Goal: Task Accomplishment & Management: Use online tool/utility

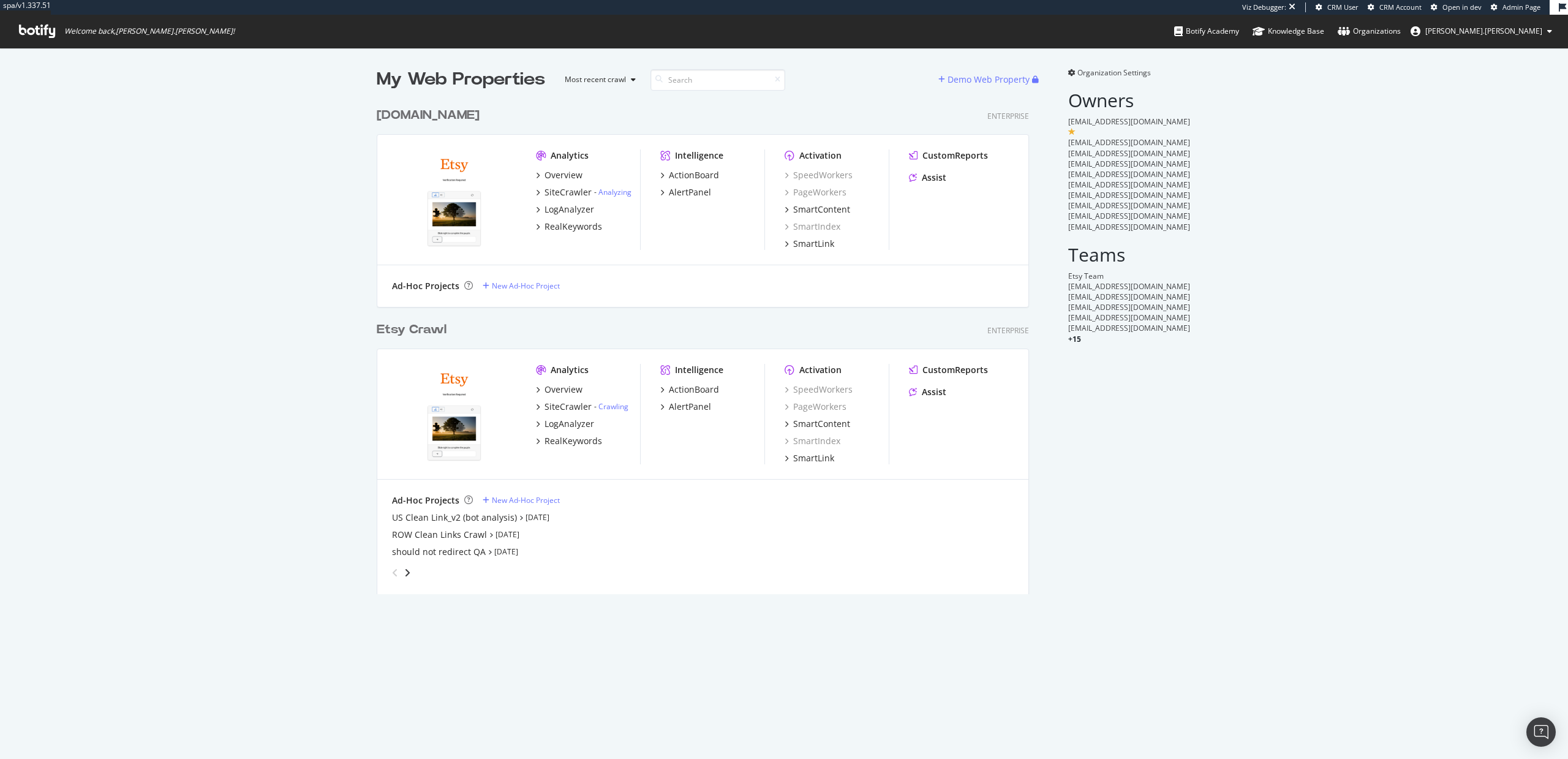
scroll to position [503, 662]
click at [632, 280] on div "Ad-Hoc Projects New Ad-Hoc Project" at bounding box center [703, 286] width 622 height 13
click at [683, 406] on div "AlertPanel" at bounding box center [689, 406] width 42 height 13
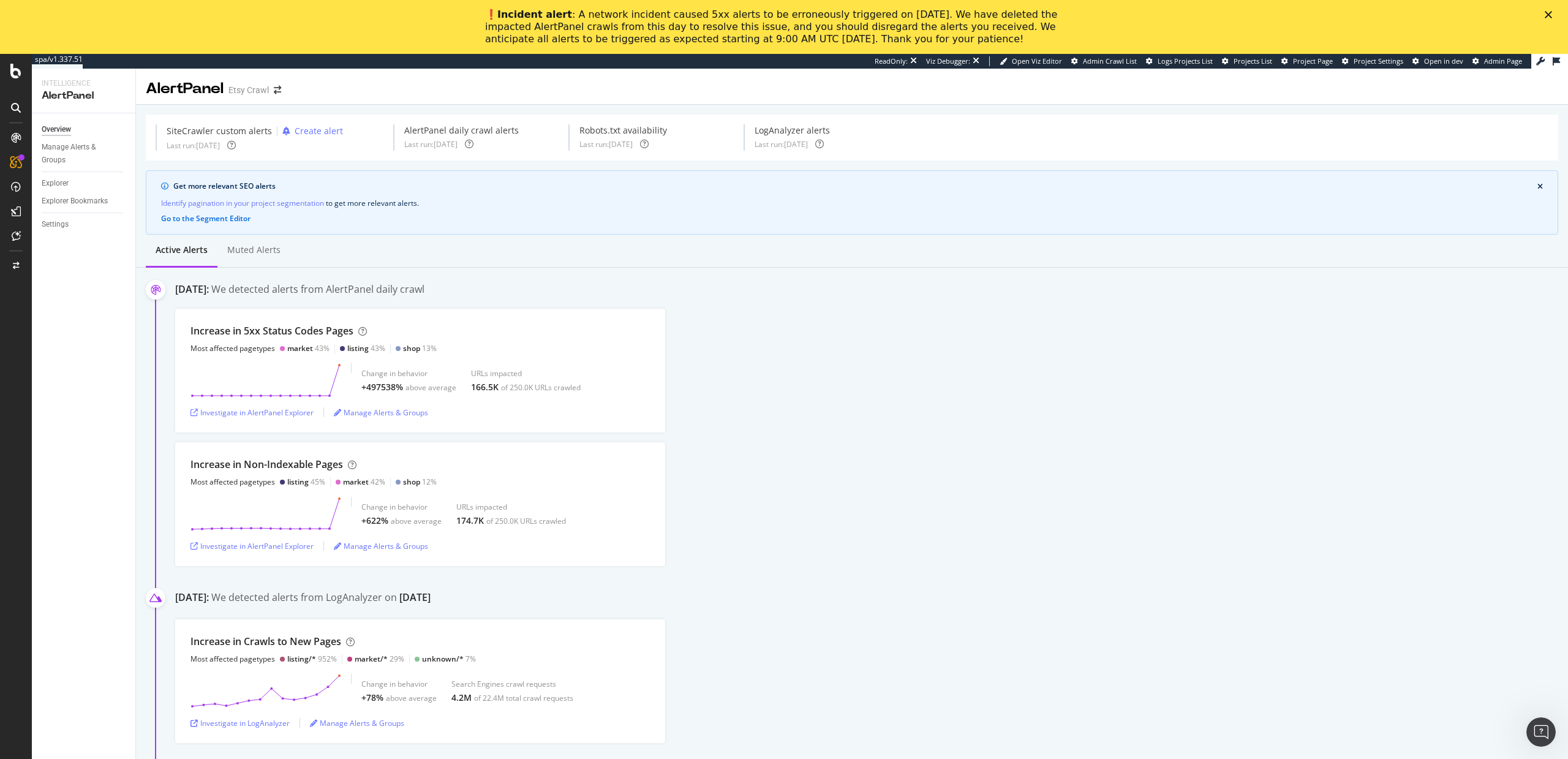
click at [1548, 16] on polygon "Close" at bounding box center [1548, 15] width 8 height 8
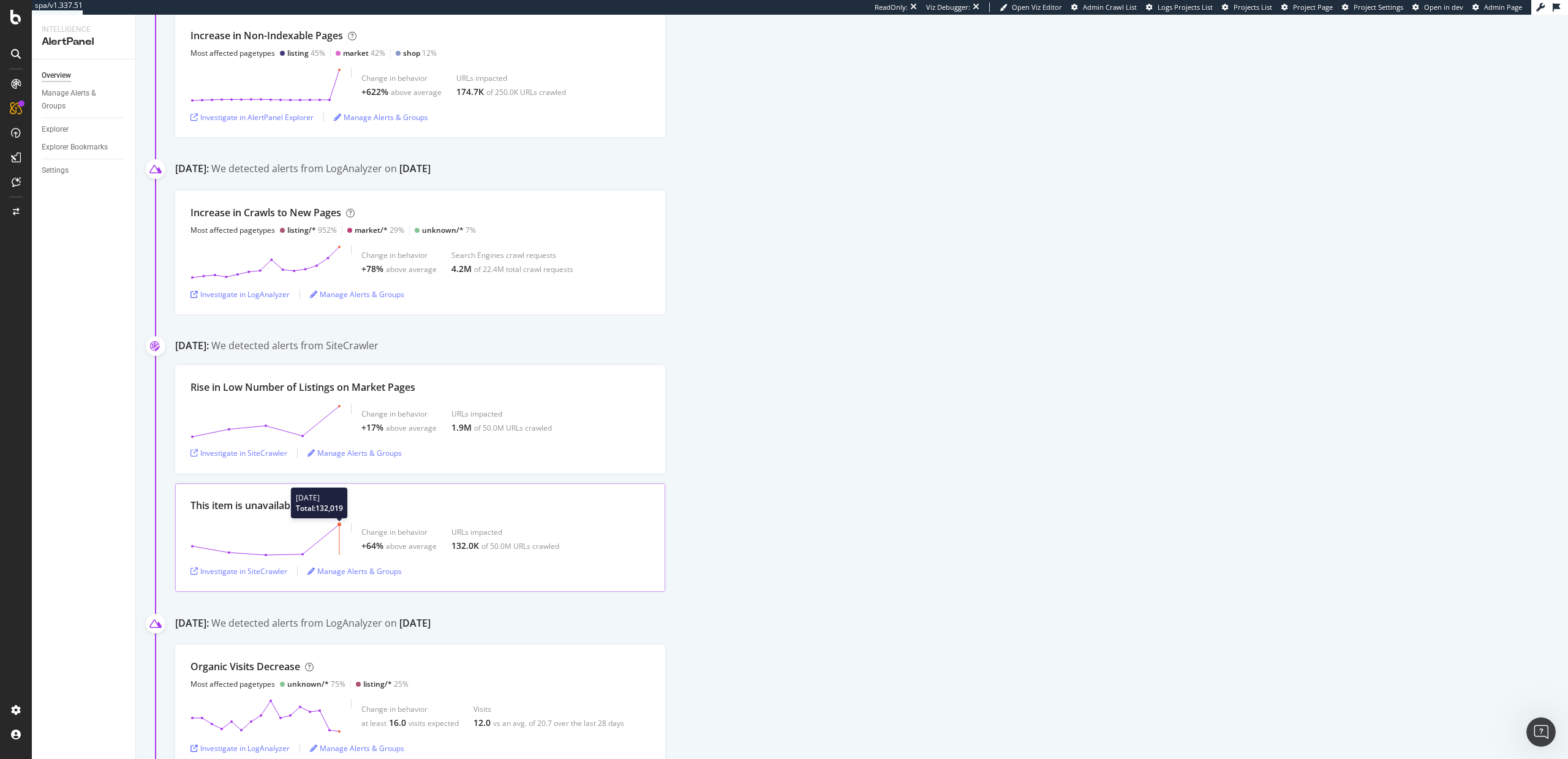
scroll to position [376, 0]
click at [240, 448] on div "Investigate in SiteCrawler" at bounding box center [238, 451] width 97 height 11
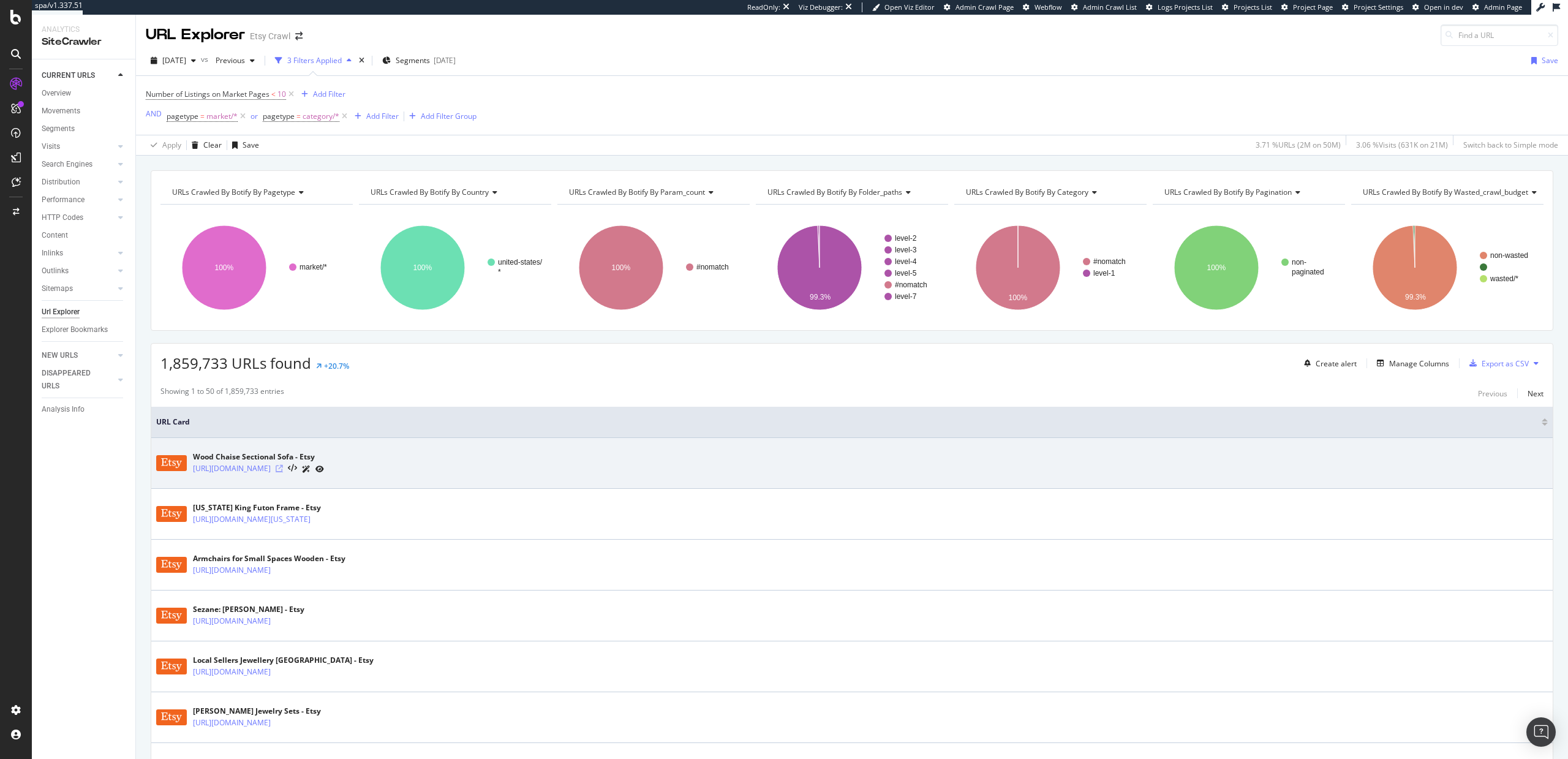
click at [283, 469] on icon at bounding box center [279, 469] width 8 height 8
click at [297, 468] on icon at bounding box center [292, 469] width 9 height 9
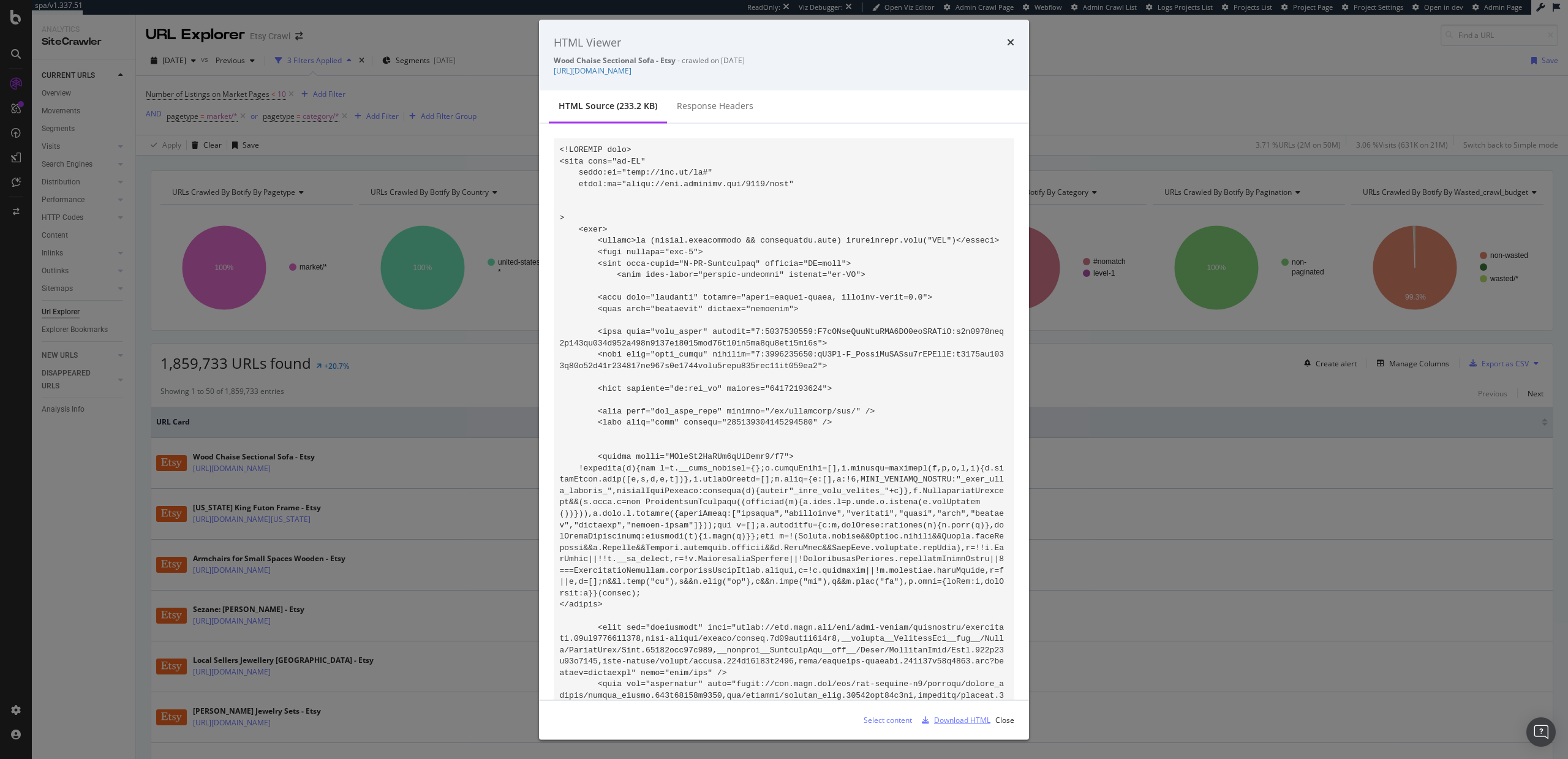
click at [949, 719] on div "Download HTML" at bounding box center [963, 720] width 57 height 11
click at [1013, 37] on icon "times" at bounding box center [1011, 42] width 8 height 10
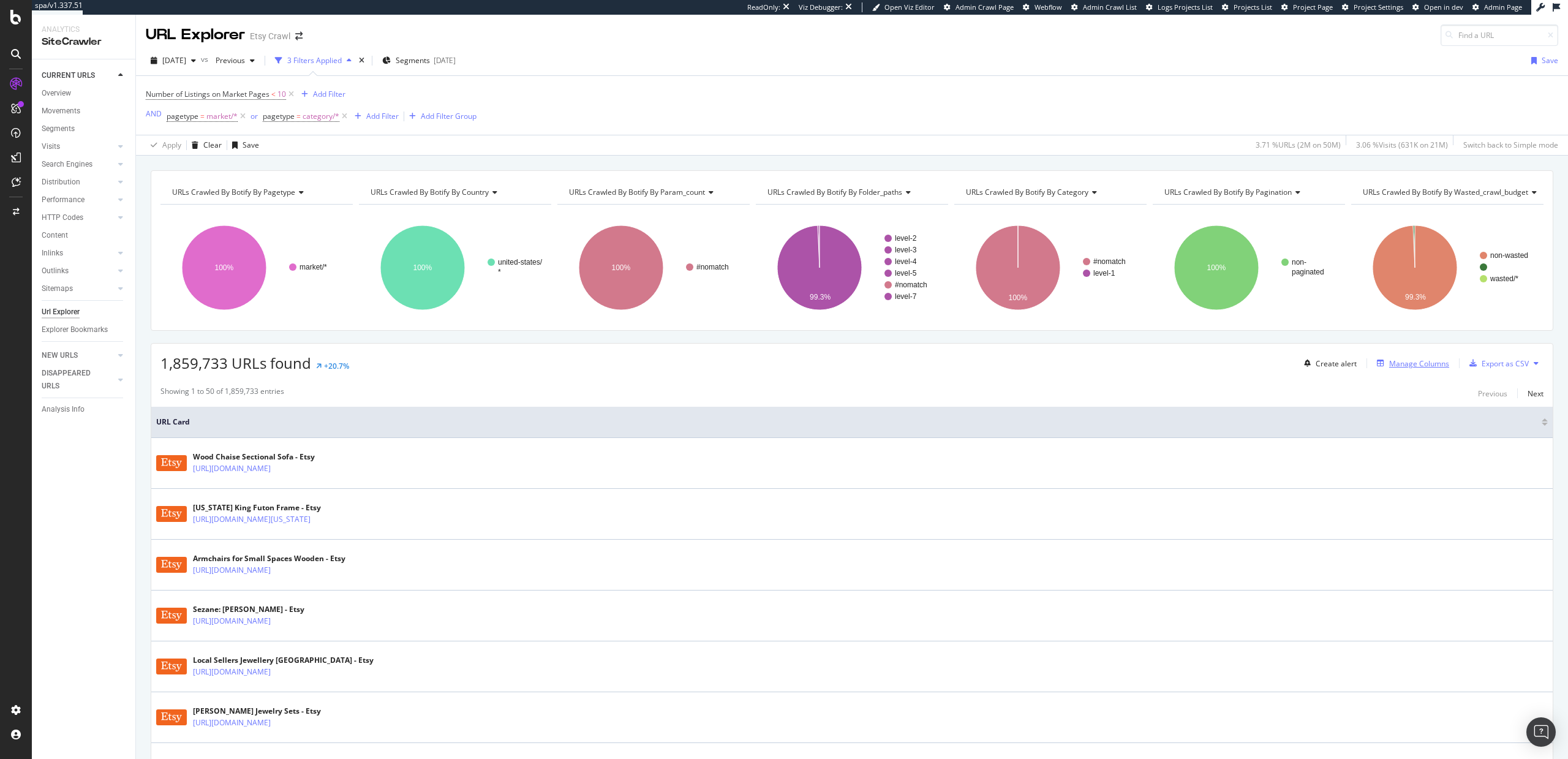
click at [1430, 368] on div "Manage Columns" at bounding box center [1411, 363] width 77 height 14
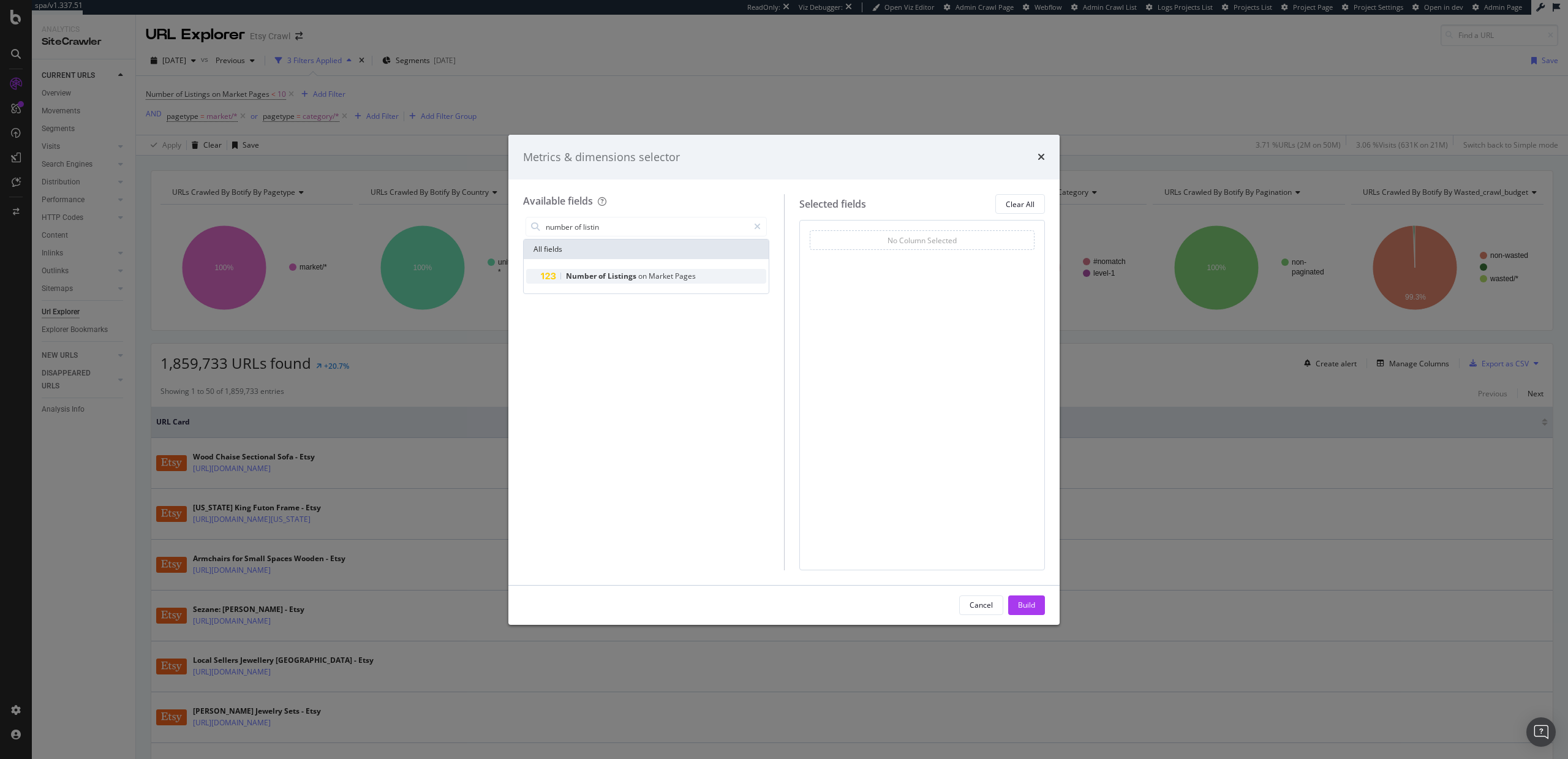
type input "number of listin"
click at [710, 273] on div "Number of Listings on Market Pages" at bounding box center [653, 275] width 226 height 15
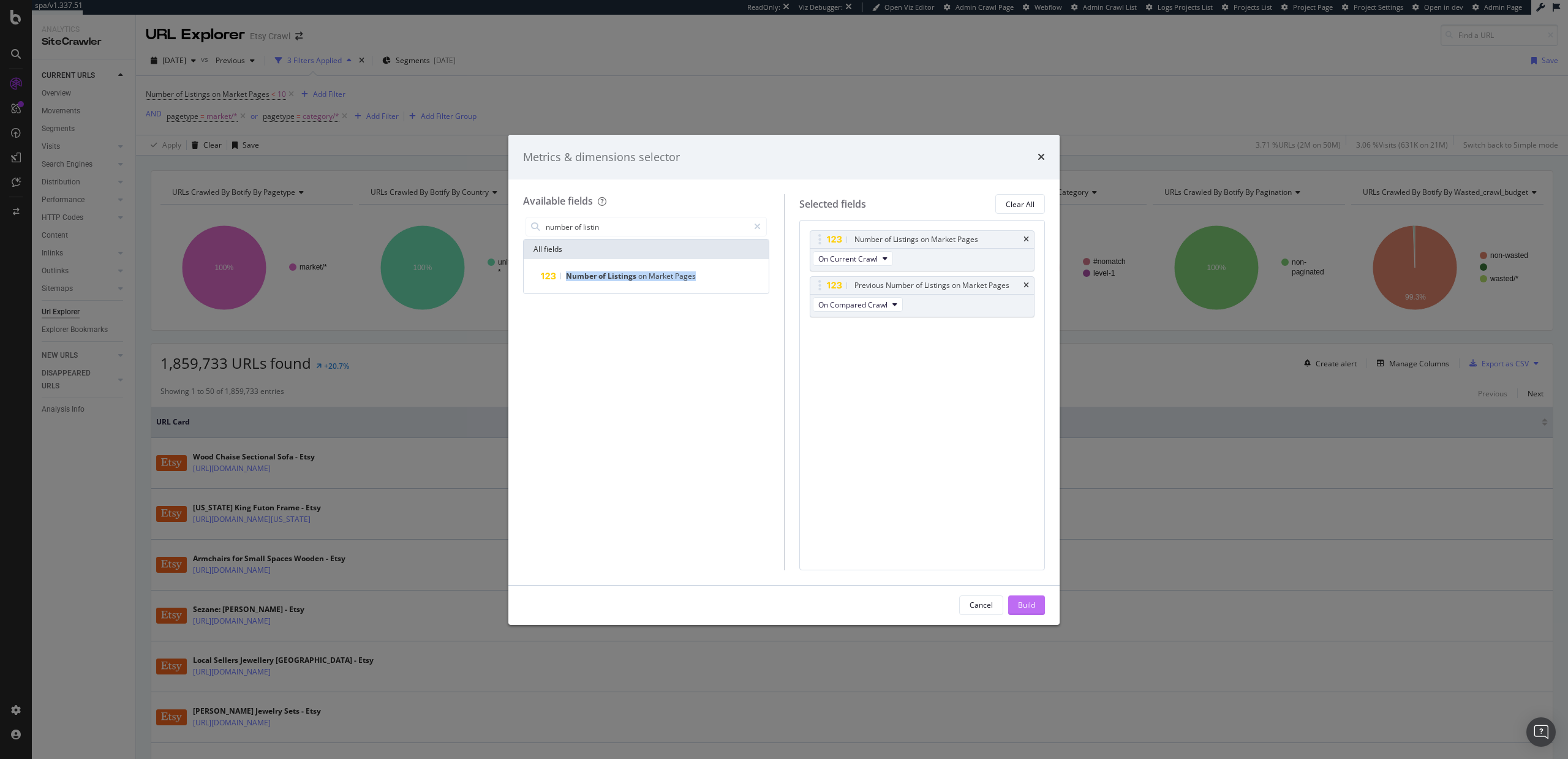
click at [1030, 599] on div "Build" at bounding box center [1027, 606] width 18 height 19
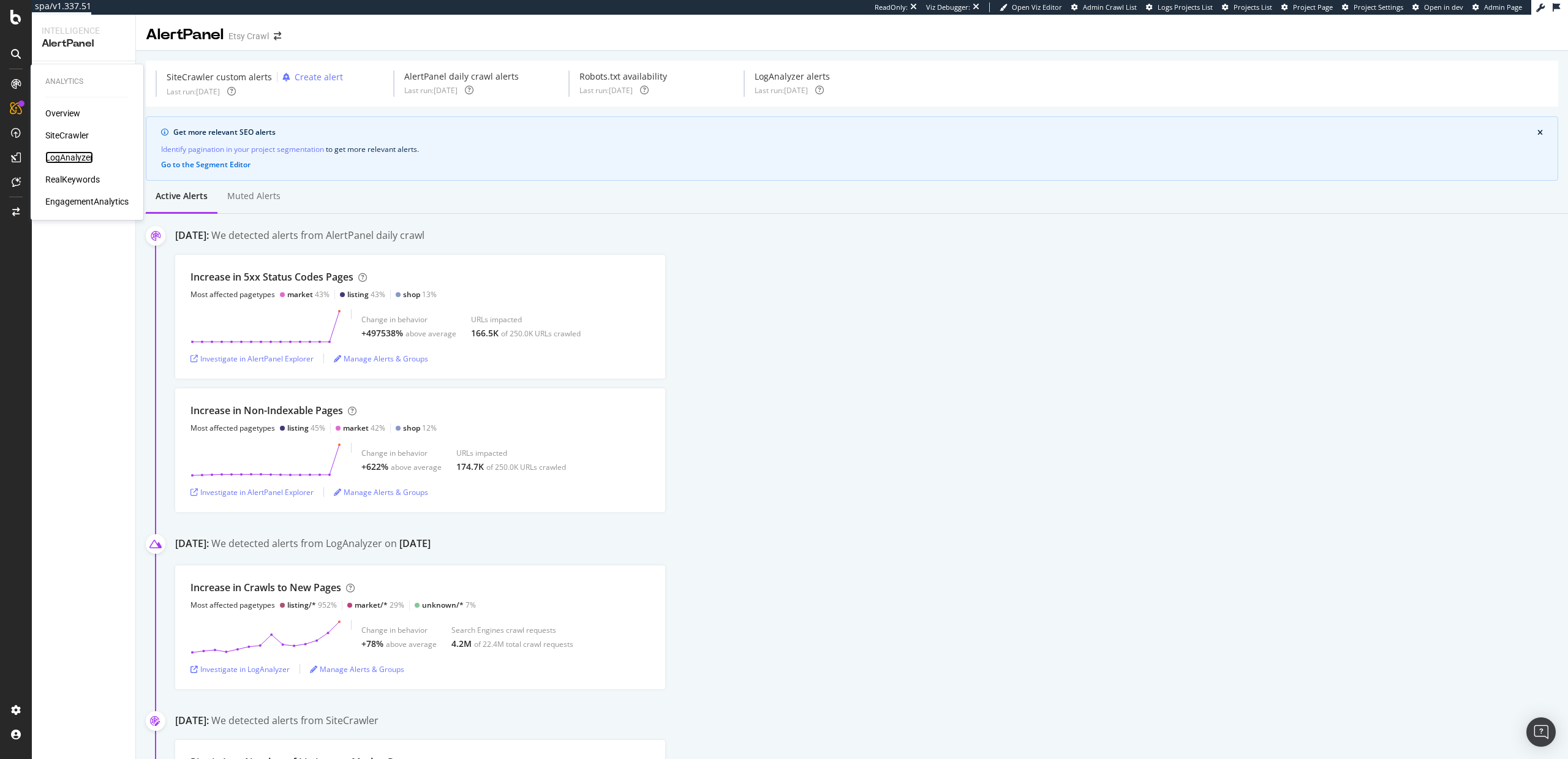
click at [65, 159] on div "LogAnalyzer" at bounding box center [68, 157] width 48 height 13
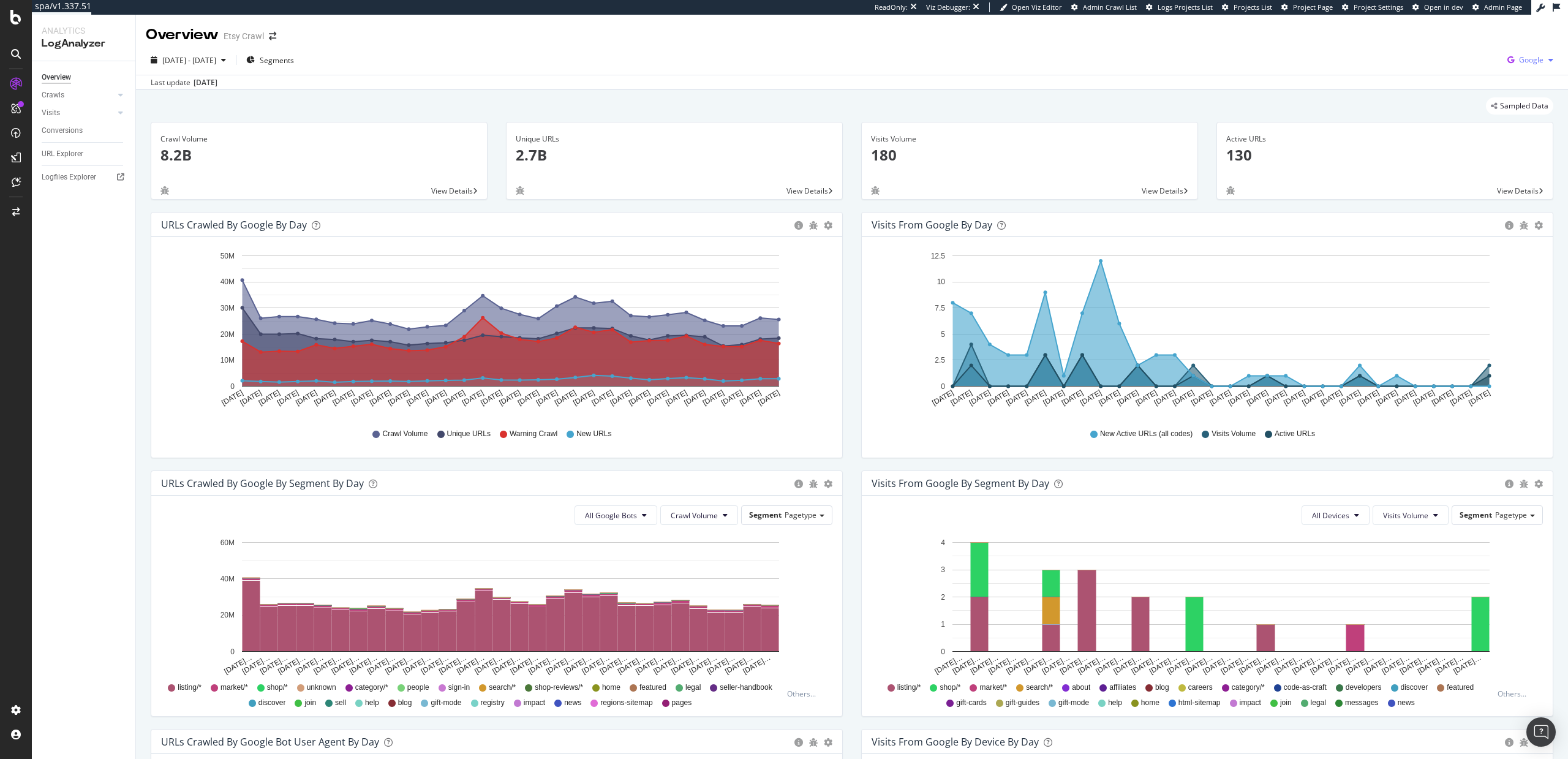
click at [1532, 55] on span "Google" at bounding box center [1531, 60] width 24 height 11
click at [1448, 71] on span "OpenAI" at bounding box center [1470, 71] width 45 height 11
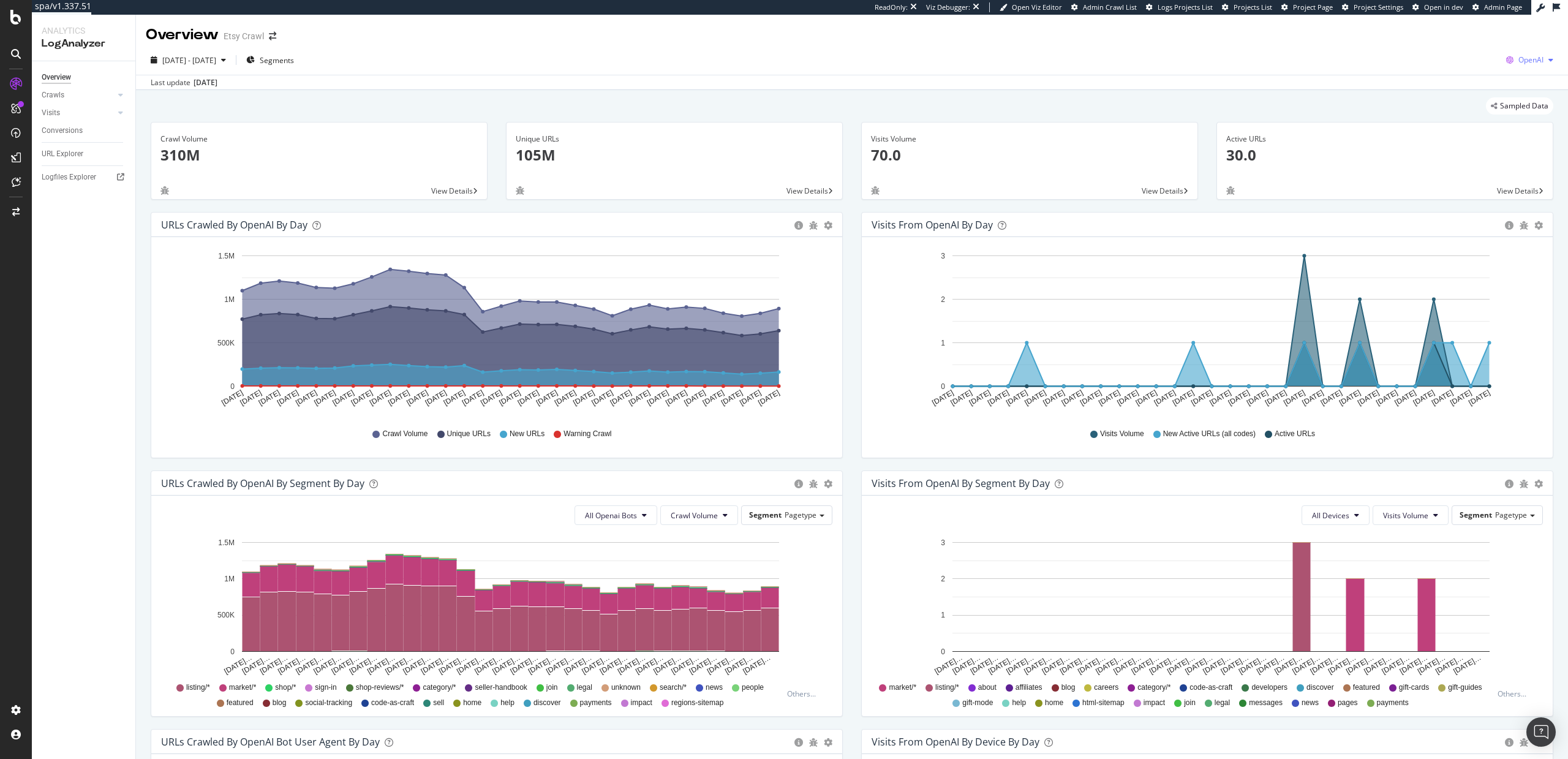
click at [1532, 55] on span "OpenAI" at bounding box center [1532, 60] width 25 height 11
click at [1467, 32] on div "Google" at bounding box center [1459, 26] width 85 height 18
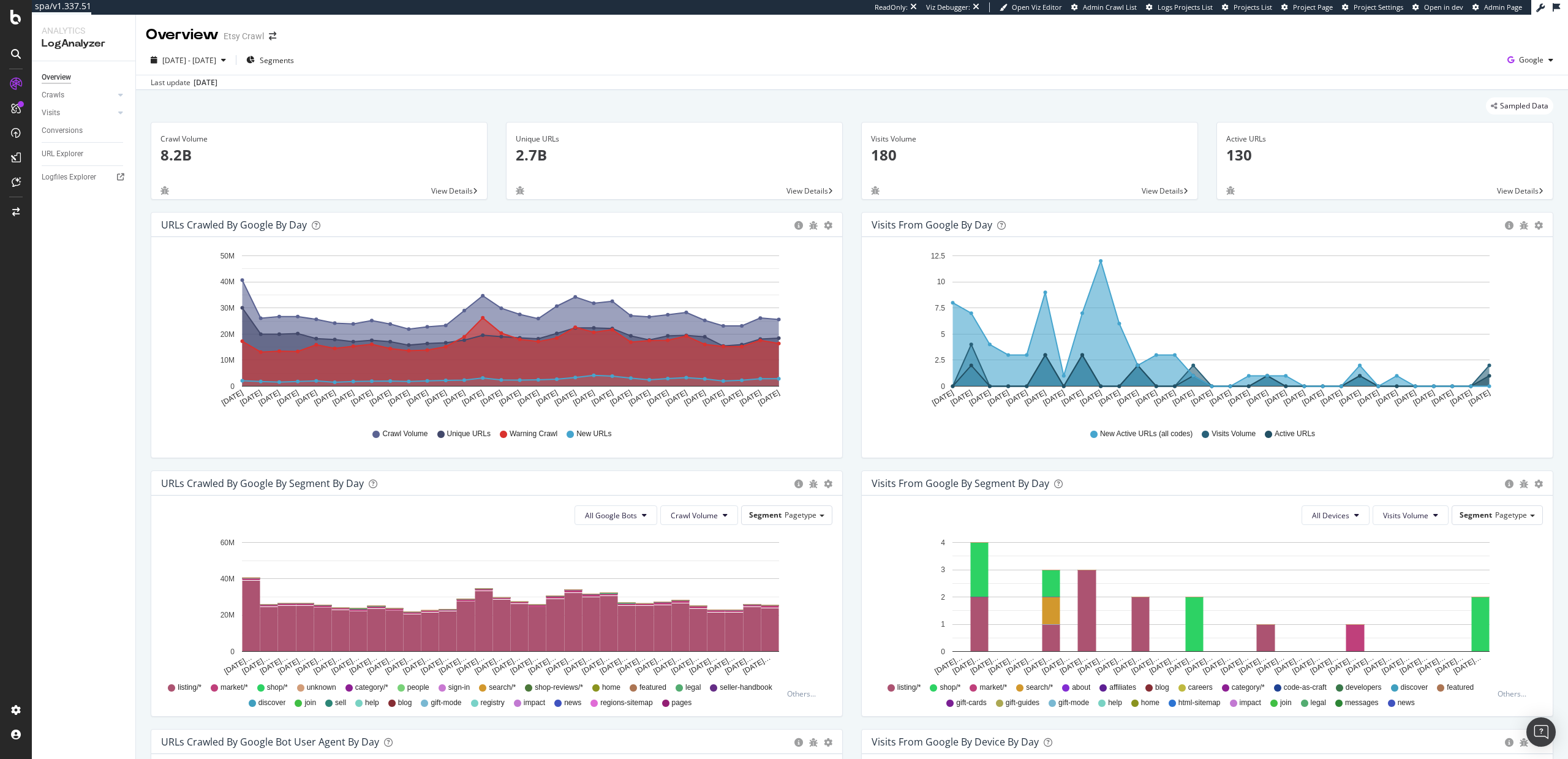
scroll to position [272, 0]
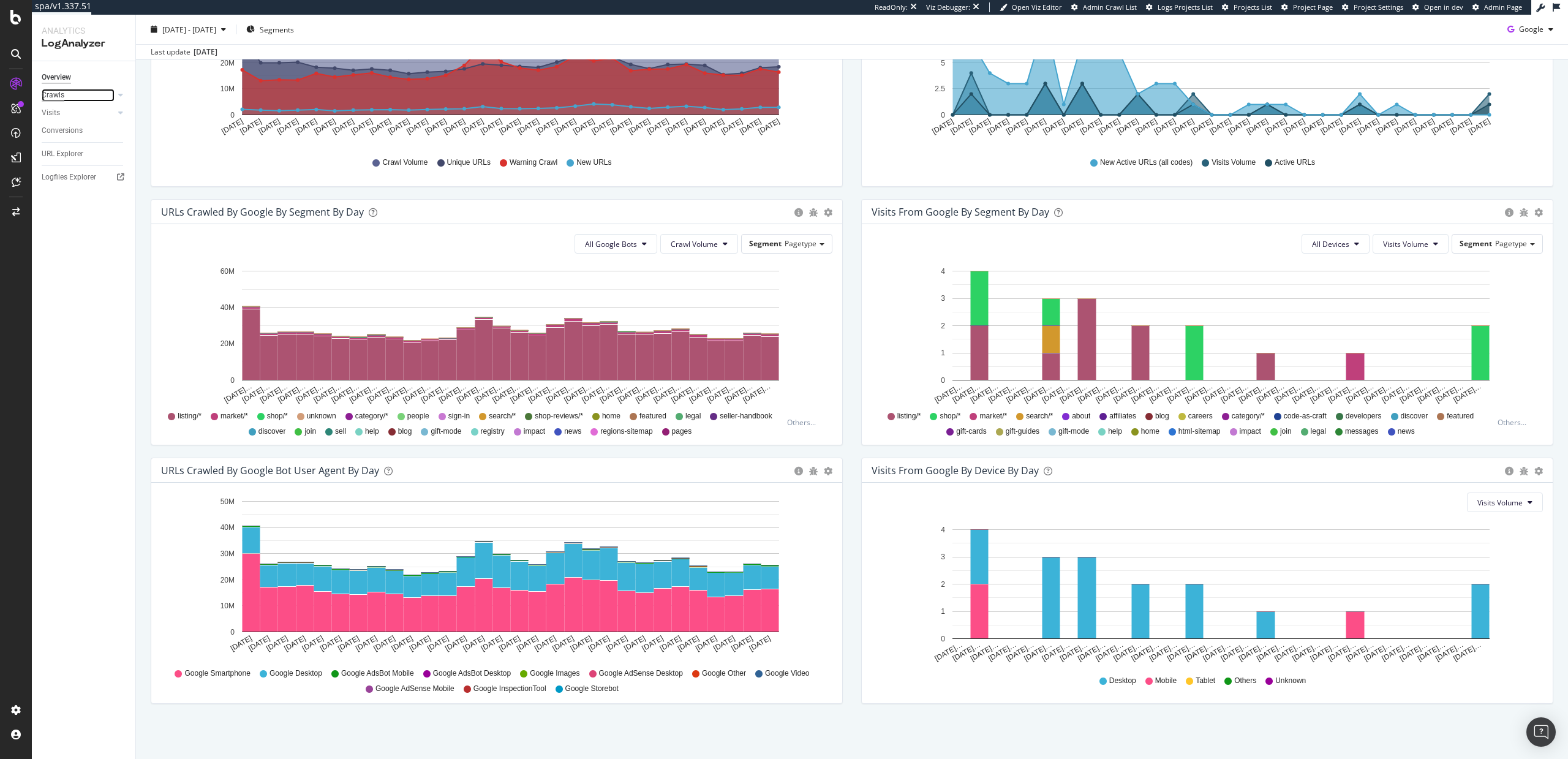
click at [44, 93] on div "Crawls" at bounding box center [53, 95] width 22 height 13
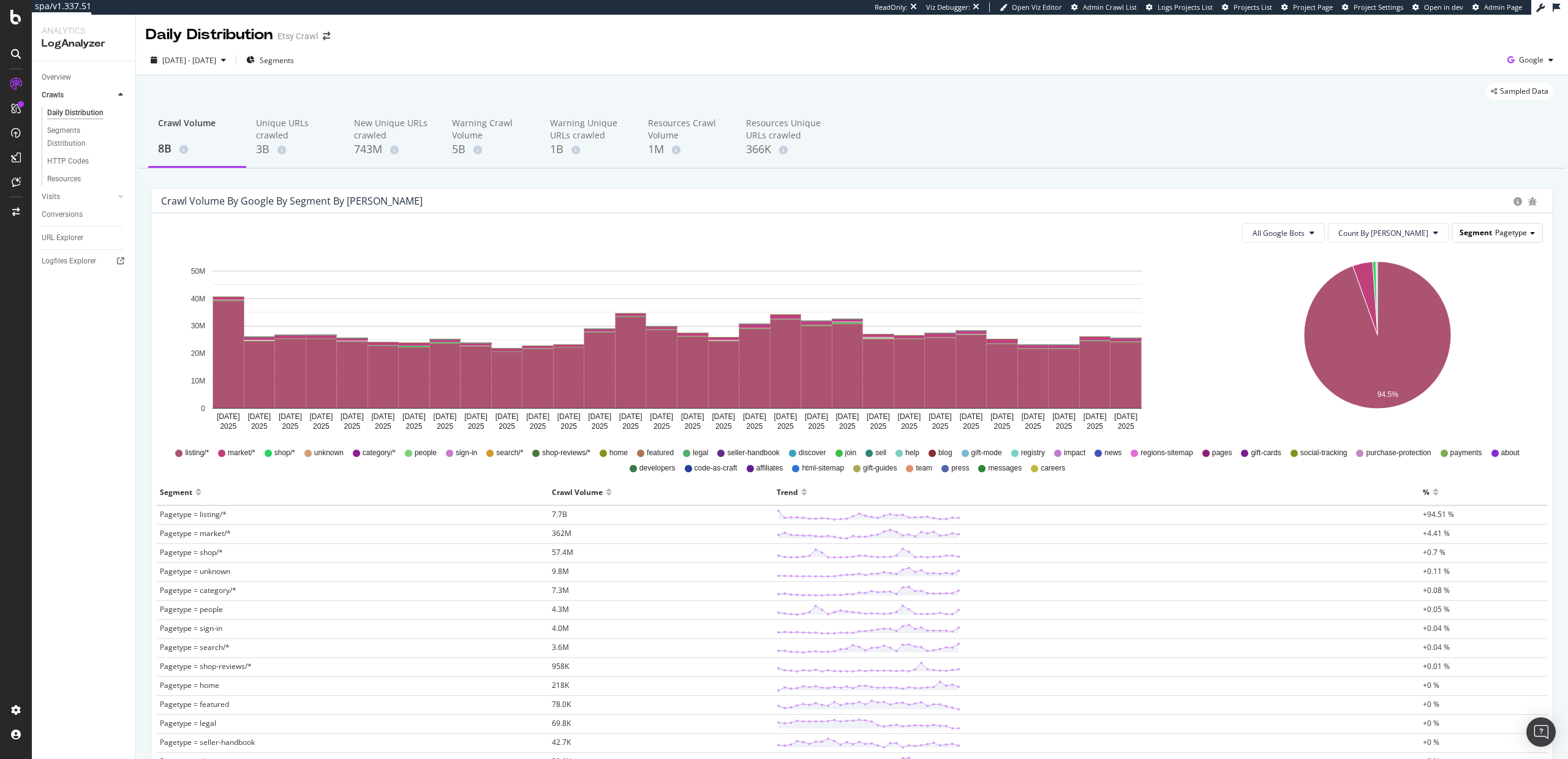
click at [1502, 235] on span "Pagetype" at bounding box center [1511, 232] width 32 height 11
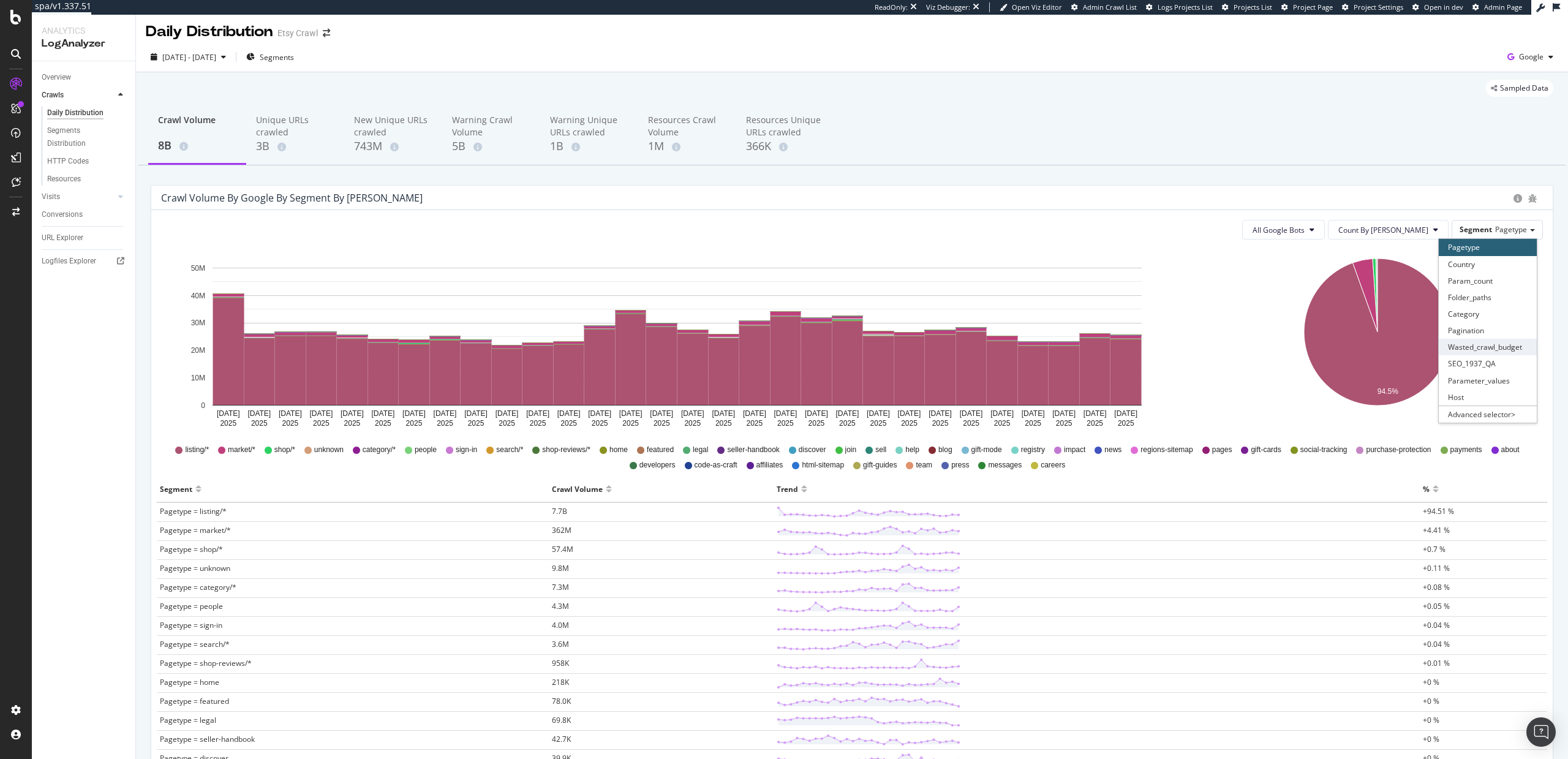
click at [1489, 346] on div "Wasted_crawl_budget" at bounding box center [1488, 347] width 98 height 17
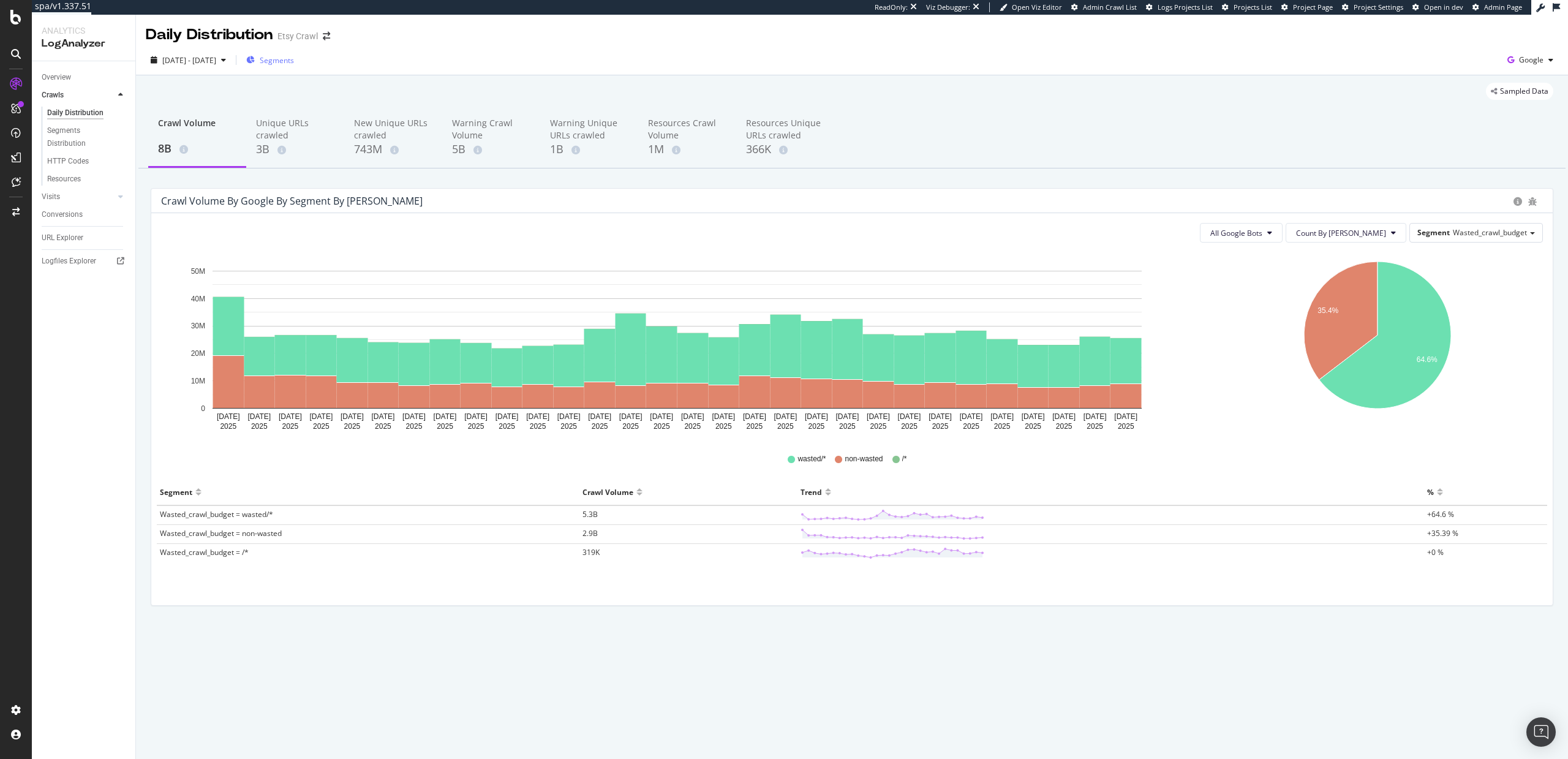
click at [294, 59] on span "Segments" at bounding box center [276, 60] width 34 height 11
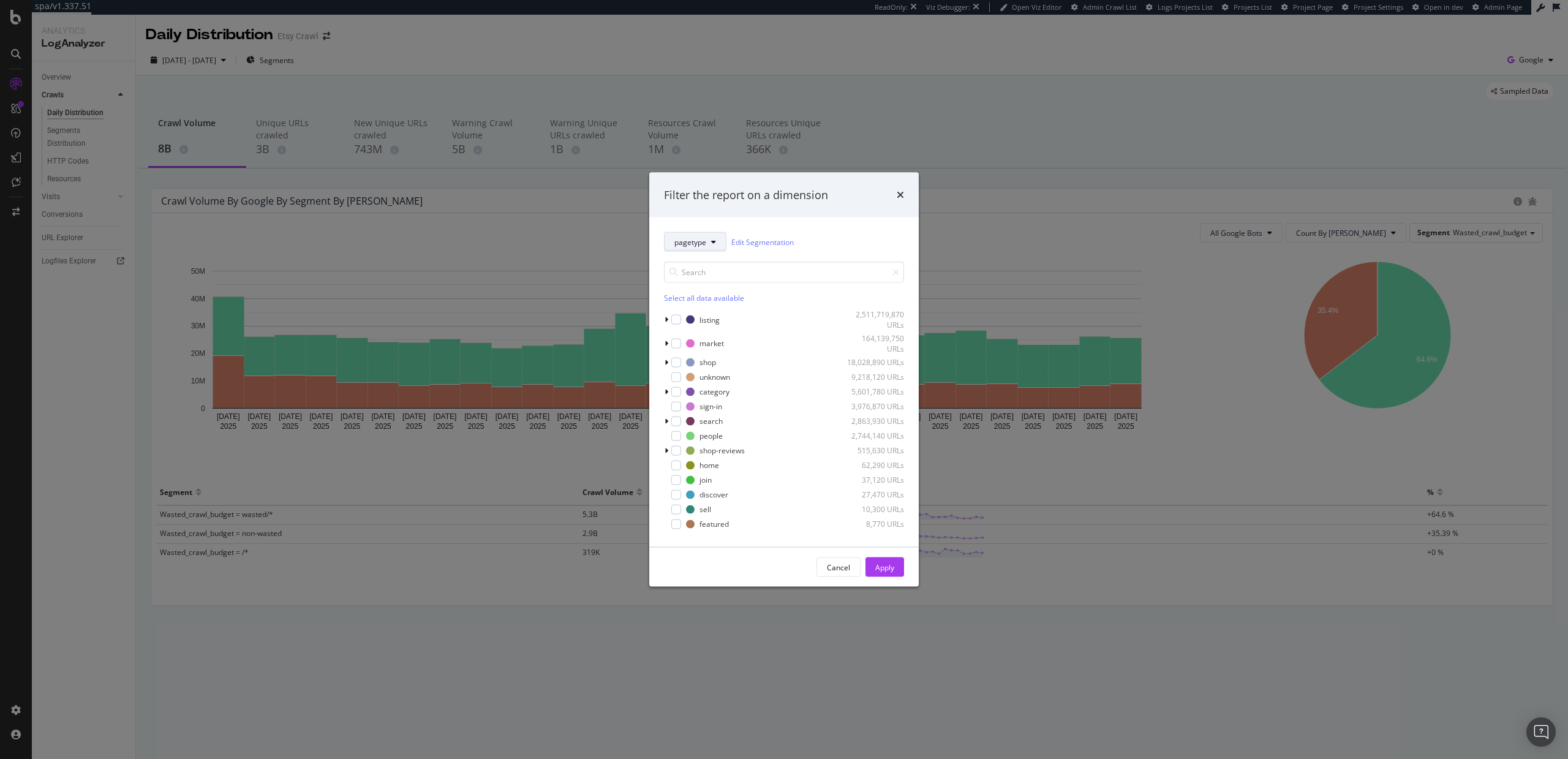
click at [702, 239] on span "pagetype" at bounding box center [690, 241] width 32 height 11
click at [706, 418] on span "wasted-crawl-budget" at bounding box center [710, 422] width 71 height 11
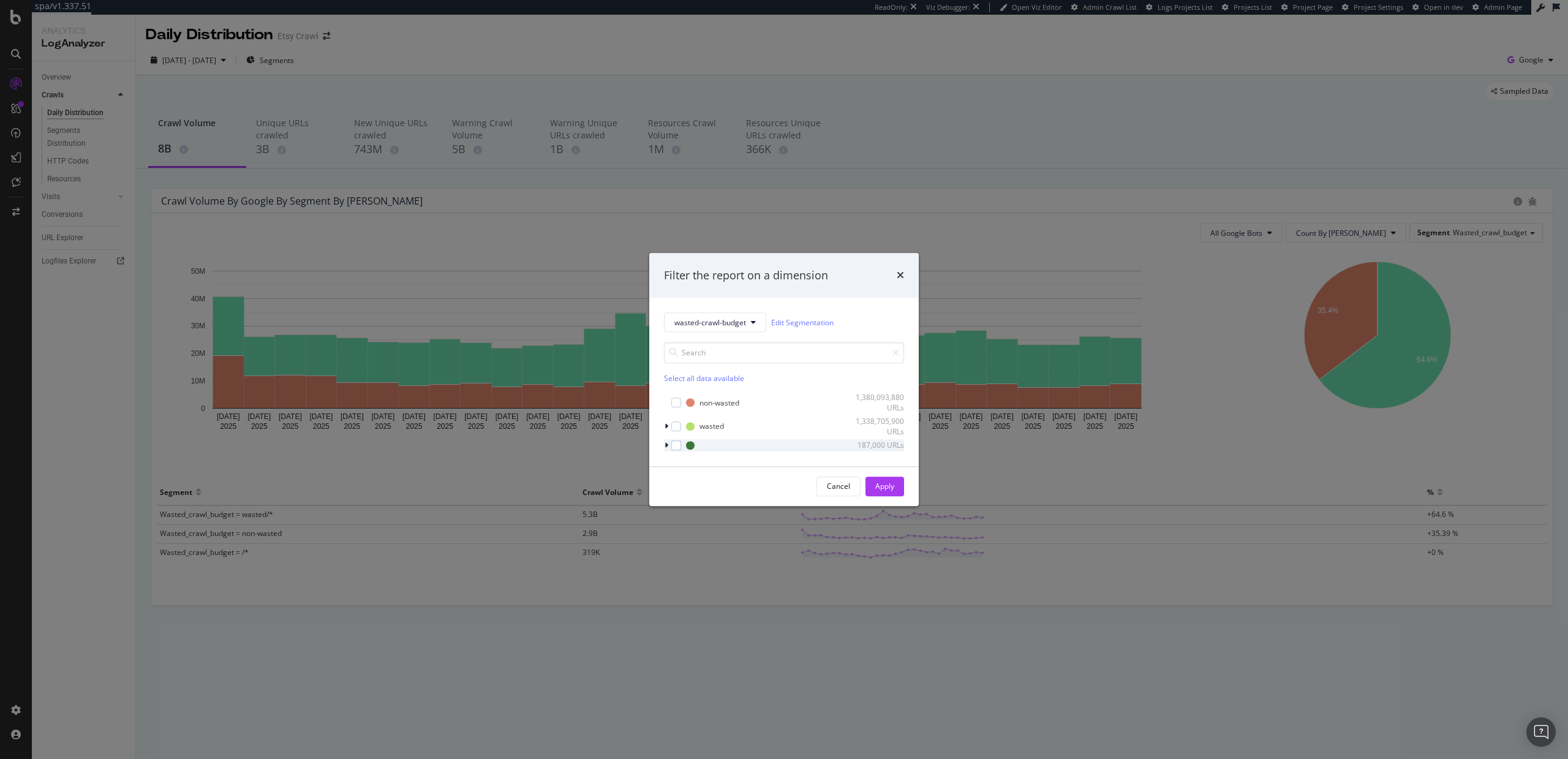
click at [665, 443] on icon "modal" at bounding box center [667, 445] width 4 height 8
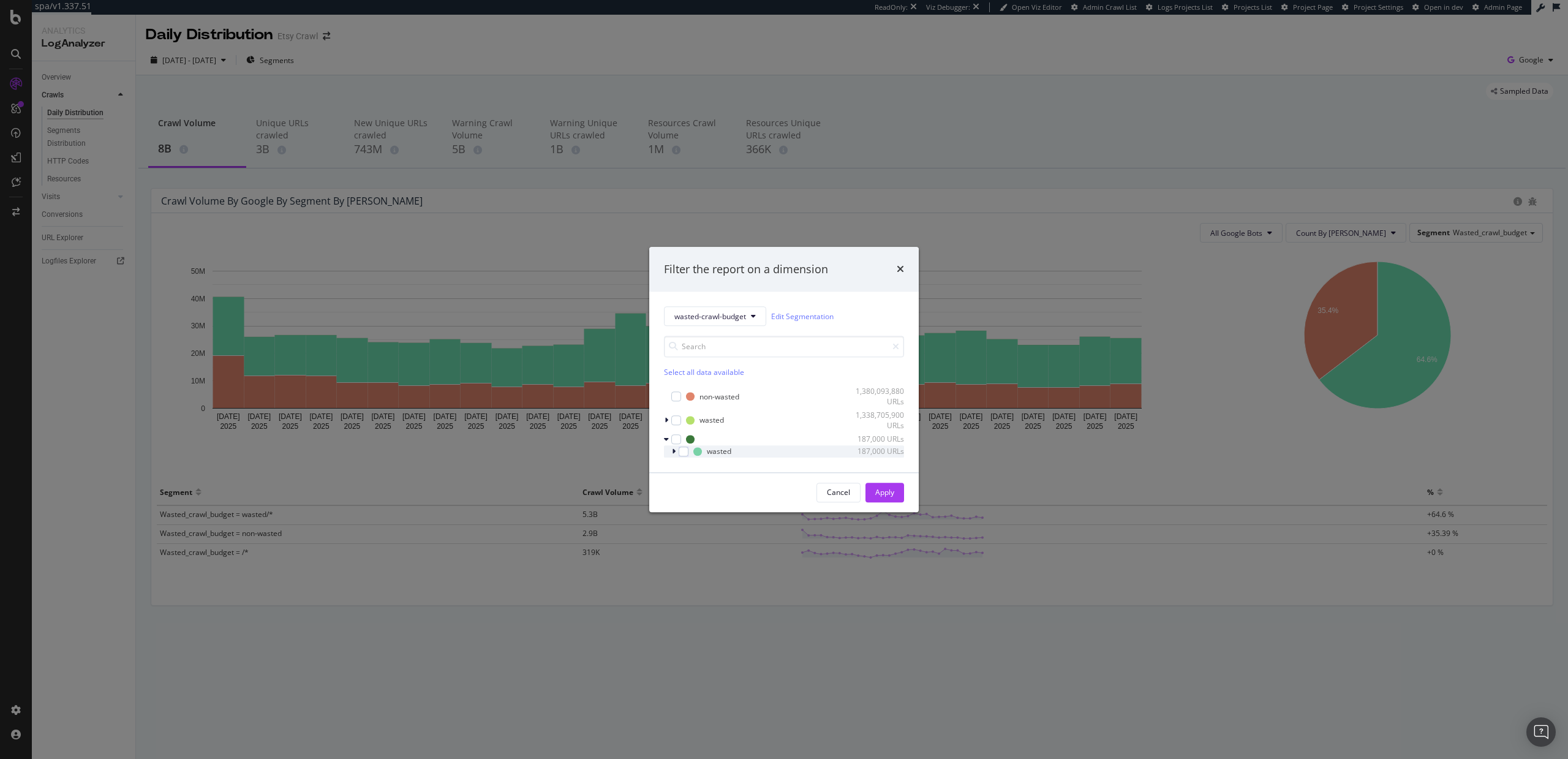
click at [674, 450] on icon "modal" at bounding box center [674, 452] width 4 height 8
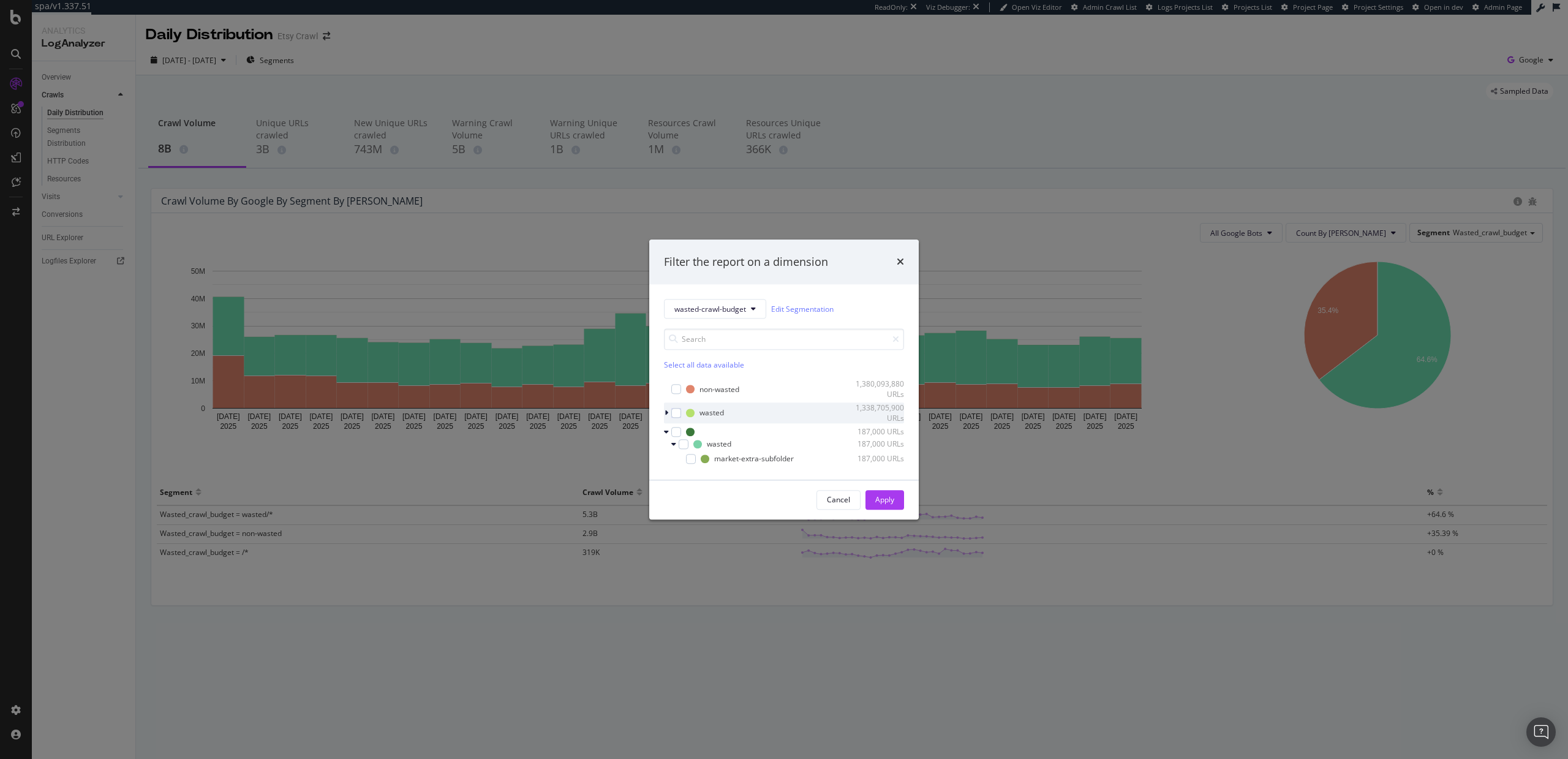
click at [665, 412] on icon "modal" at bounding box center [667, 413] width 4 height 8
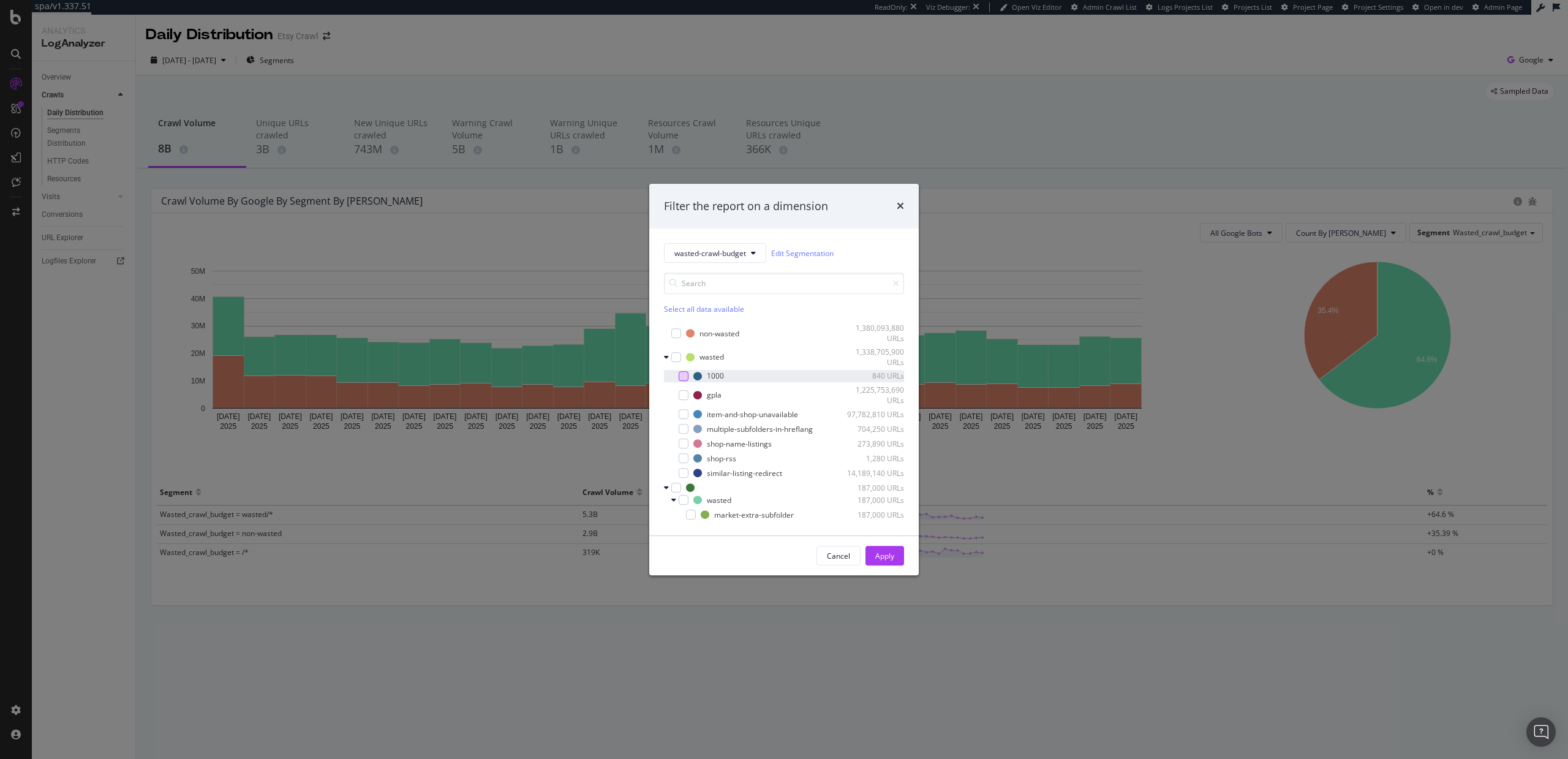
click at [681, 379] on div "modal" at bounding box center [683, 376] width 10 height 10
click at [682, 403] on div "gpla 1,225,753,690 URLs" at bounding box center [784, 395] width 240 height 21
click at [682, 401] on div "modal" at bounding box center [683, 396] width 10 height 10
click at [682, 415] on div "modal" at bounding box center [683, 414] width 10 height 10
click at [682, 396] on div "modal" at bounding box center [683, 396] width 10 height 10
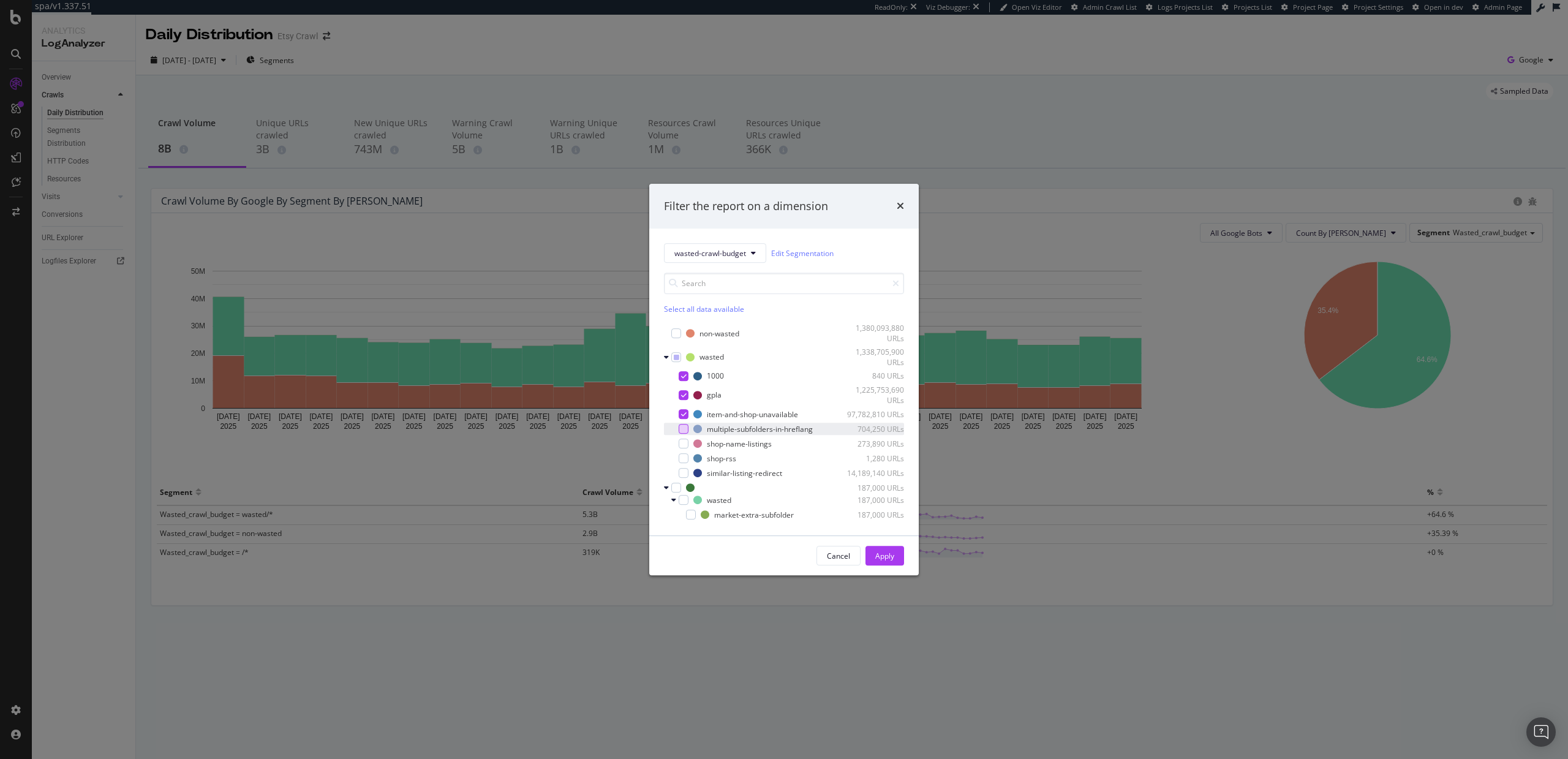
click at [683, 428] on div "modal" at bounding box center [683, 429] width 10 height 10
click at [683, 442] on div "modal" at bounding box center [683, 443] width 10 height 10
click at [686, 462] on div "modal" at bounding box center [683, 458] width 10 height 10
click at [685, 471] on div "modal" at bounding box center [683, 473] width 10 height 10
click at [691, 516] on div "modal" at bounding box center [691, 515] width 10 height 10
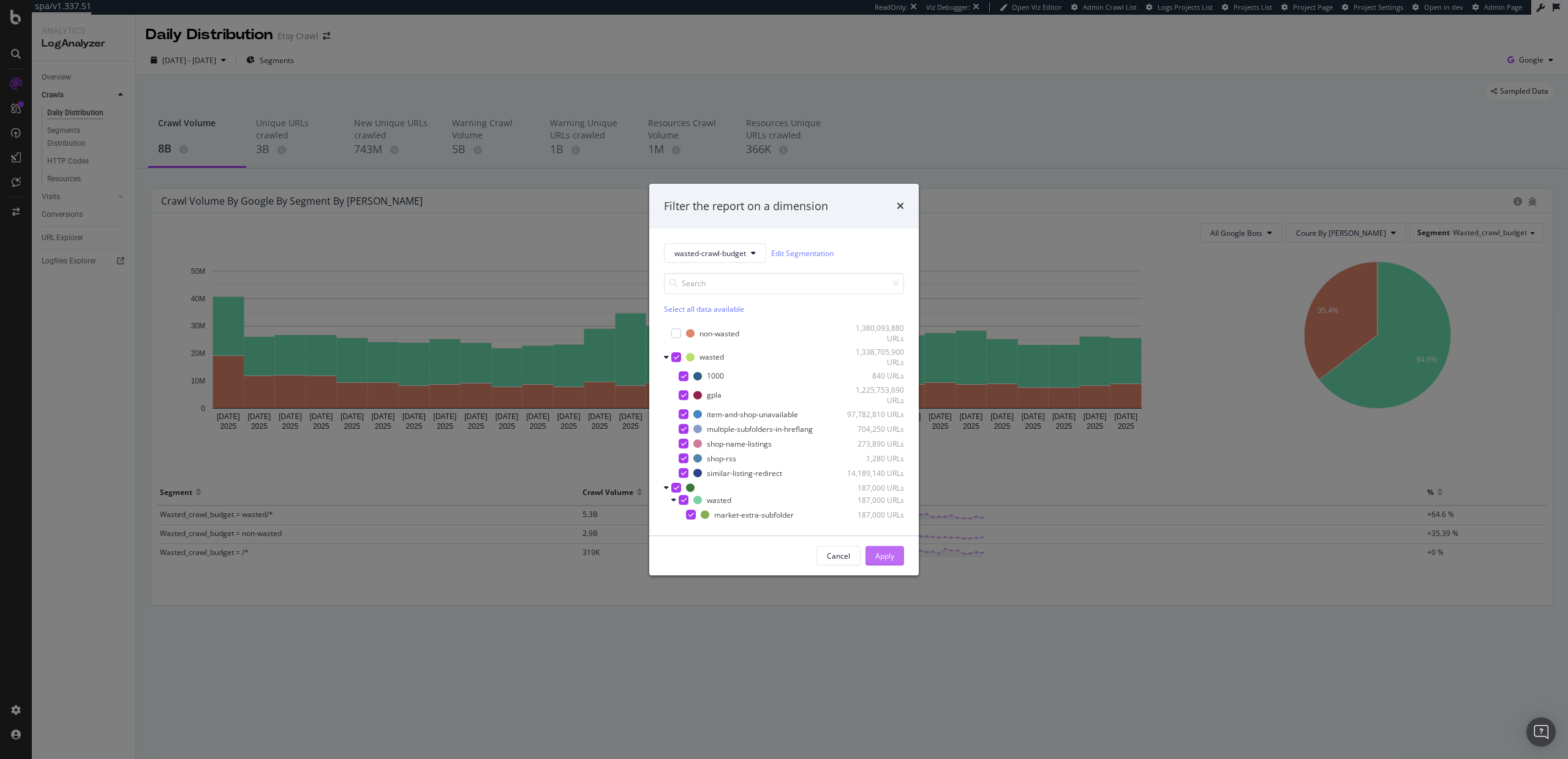
click at [871, 555] on button "Apply" at bounding box center [886, 556] width 39 height 20
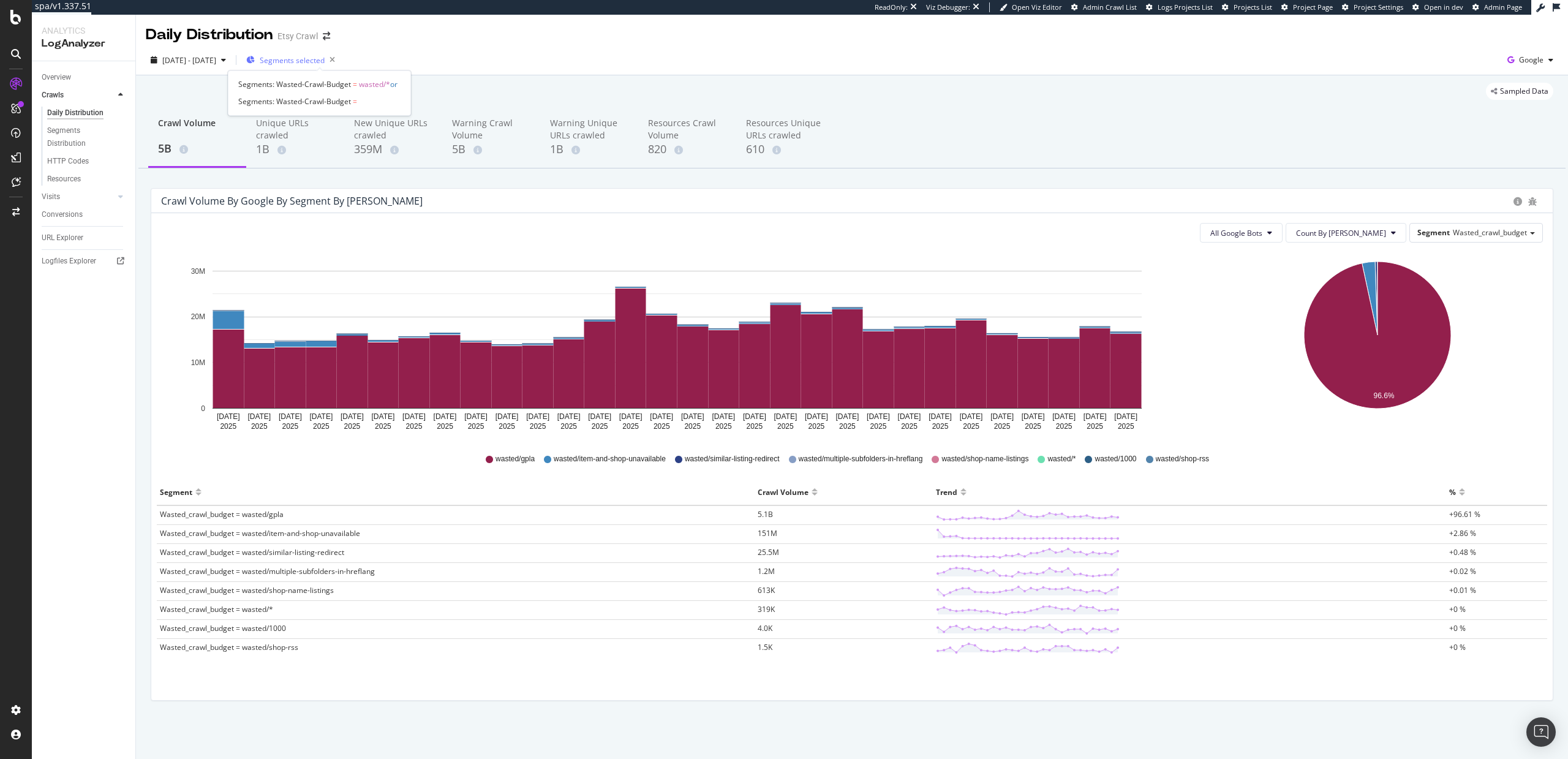
click at [321, 55] on span "Segments selected" at bounding box center [292, 60] width 65 height 11
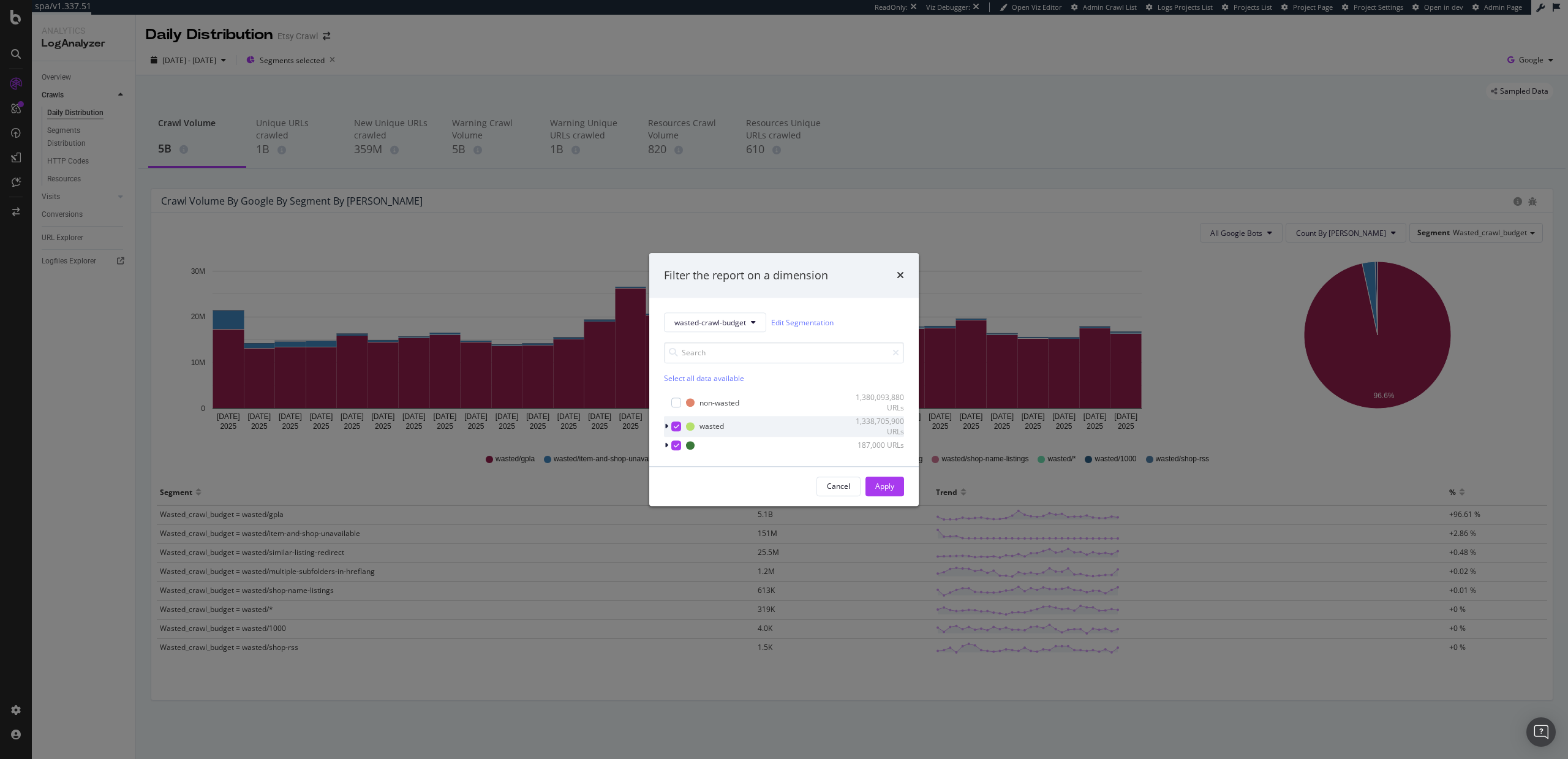
click at [665, 424] on icon "modal" at bounding box center [667, 427] width 4 height 8
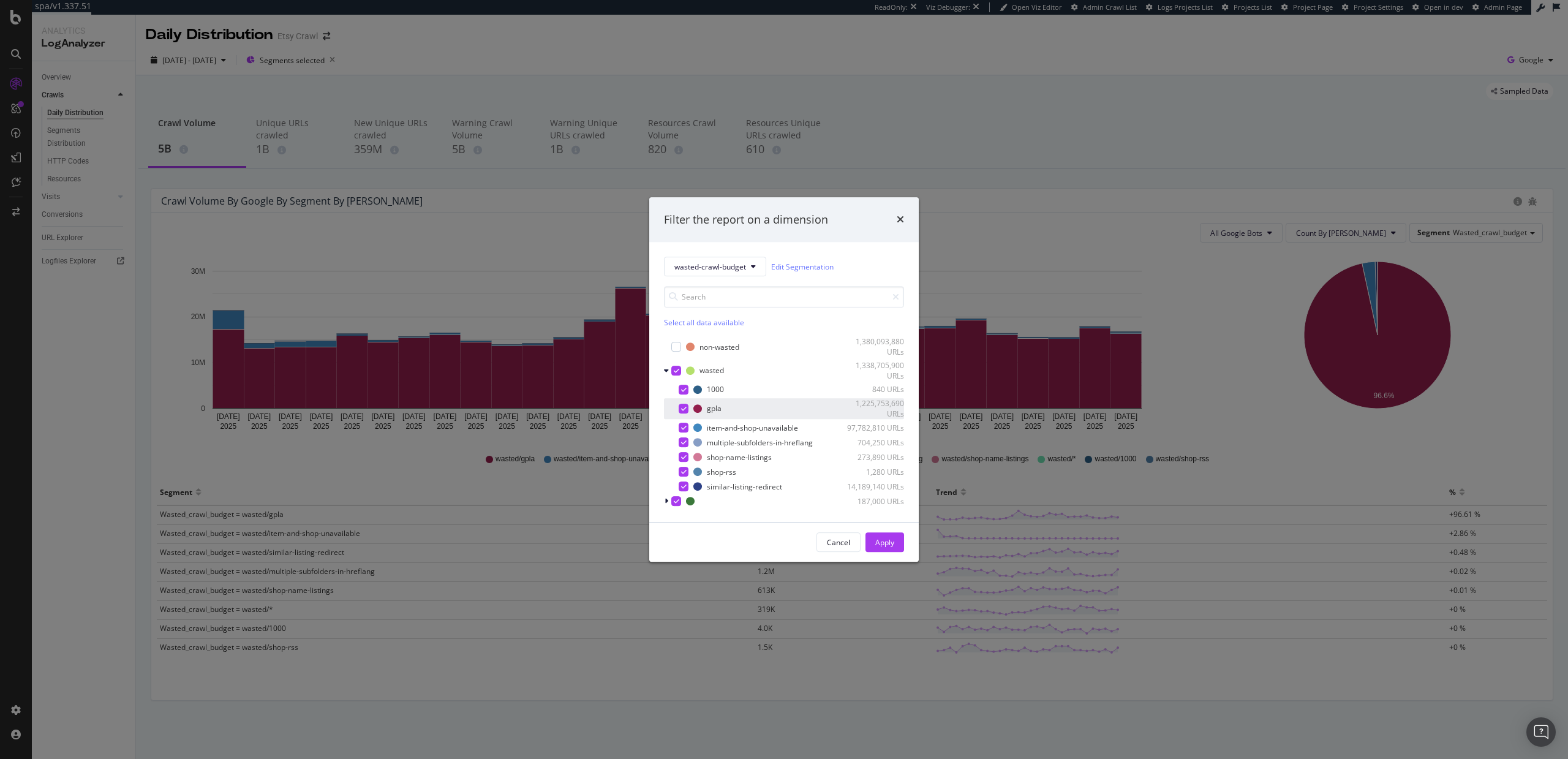
click at [681, 407] on icon "modal" at bounding box center [684, 408] width 6 height 6
click at [887, 539] on div "Apply" at bounding box center [885, 542] width 19 height 11
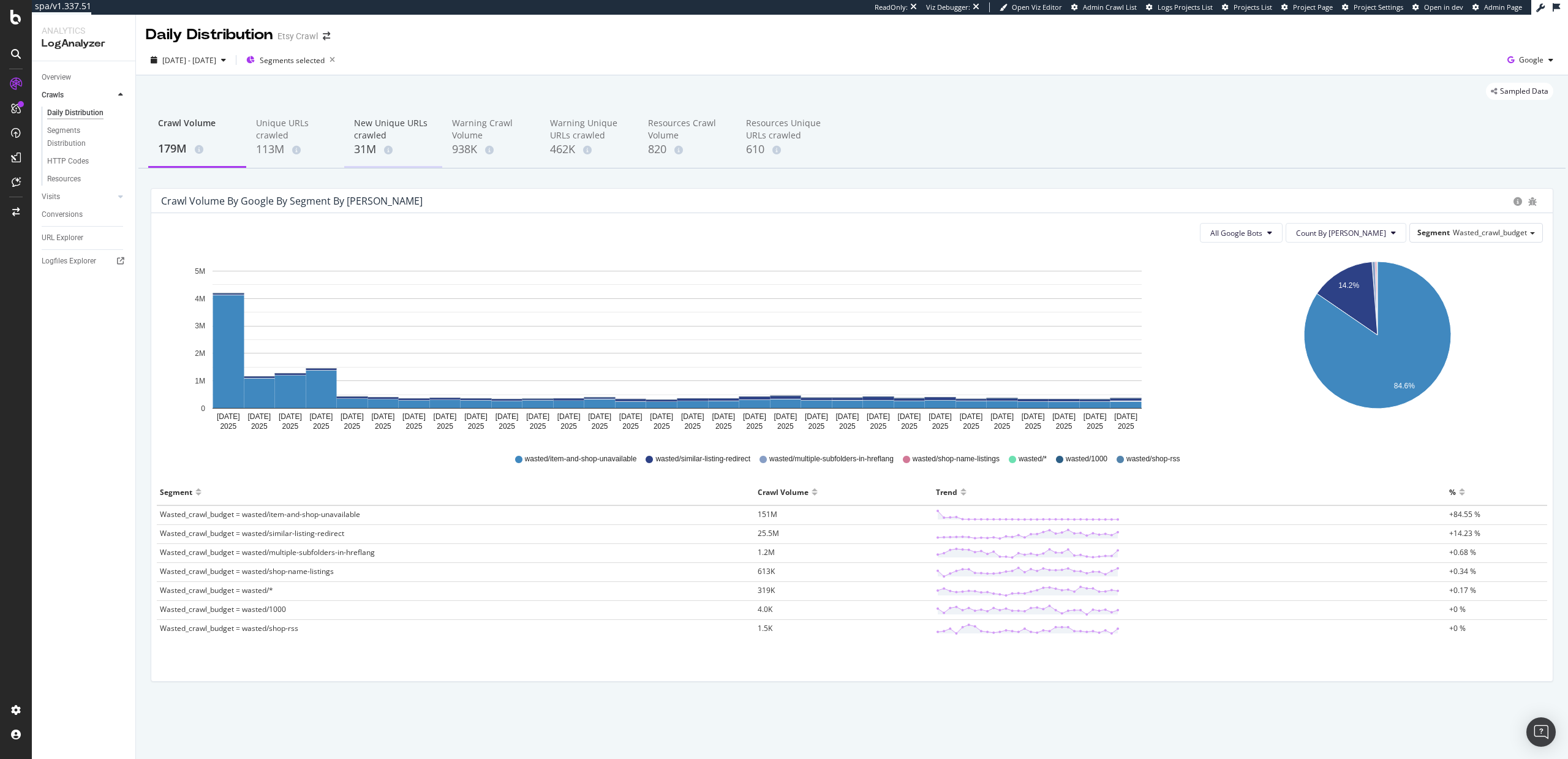
click at [357, 134] on div "New Unique URLs crawled" at bounding box center [393, 129] width 78 height 24
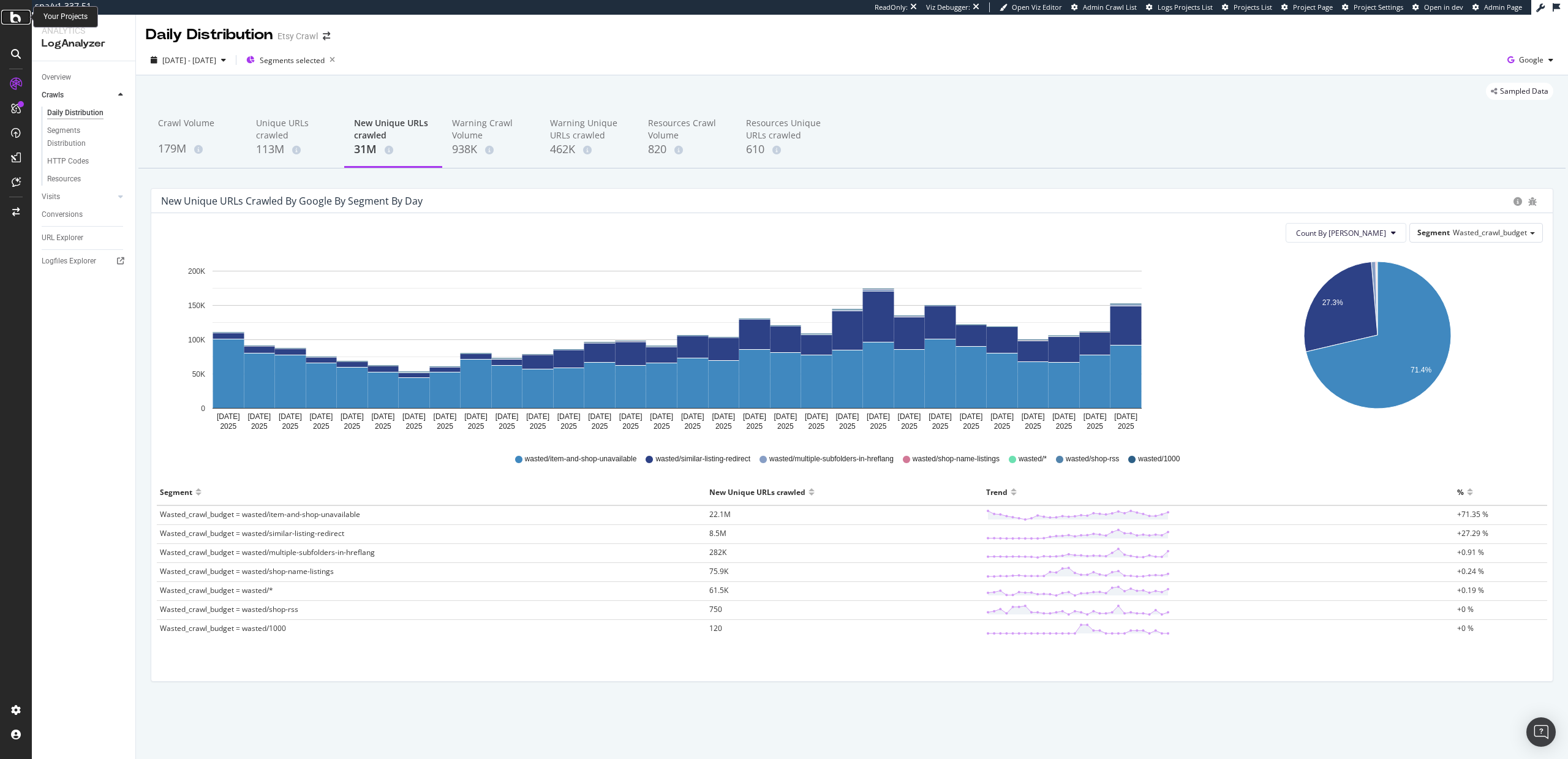
click at [12, 18] on icon at bounding box center [16, 17] width 11 height 15
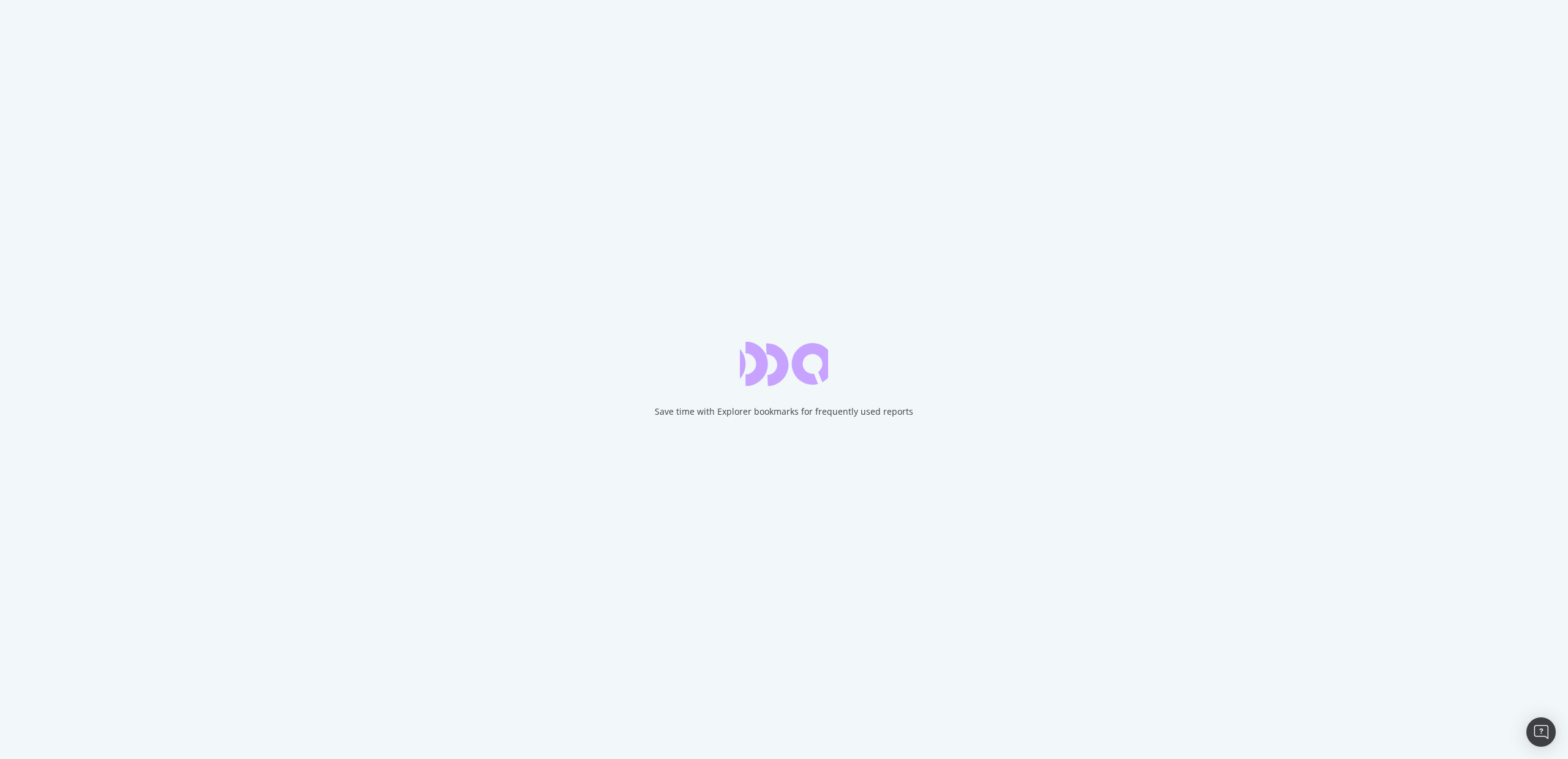
click at [16, 19] on div "Save time with Explorer bookmarks for frequently used reports" at bounding box center [784, 379] width 1568 height 759
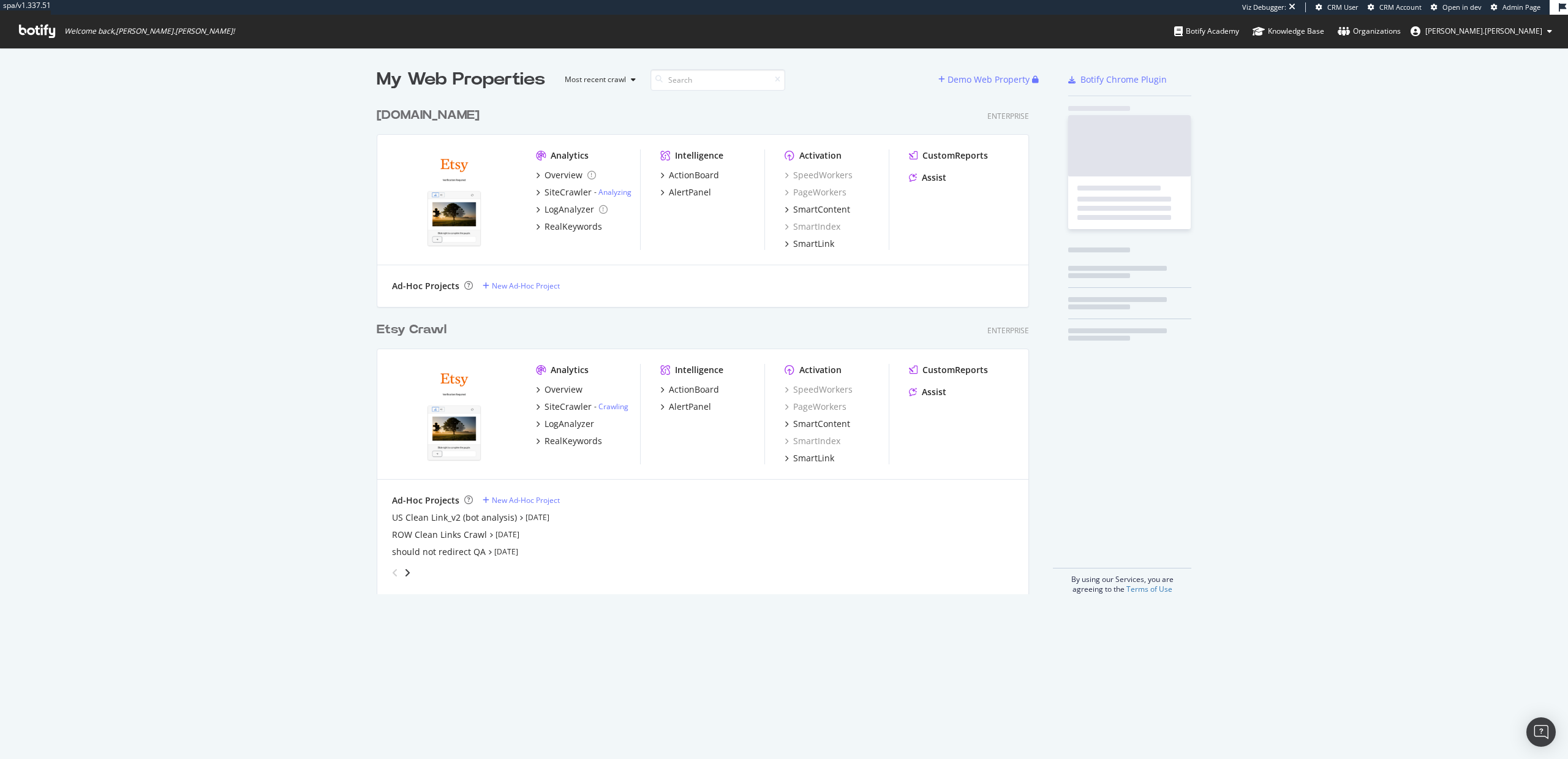
scroll to position [503, 662]
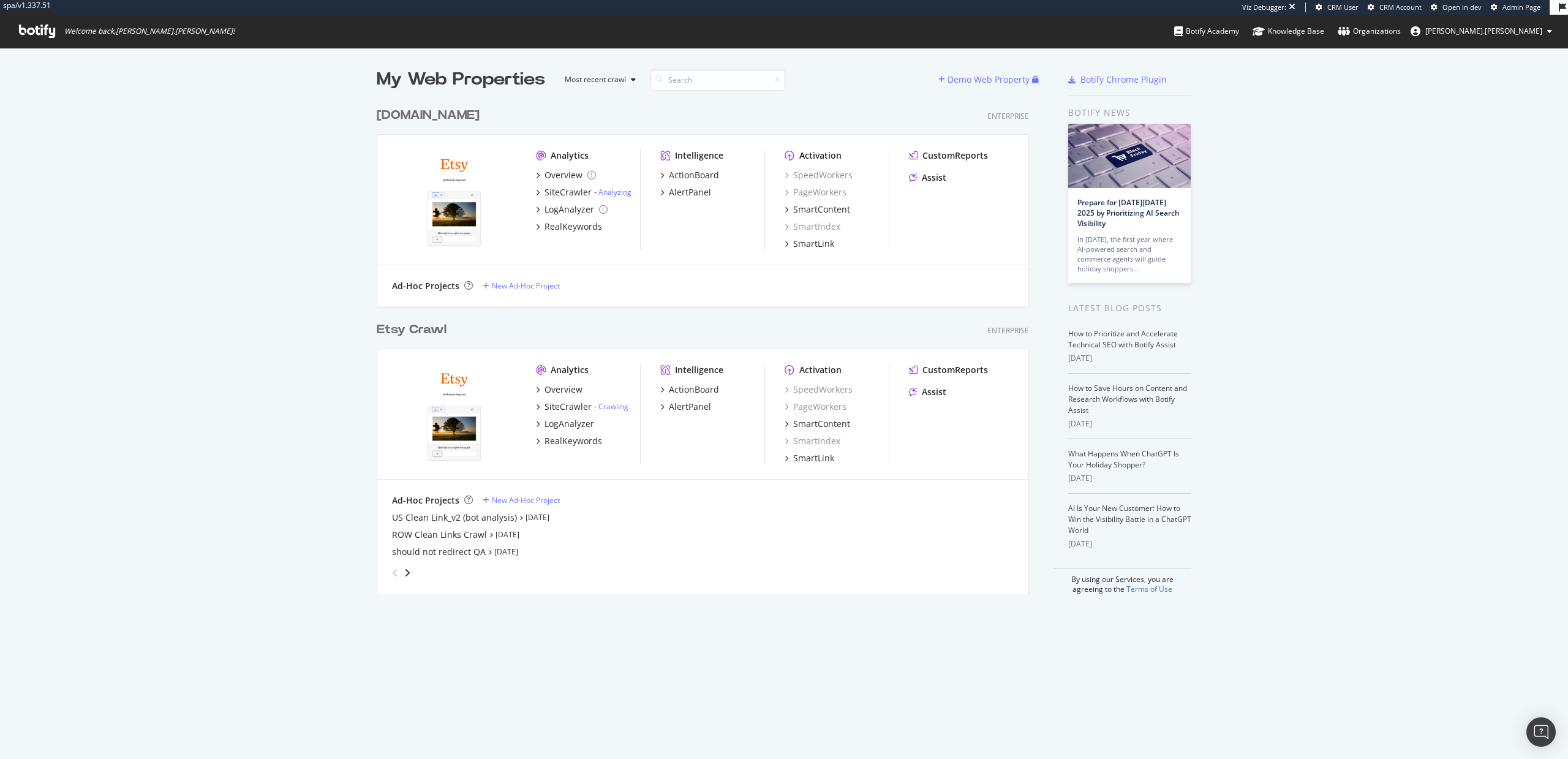
click at [579, 323] on div "Etsy Crawl Enterprise" at bounding box center [703, 330] width 652 height 18
click at [453, 534] on div "ROW Clean Links Crawl" at bounding box center [439, 535] width 95 height 13
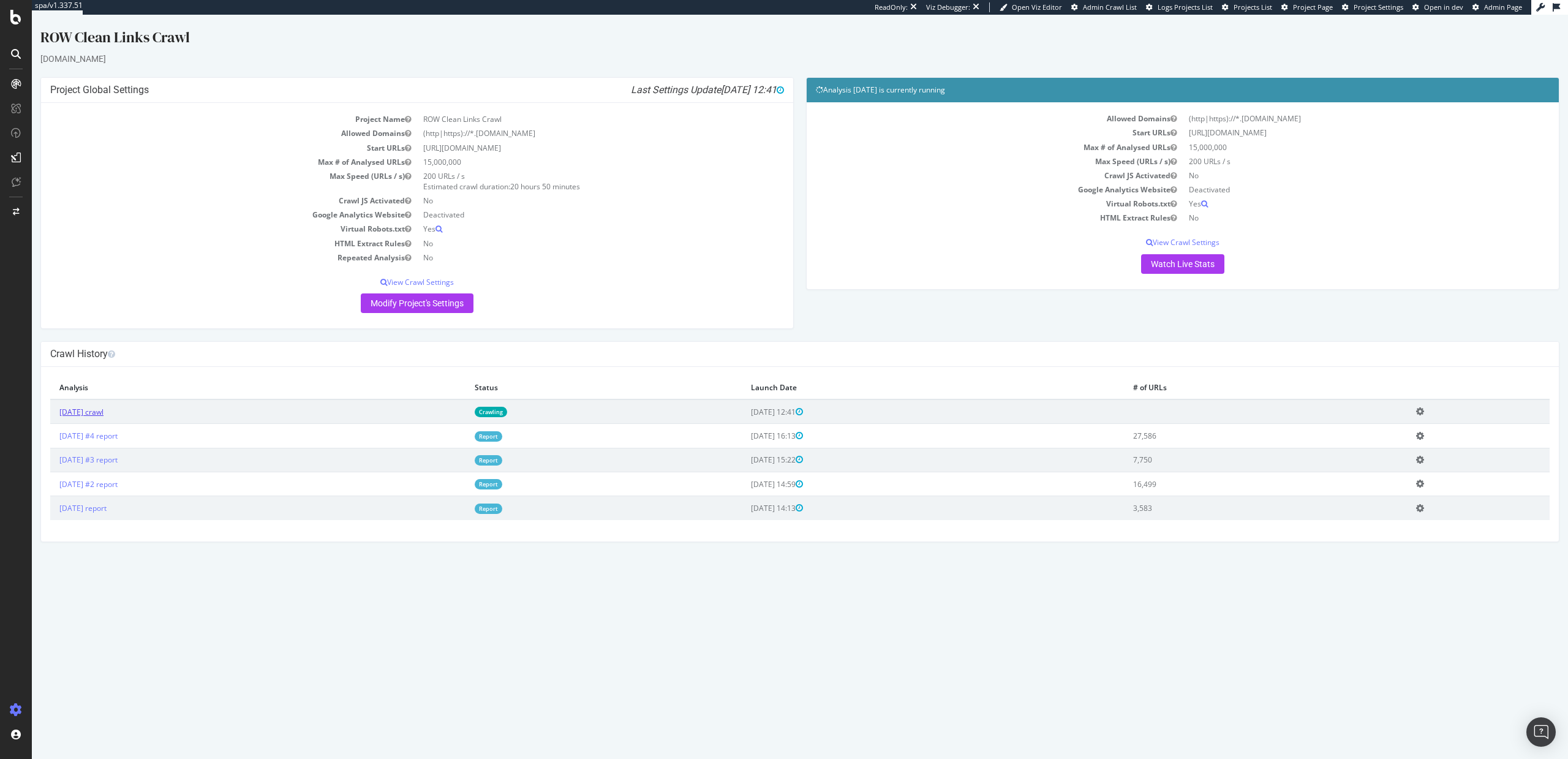
click at [98, 412] on link "2025 Sep. 29th crawl" at bounding box center [81, 412] width 44 height 11
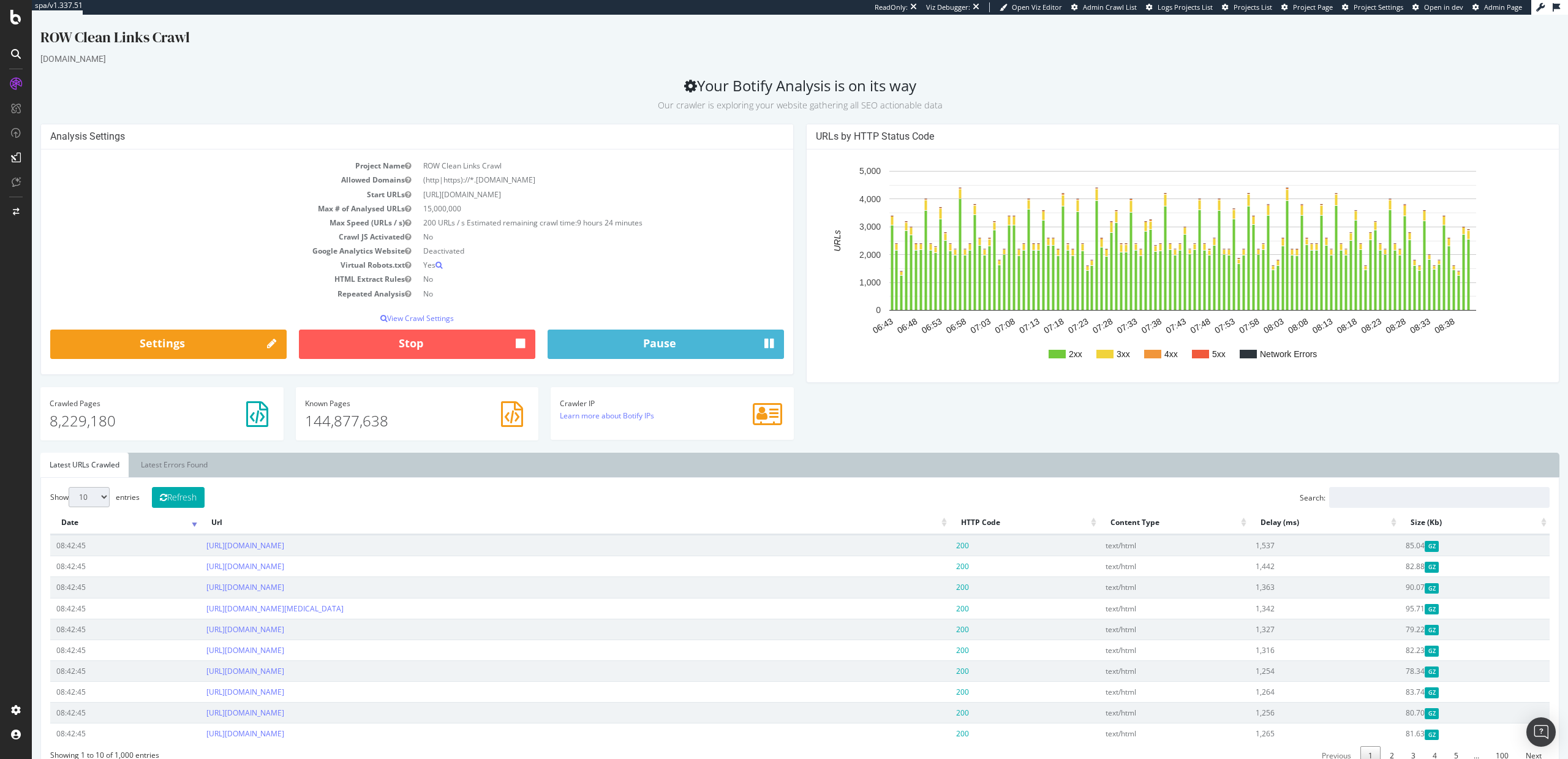
scroll to position [27, 0]
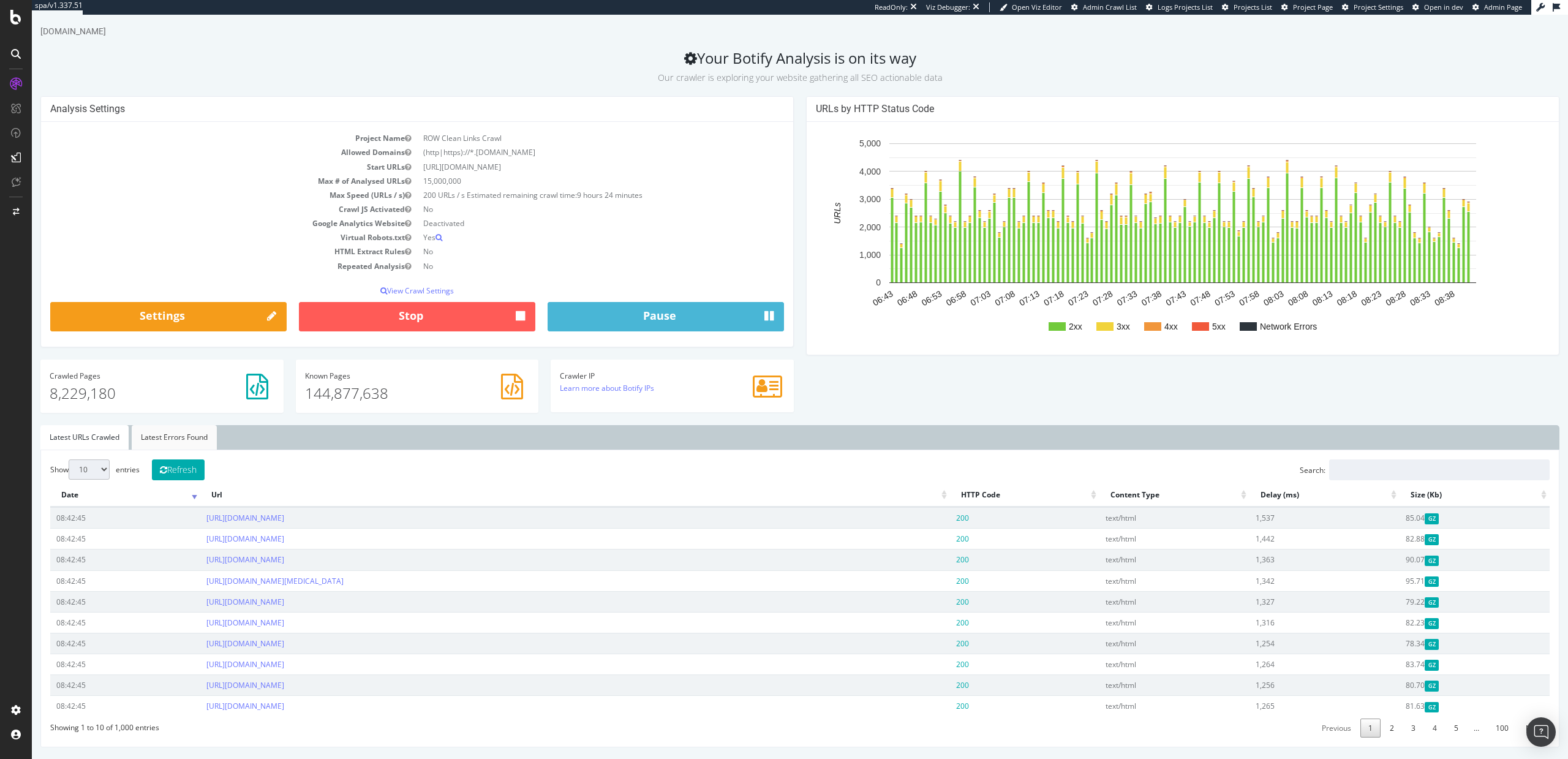
click at [179, 441] on link "Latest Errors Found" at bounding box center [174, 437] width 85 height 24
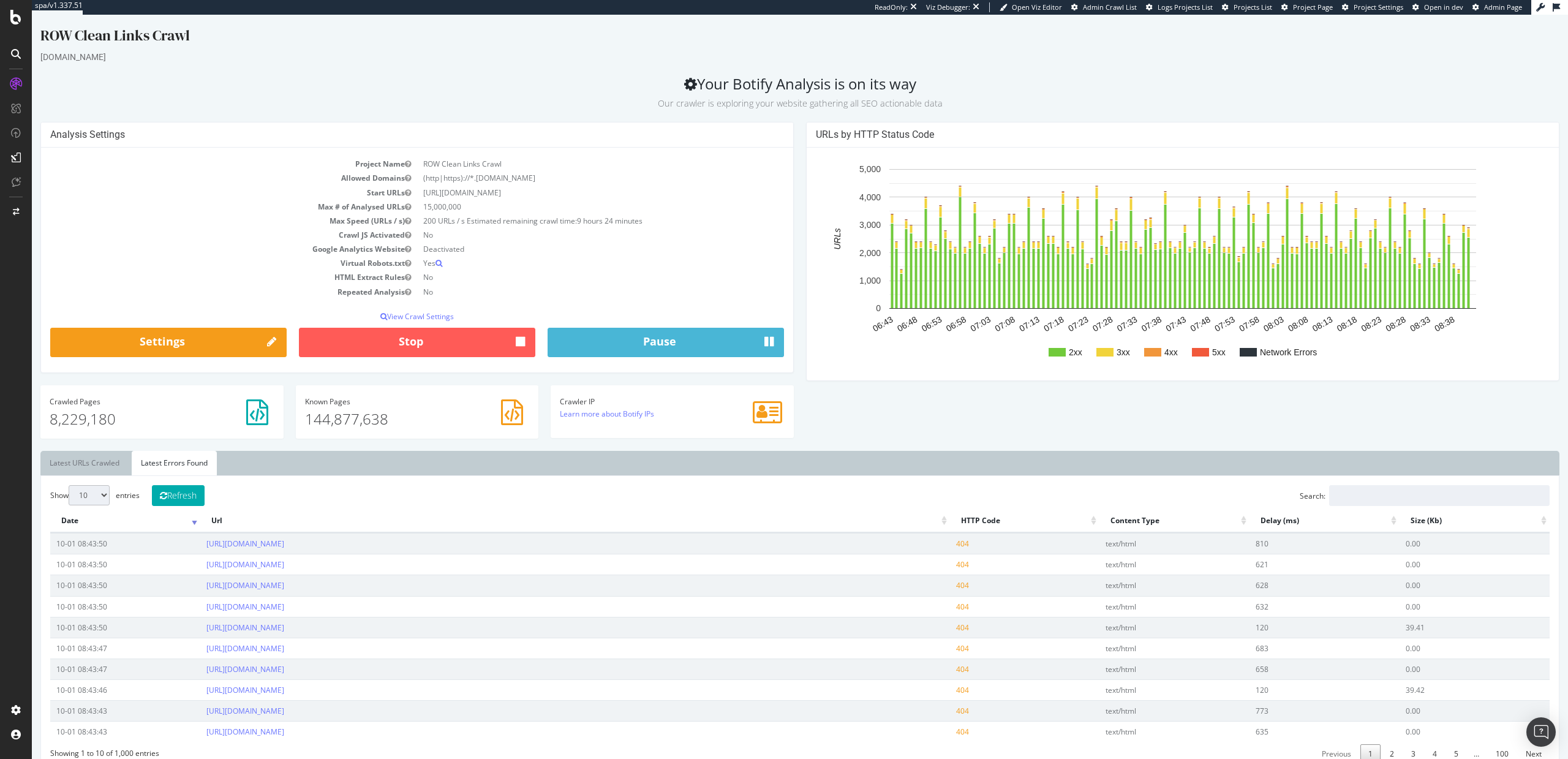
scroll to position [7, 0]
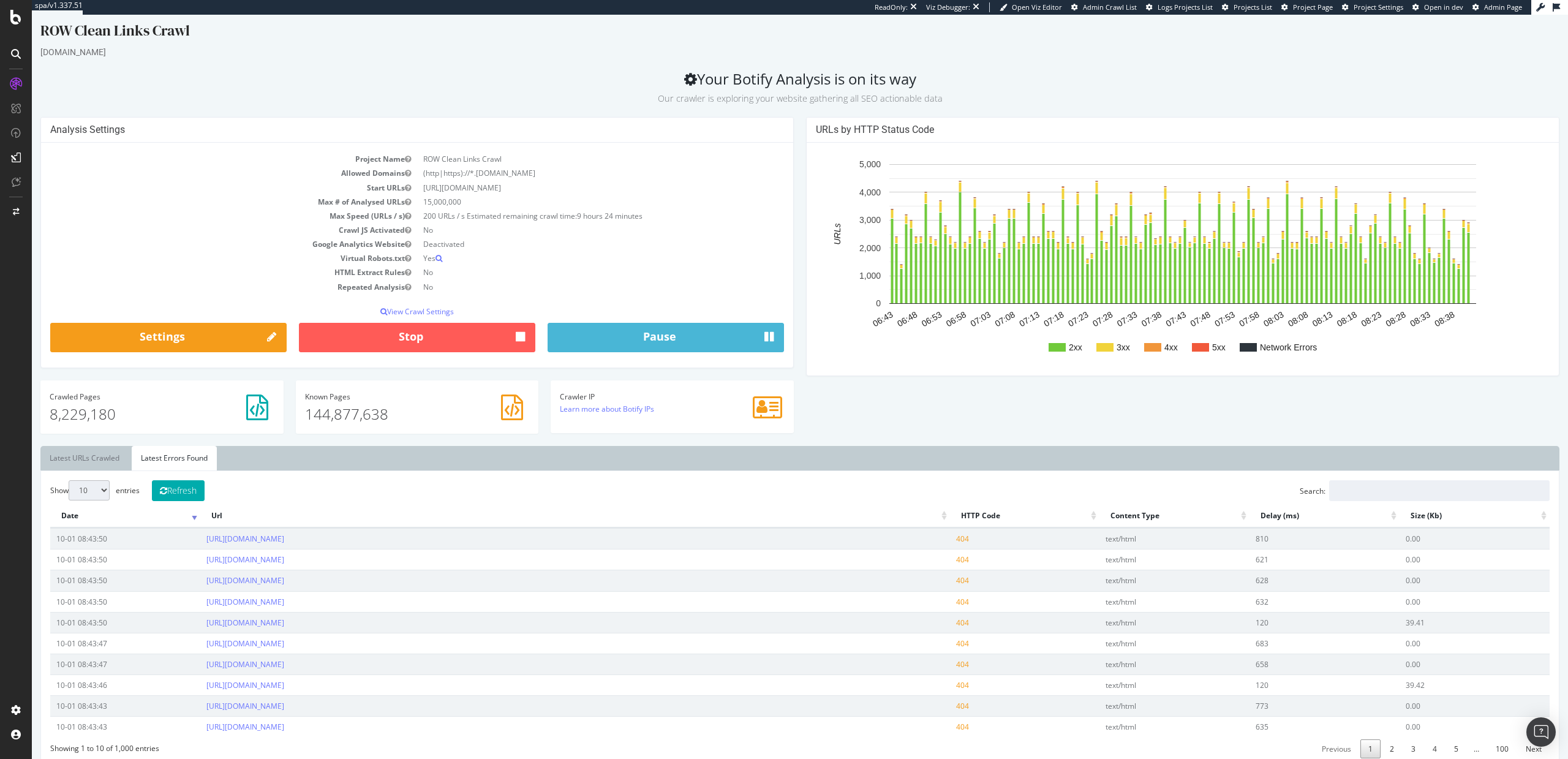
click at [800, 294] on div "URLs by HTTP Status Code 2xx 3xx 4xx 5xx Network Errors 06:43 06:48 06:53 06:58…" at bounding box center [1182, 253] width 765 height 272
click at [84, 456] on link "Latest URLs Crawled" at bounding box center [84, 458] width 88 height 24
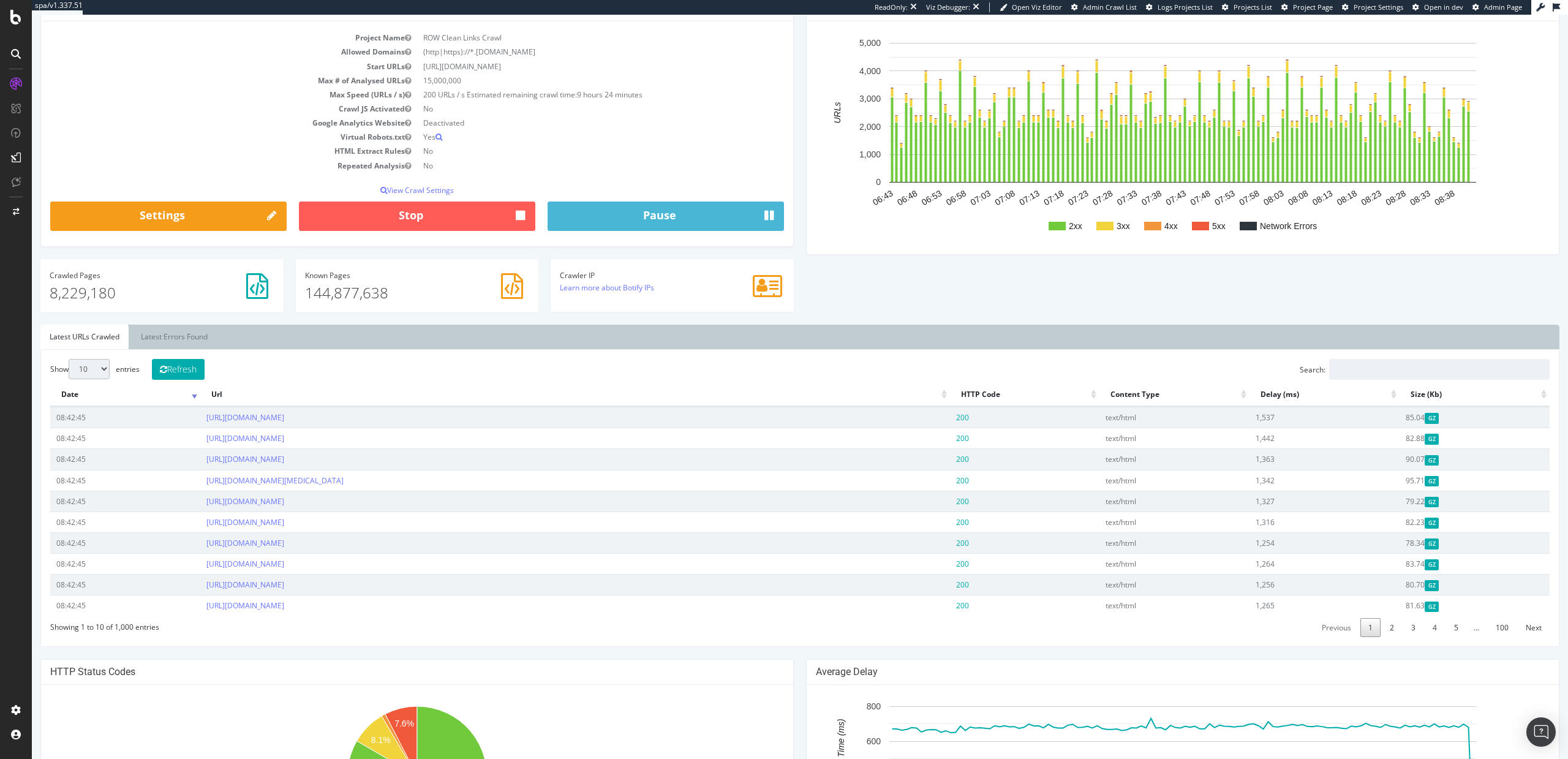
scroll to position [0, 0]
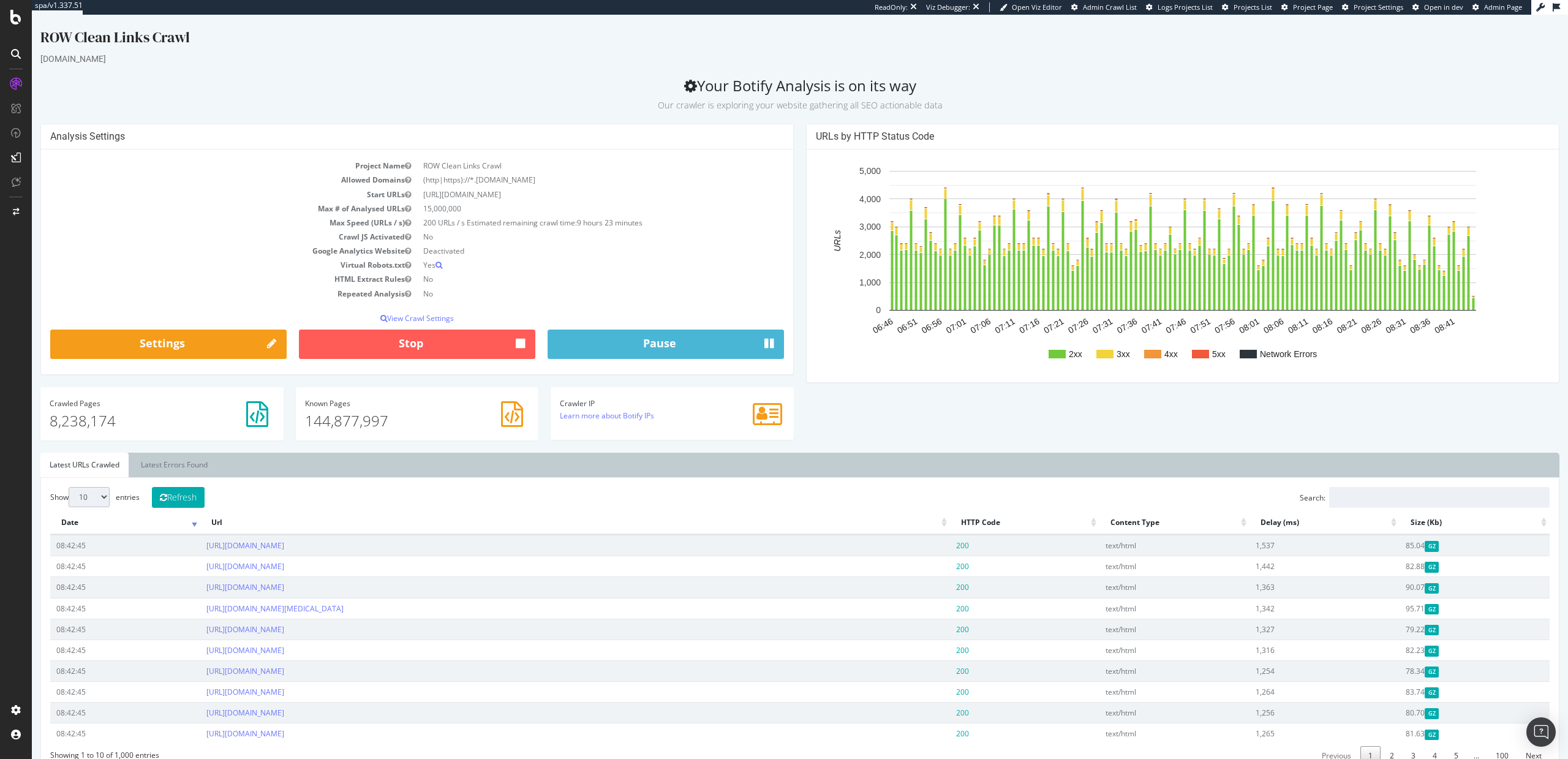
click at [938, 434] on div "Analysis Settings Project Name ROW Clean Links Crawl Allowed Domains (http|http…" at bounding box center [800, 288] width 1532 height 329
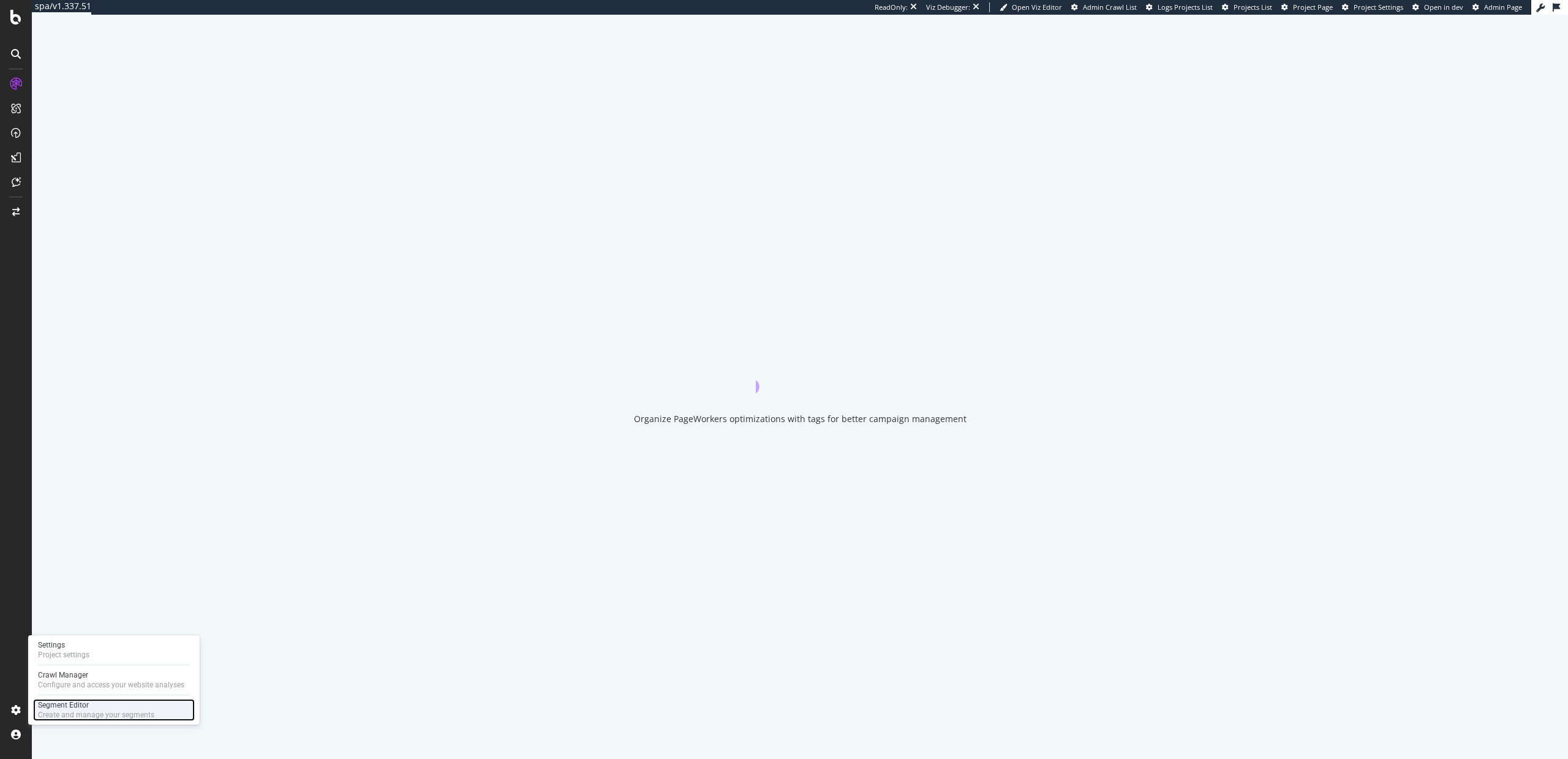
click at [62, 706] on div "Segment Editor" at bounding box center [96, 705] width 116 height 10
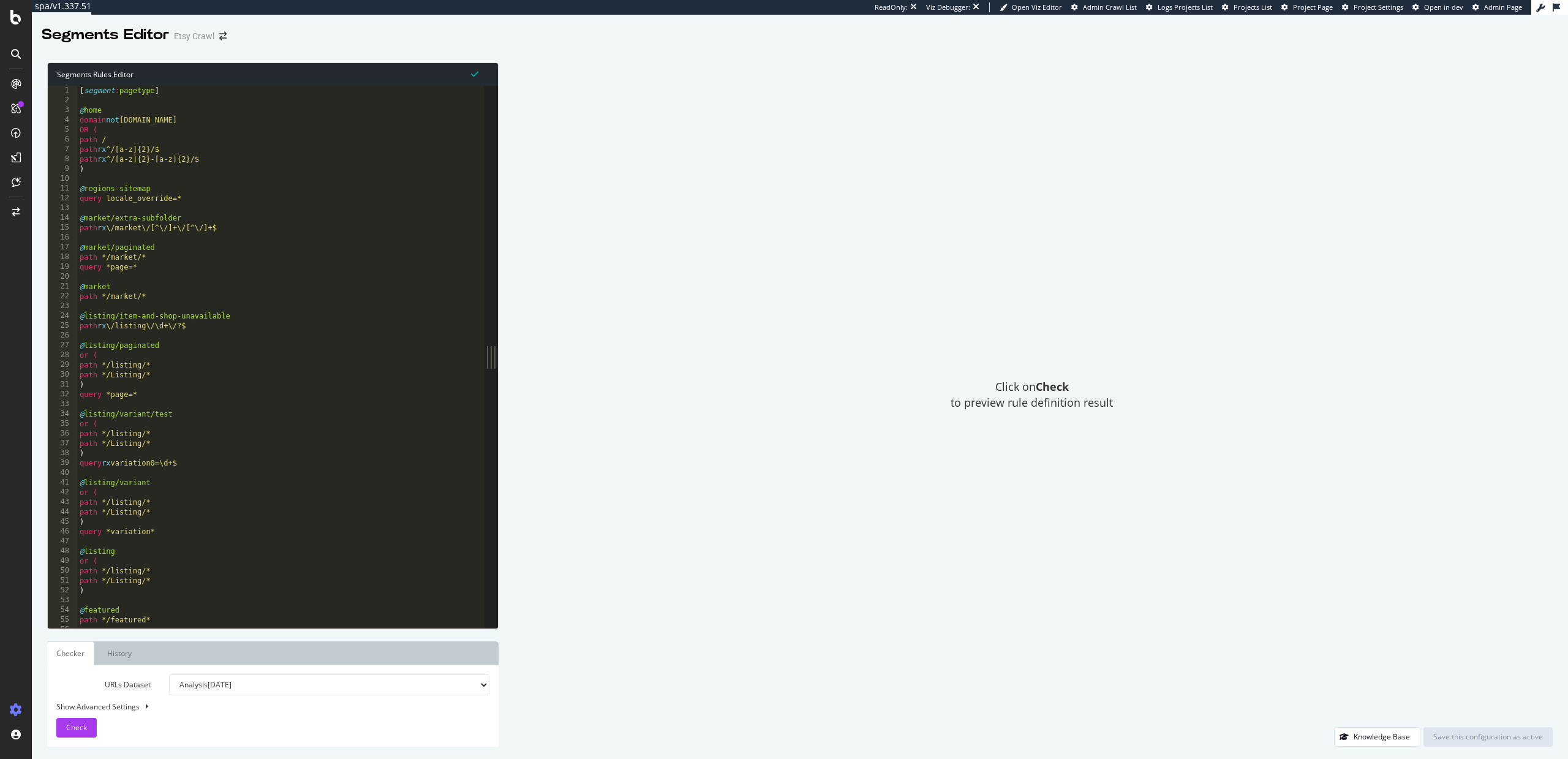
type textarea "path rx \/listing\/\d+\/?$"
click at [270, 328] on div "[ segment : pagetype ] @ home domain not advocacy.etsy.com OR ( path / path rx …" at bounding box center [300, 366] width 446 height 562
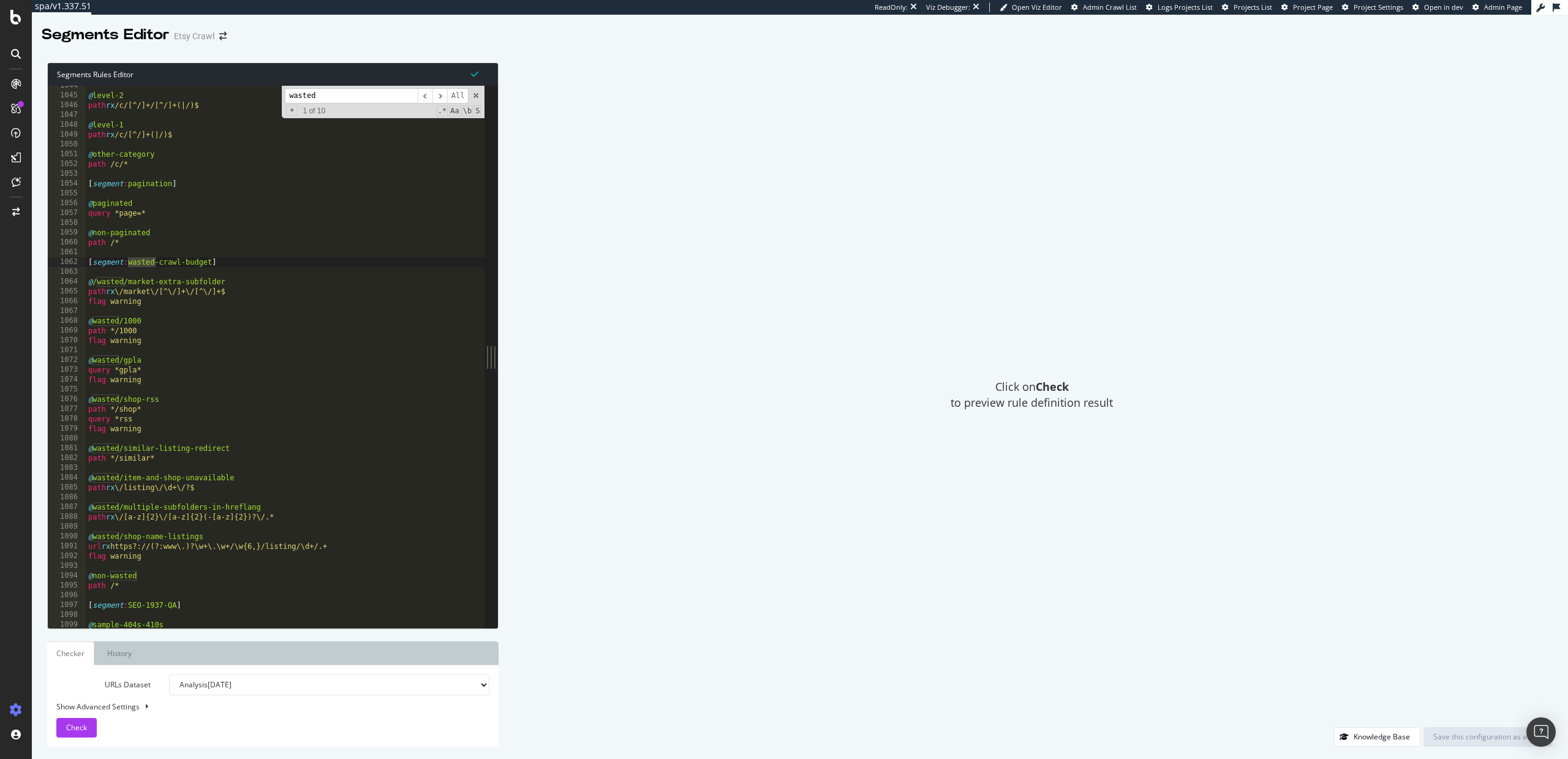
scroll to position [3428, 0]
type input "wasted"
click at [97, 283] on div "@ level-2 path rx /c/[^/]+/[^/]+(|/)$ @ level-1 path rx /c/[^/]+(|/)$ @ other-c…" at bounding box center [309, 360] width 446 height 562
click at [164, 300] on div "@ level-2 path rx /c/[^/]+/[^/]+(|/)$ @ level-1 path rx /c/[^/]+(|/)$ @ other-c…" at bounding box center [309, 360] width 446 height 562
type textarea "flag warning"
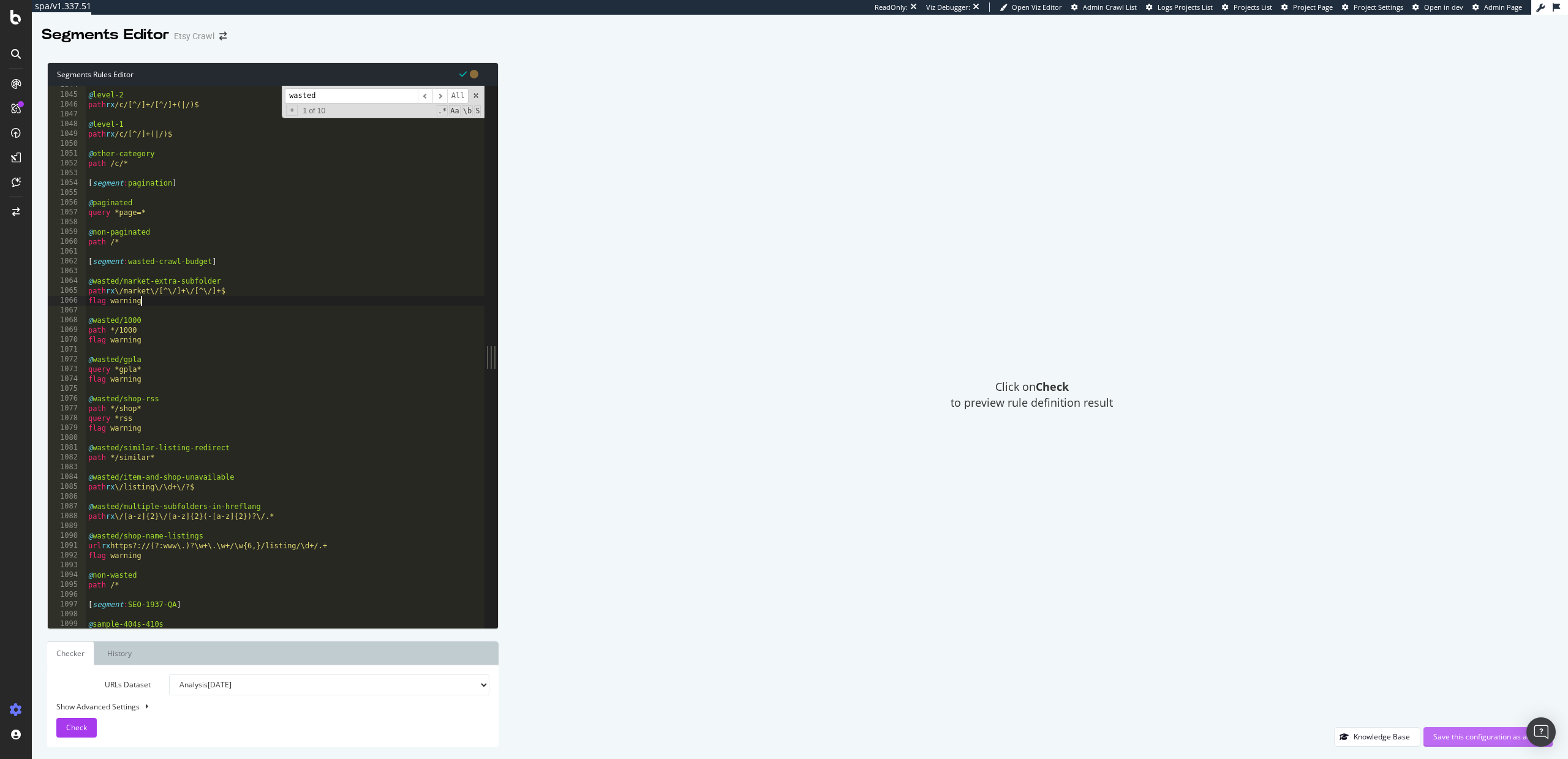
click at [1449, 736] on div "Save this configuration as active" at bounding box center [1488, 737] width 109 height 11
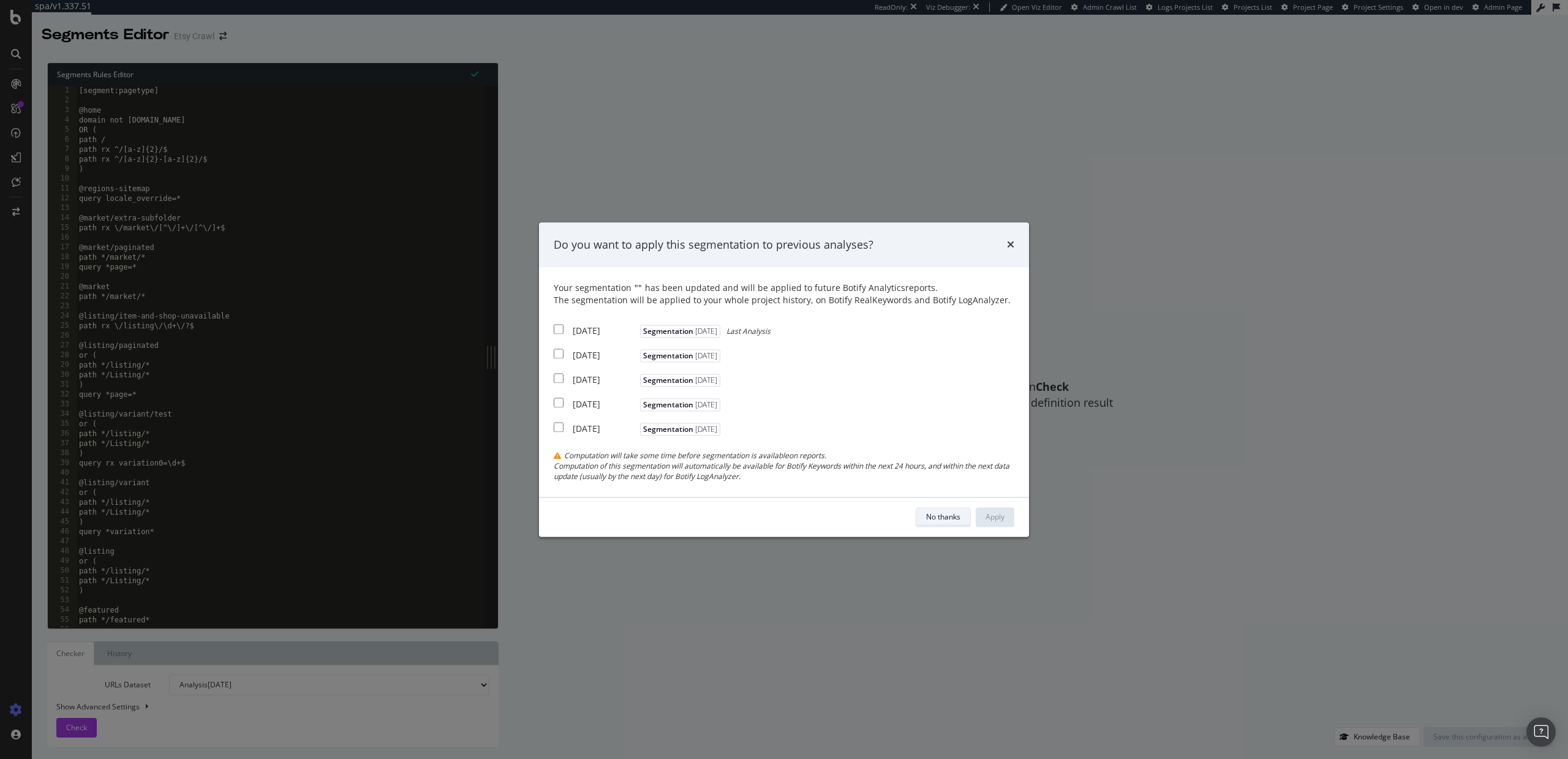
click at [948, 515] on div "No thanks" at bounding box center [943, 517] width 34 height 11
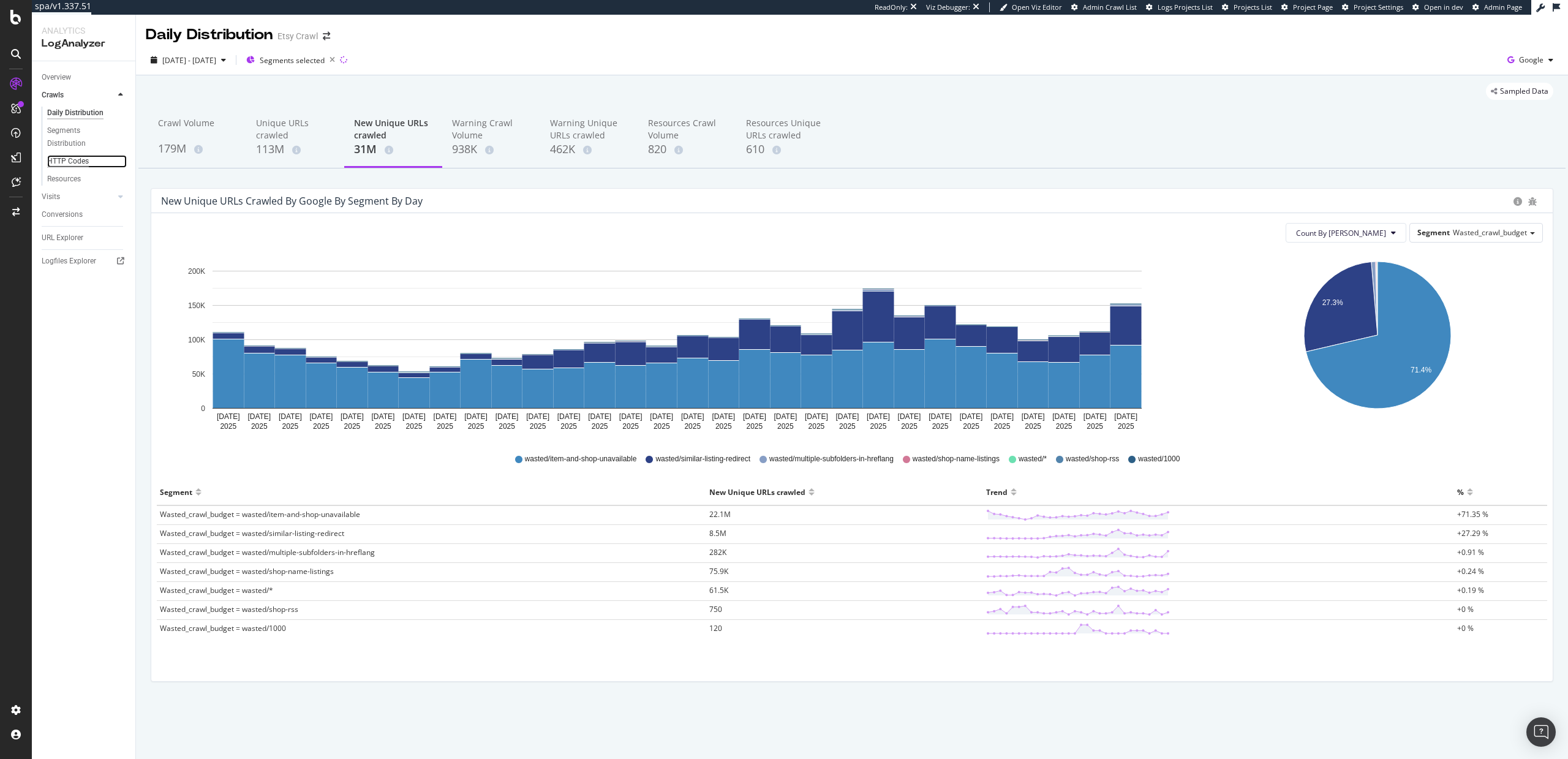
click at [68, 161] on div "HTTP Codes" at bounding box center [67, 161] width 42 height 13
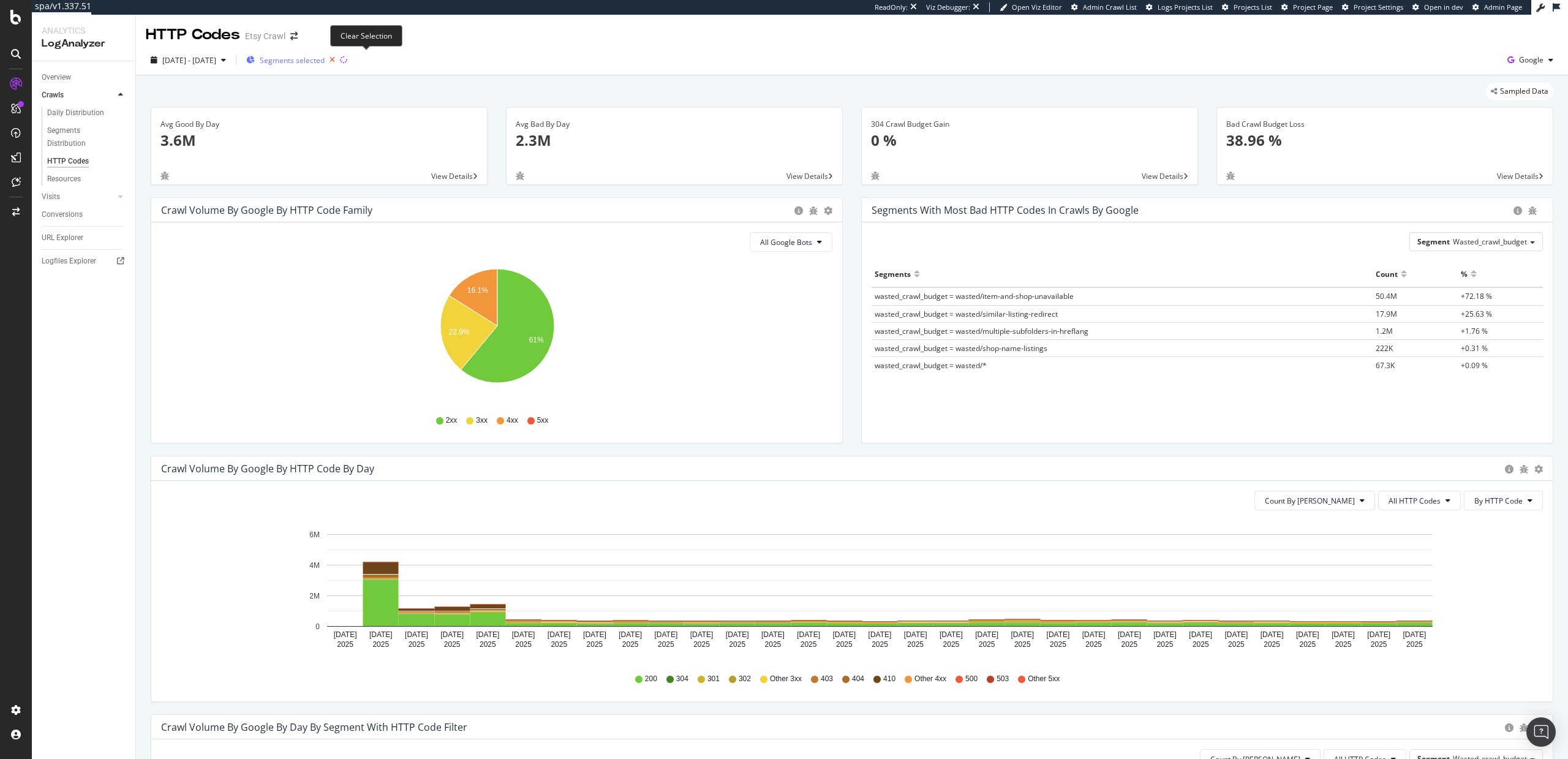
click at [340, 61] on icon "button" at bounding box center [333, 61] width 16 height 18
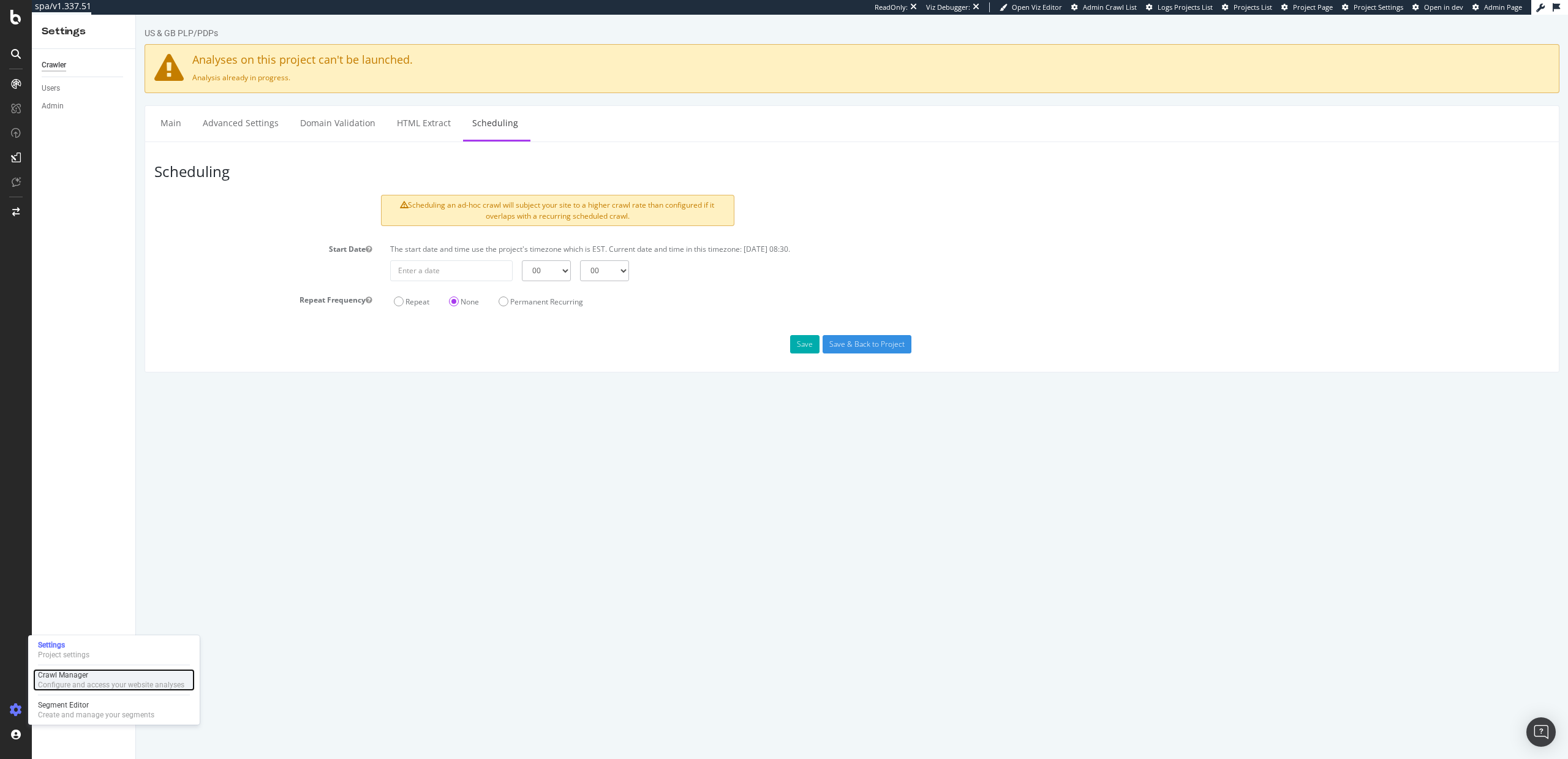
click at [59, 688] on div "Configure and access your website analyses" at bounding box center [111, 685] width 146 height 10
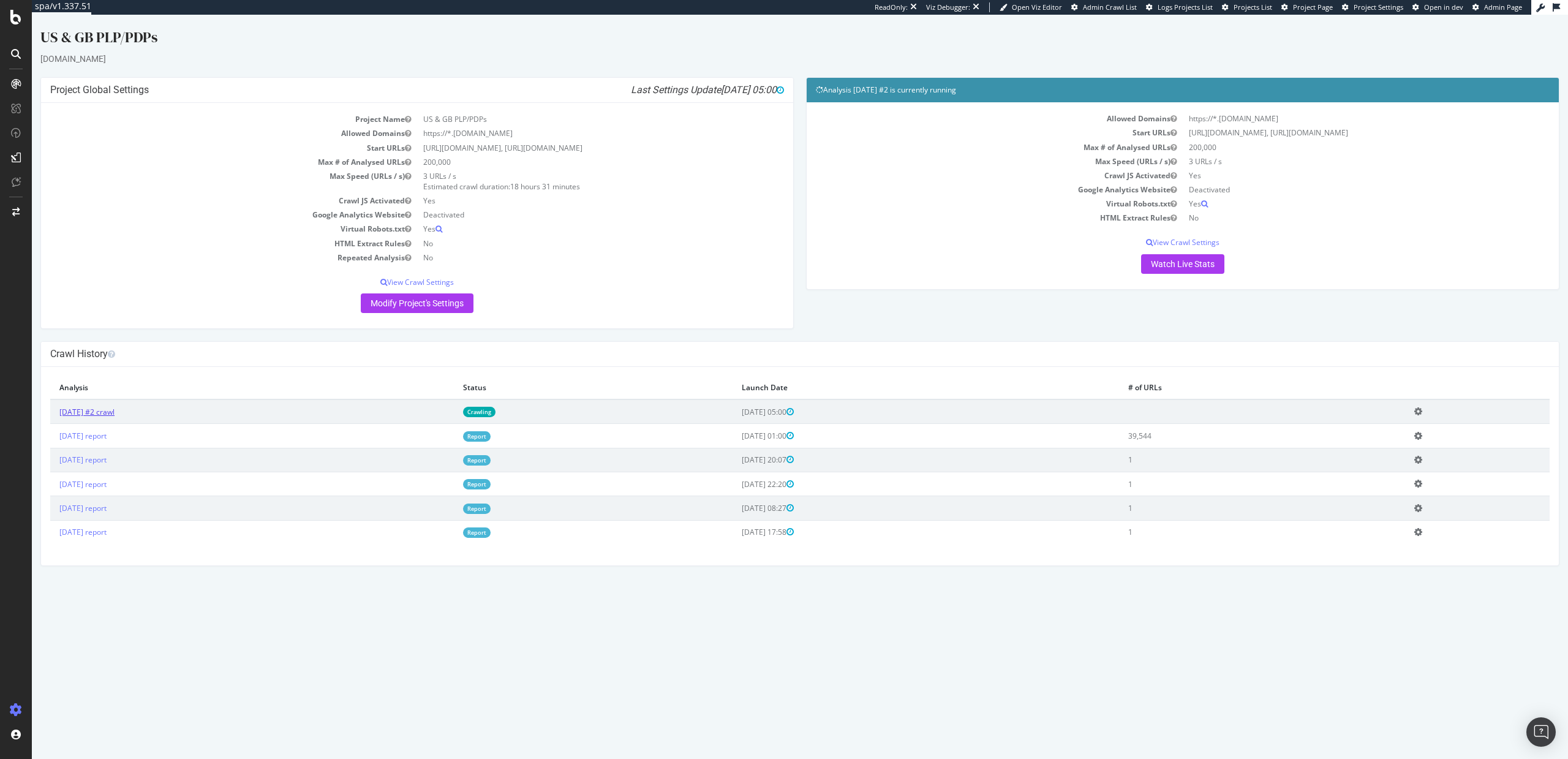
click at [114, 409] on link "2025 Oct. 1st #2 crawl" at bounding box center [87, 412] width 55 height 11
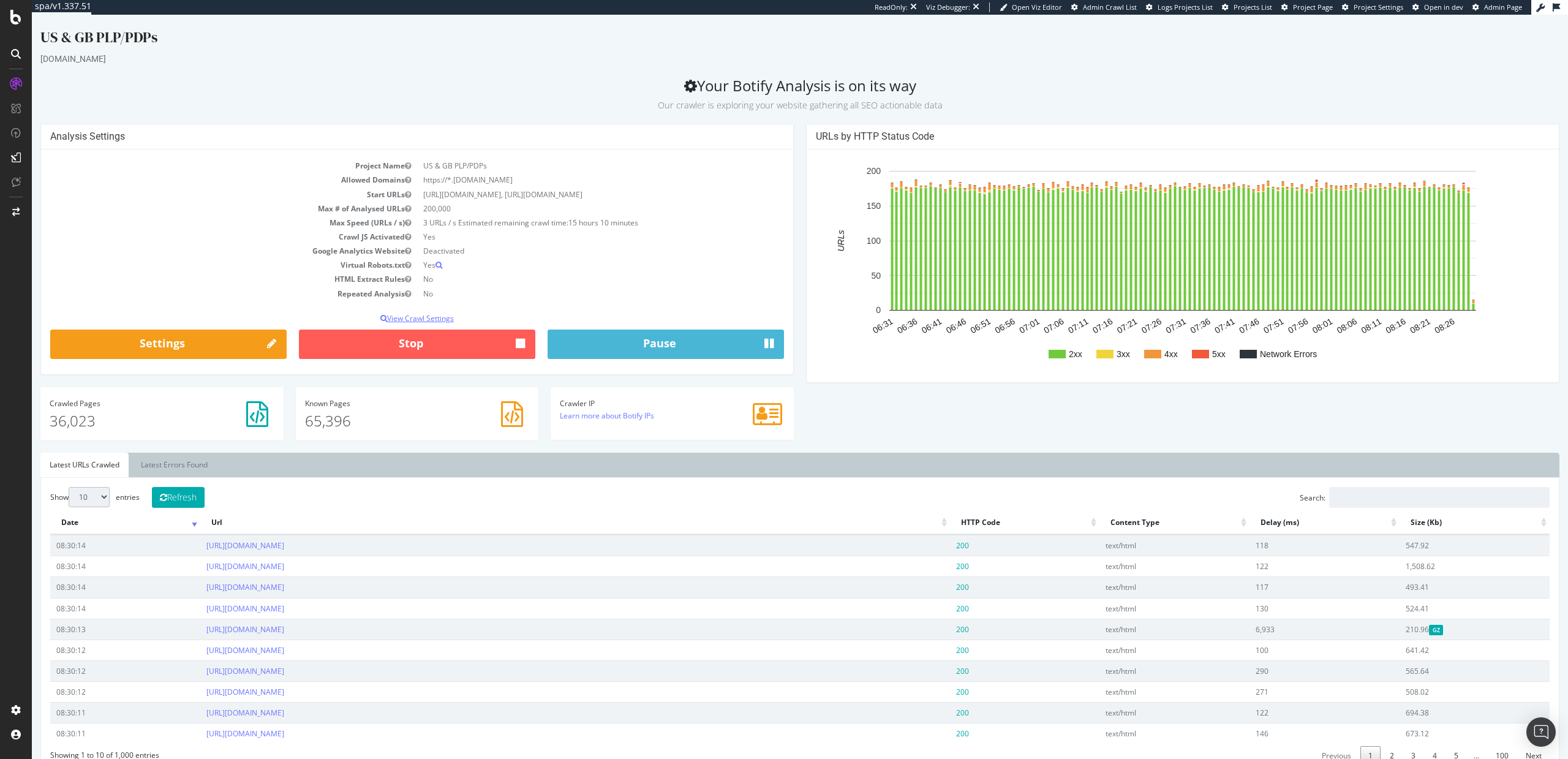
click at [402, 317] on p "View Crawl Settings" at bounding box center [417, 318] width 734 height 11
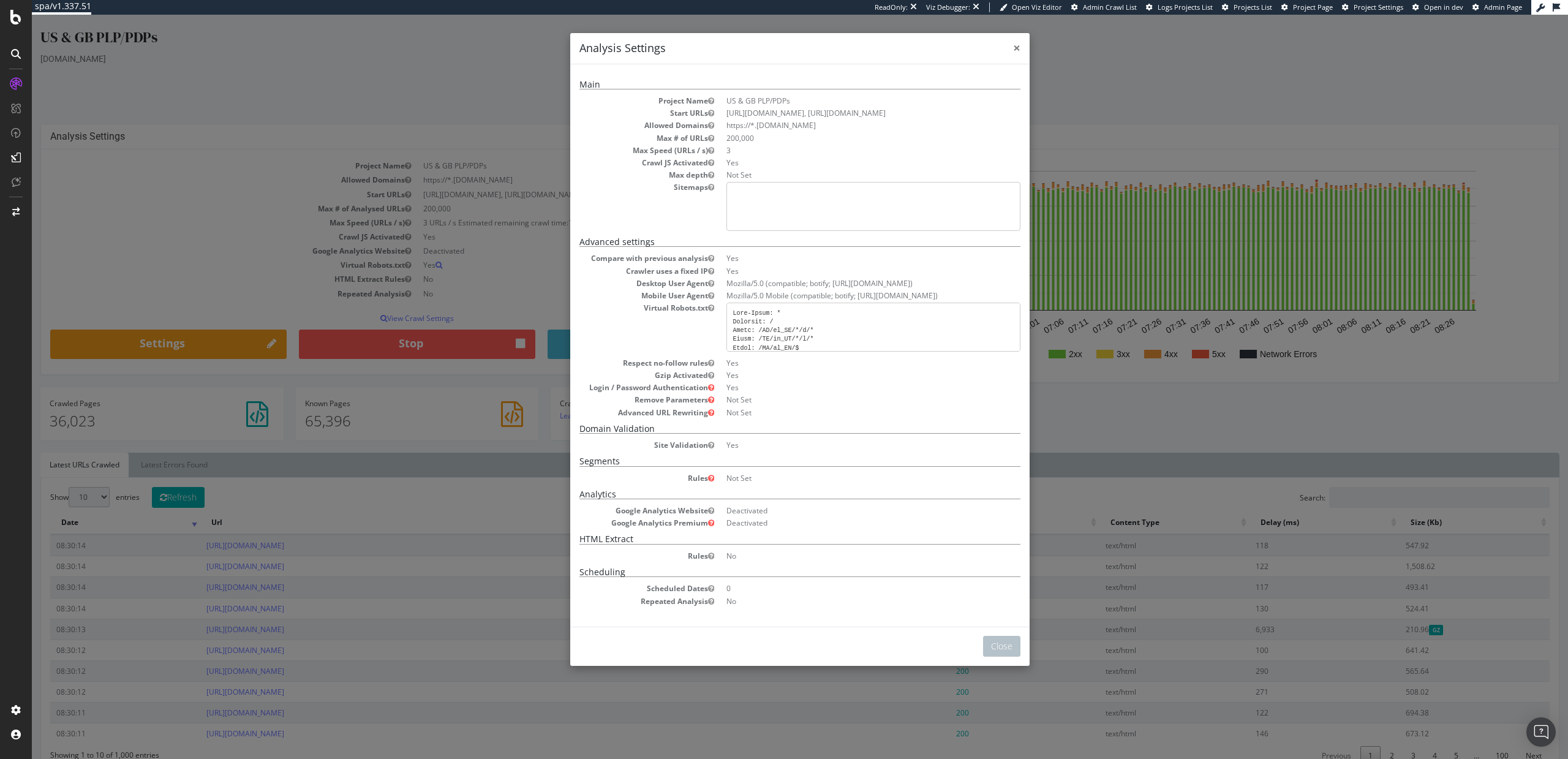
click at [1015, 45] on span "×" at bounding box center [1017, 48] width 8 height 18
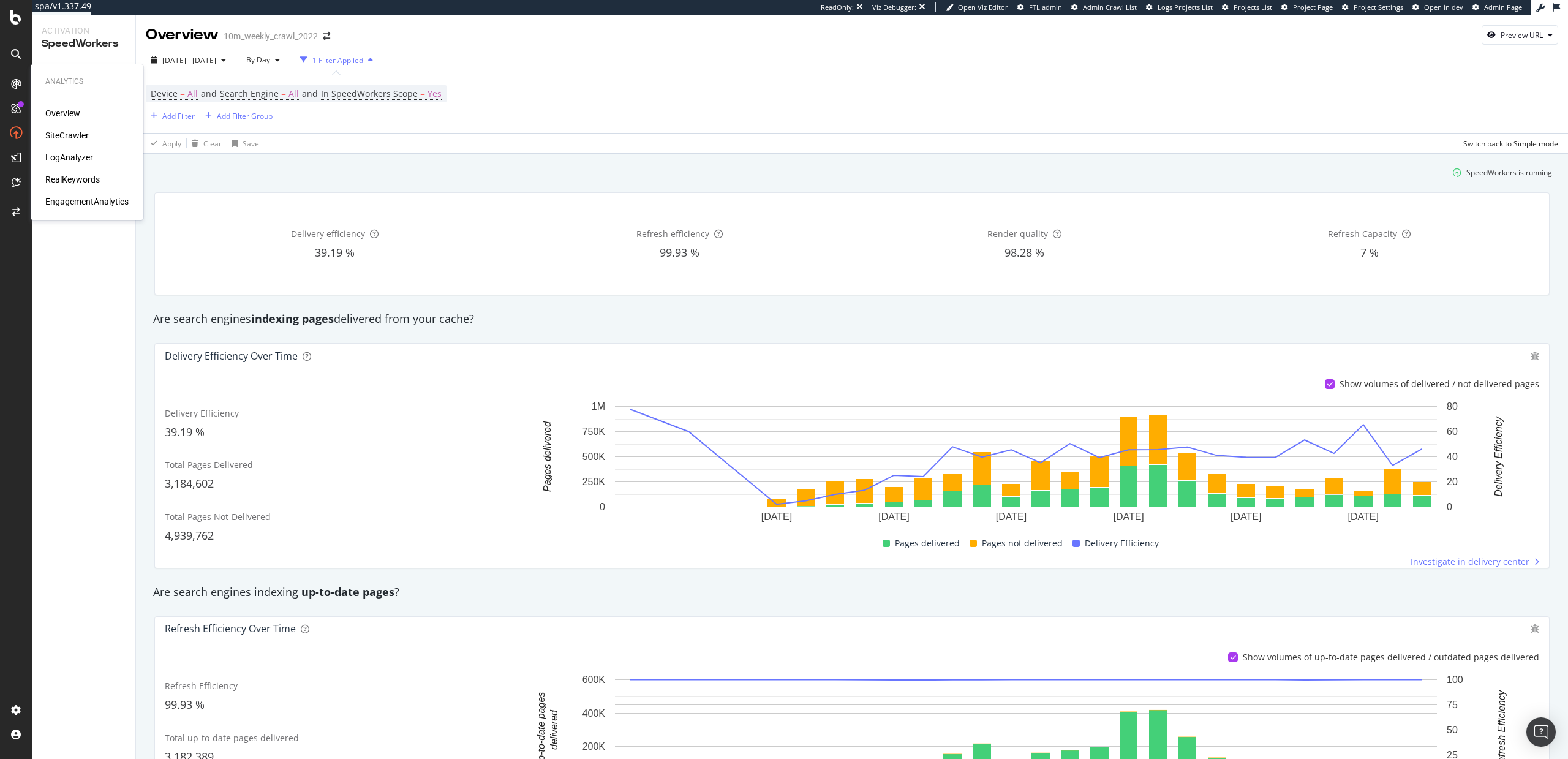
click at [52, 128] on div "Overview SiteCrawler LogAnalyzer RealKeywords EngagementAnalytics" at bounding box center [86, 157] width 83 height 101
click at [54, 132] on div "SiteCrawler" at bounding box center [66, 135] width 44 height 13
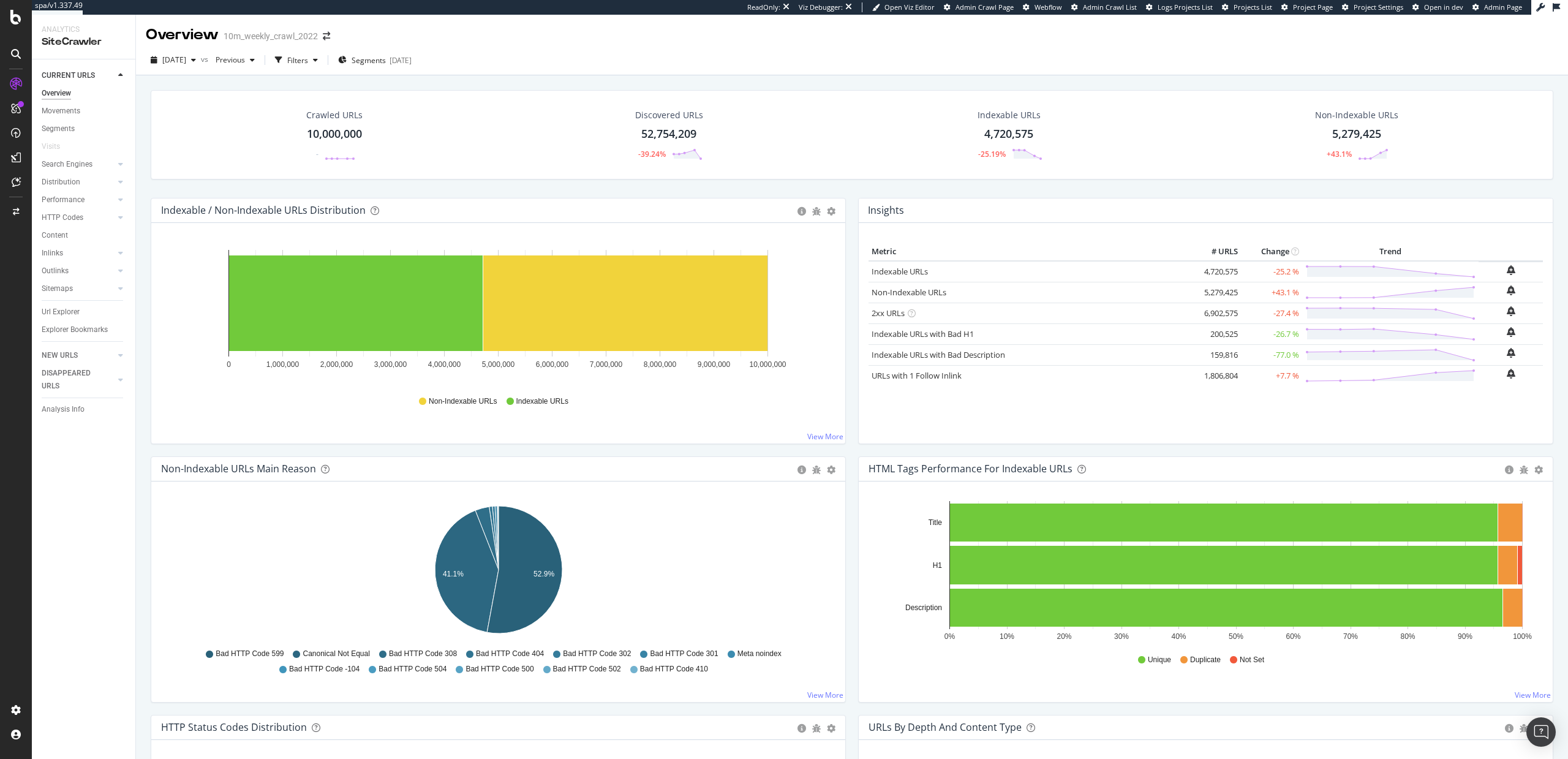
click at [49, 311] on div "Url Explorer" at bounding box center [61, 312] width 38 height 13
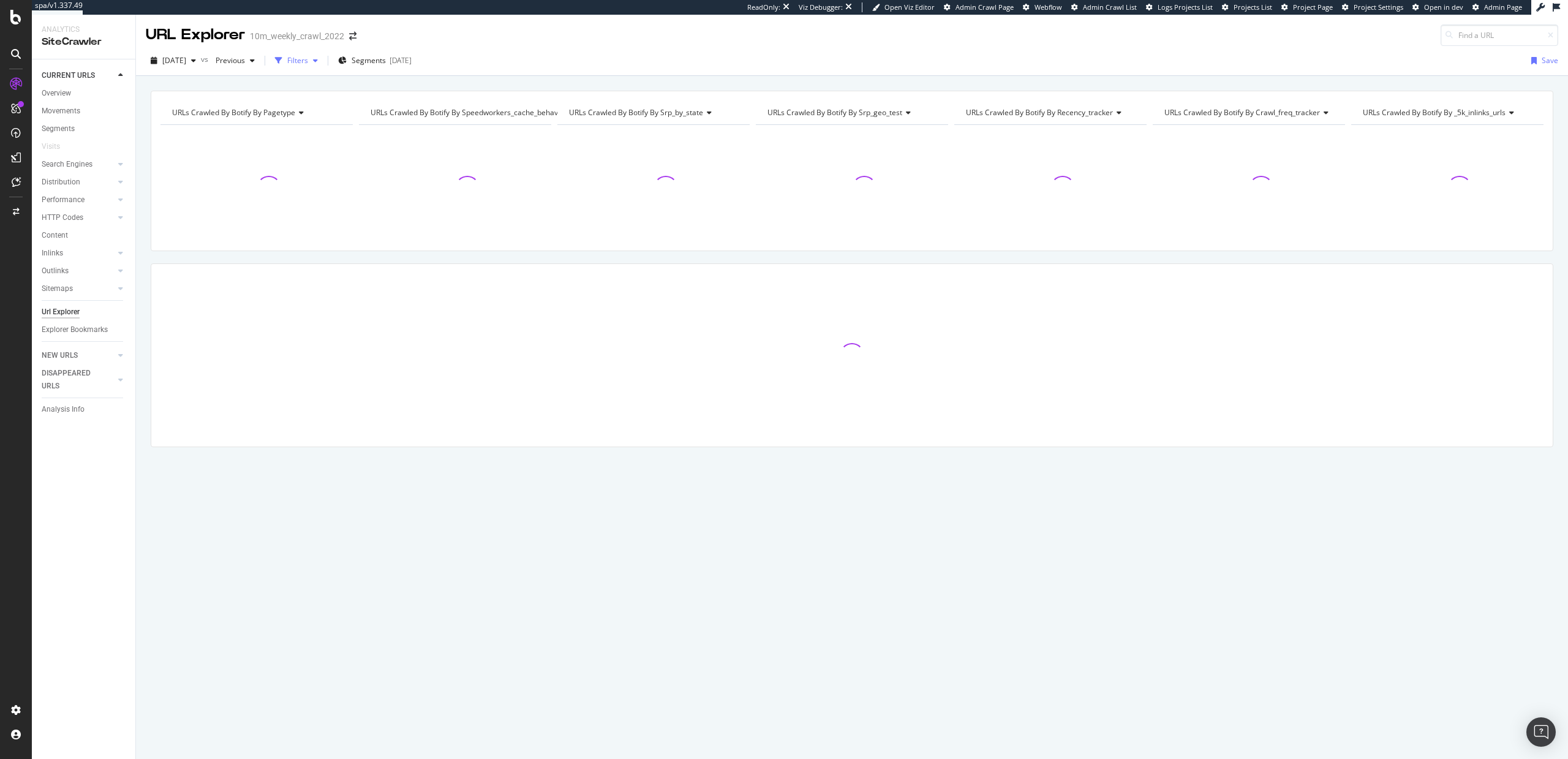
click at [309, 60] on div "Filters" at bounding box center [297, 60] width 21 height 11
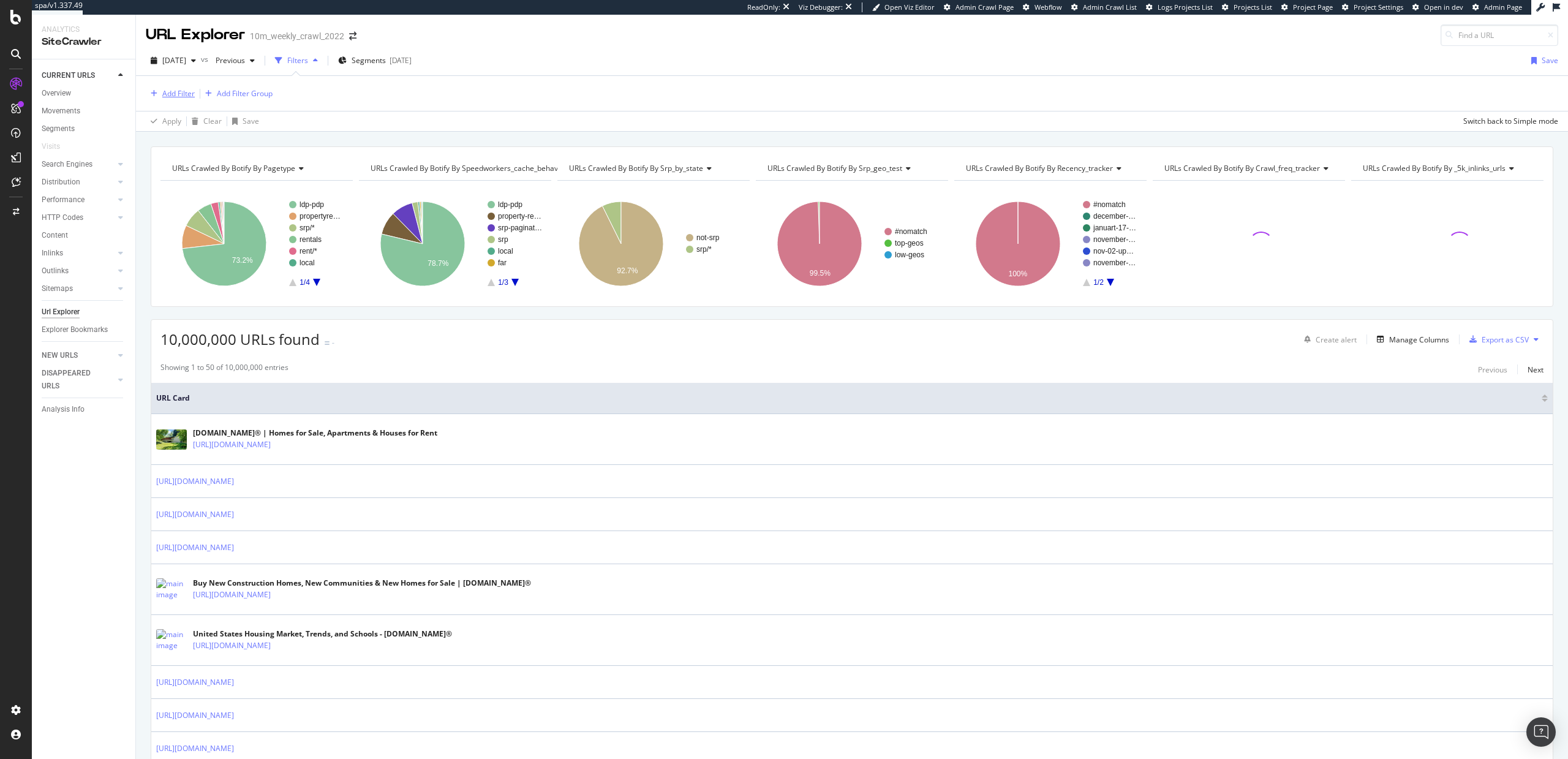
click at [164, 100] on div "Add Filter" at bounding box center [170, 94] width 49 height 14
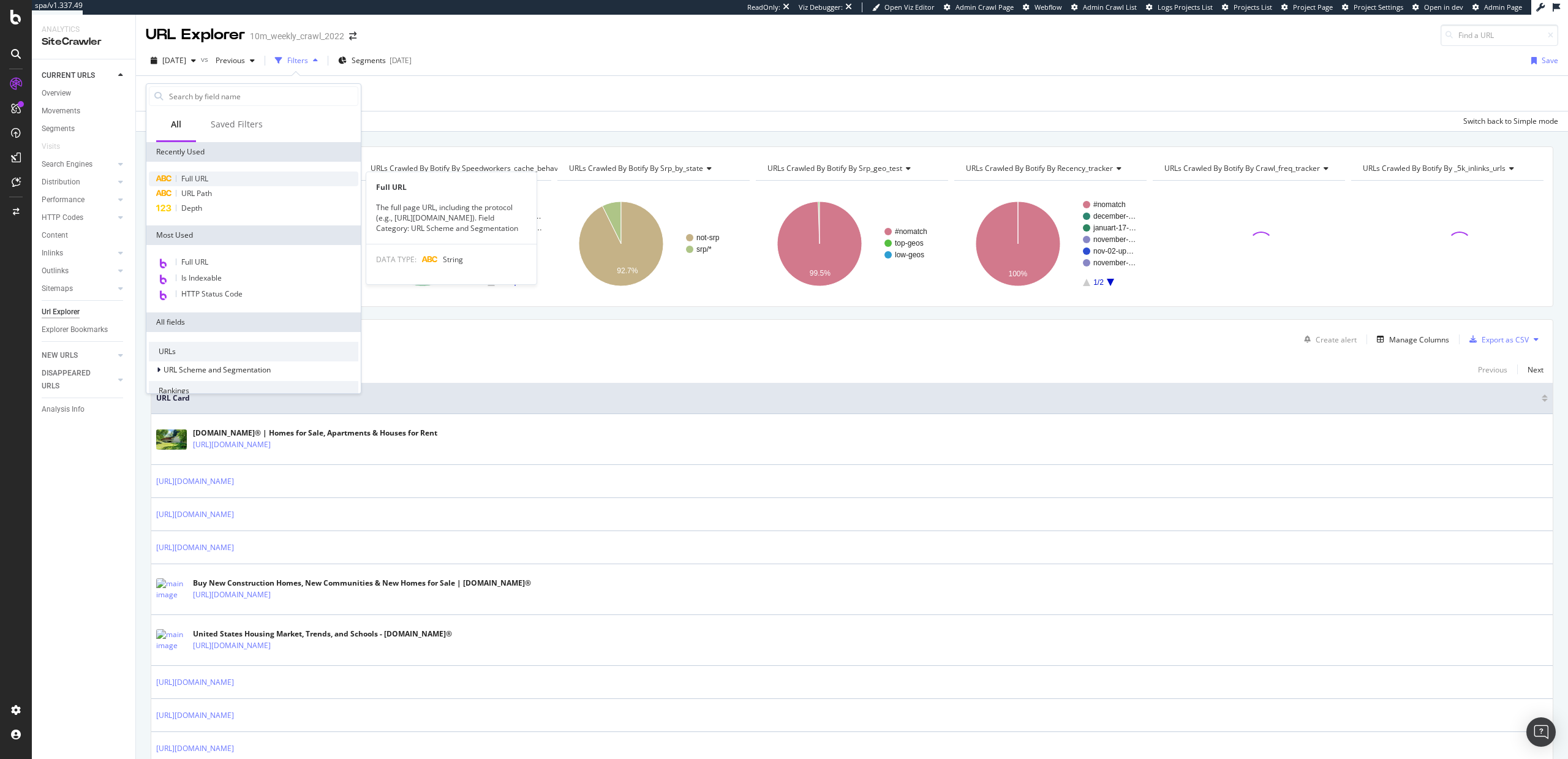
click at [212, 180] on div "Full URL" at bounding box center [253, 179] width 210 height 15
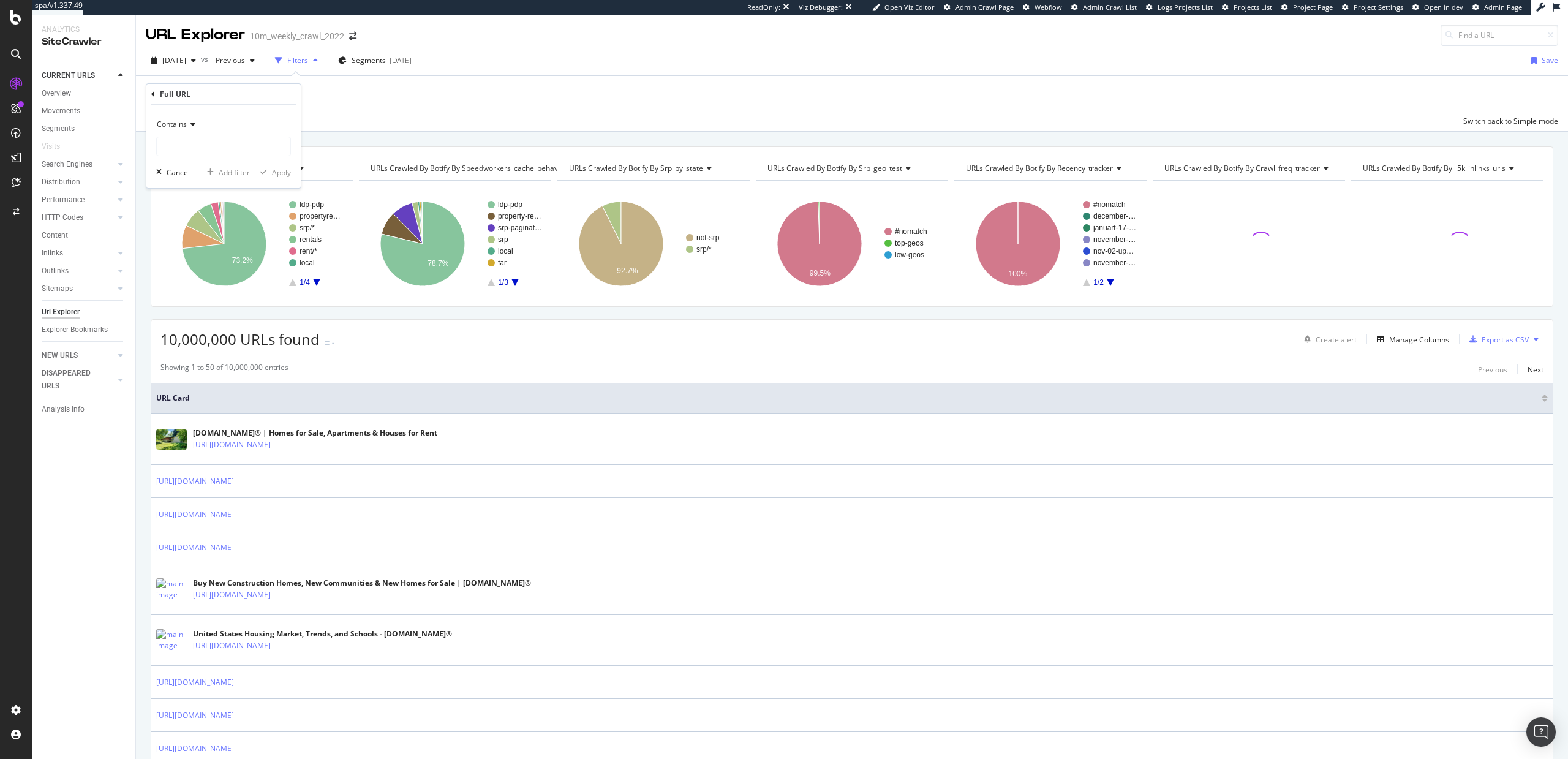
click at [184, 127] on span "Contains" at bounding box center [172, 124] width 30 height 11
click at [198, 273] on span "Matches regex" at bounding box center [187, 277] width 51 height 11
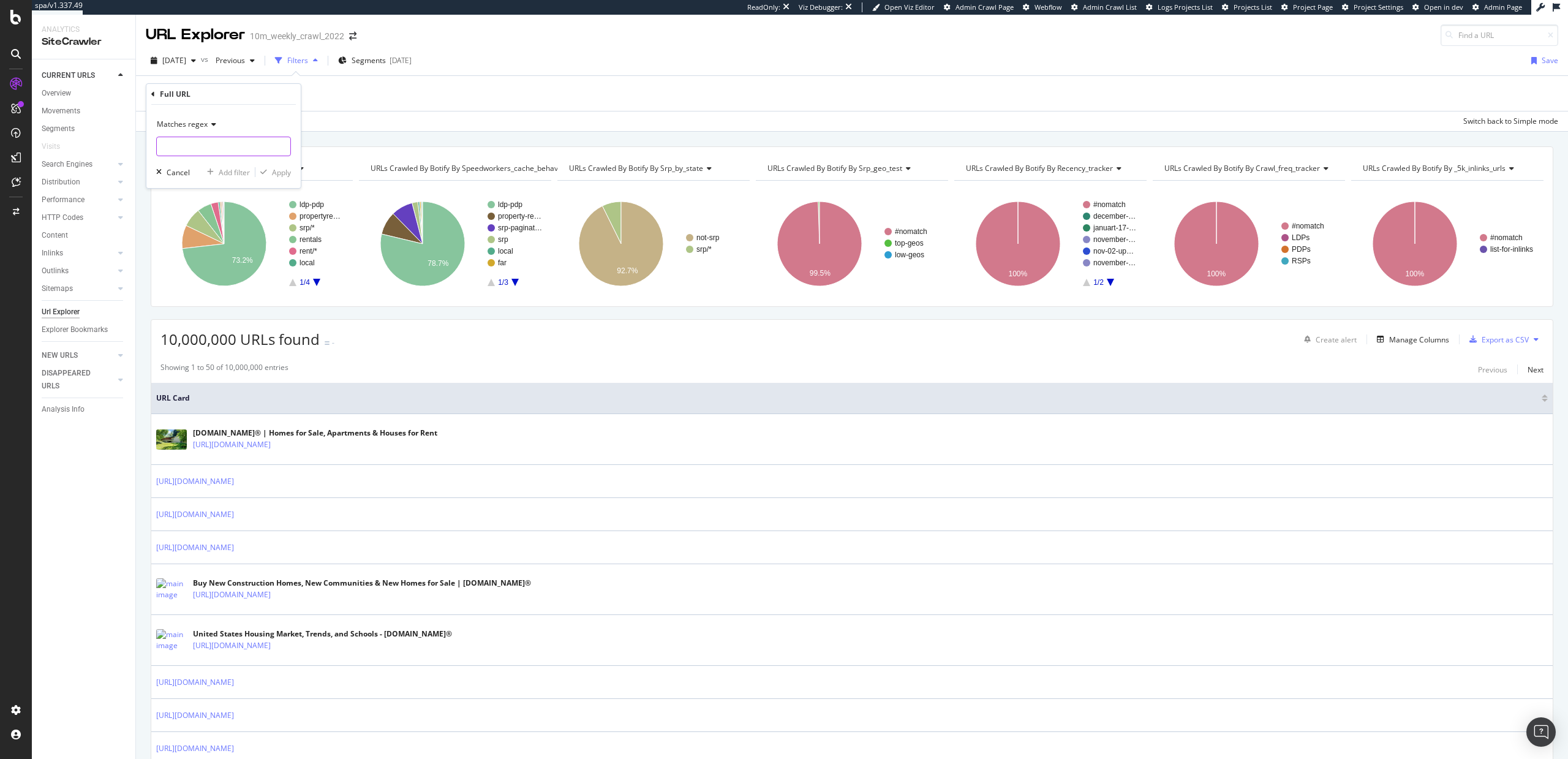
click at [197, 148] on input "text" at bounding box center [224, 147] width 134 height 20
paste input "^https?://(?:www\.)?realtor\.com/(?:news|advice|research)(?:/[a-z0-9-]+)?/?$"
type input "^https?://(?:www\.)?realtor\.com/(?:news|advice|research)(?:/[a-z0-9-]+)?/?$"
click at [288, 171] on div "Apply" at bounding box center [281, 172] width 19 height 11
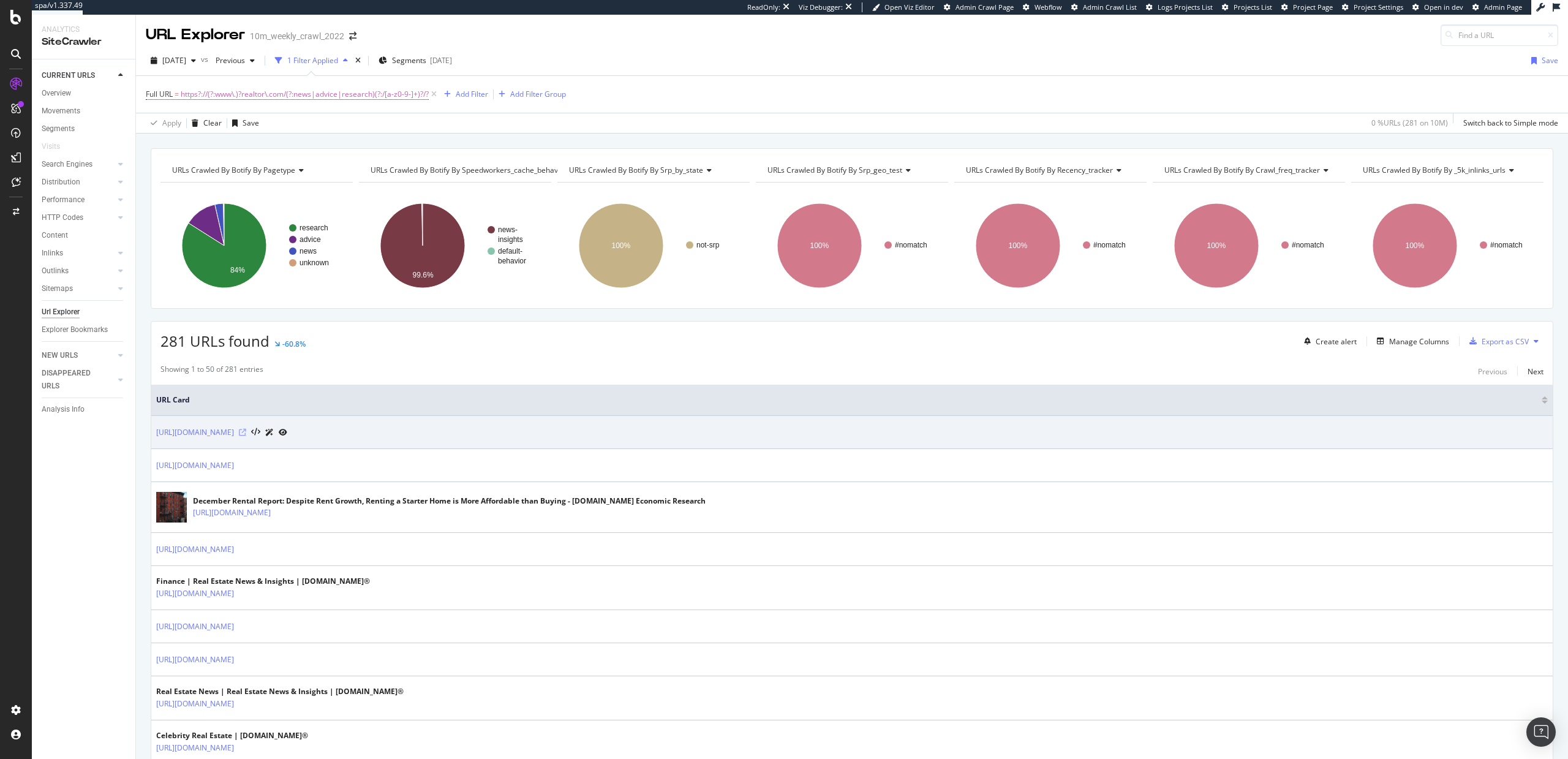
click at [246, 434] on icon at bounding box center [243, 433] width 8 height 8
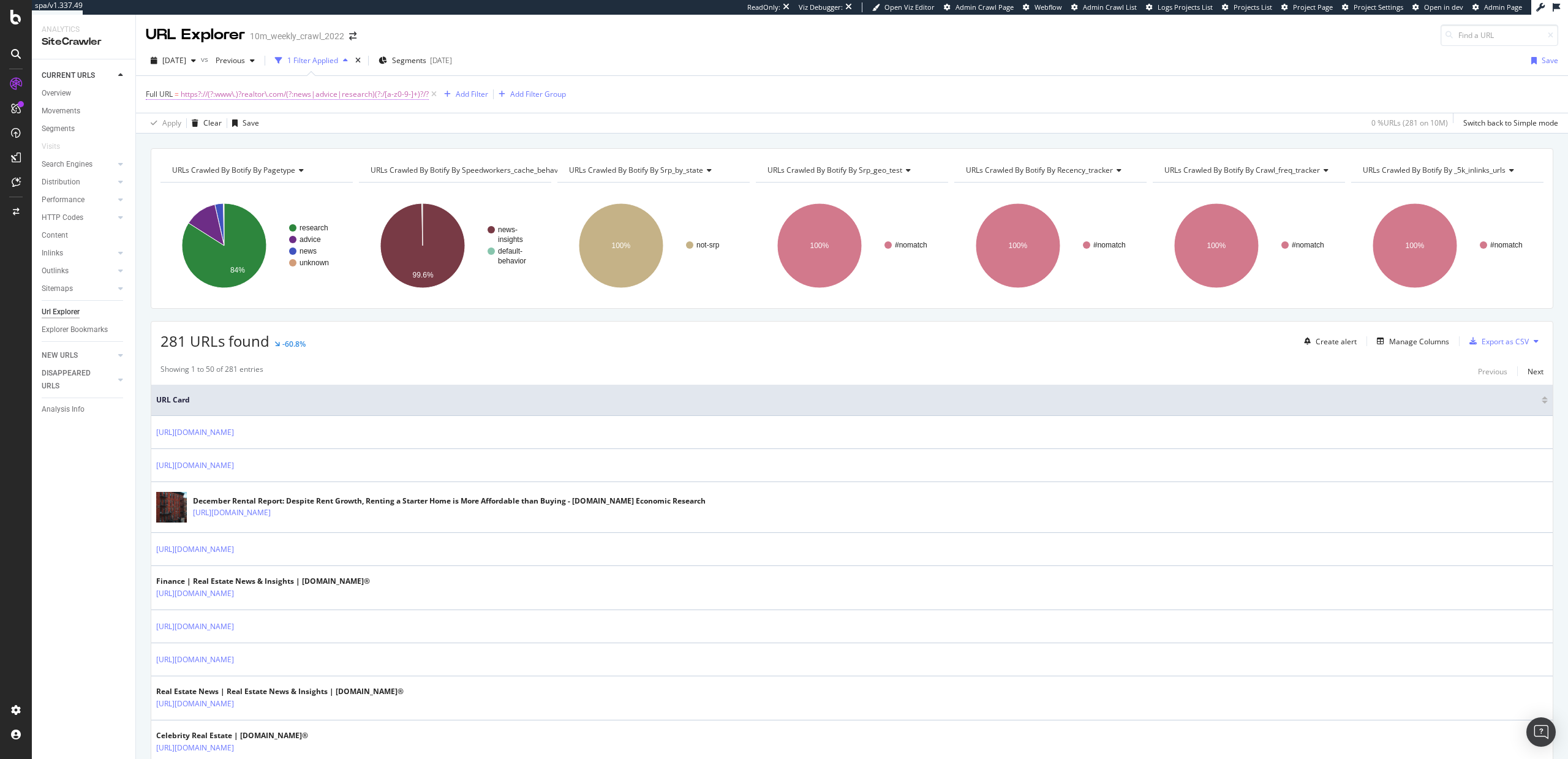
click at [229, 97] on span "https?://(?:www\.)?realtor\.com/(?:news|advice|research)(?:/[a-z0-9-]+)?/?" at bounding box center [305, 95] width 248 height 18
click at [216, 151] on input "^https?://(?:www\.)?realtor\.com/(?:news|advice|research)(?:/[a-z0-9-]+)?/?$" at bounding box center [215, 146] width 116 height 20
paste input ")(?:/[a-z0-9-]+)?/?$|^https?://(?:www\.)?realtor\.com/(?:guides|living|research…"
type input "^https?://(?:www\.)?realtor\.com/(?:news|advice)(?:/[a-z0-9-]+)?/?$|^https?://(…"
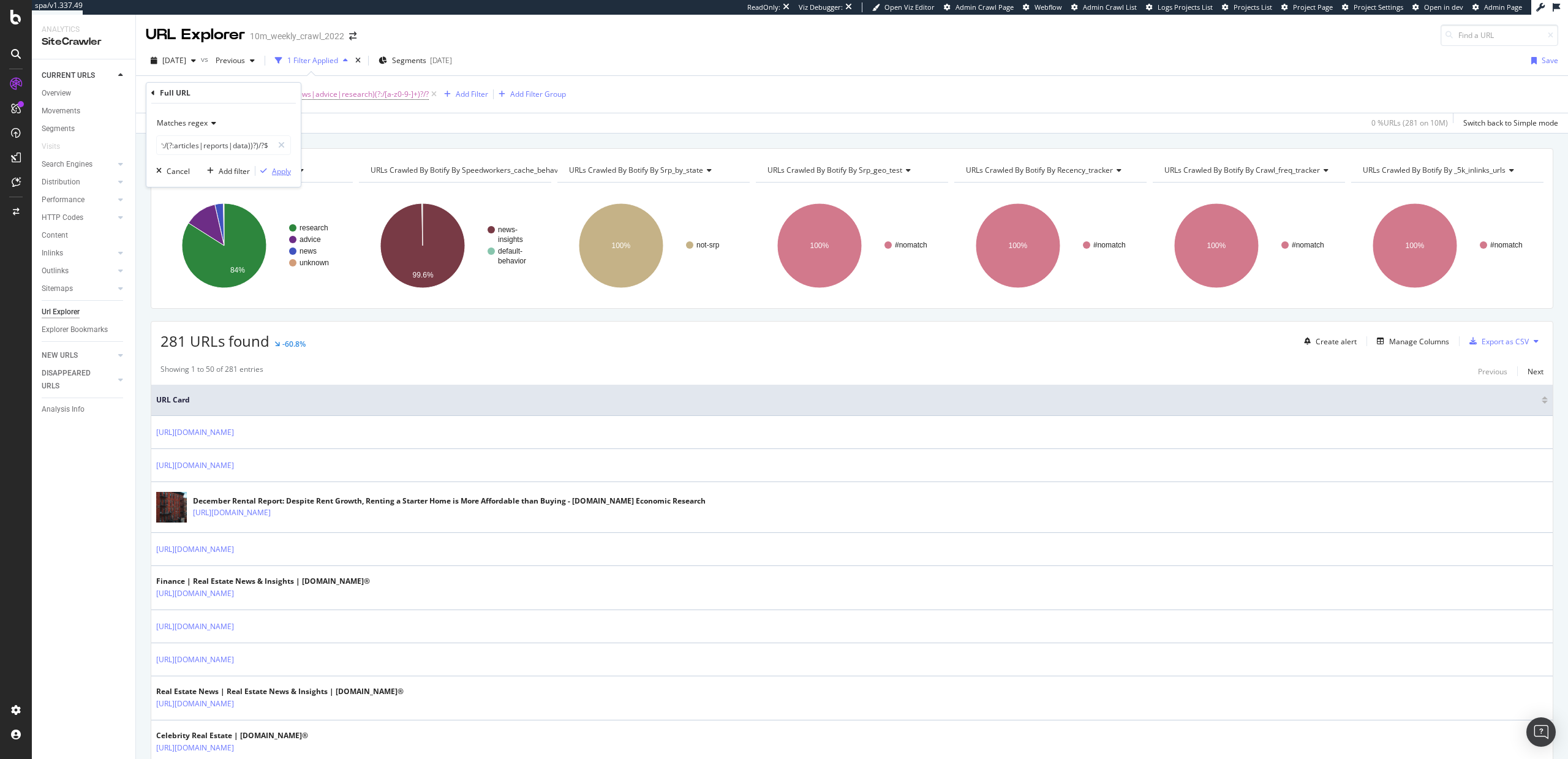
scroll to position [0, 0]
click at [280, 172] on div "Apply" at bounding box center [281, 171] width 19 height 11
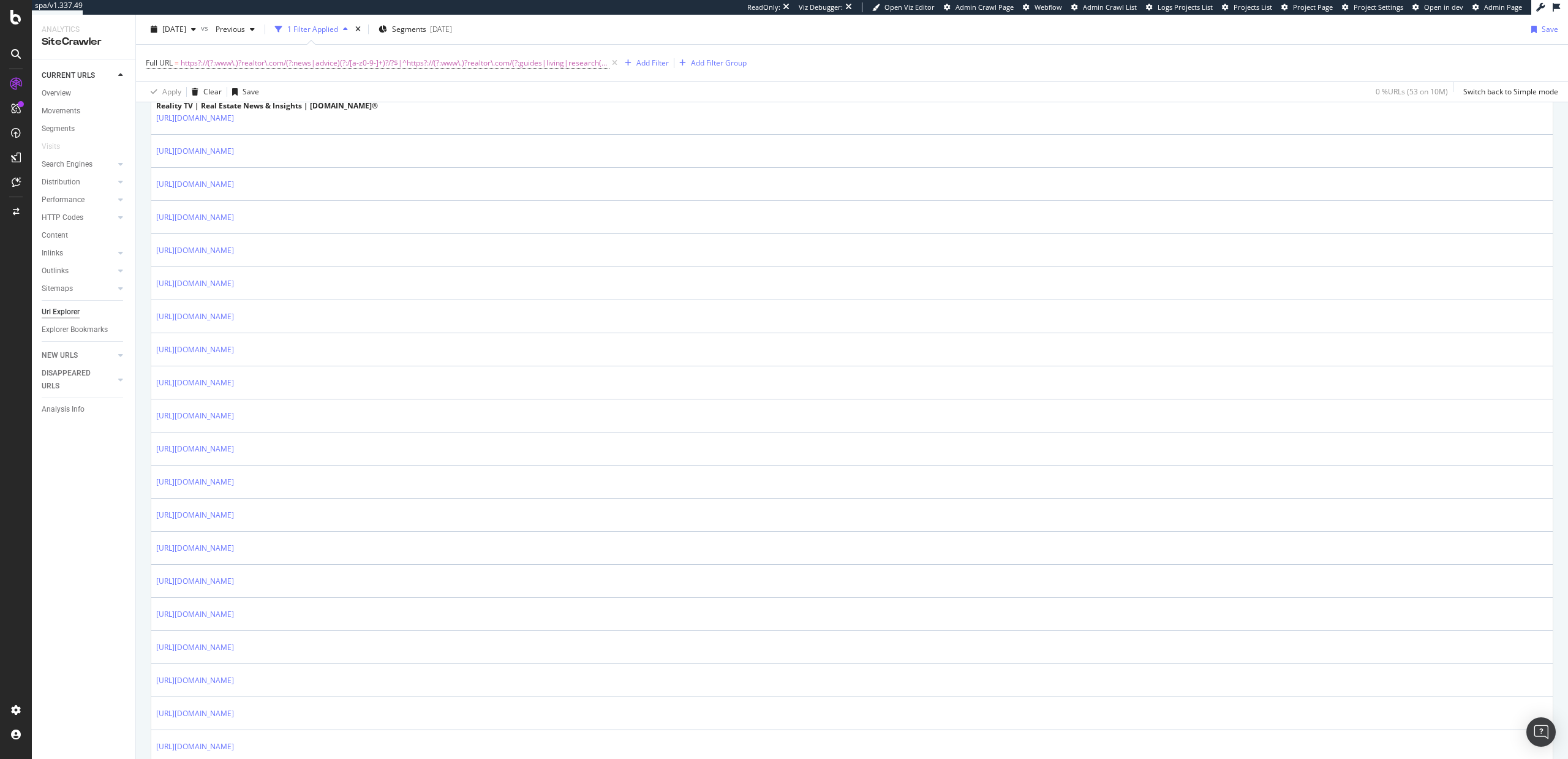
scroll to position [1470, 0]
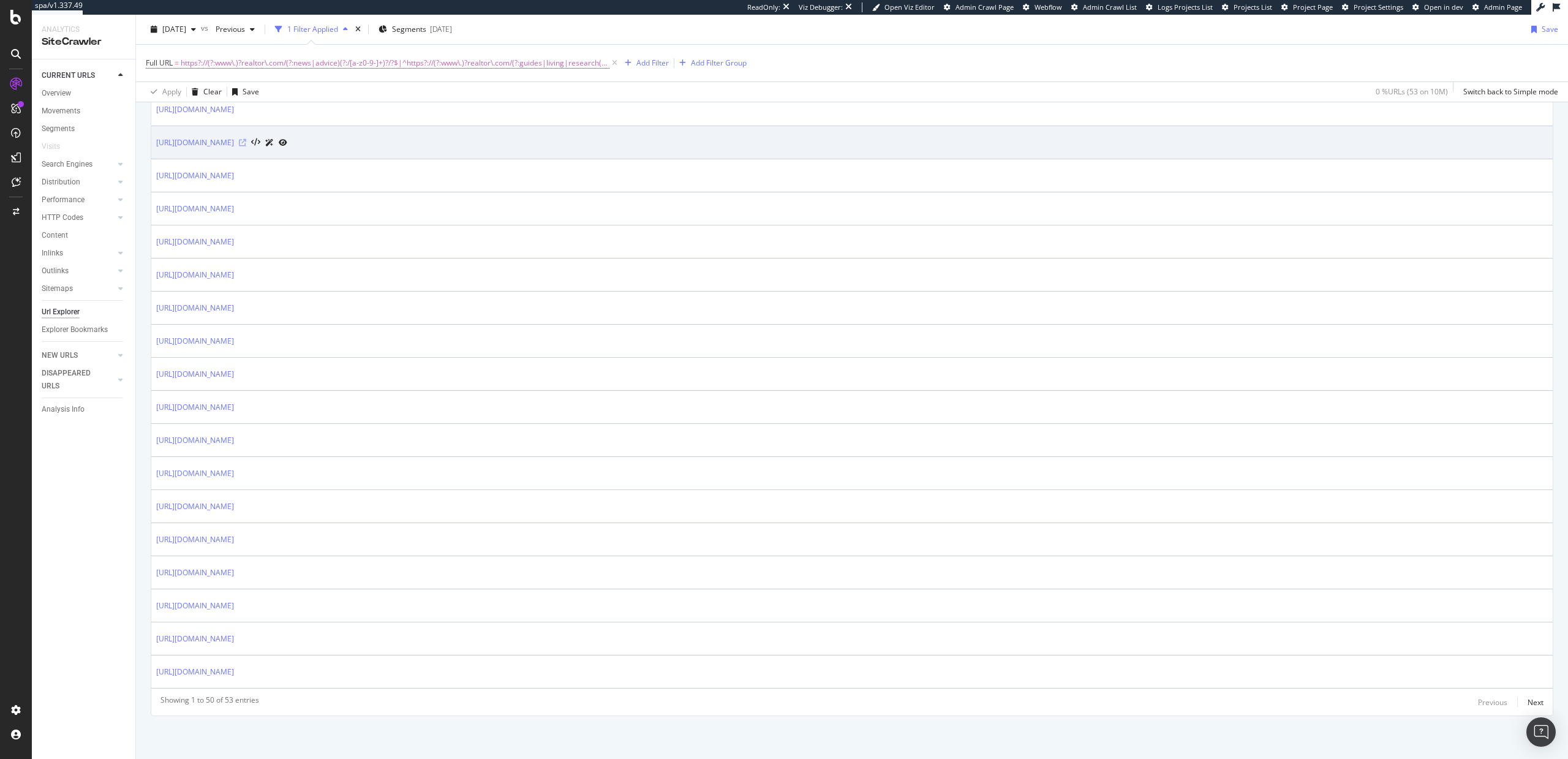
click at [246, 144] on icon at bounding box center [243, 143] width 8 height 8
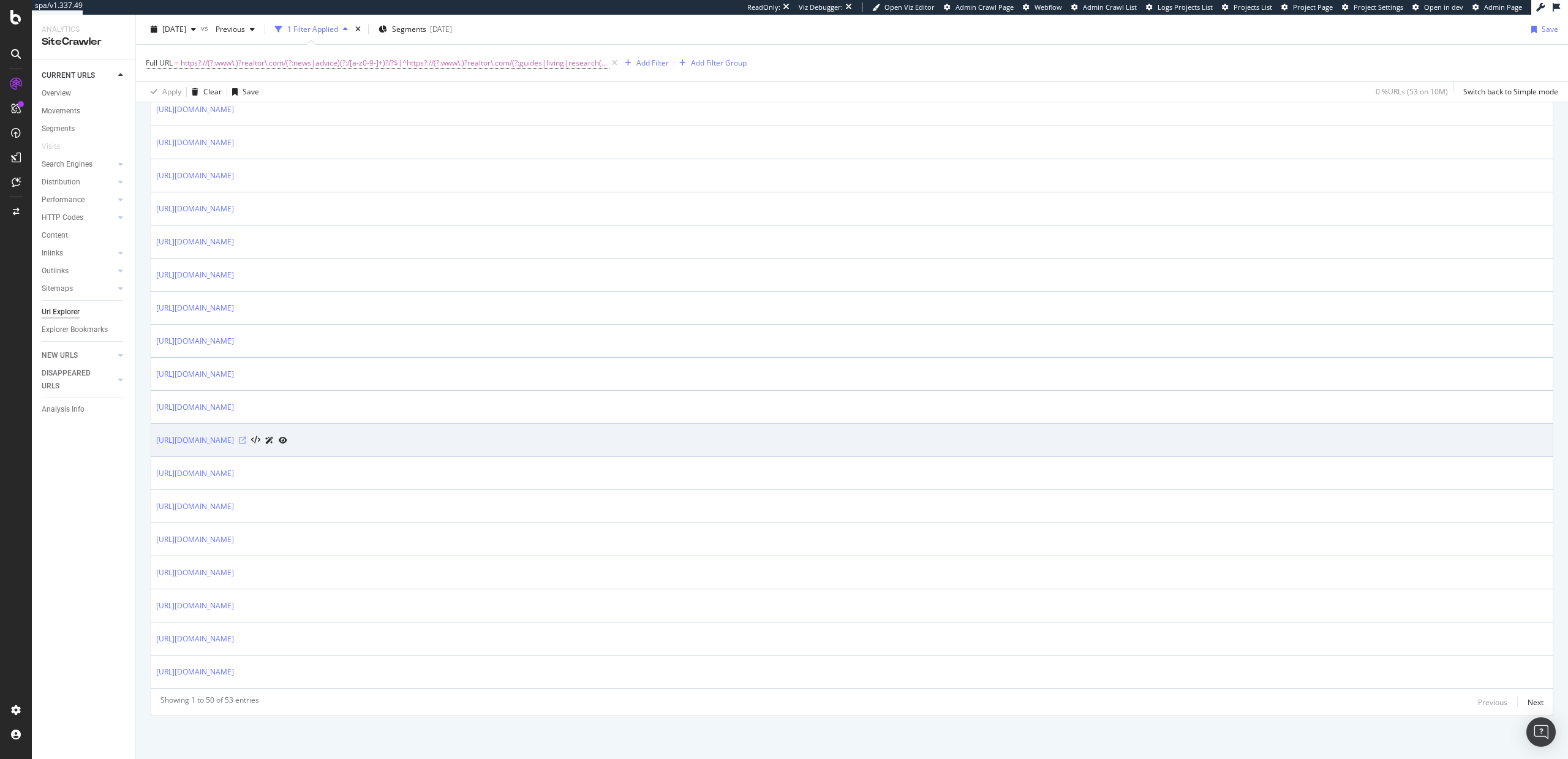
click at [246, 441] on icon at bounding box center [243, 441] width 8 height 8
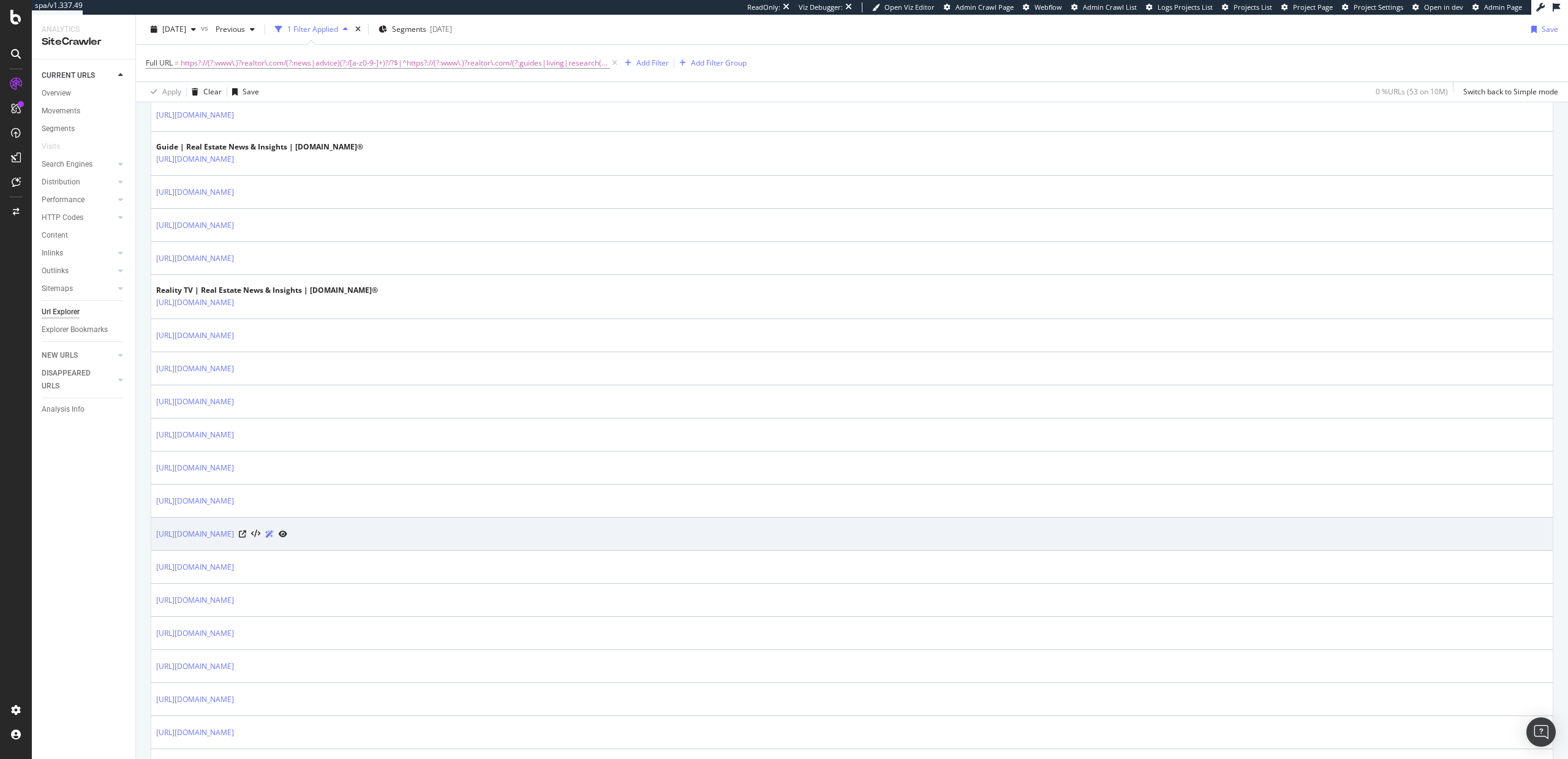
scroll to position [583, 0]
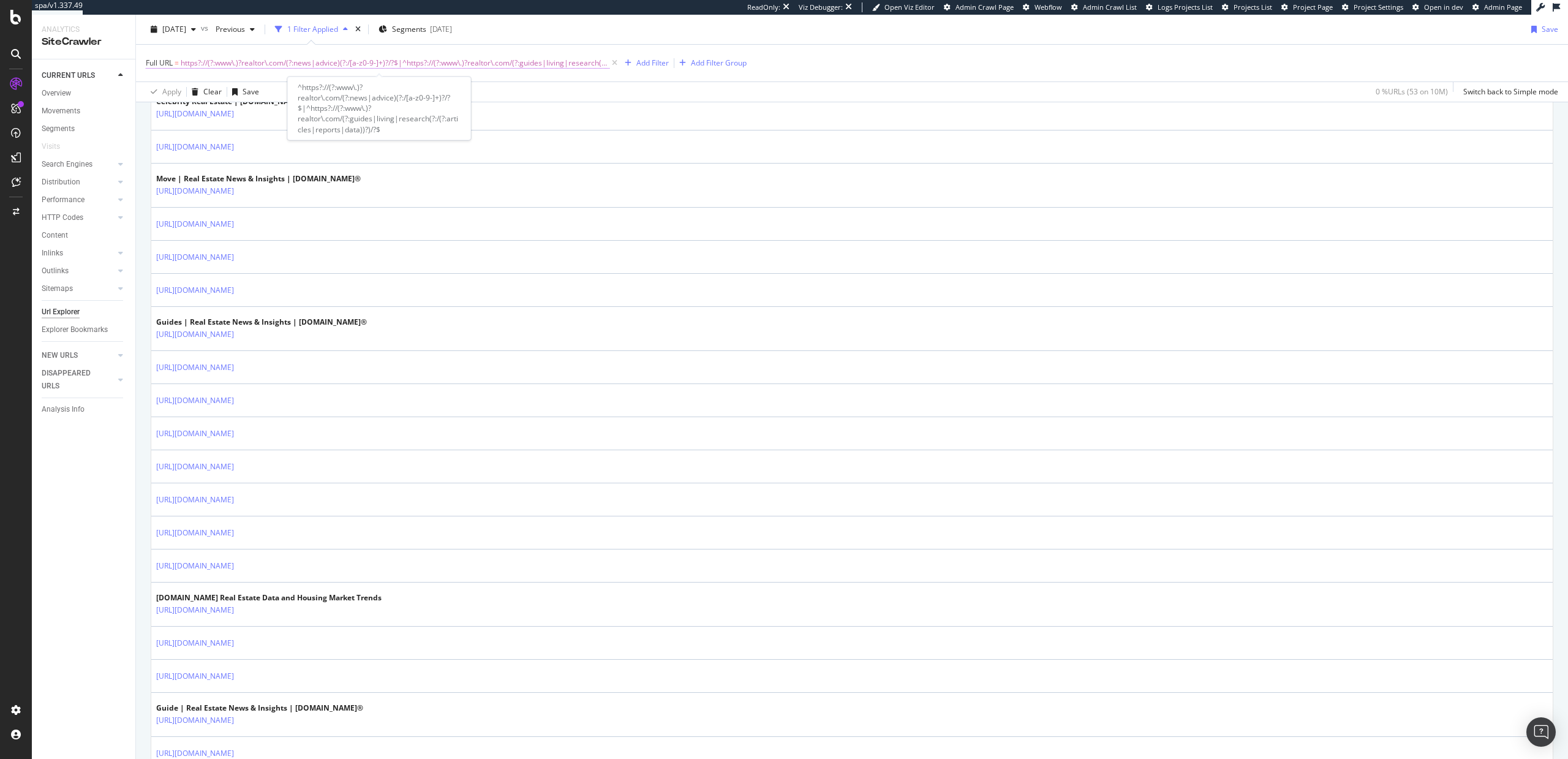
click at [517, 66] on span "https?://(?:www\.)?realtor\.com/(?:news|advice)(?:/[a-z0-9-]+)?/?$|^https?://(?…" at bounding box center [394, 63] width 429 height 18
click at [177, 109] on input "^https?://(?:www\.)?realtor\.com/(?:news|advice)(?:/[a-z0-9-]+)?/?$|^https?://(…" at bounding box center [215, 114] width 116 height 20
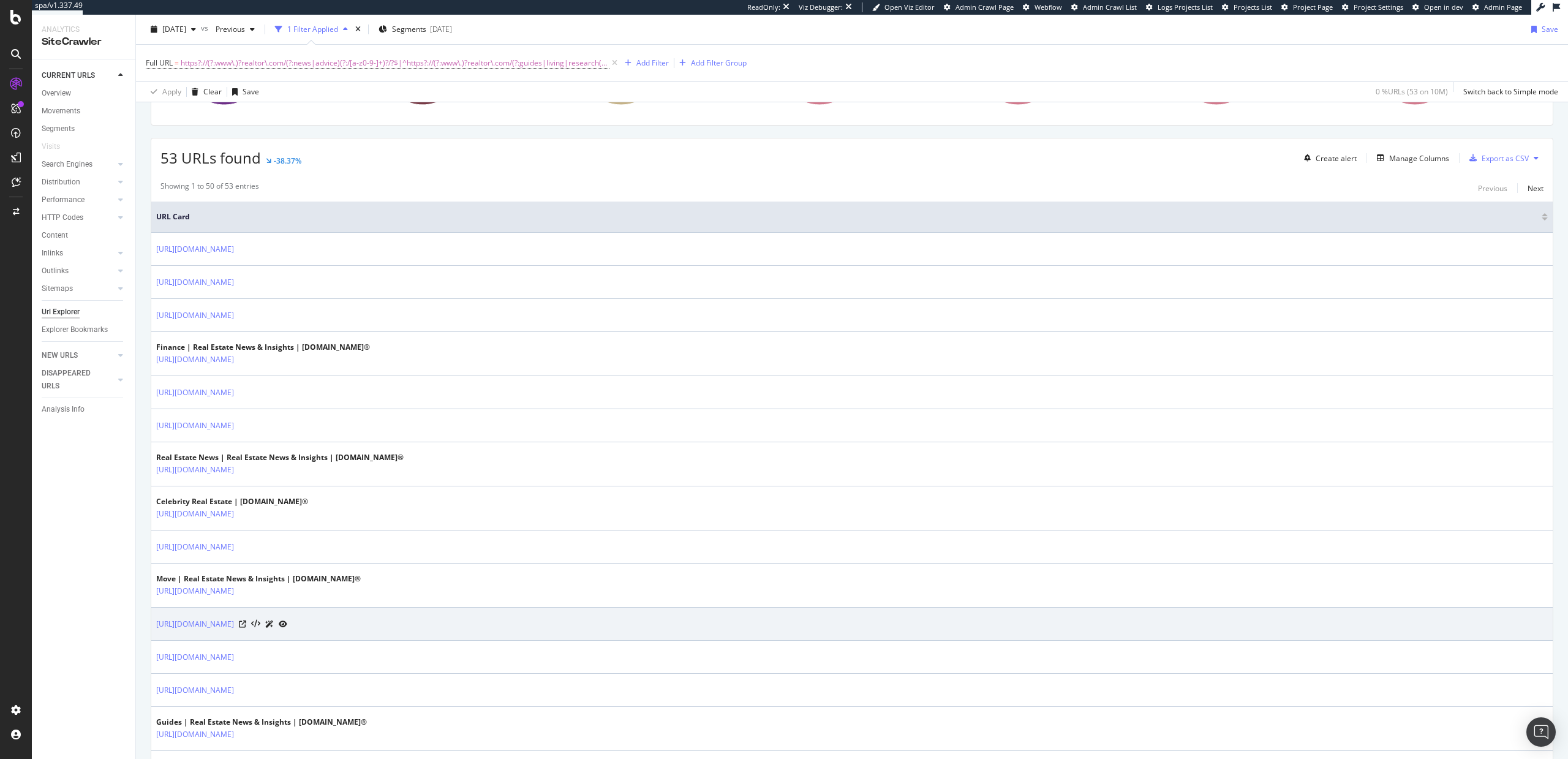
scroll to position [97, 0]
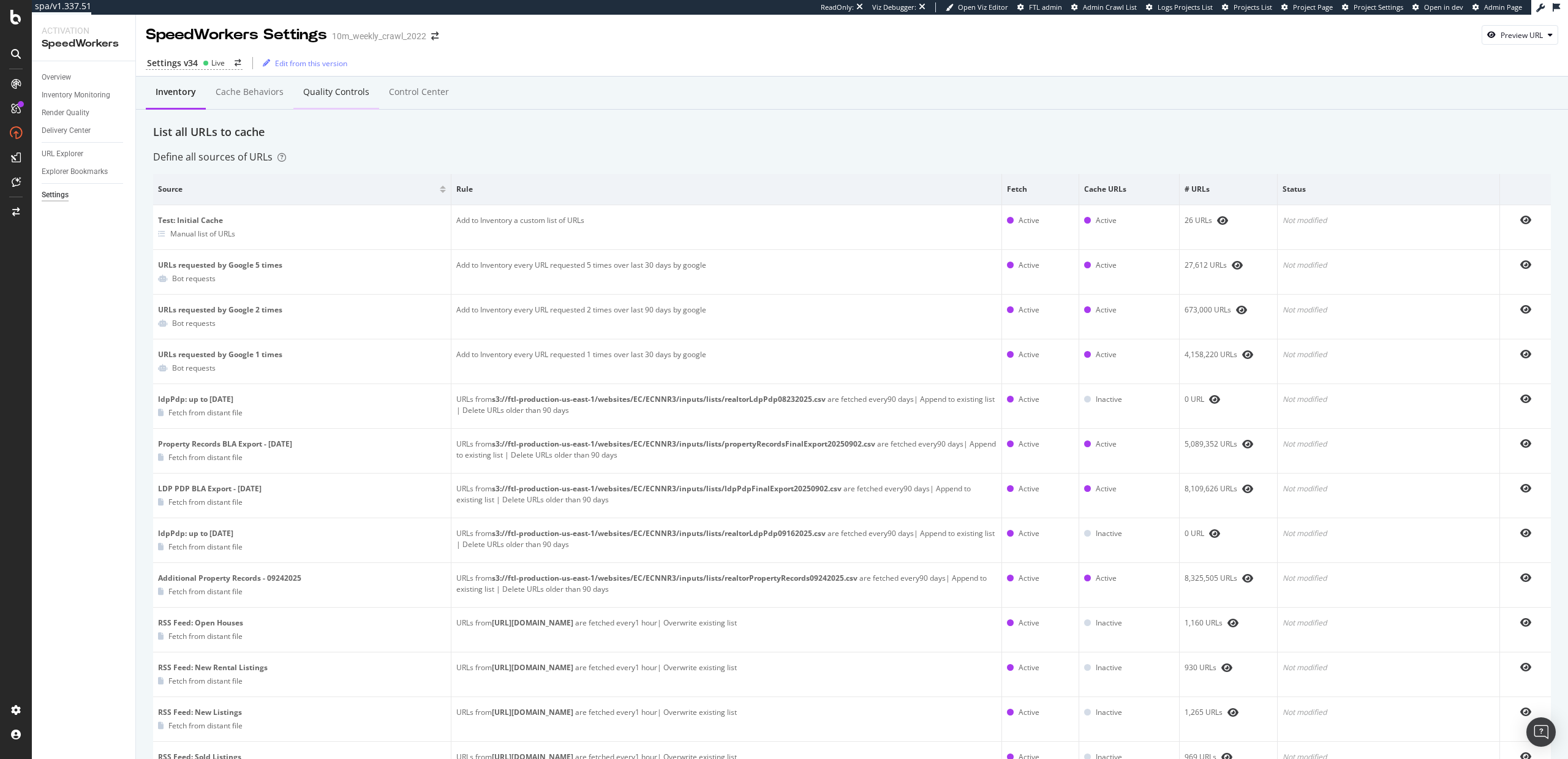
click at [334, 95] on div "Quality Controls" at bounding box center [337, 92] width 66 height 13
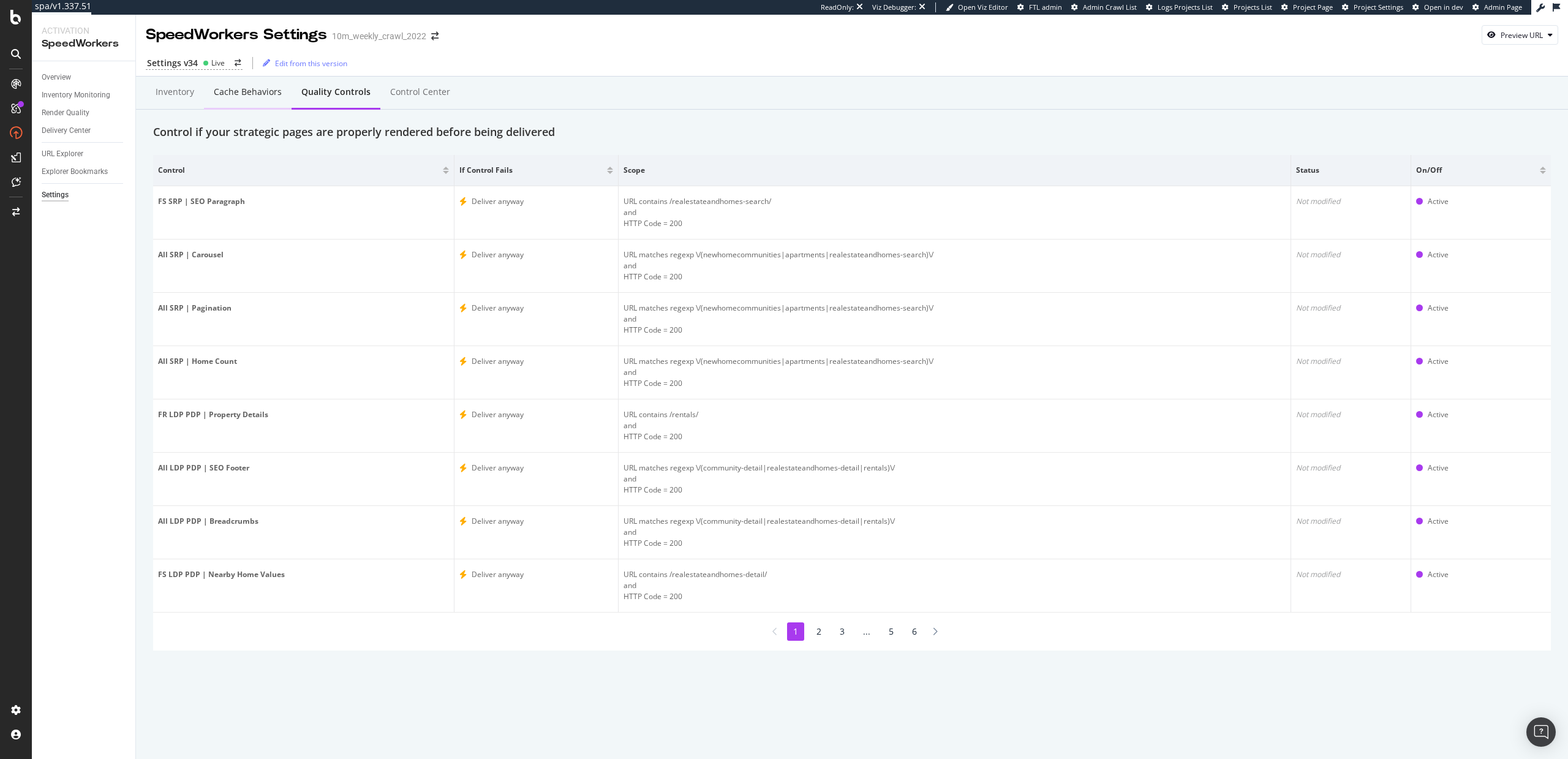
click at [208, 102] on div "Cache behaviors" at bounding box center [248, 93] width 88 height 34
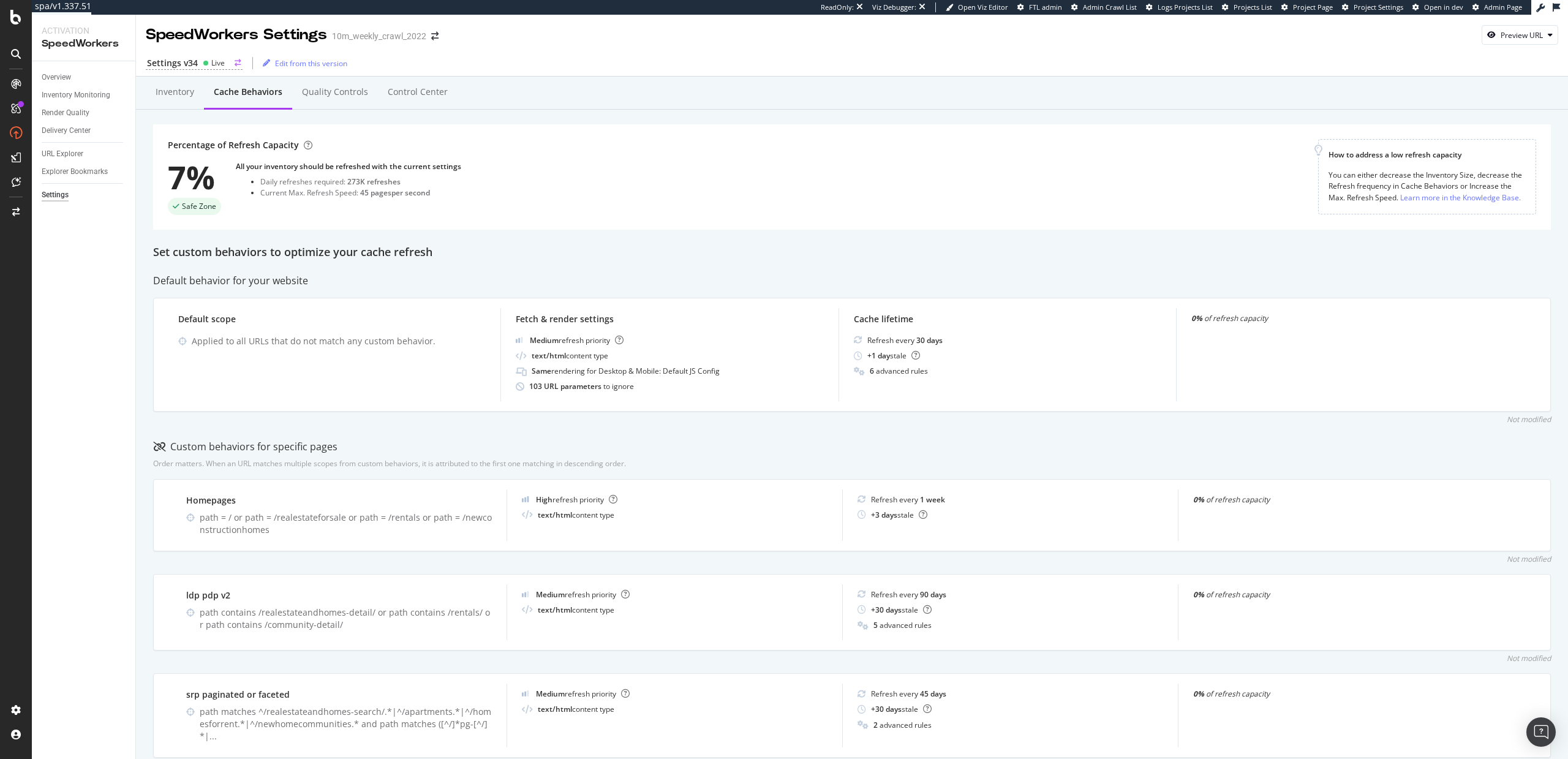
click at [183, 63] on div "Settings v34" at bounding box center [173, 63] width 51 height 13
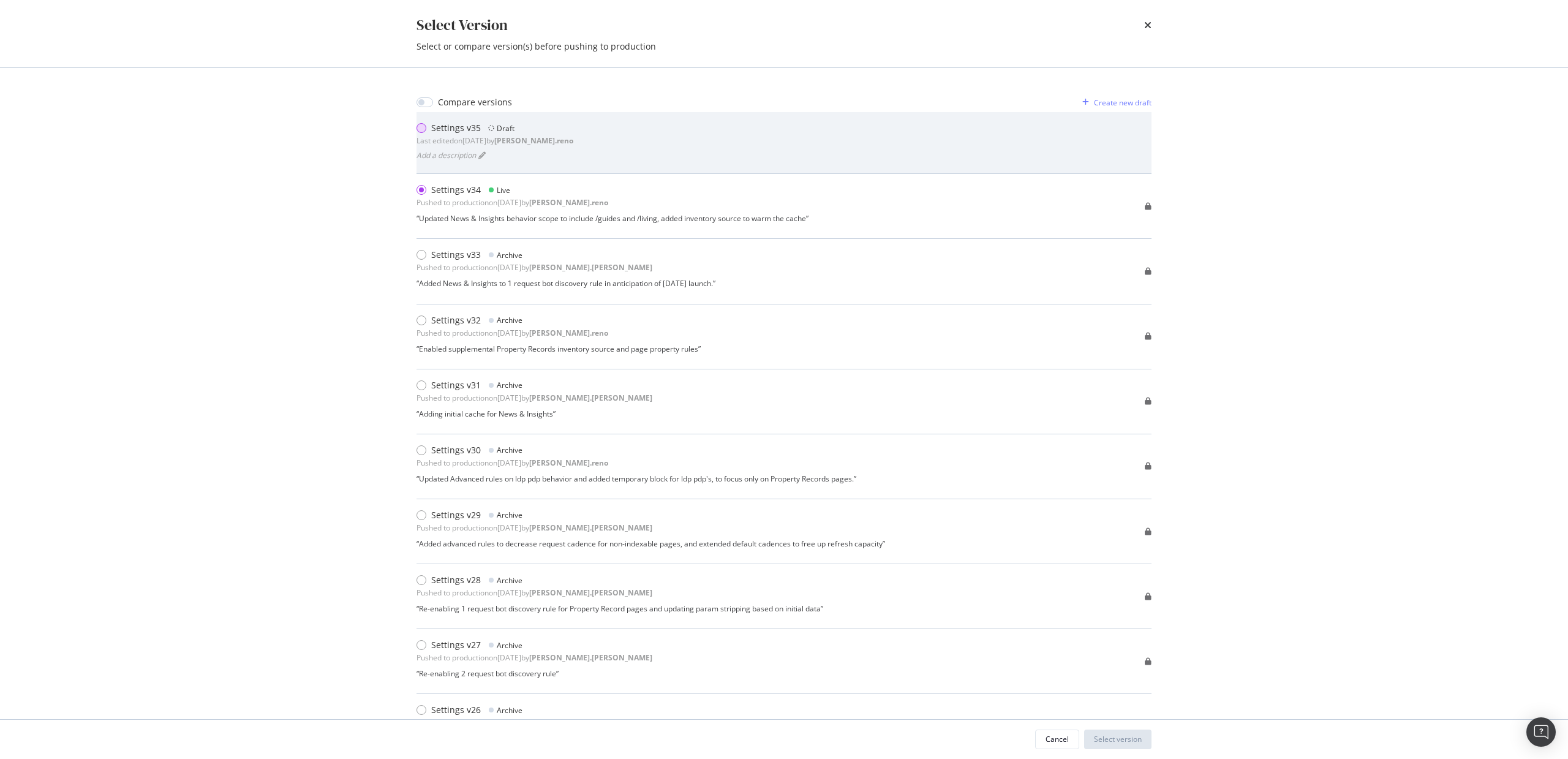
click at [424, 124] on div "modal" at bounding box center [422, 128] width 10 height 10
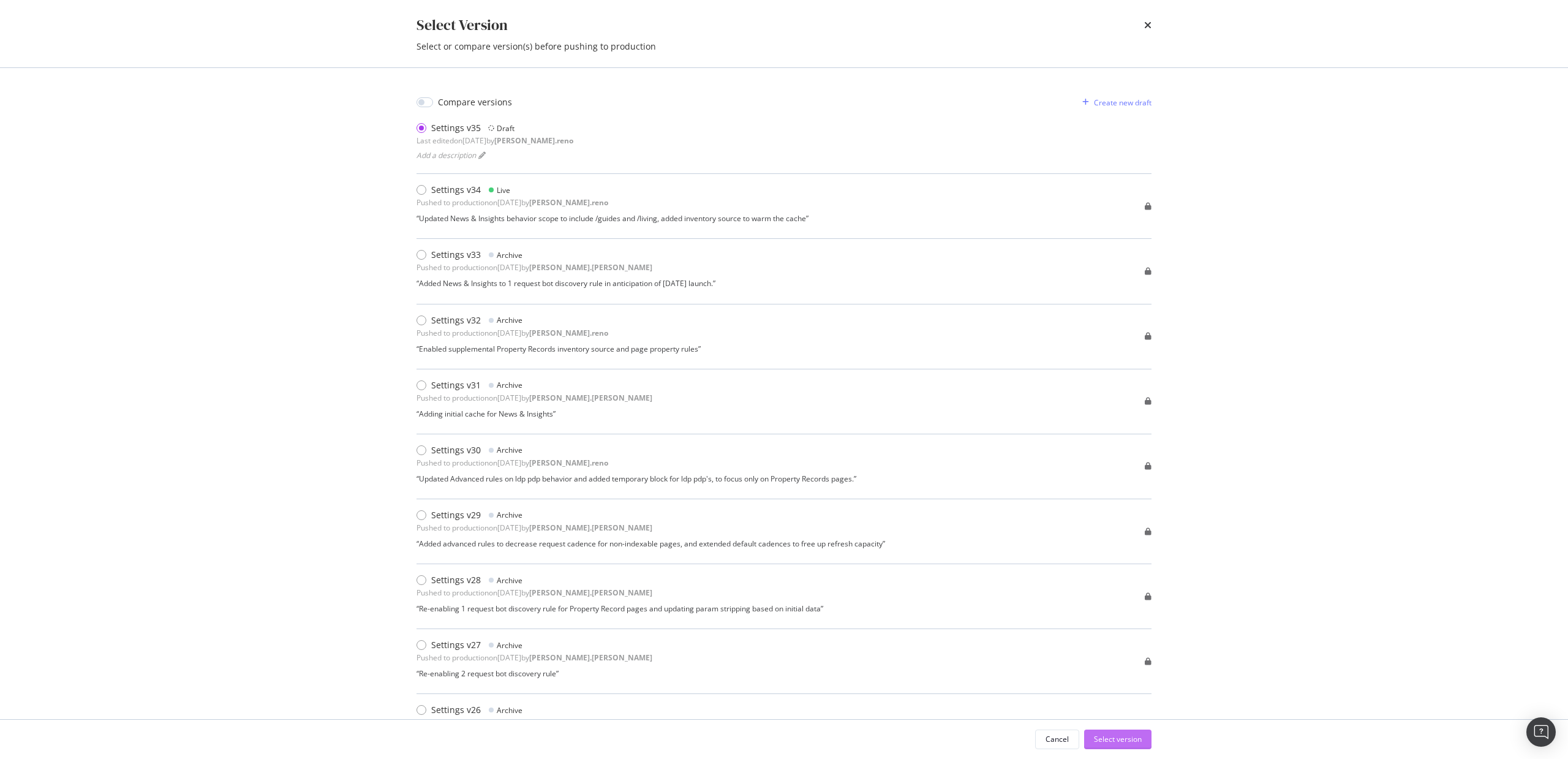
click at [1119, 738] on div "Select version" at bounding box center [1118, 739] width 48 height 11
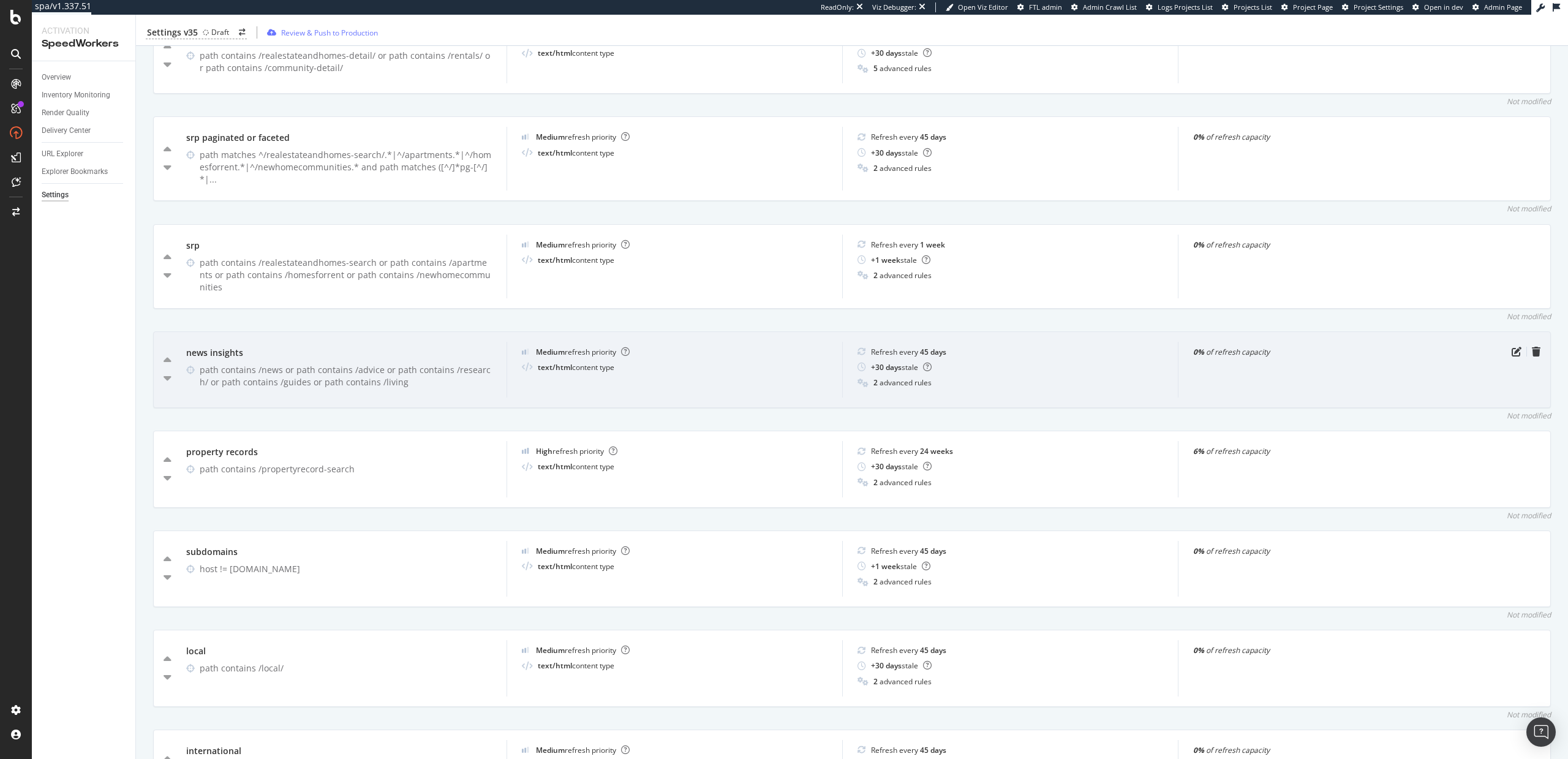
scroll to position [564, 0]
drag, startPoint x: 243, startPoint y: 338, endPoint x: 188, endPoint y: 338, distance: 55.0
click at [188, 346] on div "news insights" at bounding box center [339, 352] width 306 height 13
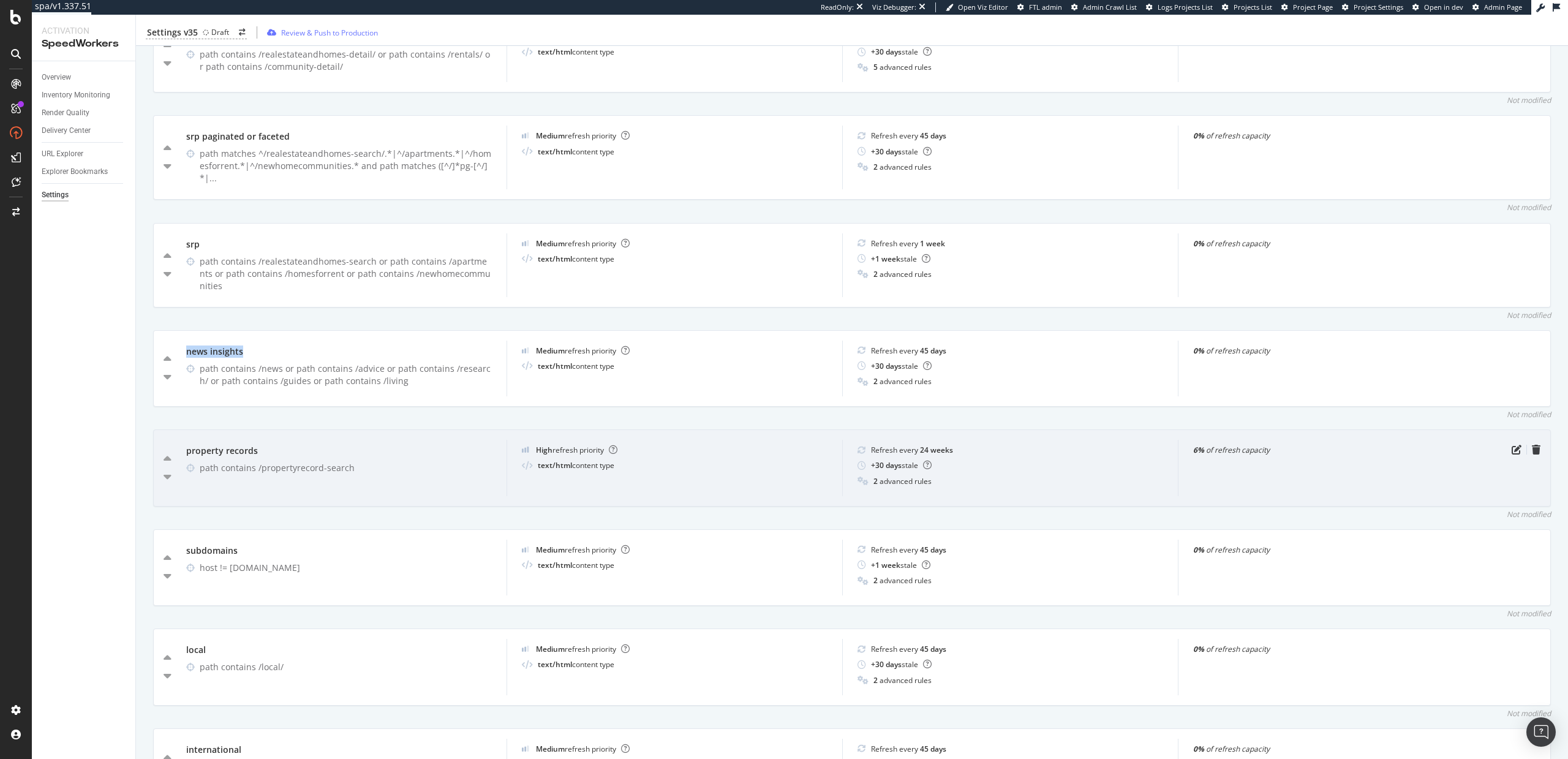
copy div "news insights"
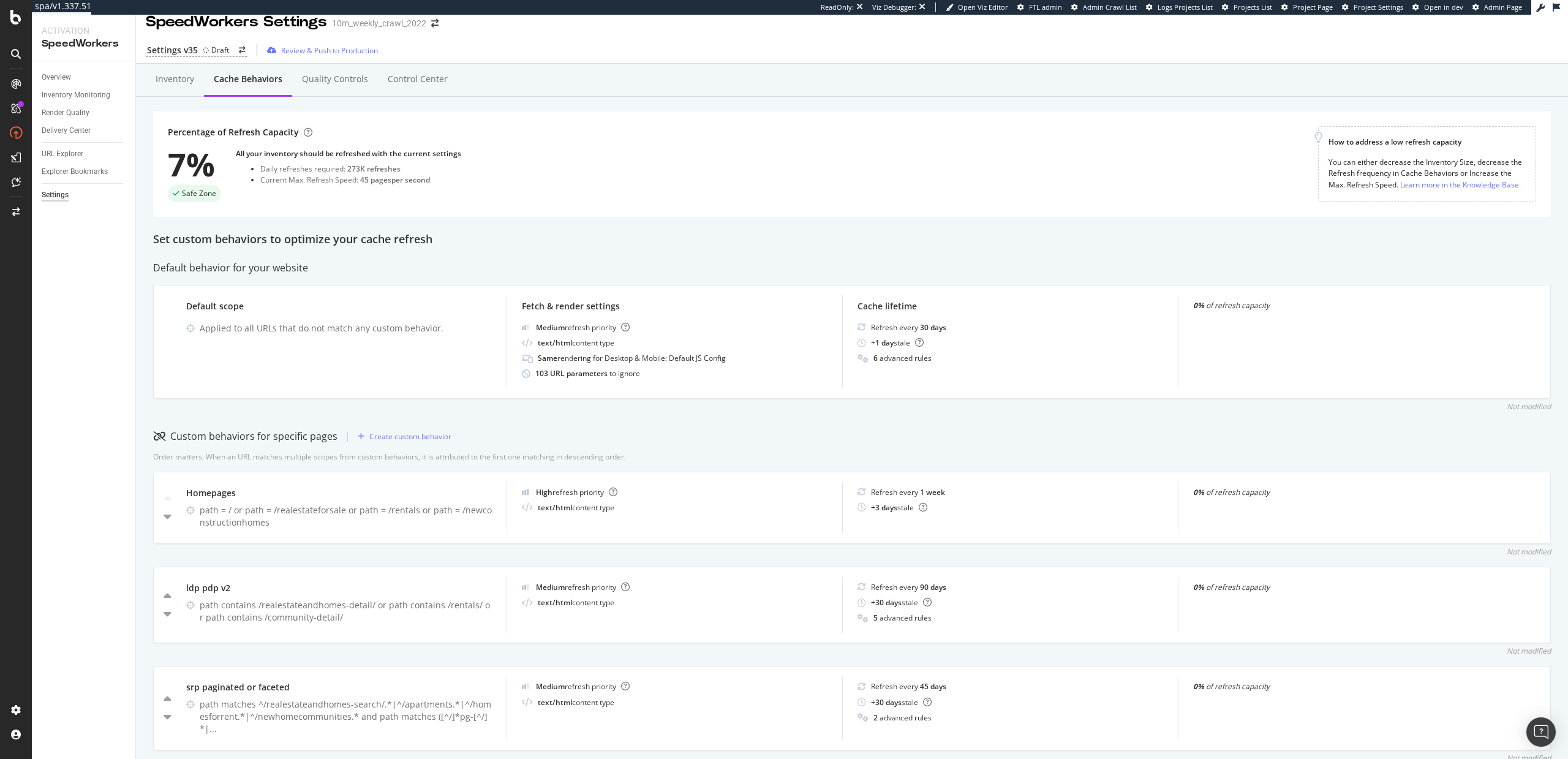
scroll to position [0, 0]
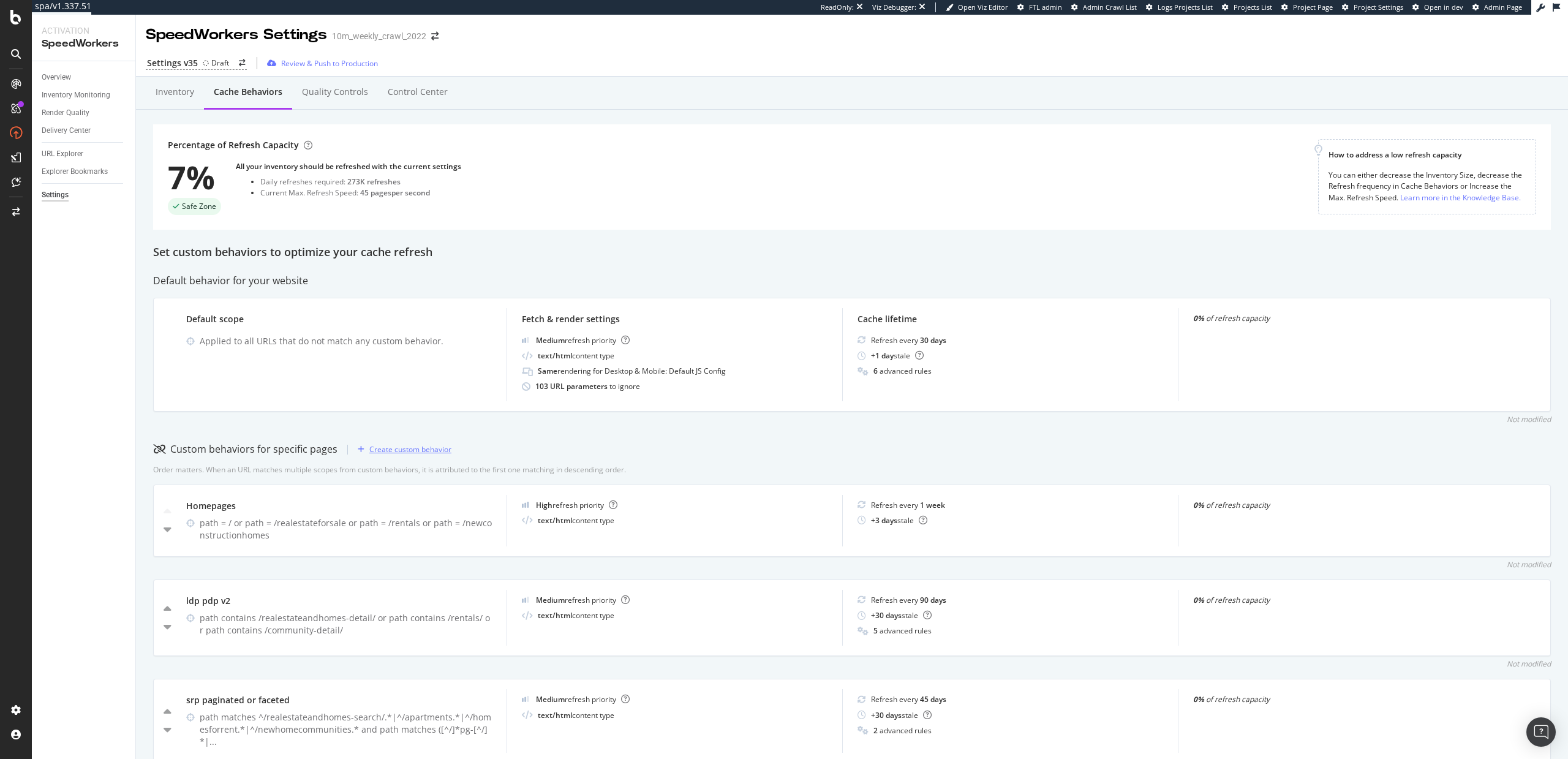
click at [415, 447] on div "Create custom behavior" at bounding box center [410, 449] width 82 height 11
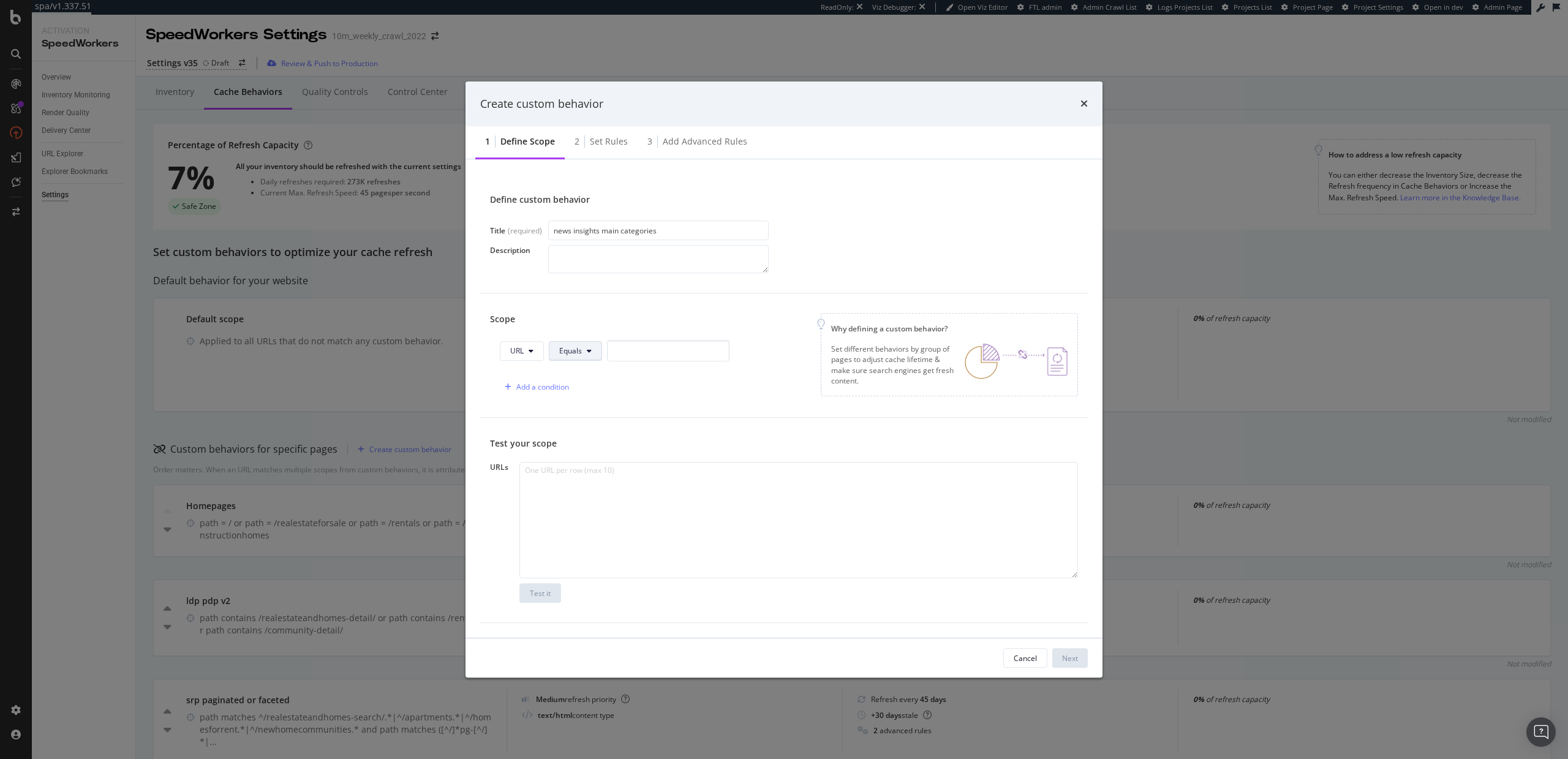
type input "news insights main categories"
click at [583, 353] on button "Equals" at bounding box center [575, 352] width 54 height 20
click at [614, 464] on span "Matches Regex" at bounding box center [596, 466] width 72 height 11
click at [655, 348] on input "modal" at bounding box center [697, 351] width 122 height 21
paste input "https?://(?:www\.)?realtor\.com/(?:news|advice|research)(?:/[a-z0-9-]+)?/?$"
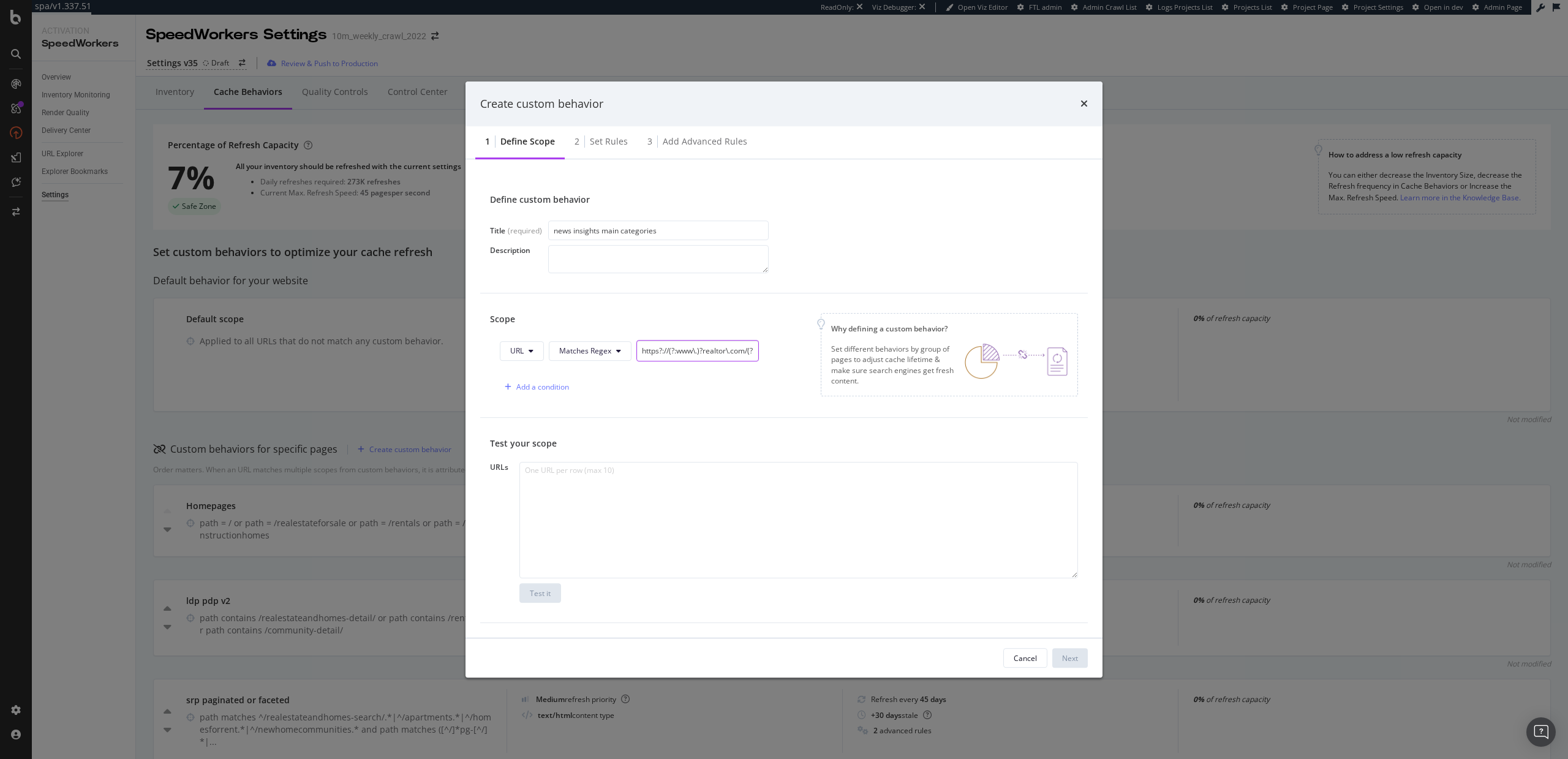
scroll to position [0, 141]
type input "https?://(?:www\.)?realtor\.com/(?:news|advice|research)(?:/[a-z0-9-]+)?/?$"
click at [535, 386] on div "Add a condition" at bounding box center [543, 387] width 53 height 11
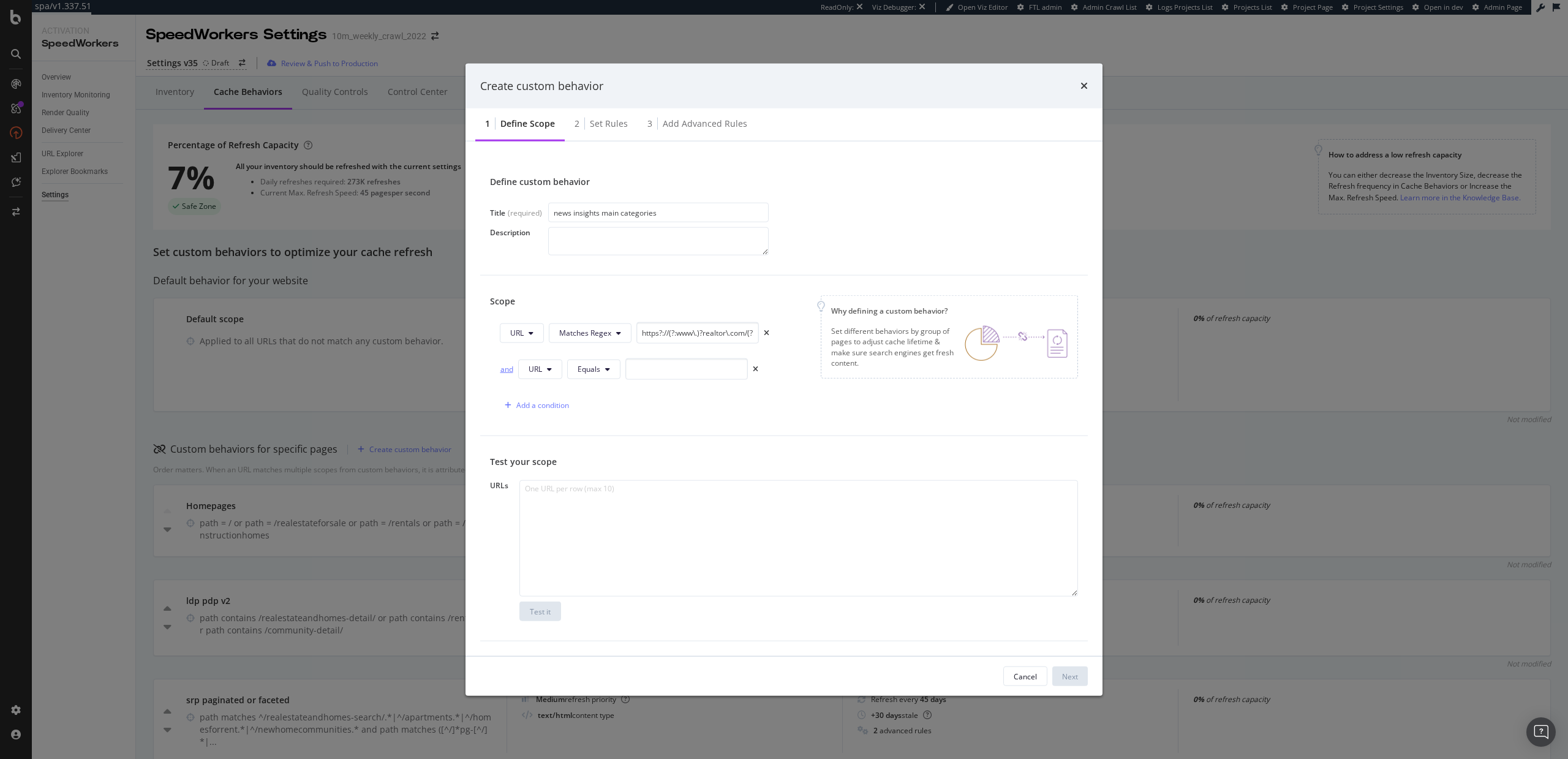
click at [503, 368] on div "and" at bounding box center [507, 369] width 14 height 11
click at [598, 369] on span "Equals" at bounding box center [589, 369] width 22 height 11
click at [616, 485] on span "Matches Regex" at bounding box center [614, 484] width 72 height 11
click at [686, 360] on input "modal" at bounding box center [716, 369] width 122 height 21
paste input "^https?://(?:www\.)?realtor\.com/(?:guides|living)/?$"
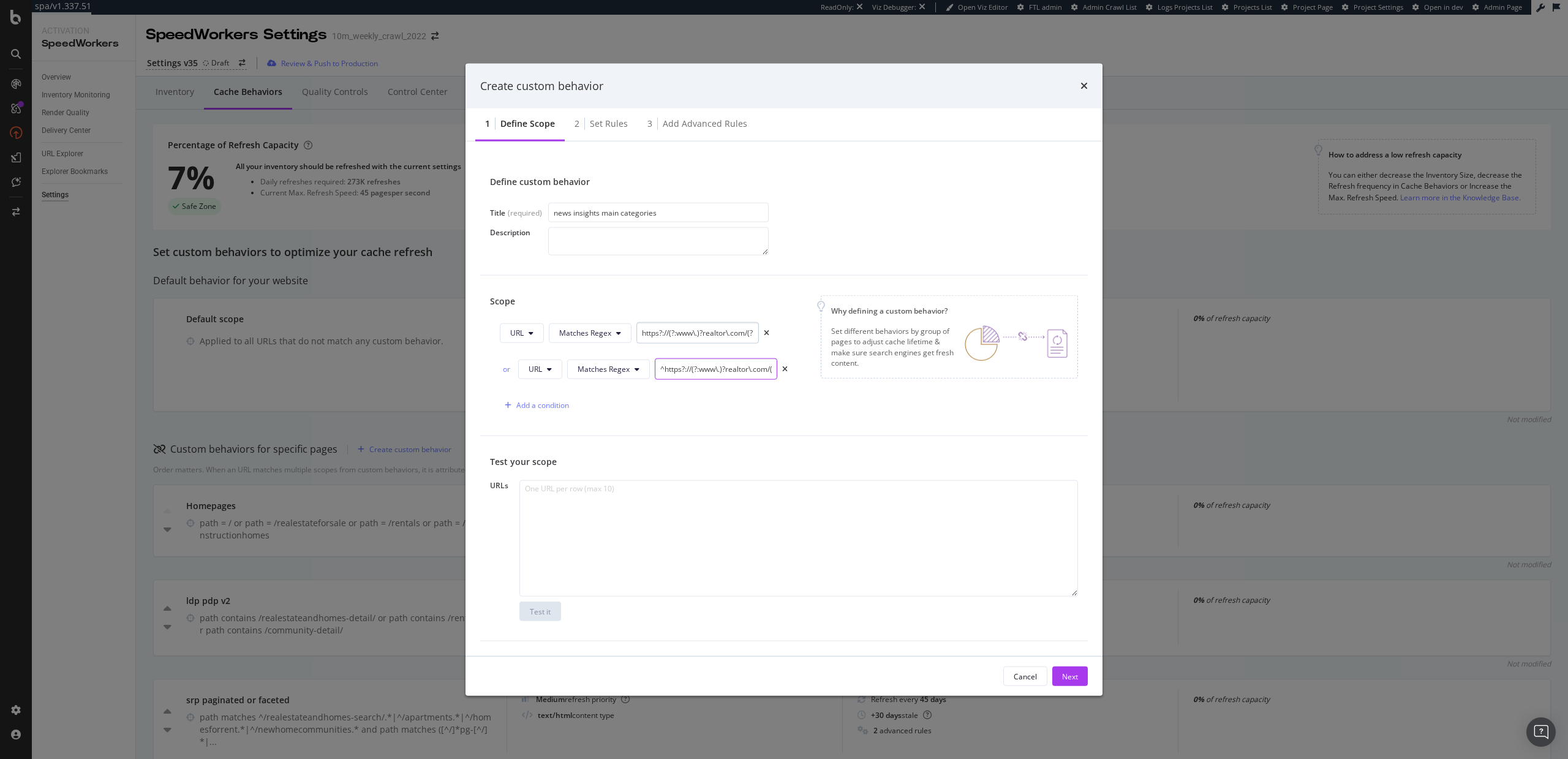
type input "^https?://(?:www\.)?realtor\.com/(?:guides|living)/?$"
click at [641, 330] on input "https?://(?:www\.)?realtor\.com/(?:news|advice|research)(?:/[a-z0-9-]+)?/?$" at bounding box center [697, 333] width 122 height 21
click at [660, 331] on input "^https?://(?:www\.)?realtor\.com/(?:news|advice|research)(?:/[a-z0-9-]+)?/?$" at bounding box center [697, 333] width 122 height 21
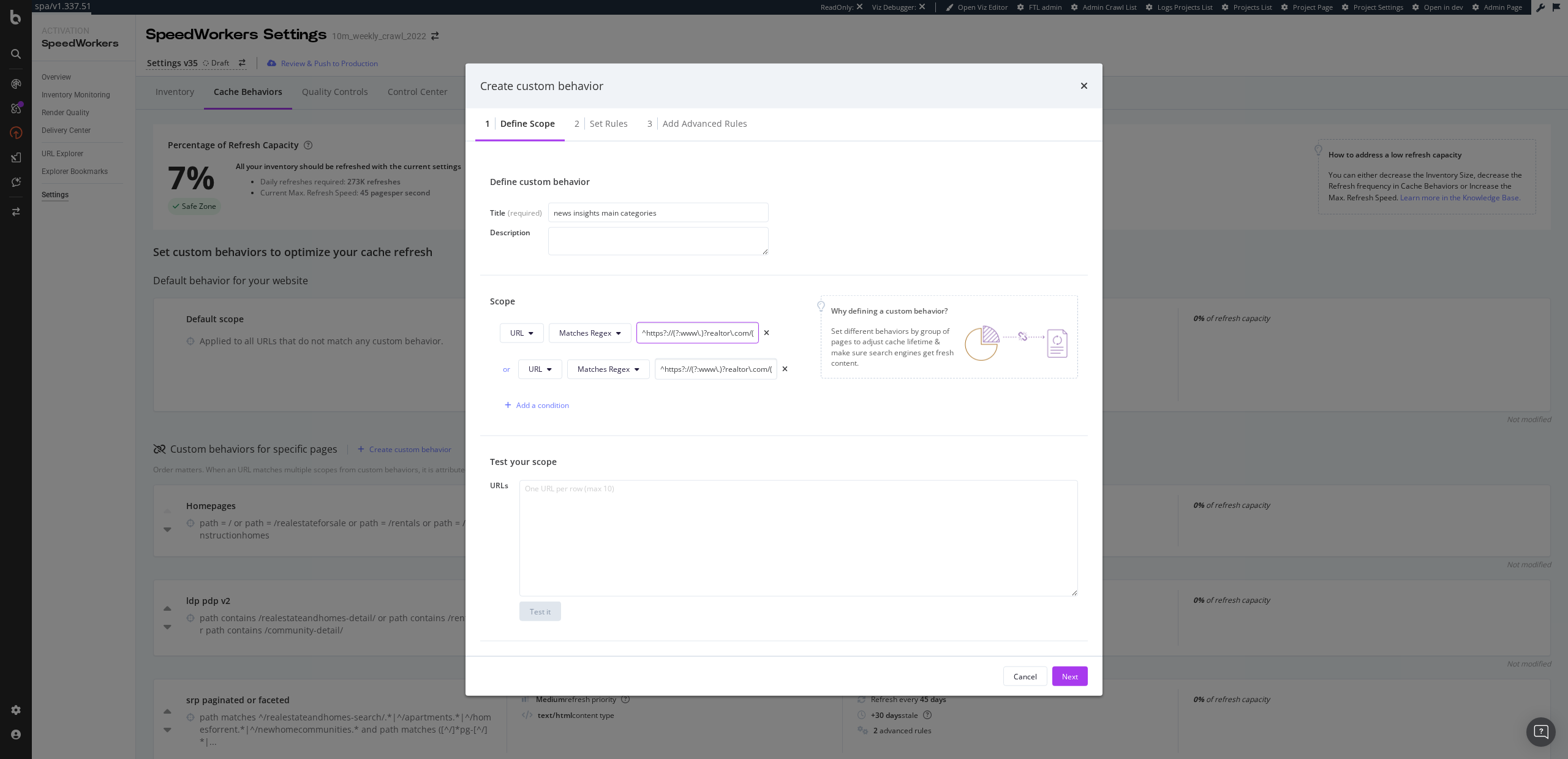
click at [689, 334] on input "^https?://(?:www\.)?realtor\.com/(?:news|advice|research)(?:/[a-z0-9-]+)?/?$" at bounding box center [697, 333] width 122 height 21
click at [782, 369] on icon "times" at bounding box center [785, 369] width 6 height 8
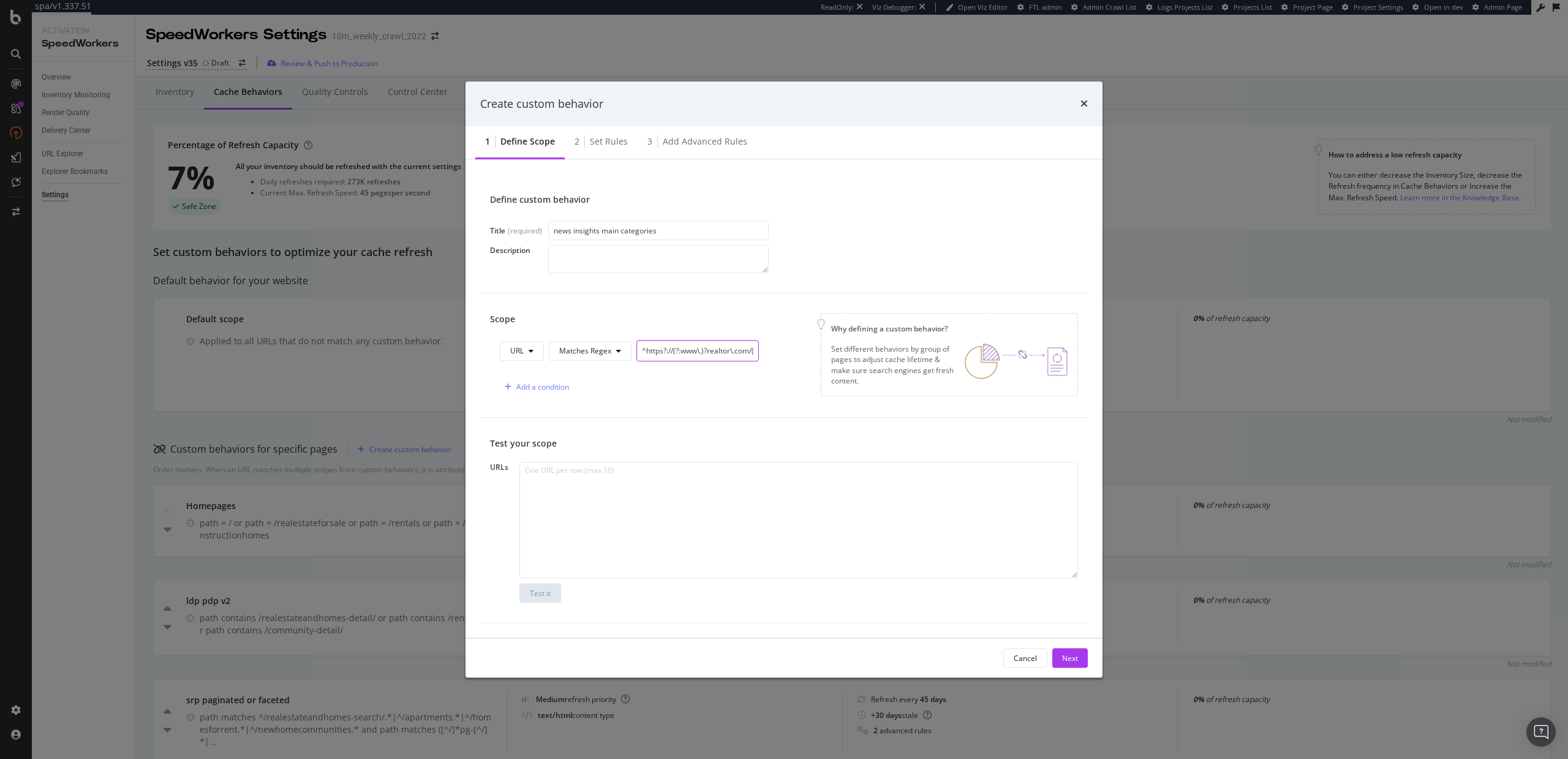
click at [692, 348] on input "^https?://(?:www\.)?realtor\.com/(?:news|advice|research)(?:/[a-z0-9-]+)?/?$" at bounding box center [697, 351] width 122 height 21
paste input ")(?:/[a-z0-9-]+)?/?$|^https?://(?:www\.)?realtor\.com/(?:guides|living|research…"
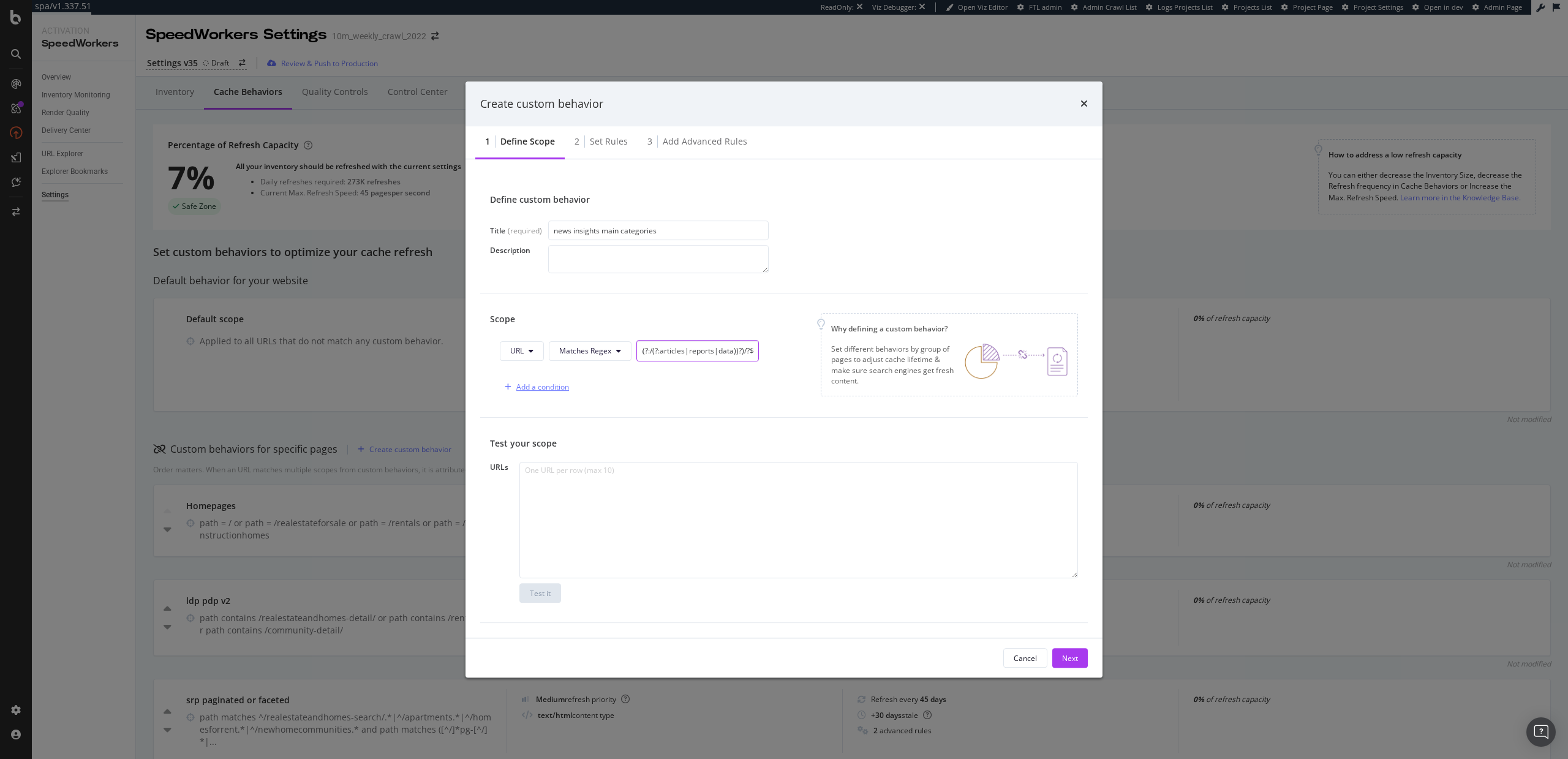
type input "^https?://(?:www\.)?realtor\.com/(?:news|advice)(?:/[a-z0-9-]+)?/?$|^https?://(…"
click at [536, 380] on div "Add a condition" at bounding box center [534, 387] width 69 height 19
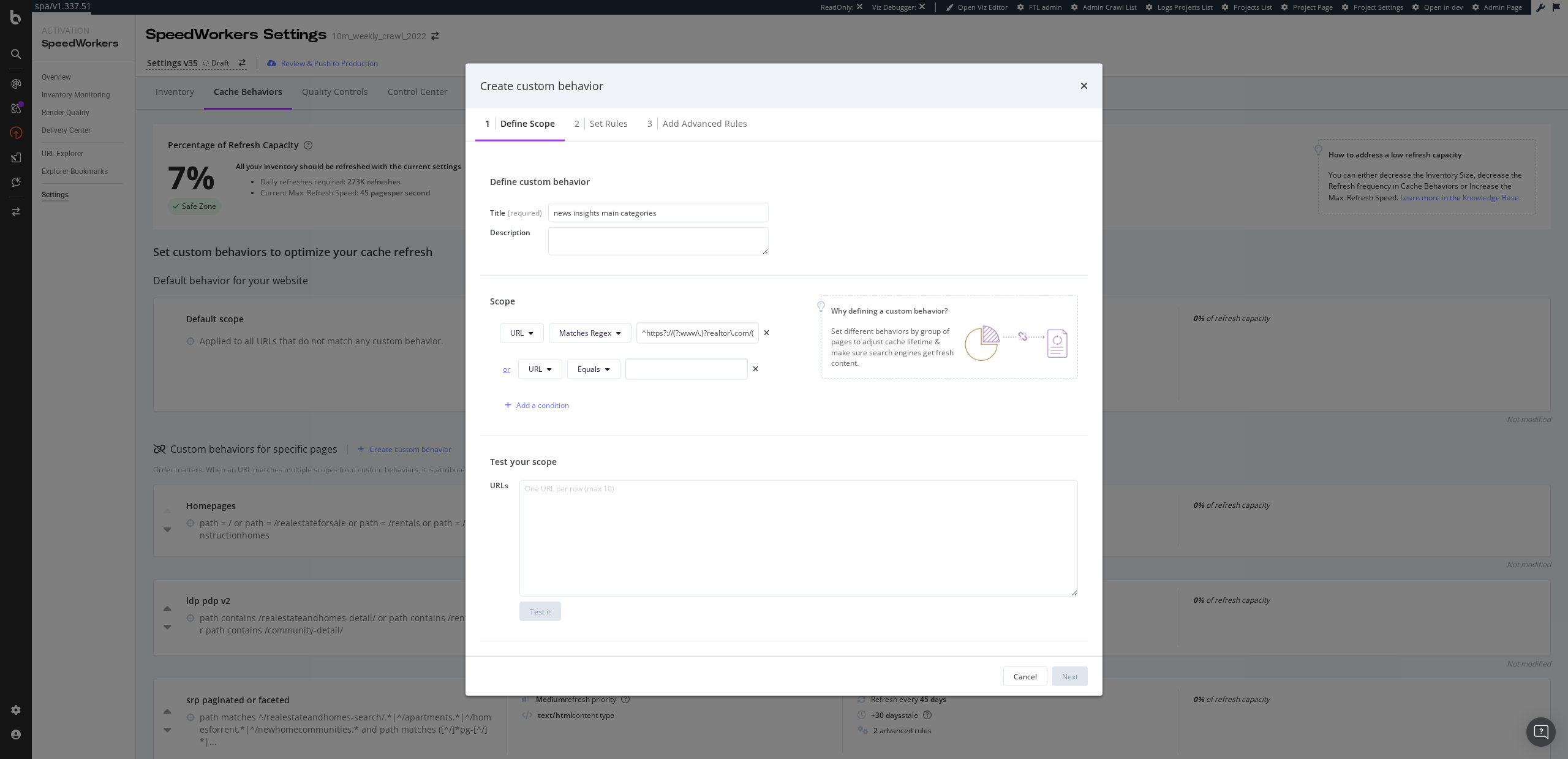
click at [508, 371] on div "or" at bounding box center [507, 369] width 14 height 11
click at [544, 371] on button "URL" at bounding box center [540, 369] width 44 height 20
click at [655, 420] on div "Scope URL Matches Regex ^https?://(?:www\.)?realtor\.com/(?:news|advice)(?:/[a-…" at bounding box center [784, 356] width 607 height 160
click at [756, 371] on icon "times" at bounding box center [756, 369] width 6 height 8
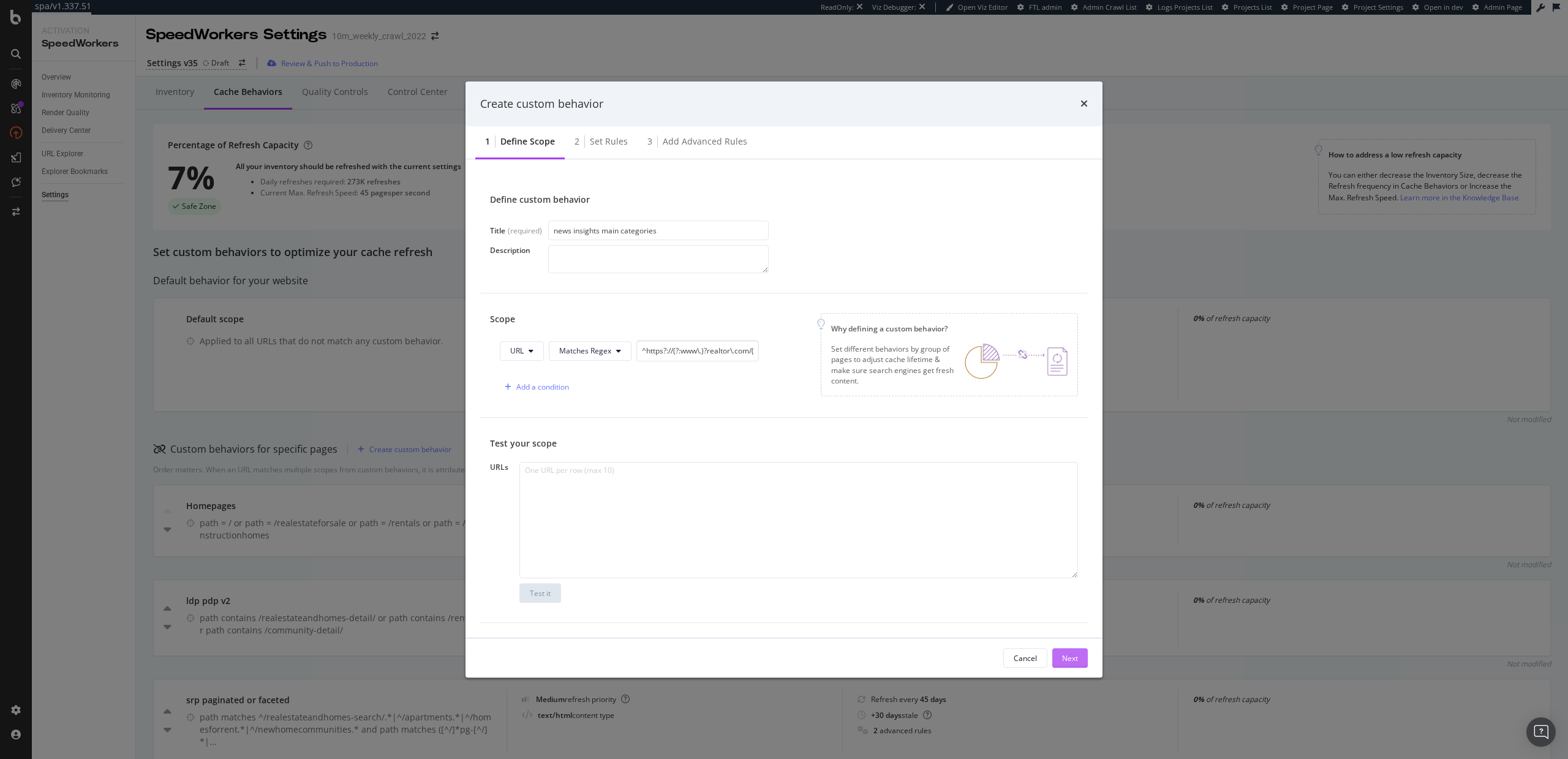
click at [1068, 661] on div "Next" at bounding box center [1070, 658] width 16 height 11
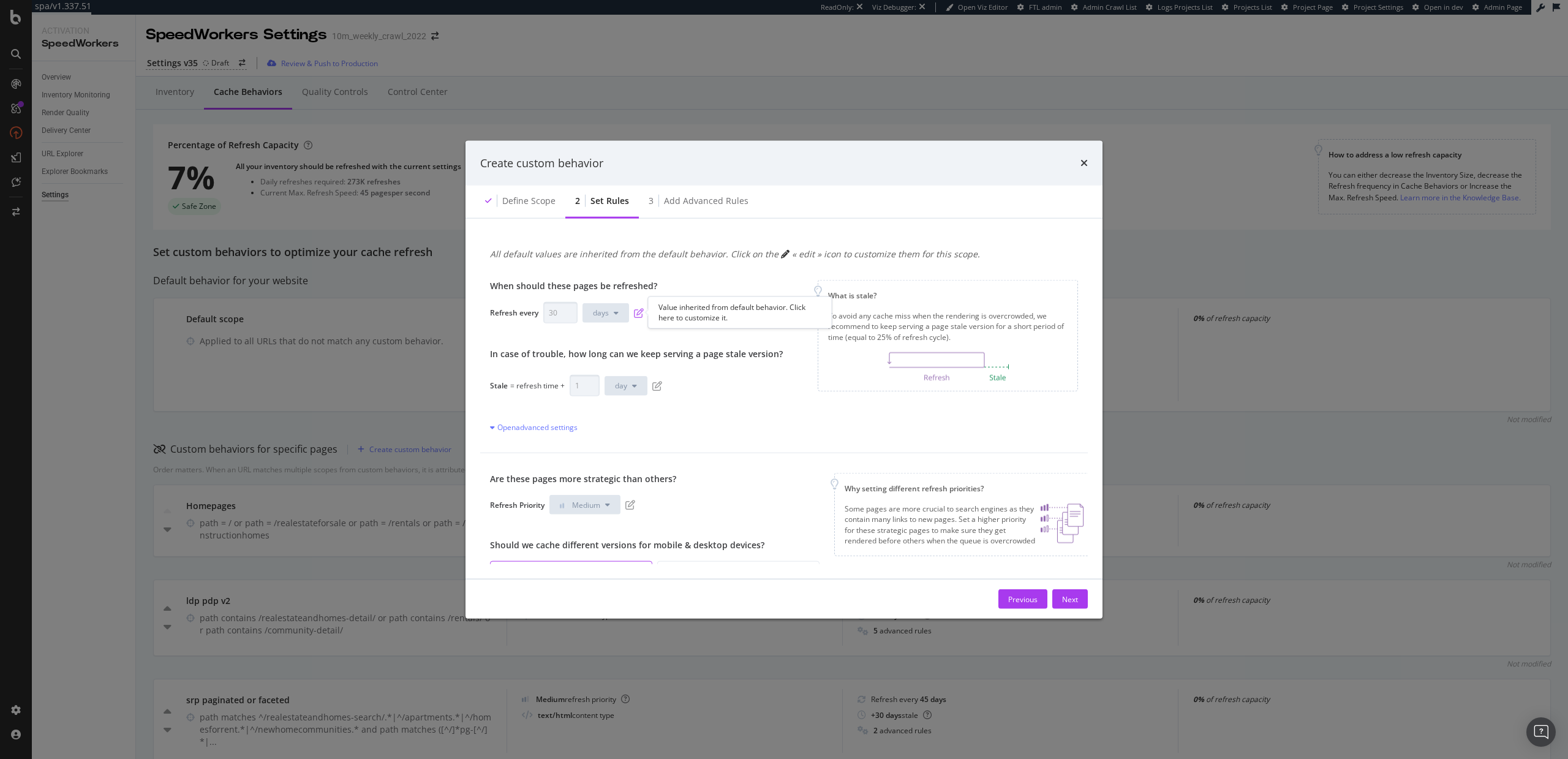
click at [636, 316] on icon "pen-to-square" at bounding box center [639, 313] width 10 height 10
click at [555, 312] on input "30" at bounding box center [560, 313] width 34 height 21
type input "12"
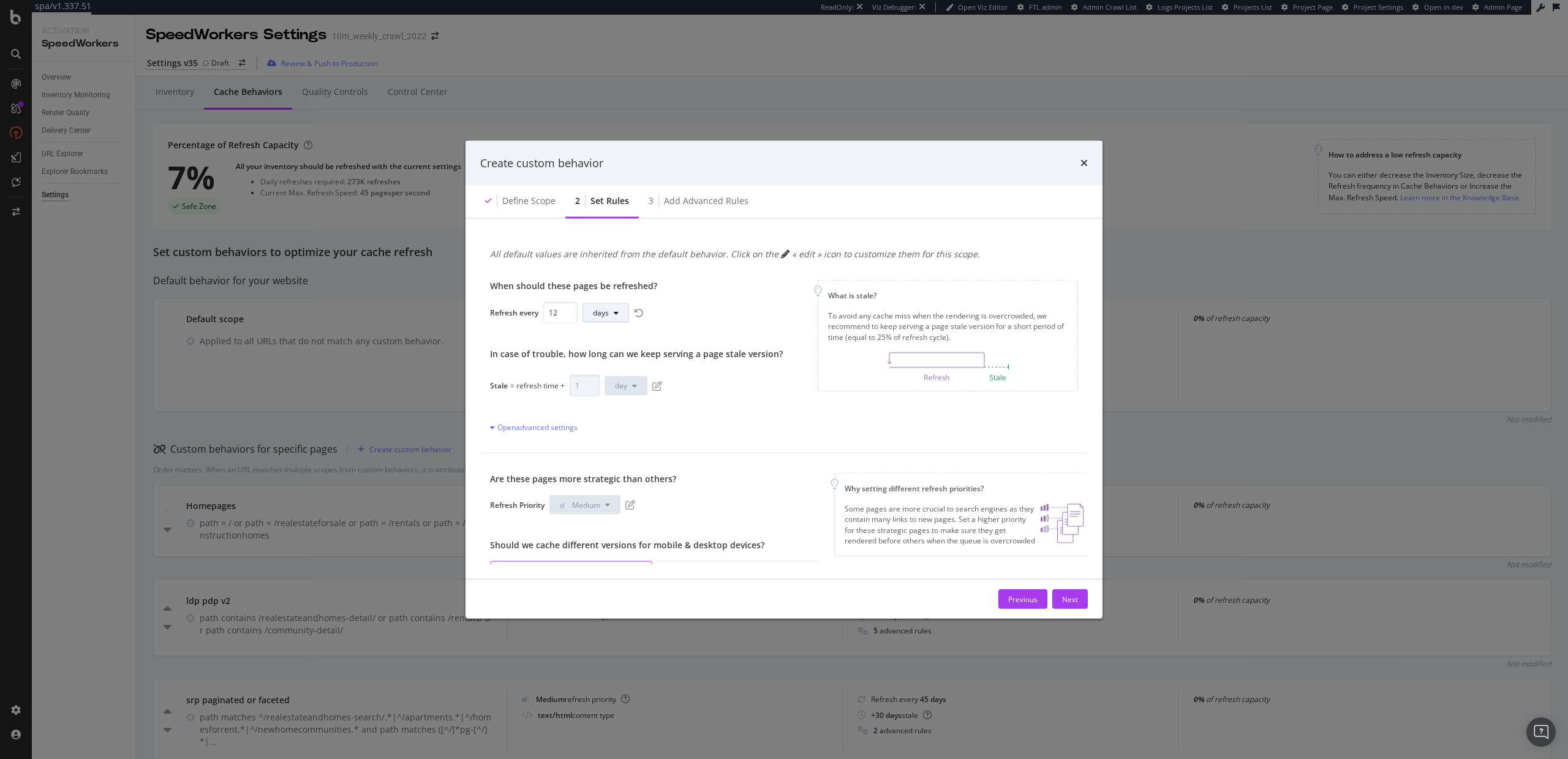
click at [599, 312] on span "days" at bounding box center [600, 313] width 16 height 11
click at [608, 361] on span "hours" at bounding box center [606, 359] width 27 height 11
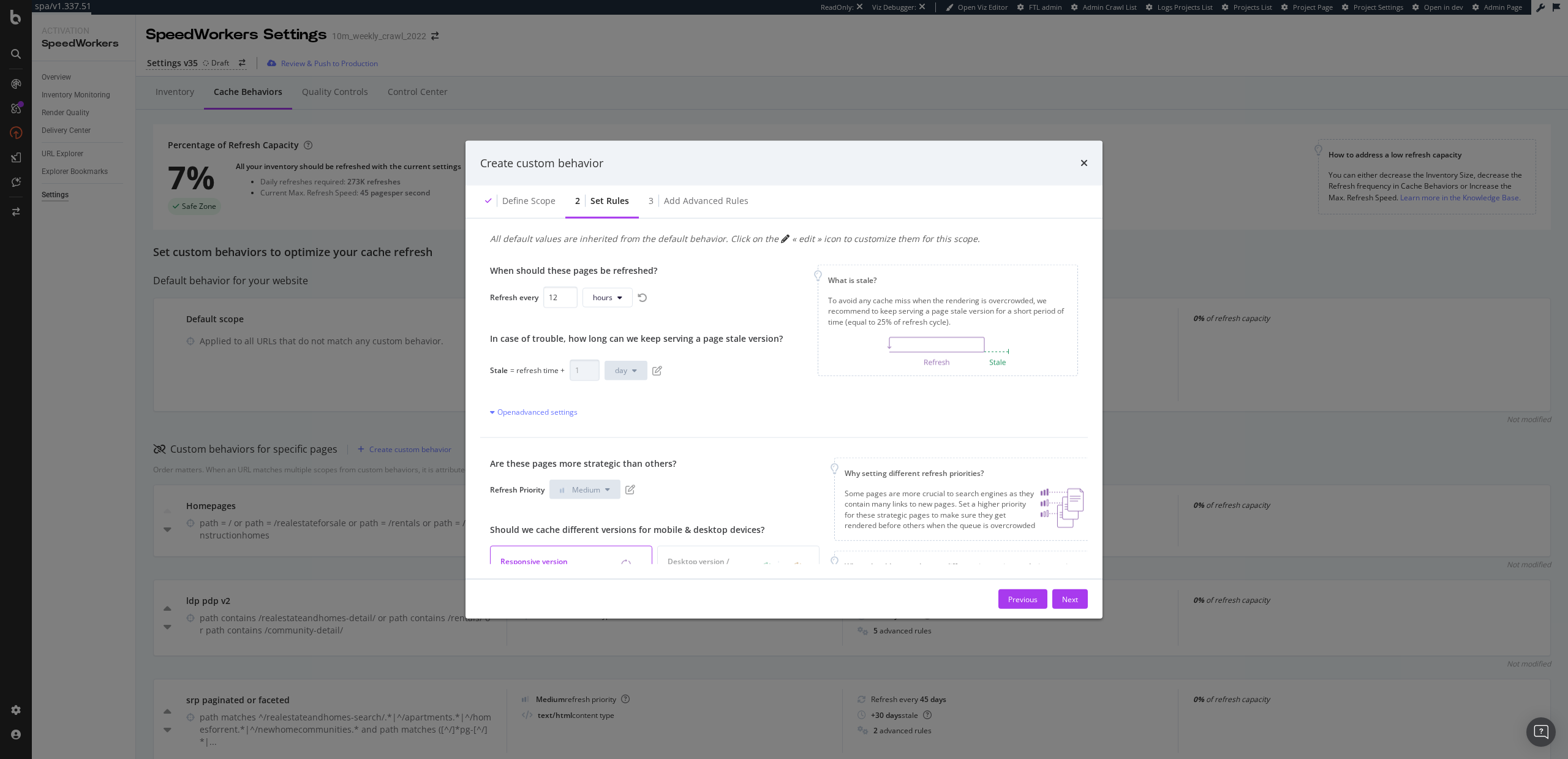
scroll to position [27, 0]
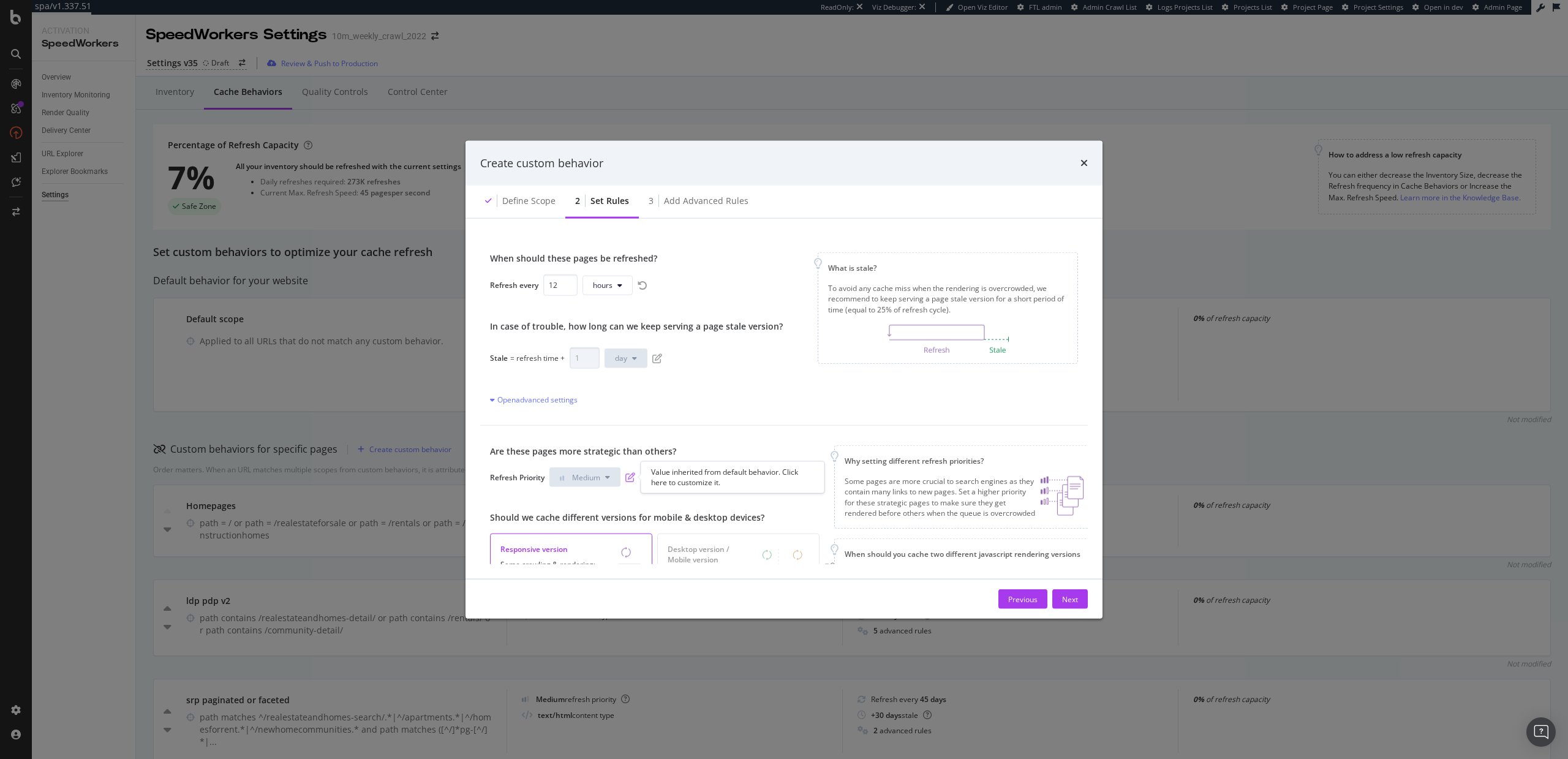
click at [633, 481] on icon "pen-to-square" at bounding box center [631, 478] width 10 height 10
click at [585, 470] on button "Medium" at bounding box center [585, 478] width 71 height 20
click at [573, 544] on span "High" at bounding box center [575, 547] width 28 height 11
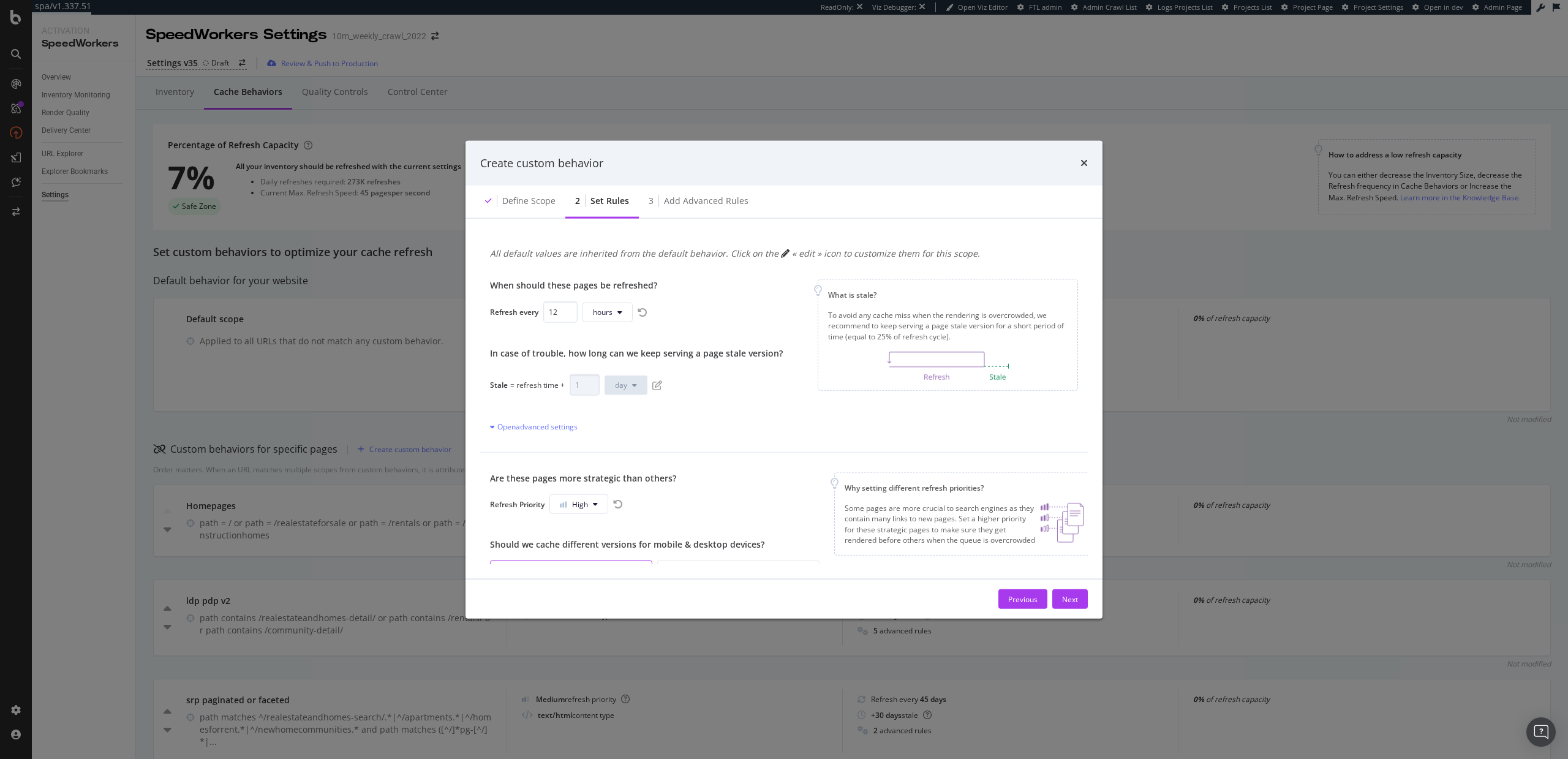
scroll to position [0, 0]
click at [1073, 599] on div "Next" at bounding box center [1070, 599] width 16 height 11
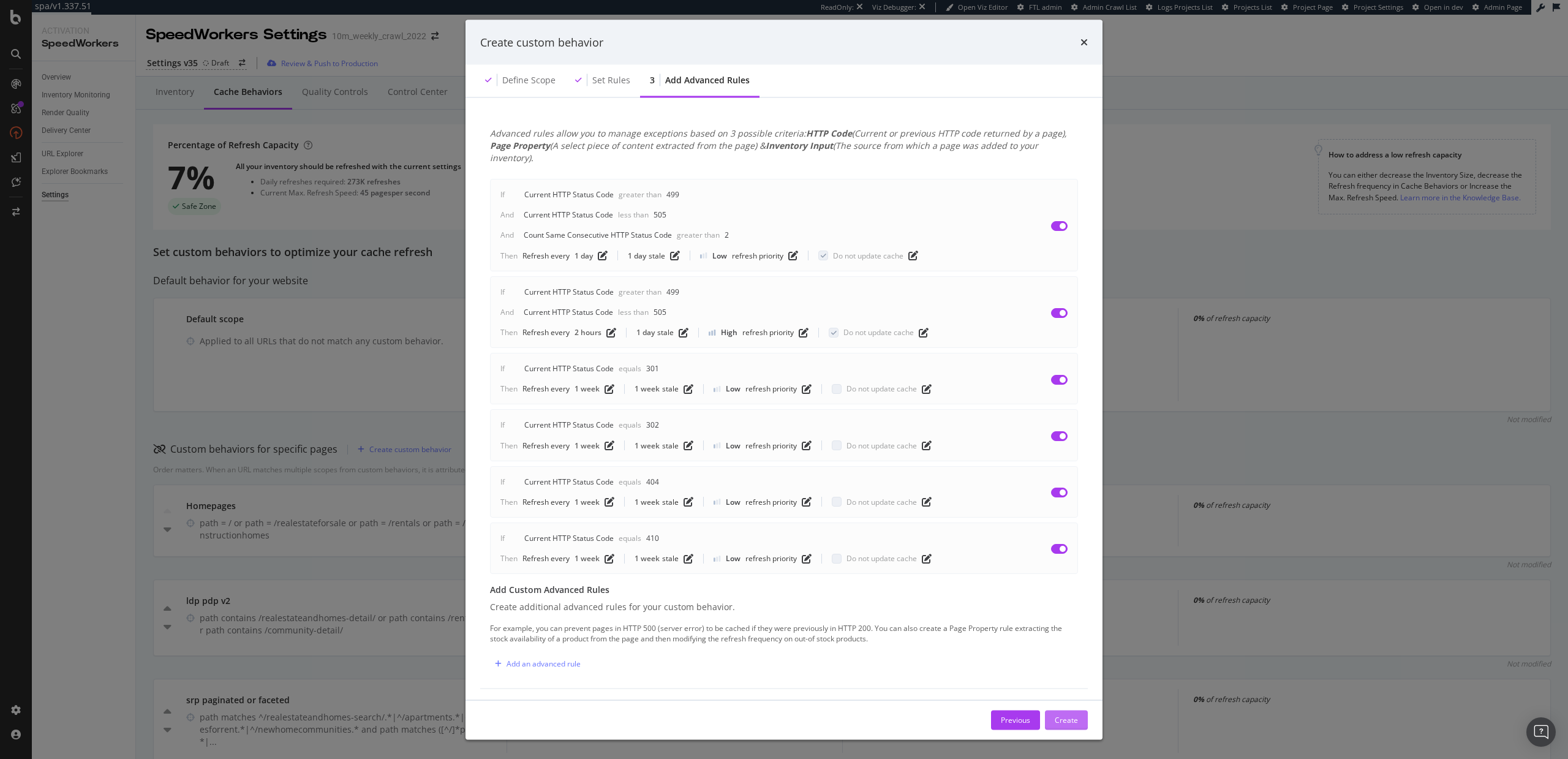
click at [1062, 715] on div "Create" at bounding box center [1067, 720] width 23 height 11
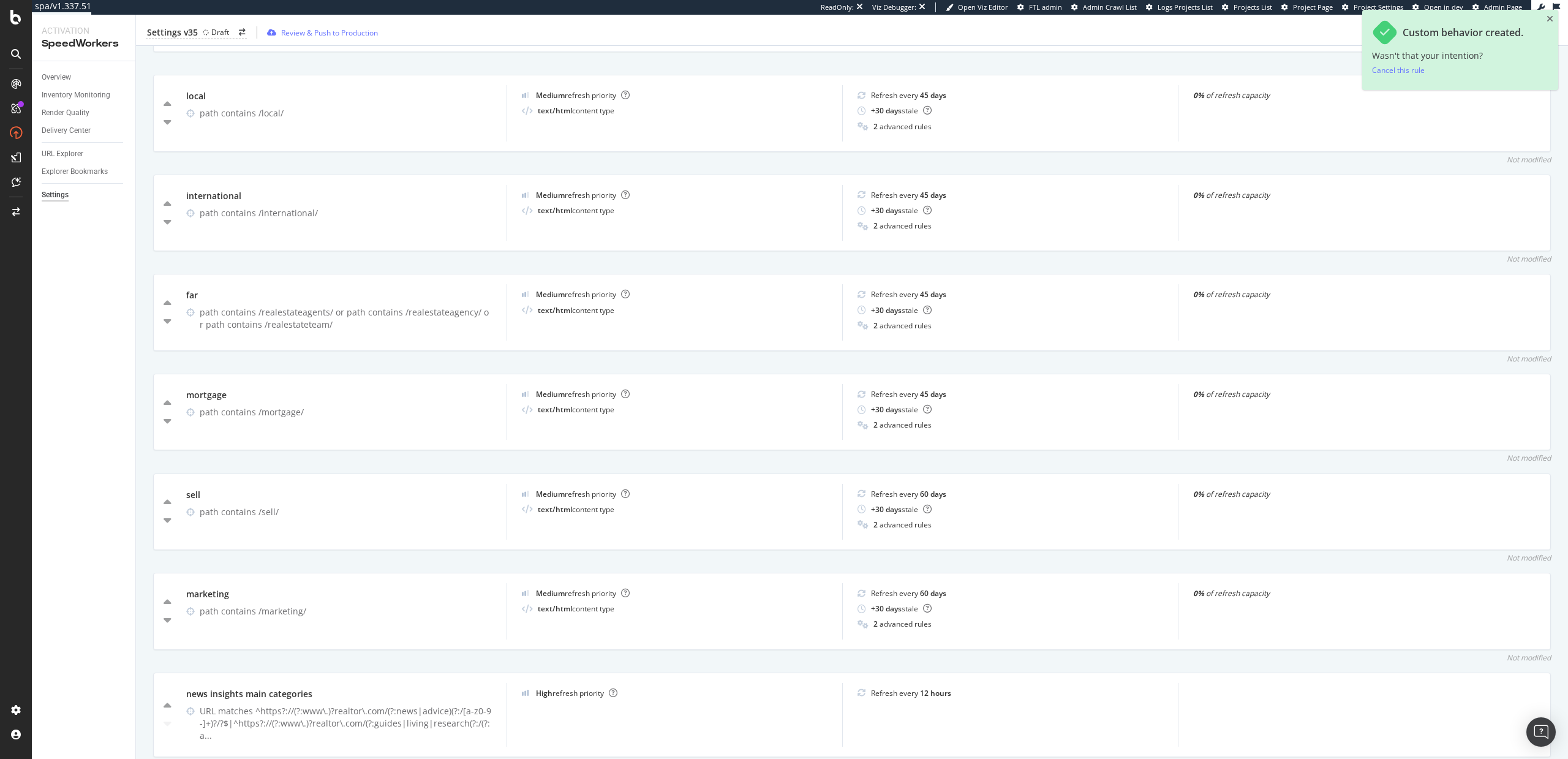
scroll to position [1155, 0]
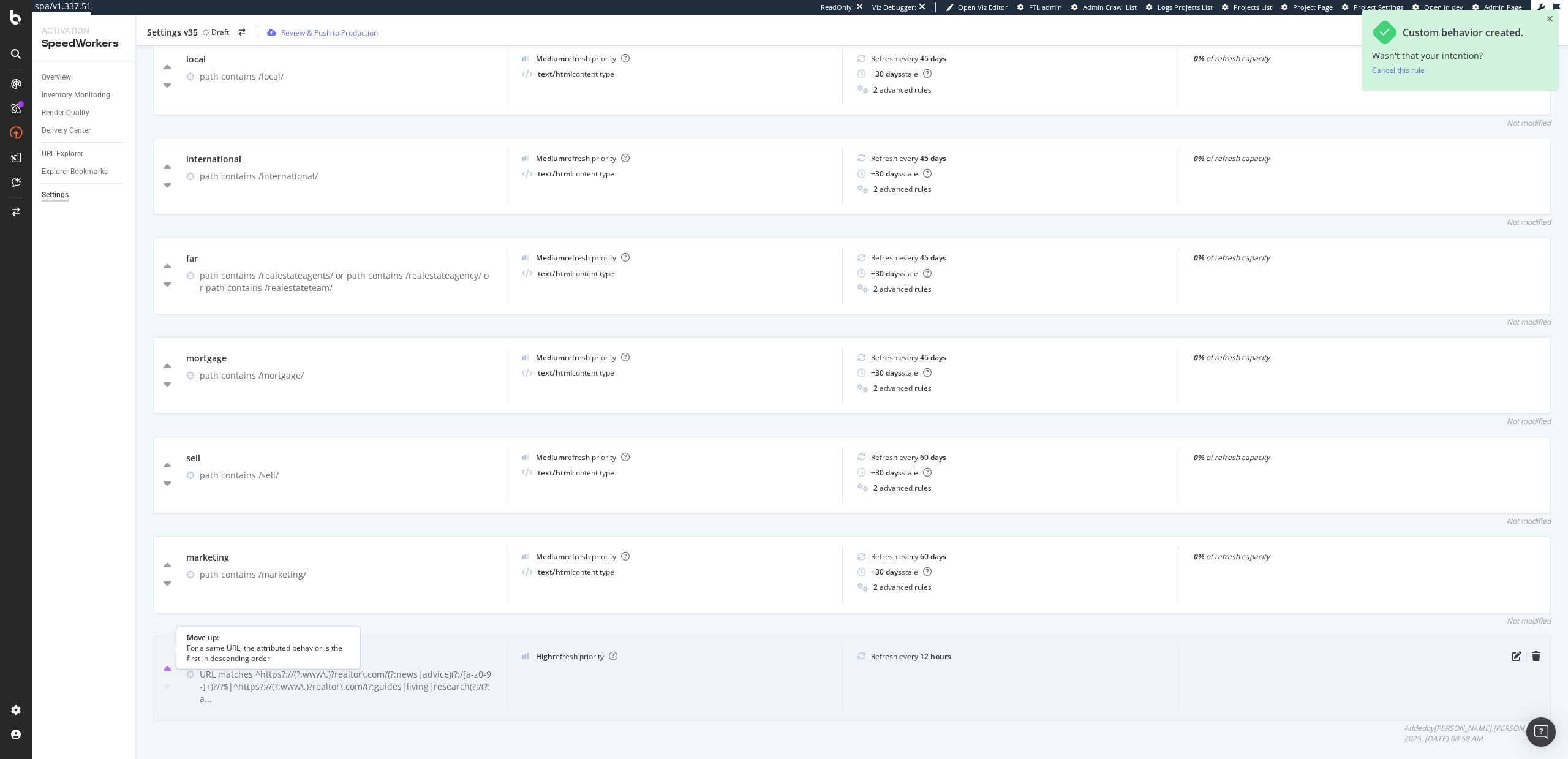
click at [167, 664] on icon "caret-up" at bounding box center [168, 670] width 8 height 13
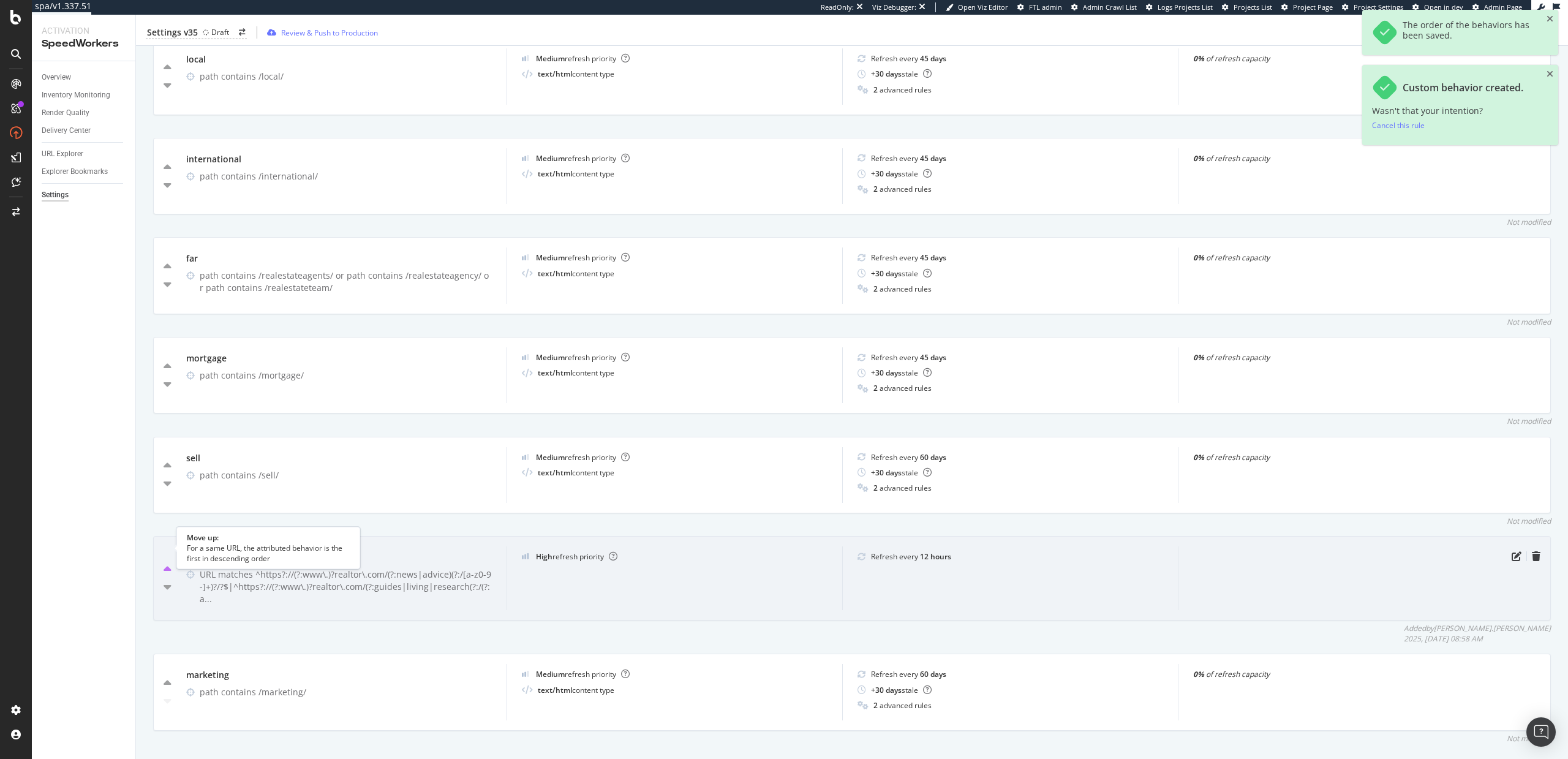
click at [167, 564] on icon "caret-up" at bounding box center [168, 569] width 8 height 13
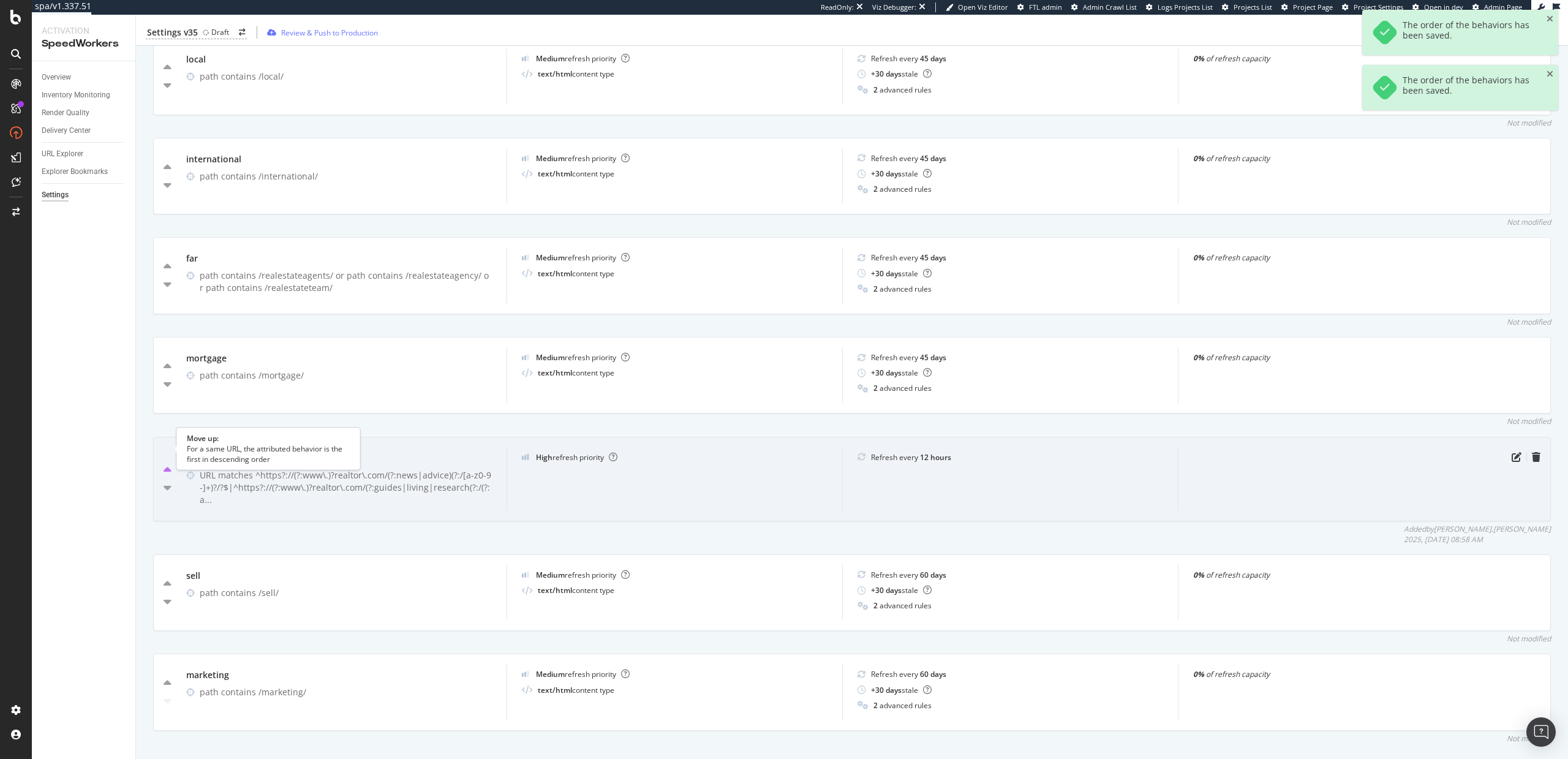
click at [166, 465] on icon "caret-up" at bounding box center [168, 471] width 8 height 13
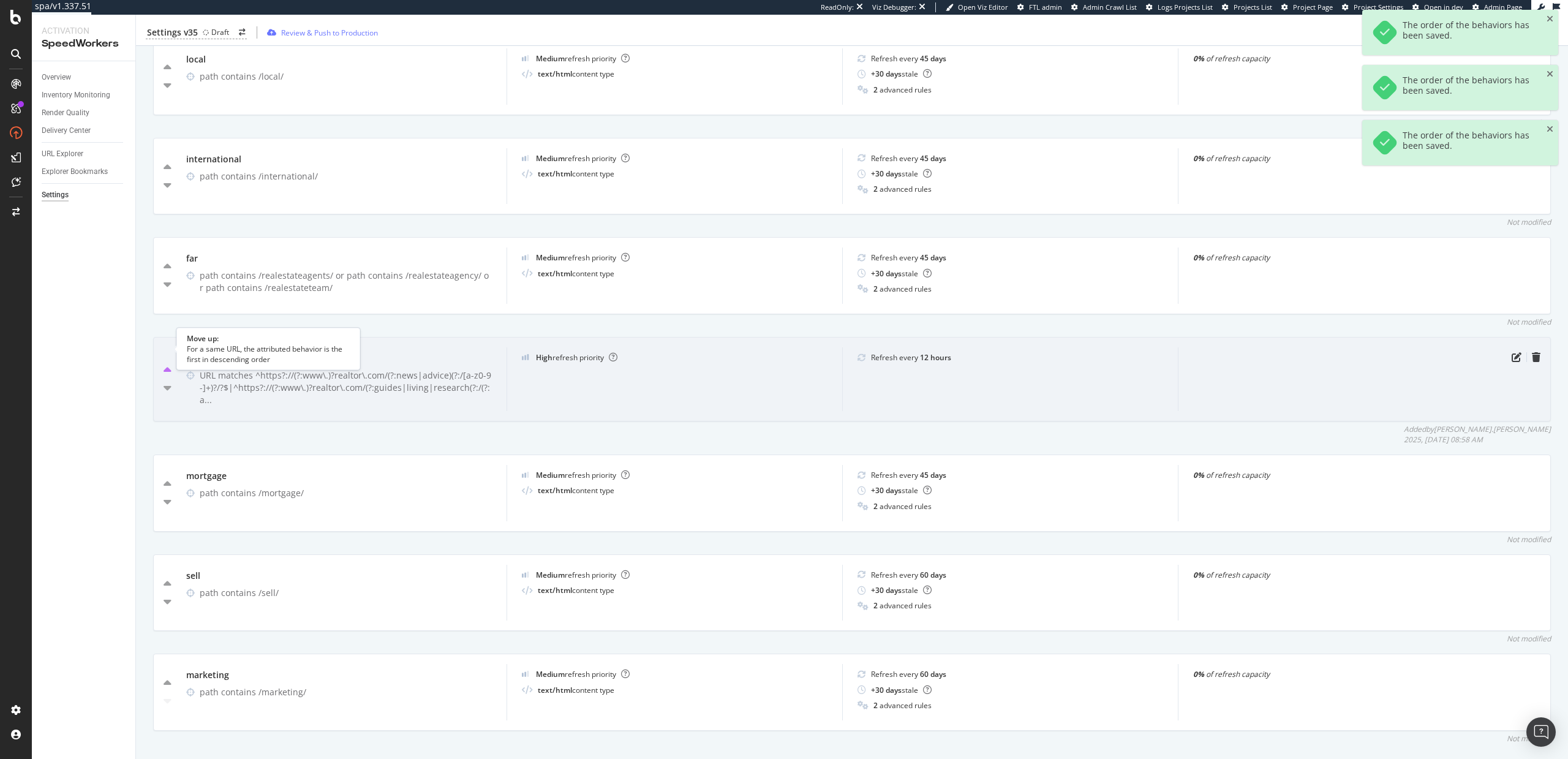
click at [165, 364] on icon "caret-up" at bounding box center [168, 370] width 8 height 13
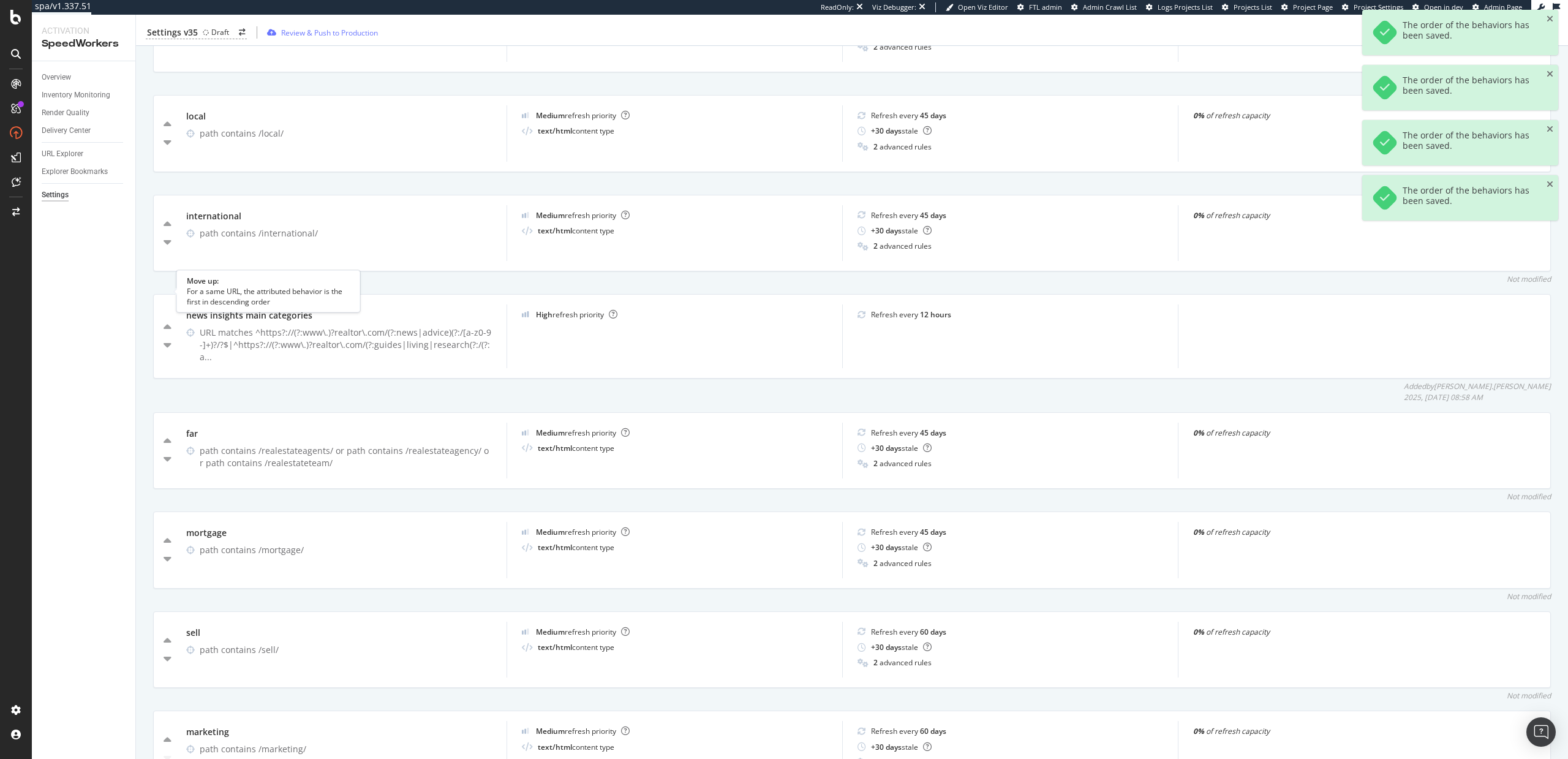
scroll to position [1080, 0]
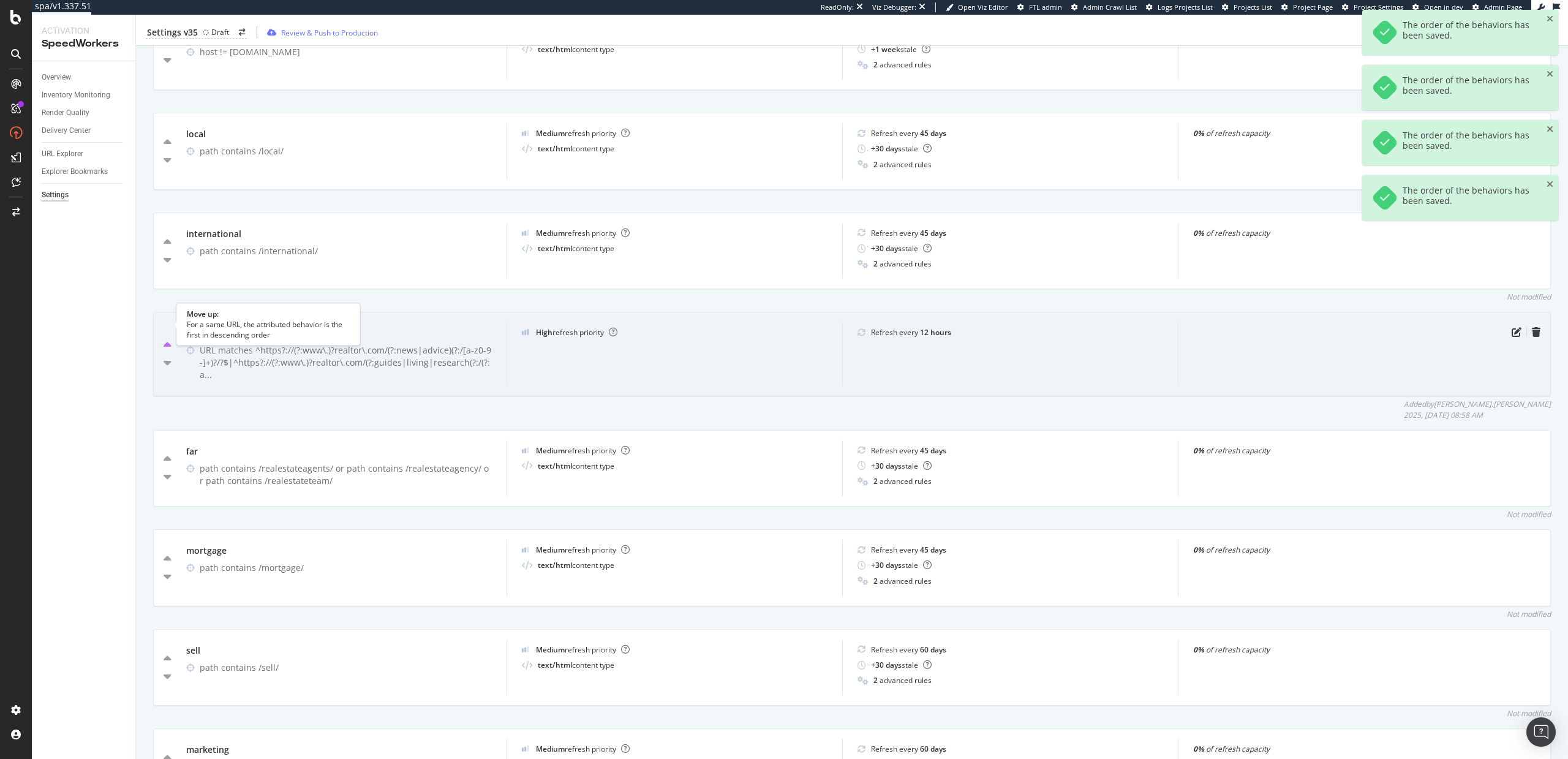
click at [164, 340] on icon "caret-up" at bounding box center [168, 346] width 8 height 13
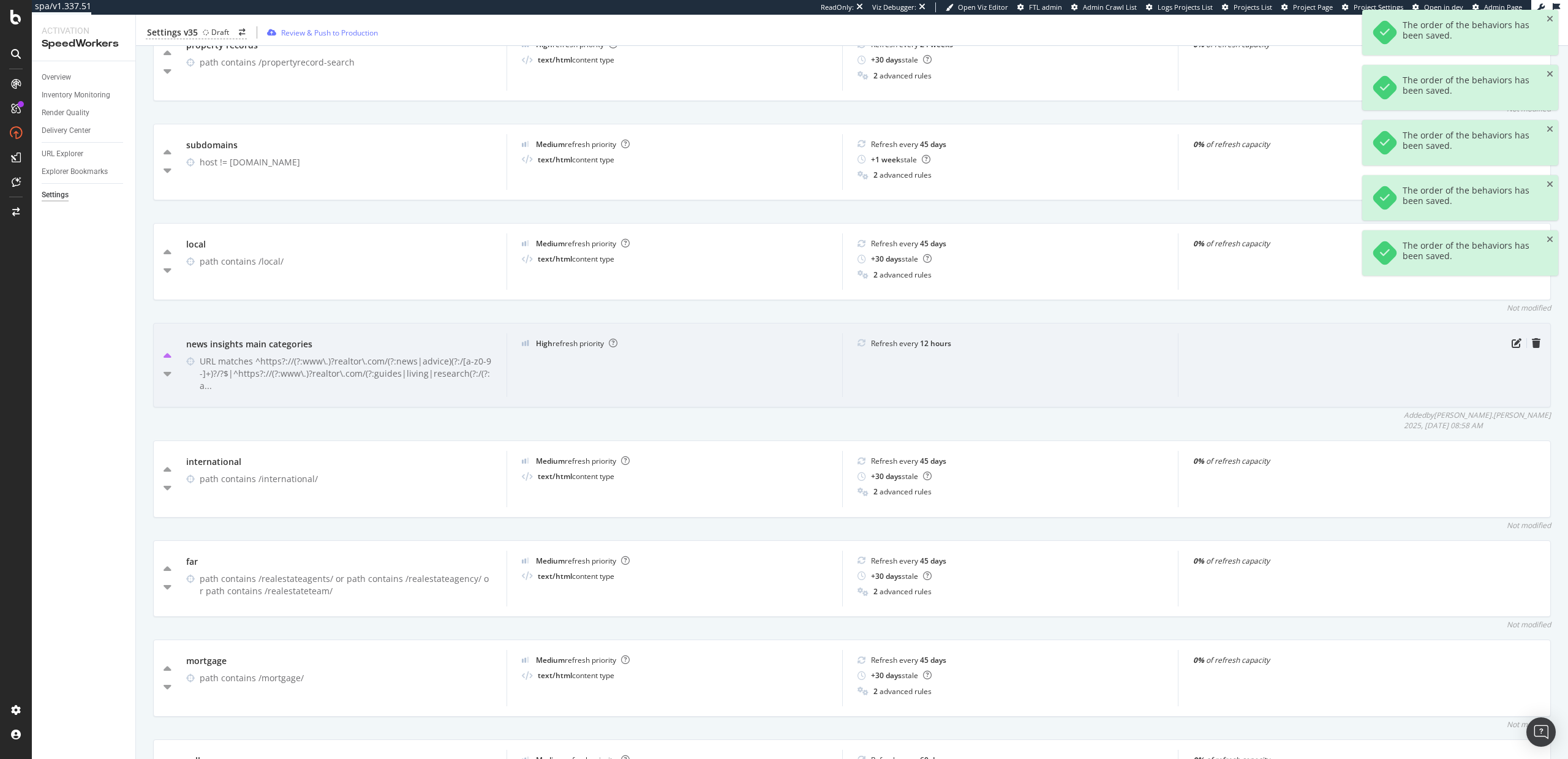
scroll to position [960, 0]
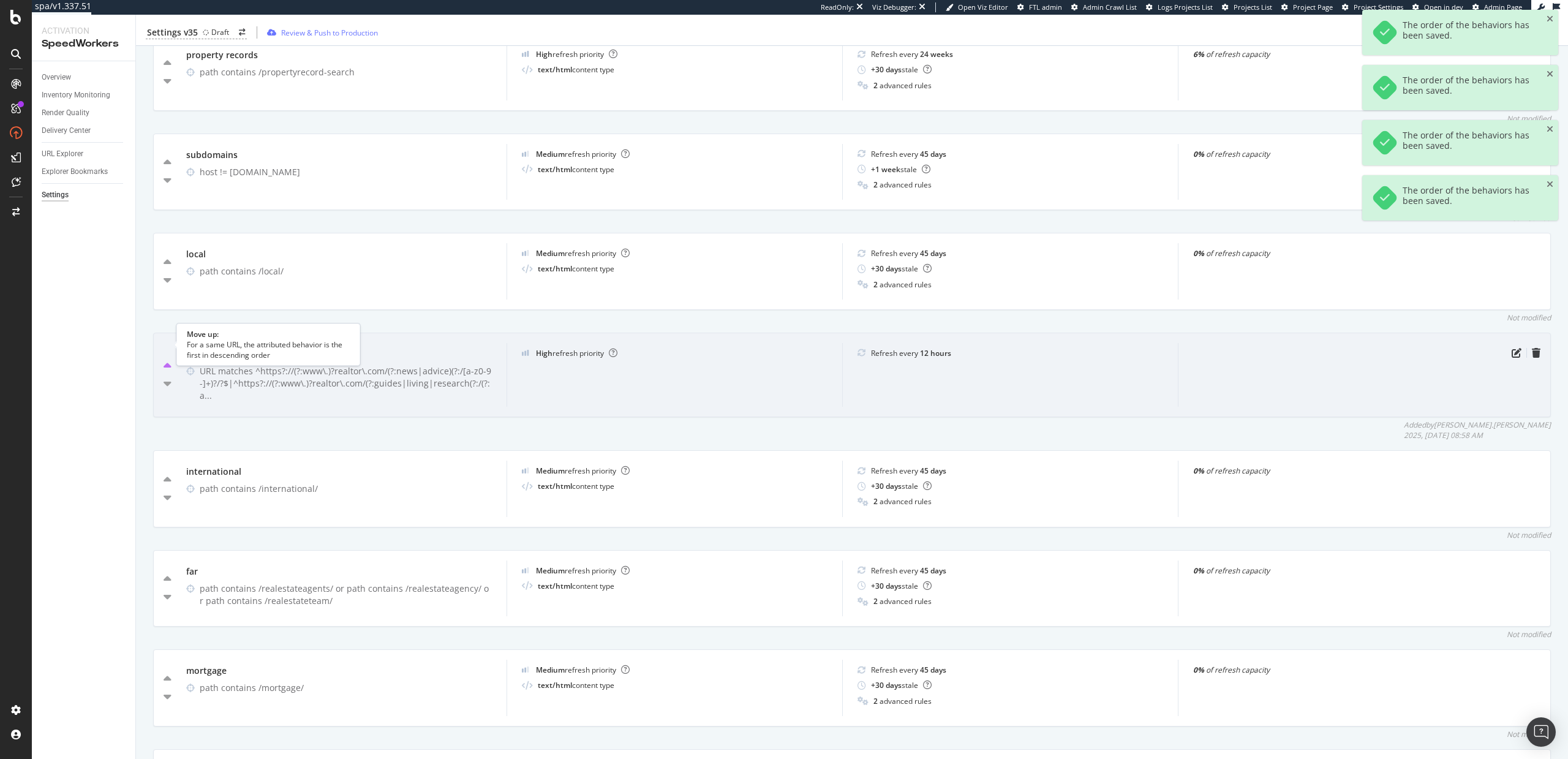
click at [167, 360] on icon "caret-up" at bounding box center [168, 366] width 8 height 13
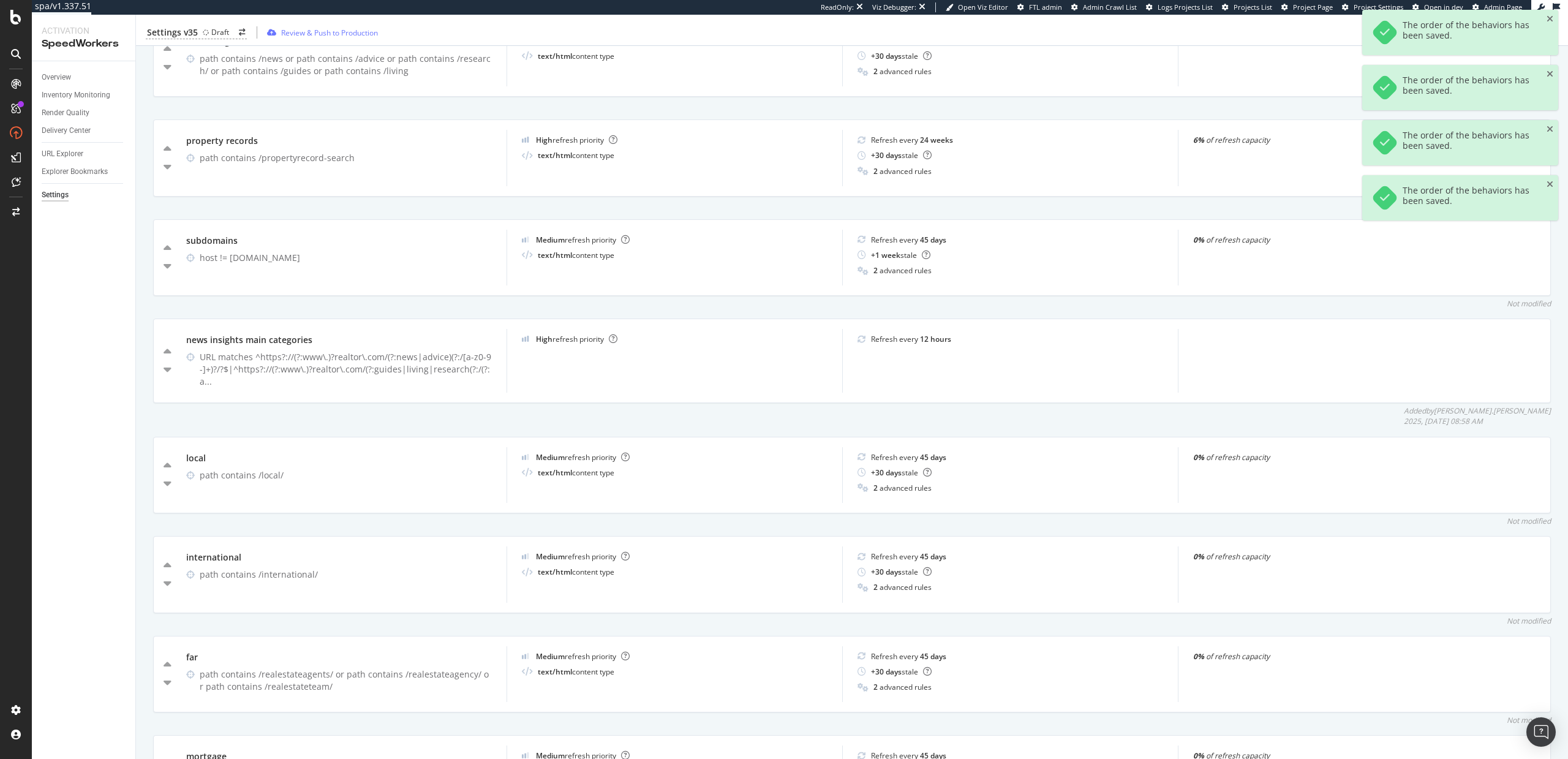
scroll to position [864, 0]
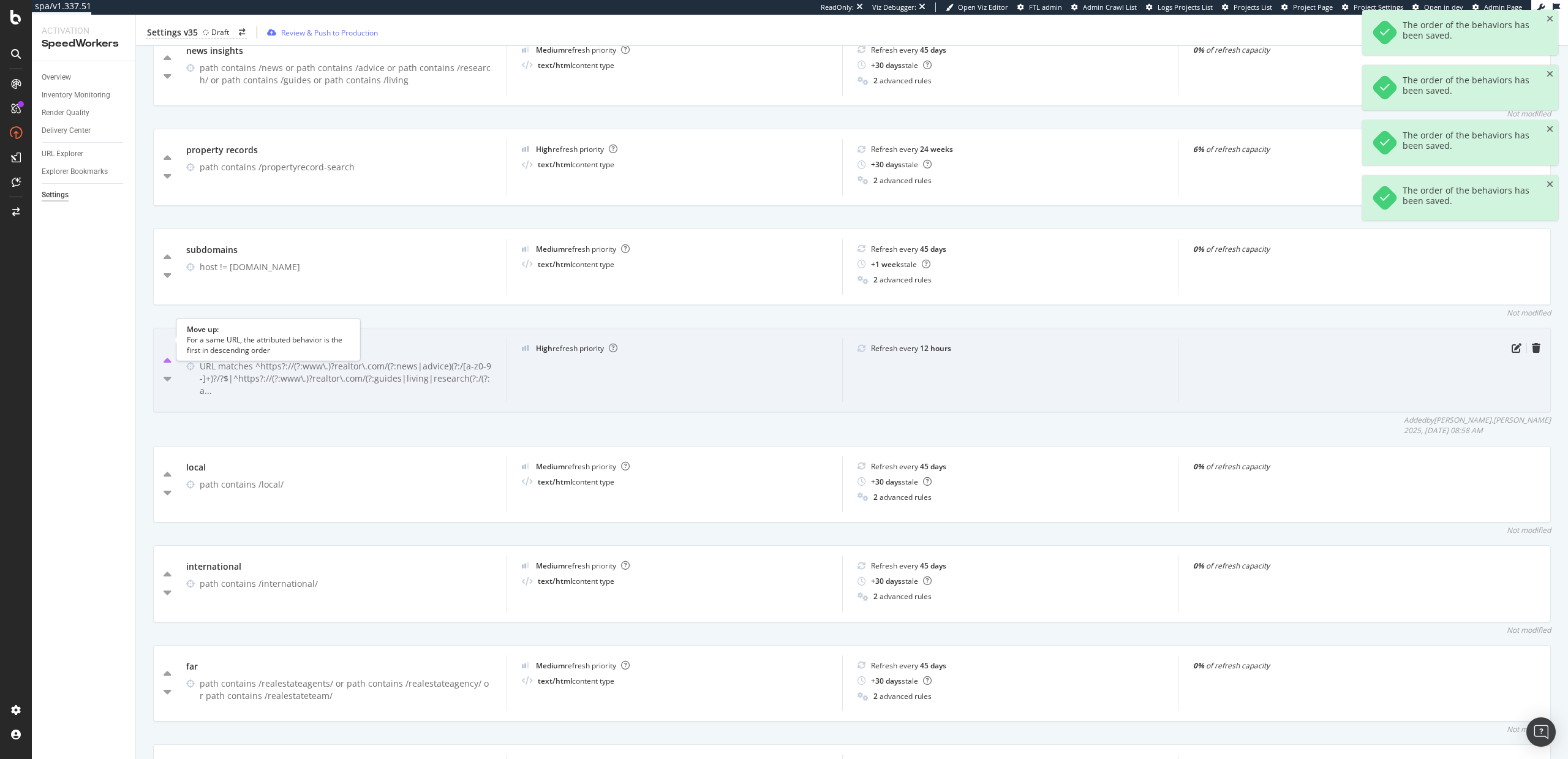
click at [165, 356] on icon "caret-up" at bounding box center [168, 361] width 8 height 13
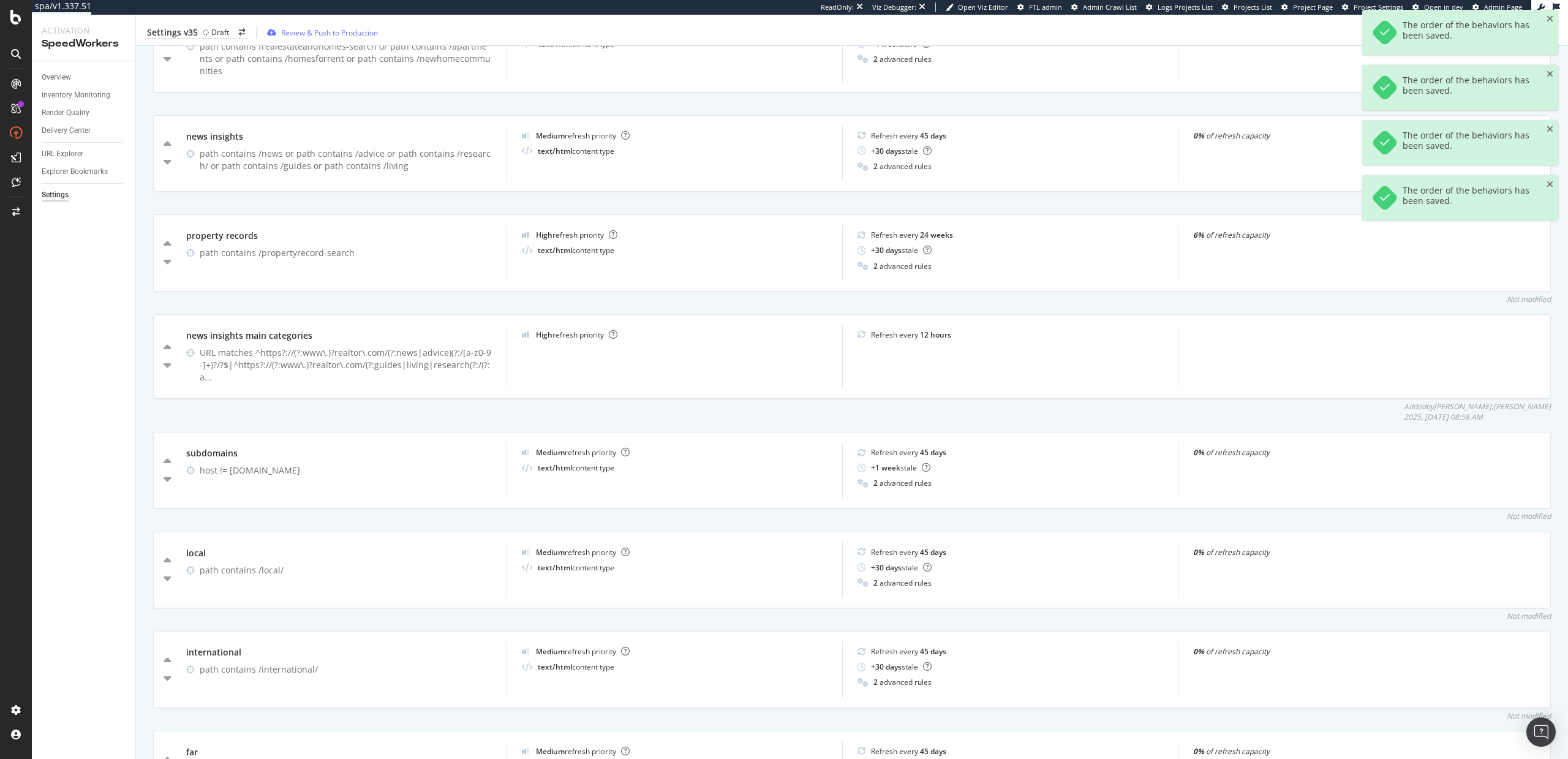
scroll to position [761, 0]
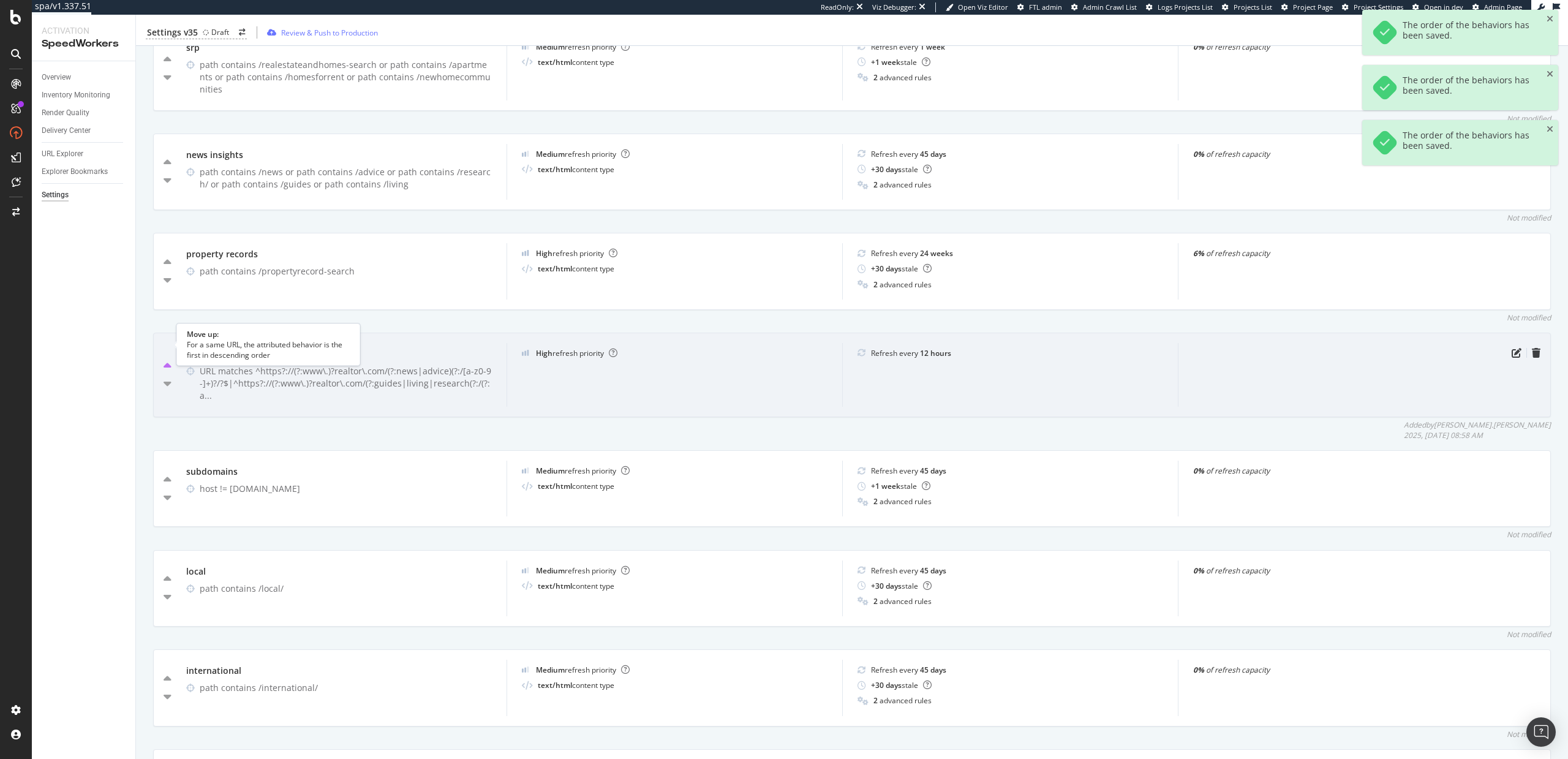
click at [167, 360] on icon "caret-up" at bounding box center [168, 366] width 8 height 13
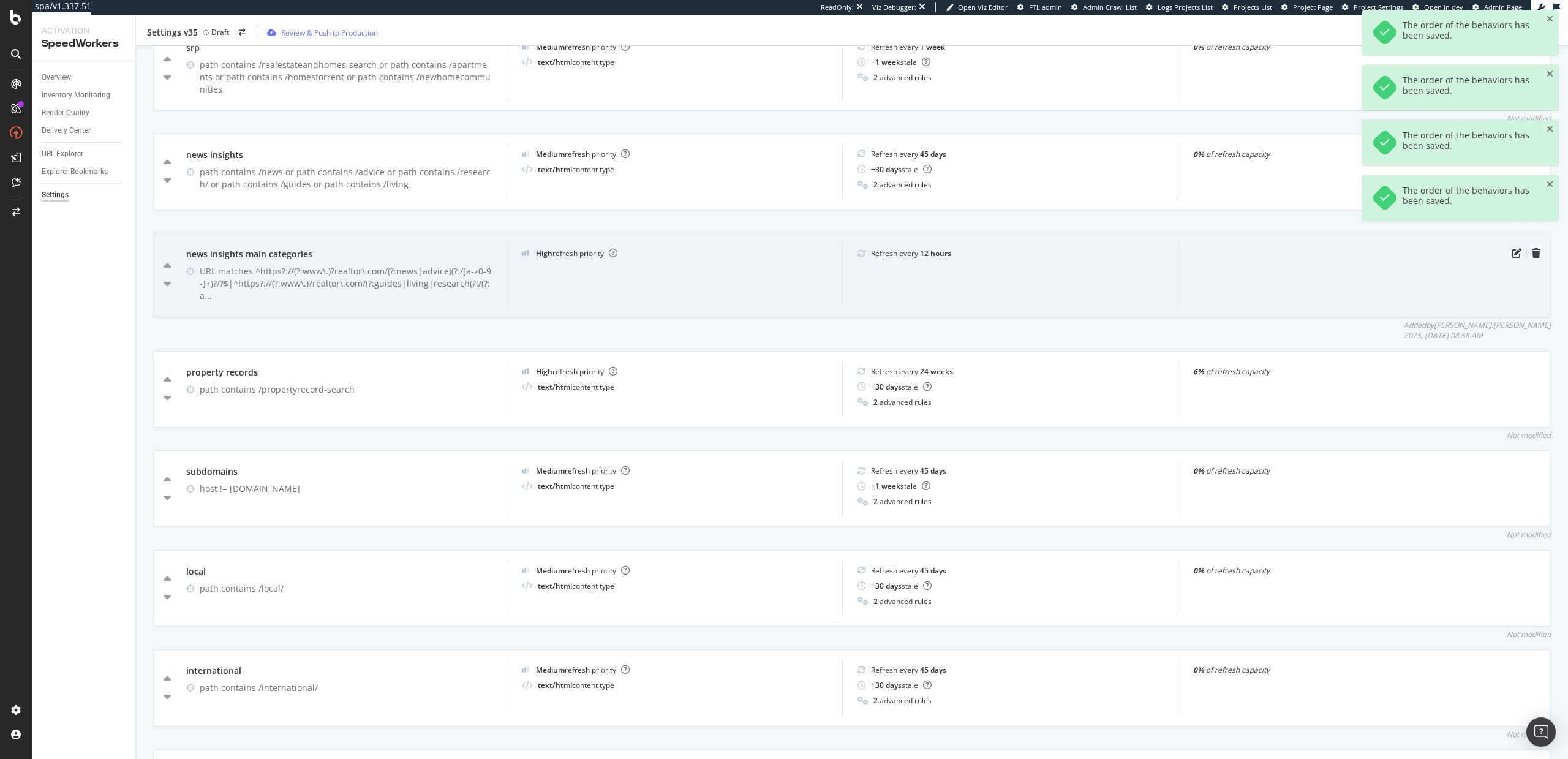
scroll to position [716, 0]
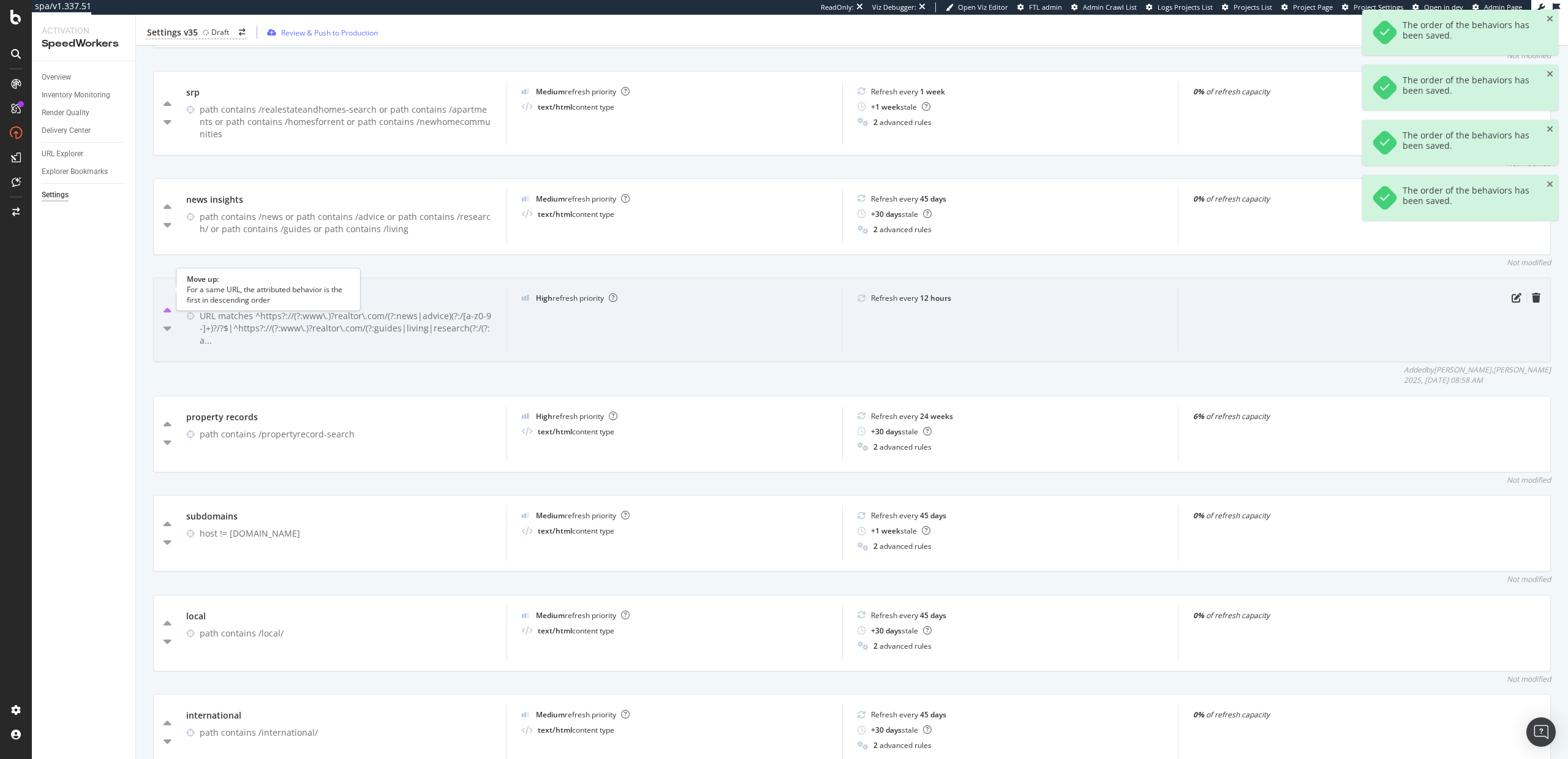
click at [168, 305] on icon "caret-up" at bounding box center [168, 311] width 8 height 13
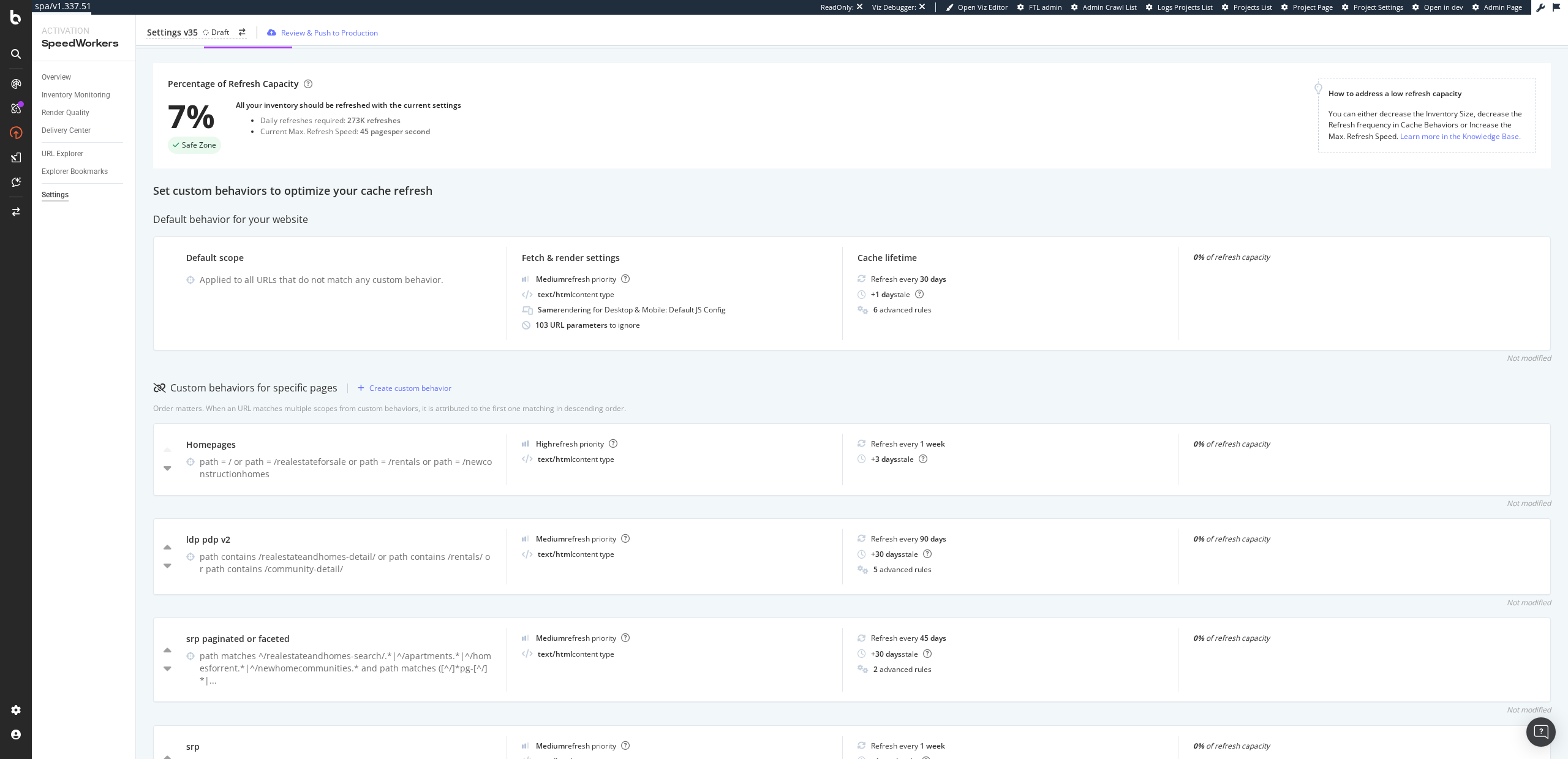
scroll to position [0, 0]
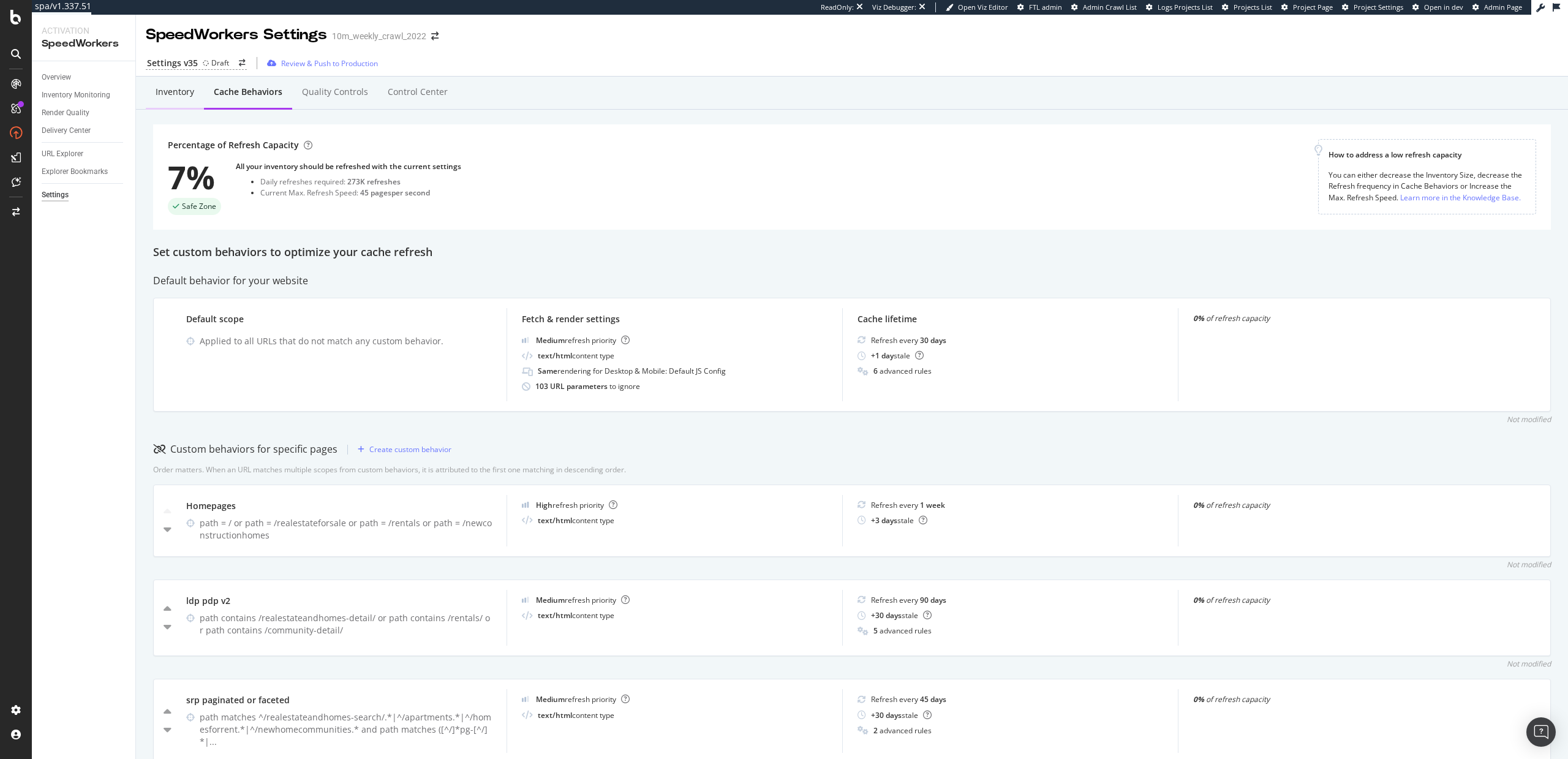
click at [184, 101] on div "Inventory" at bounding box center [175, 93] width 59 height 34
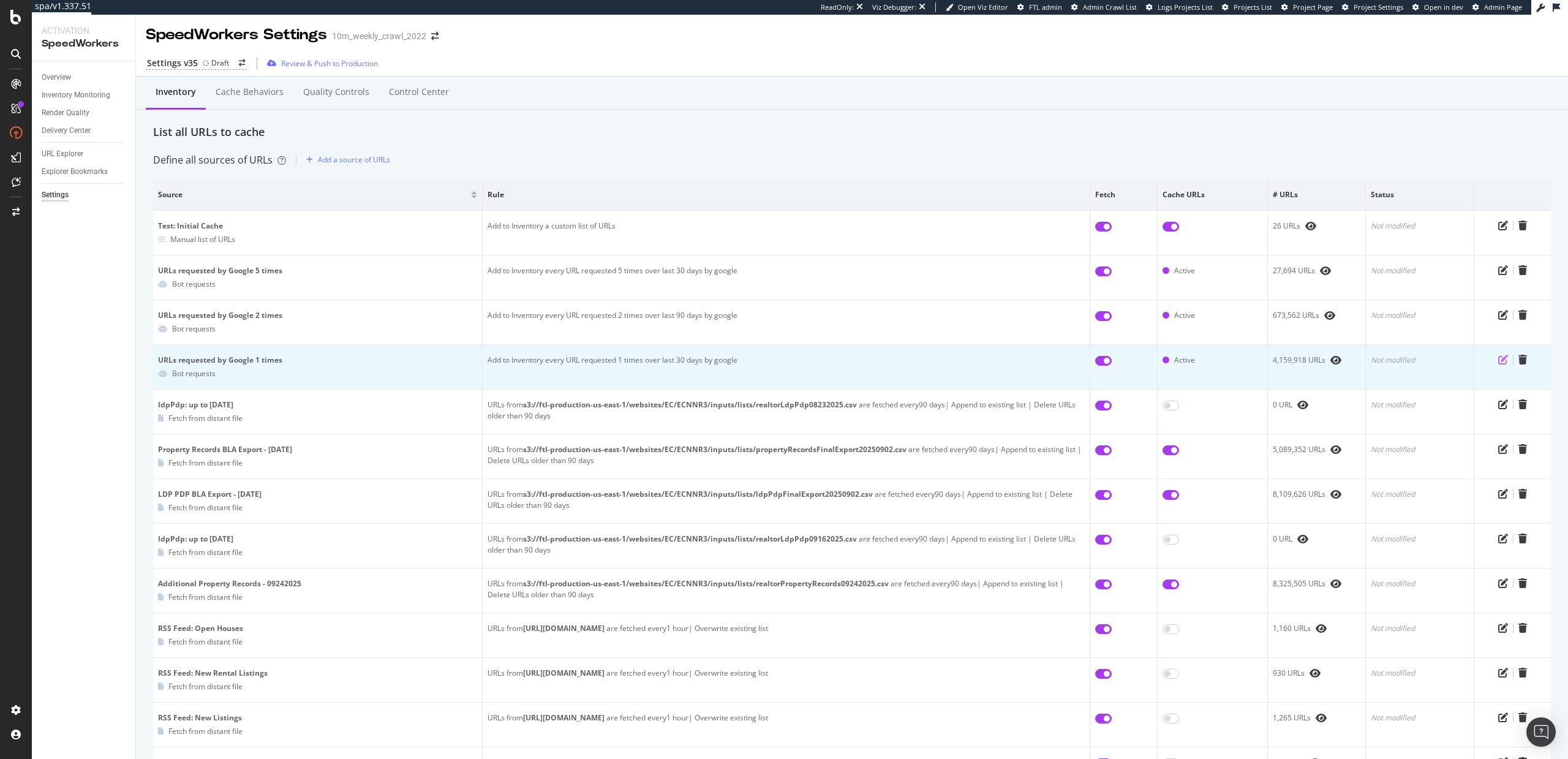
click at [1504, 362] on icon "pen-to-square" at bounding box center [1504, 359] width 10 height 10
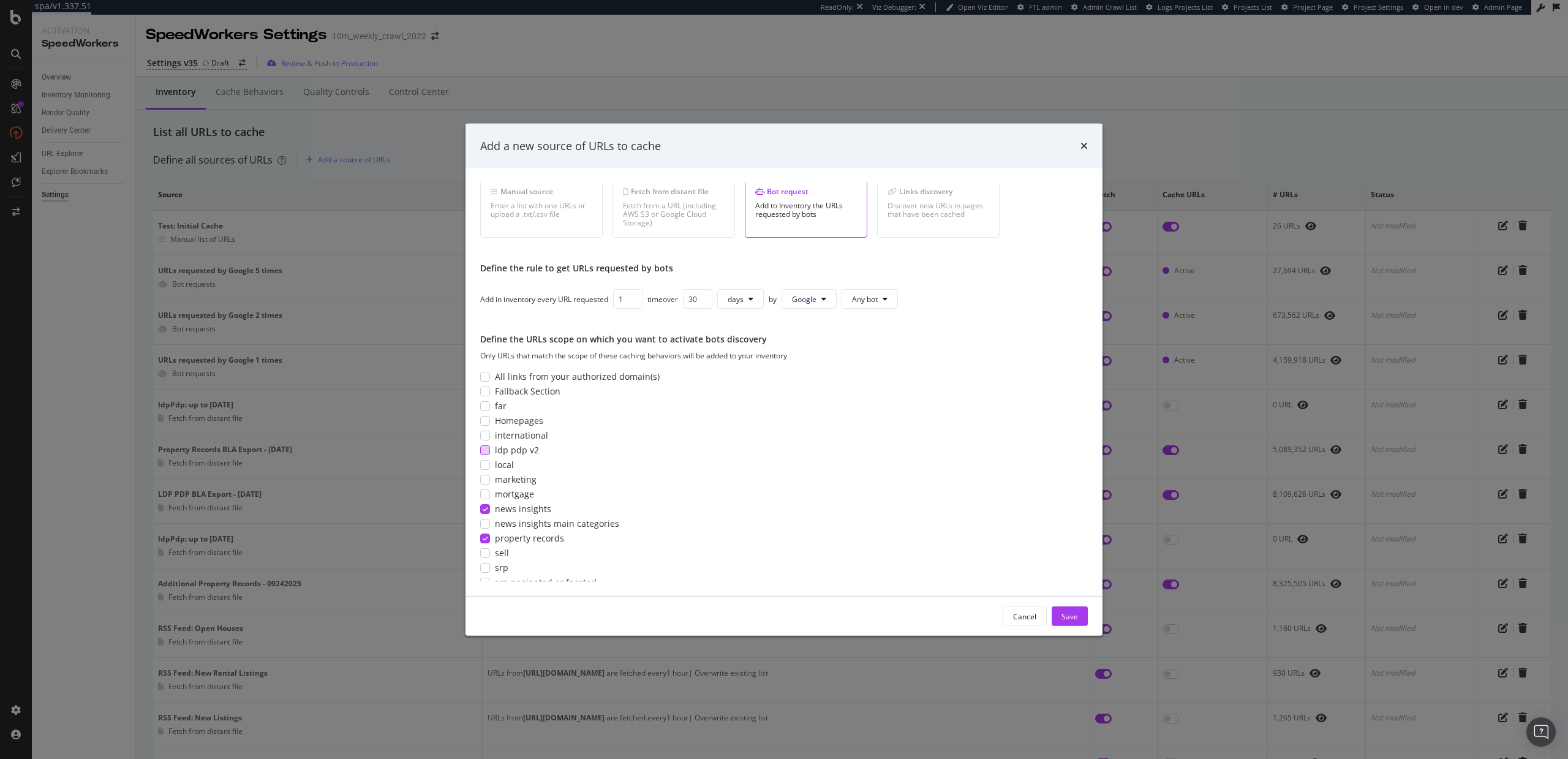
scroll to position [37, 0]
click at [485, 521] on div "modal" at bounding box center [485, 521] width 10 height 10
click at [1066, 617] on div "Save" at bounding box center [1069, 616] width 17 height 11
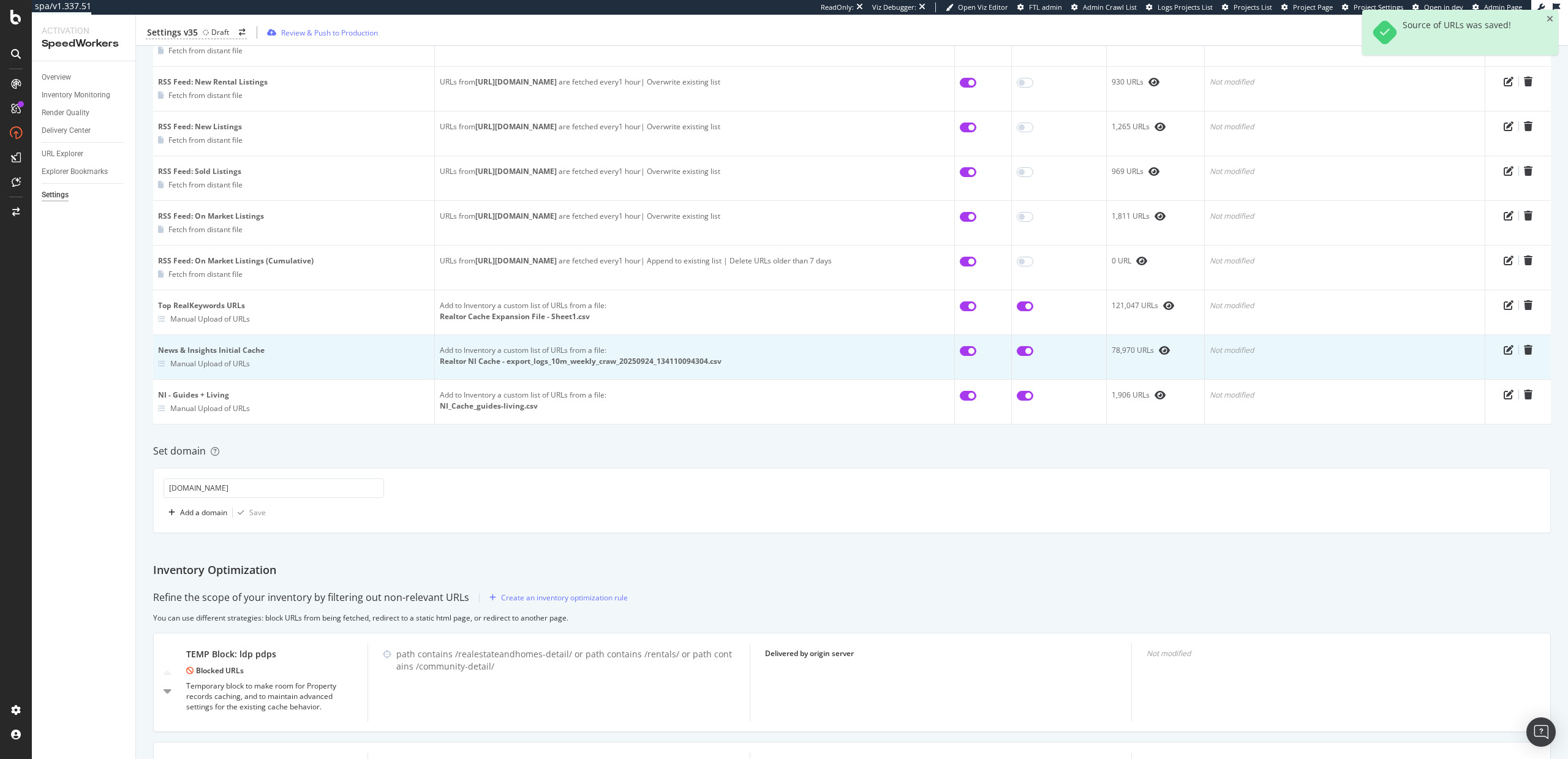
scroll to position [0, 0]
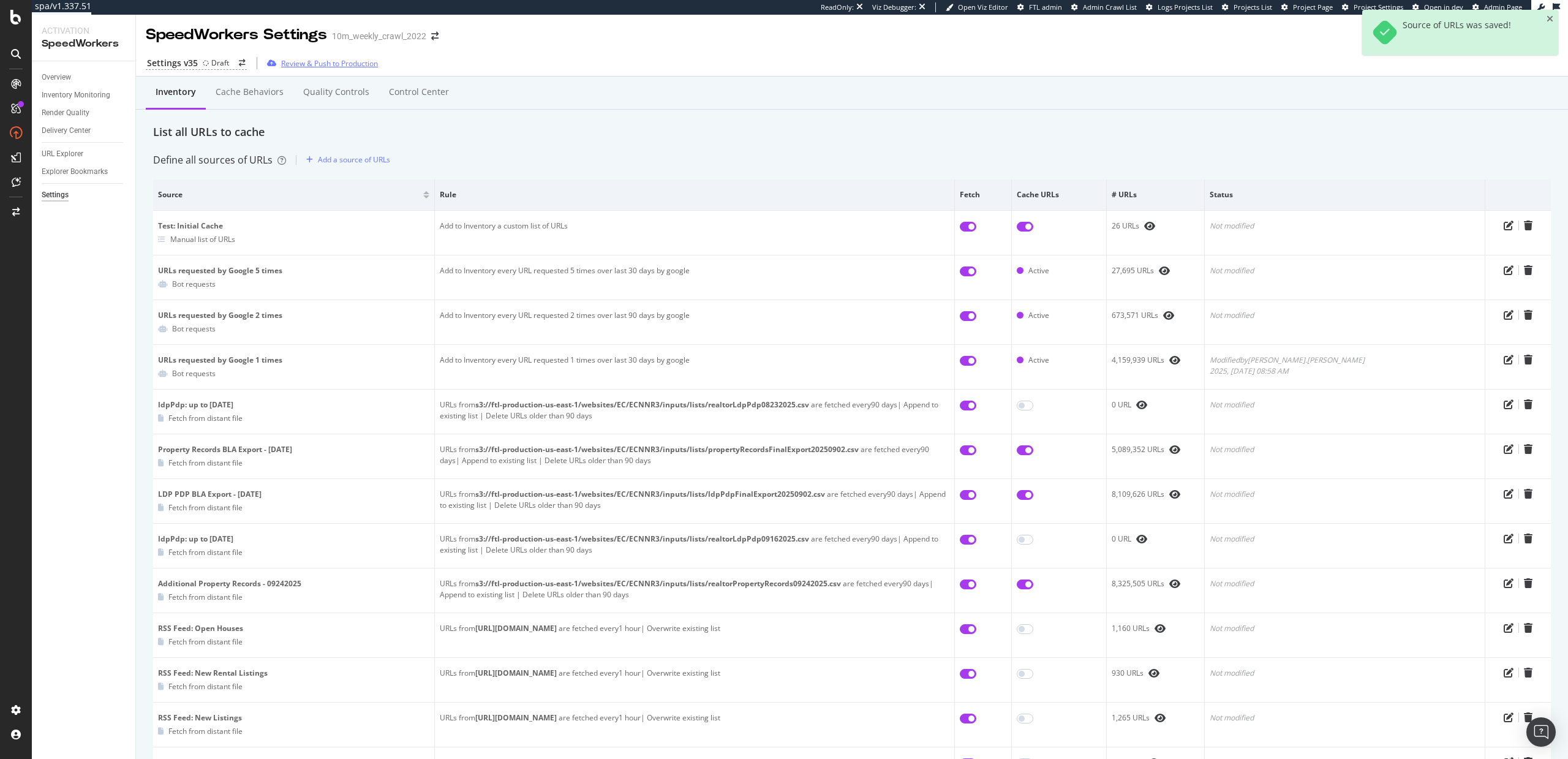
click at [335, 63] on div "Review & Push to Production" at bounding box center [329, 63] width 97 height 11
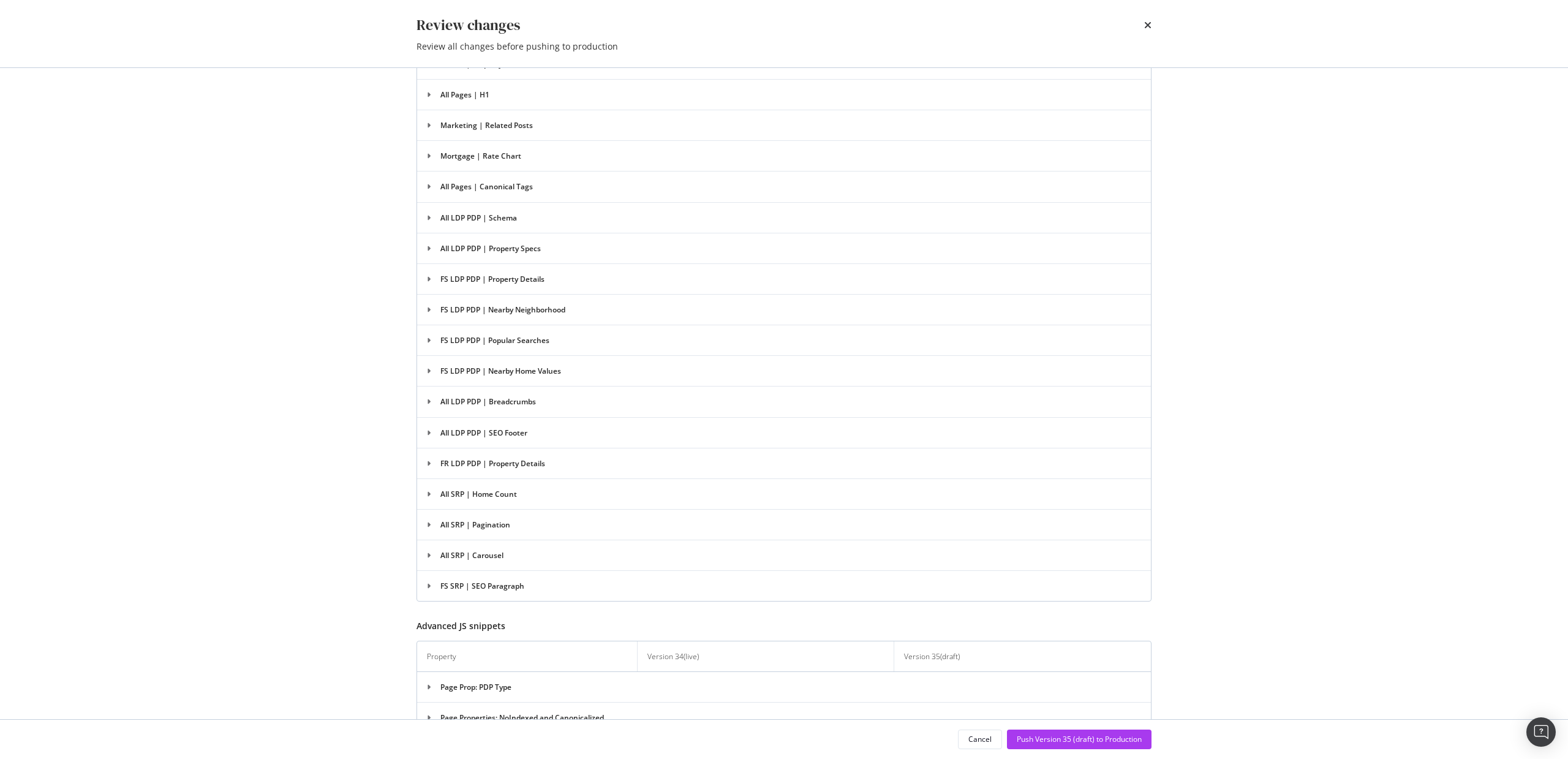
scroll to position [2737, 0]
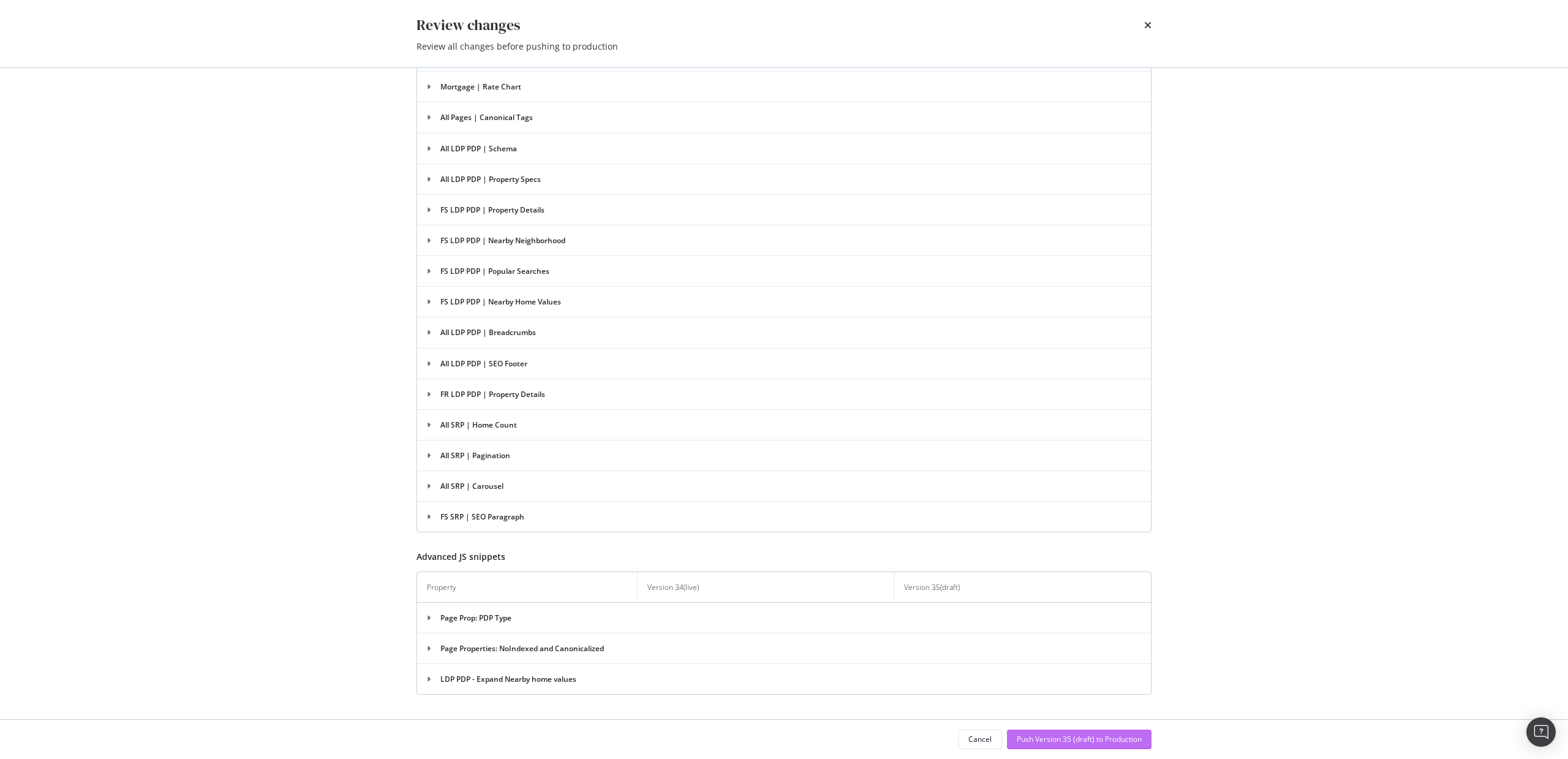
click at [1115, 744] on div "Push Version 35 (draft) to Production" at bounding box center [1080, 739] width 125 height 11
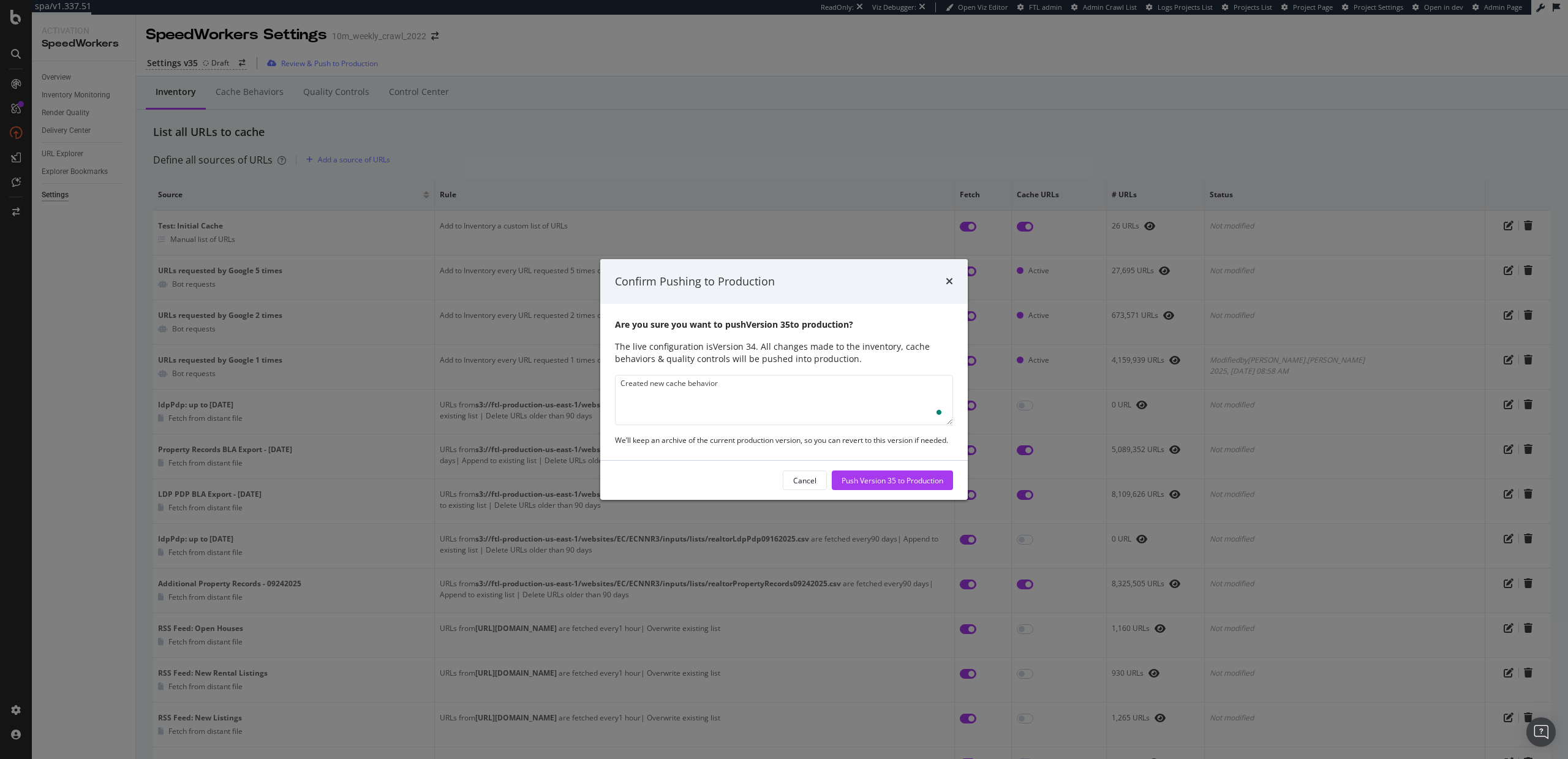
scroll to position [0, 0]
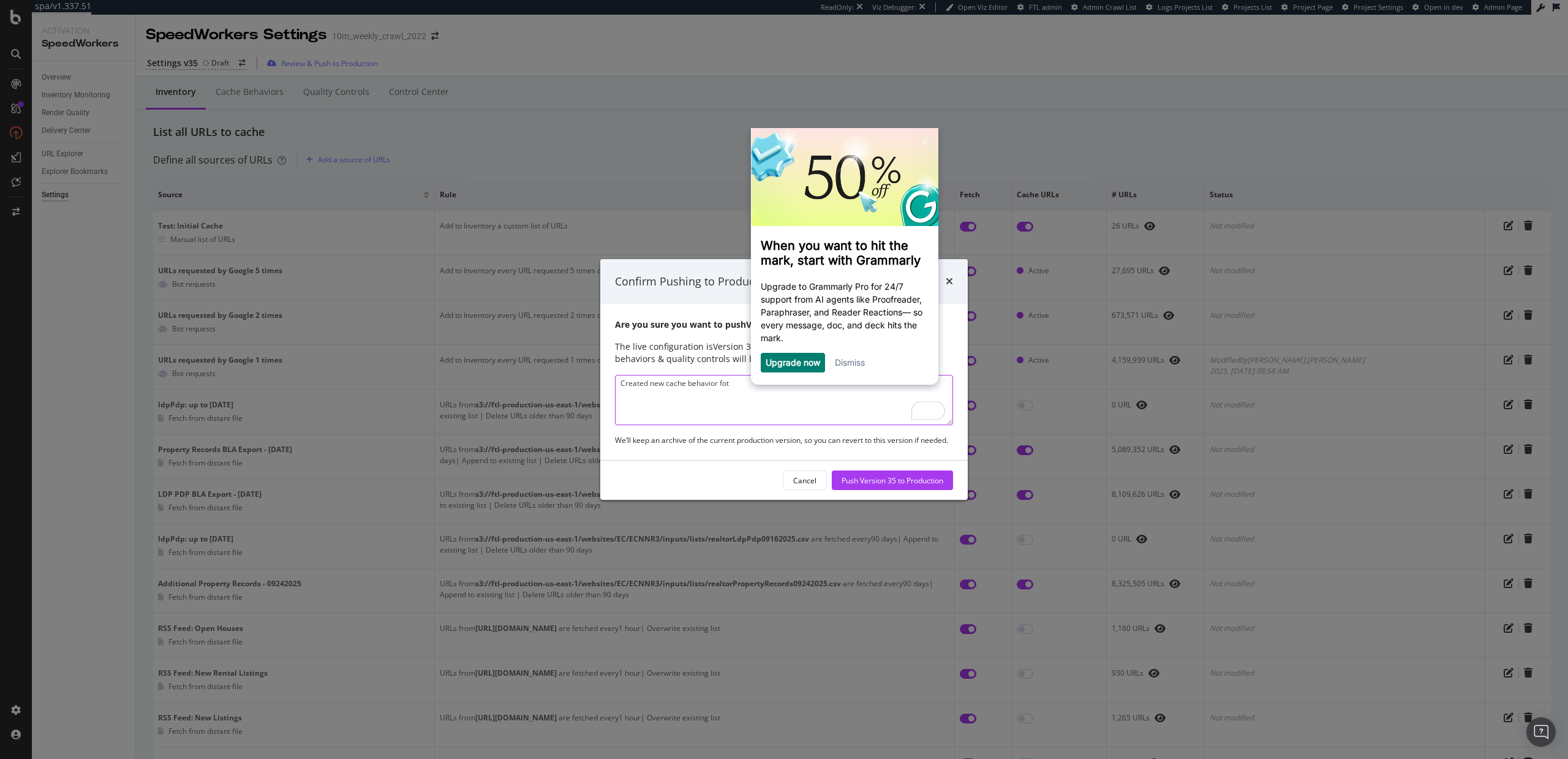
click at [840, 364] on link "Dismiss" at bounding box center [849, 362] width 30 height 11
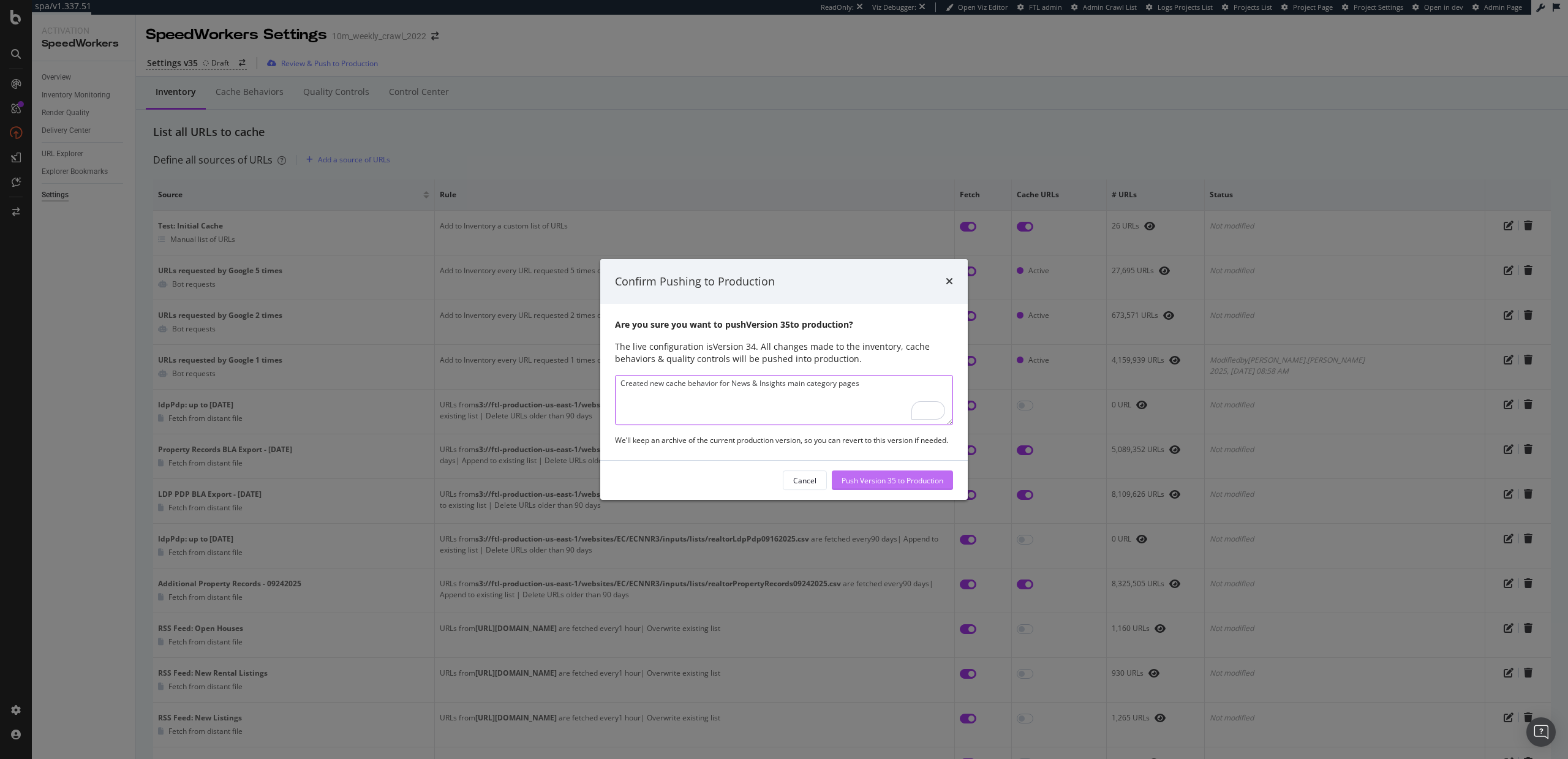
type textarea "Created new cache behavior for News & Insights main category pages"
click at [880, 482] on div "Push Version 35 to Production" at bounding box center [892, 481] width 102 height 11
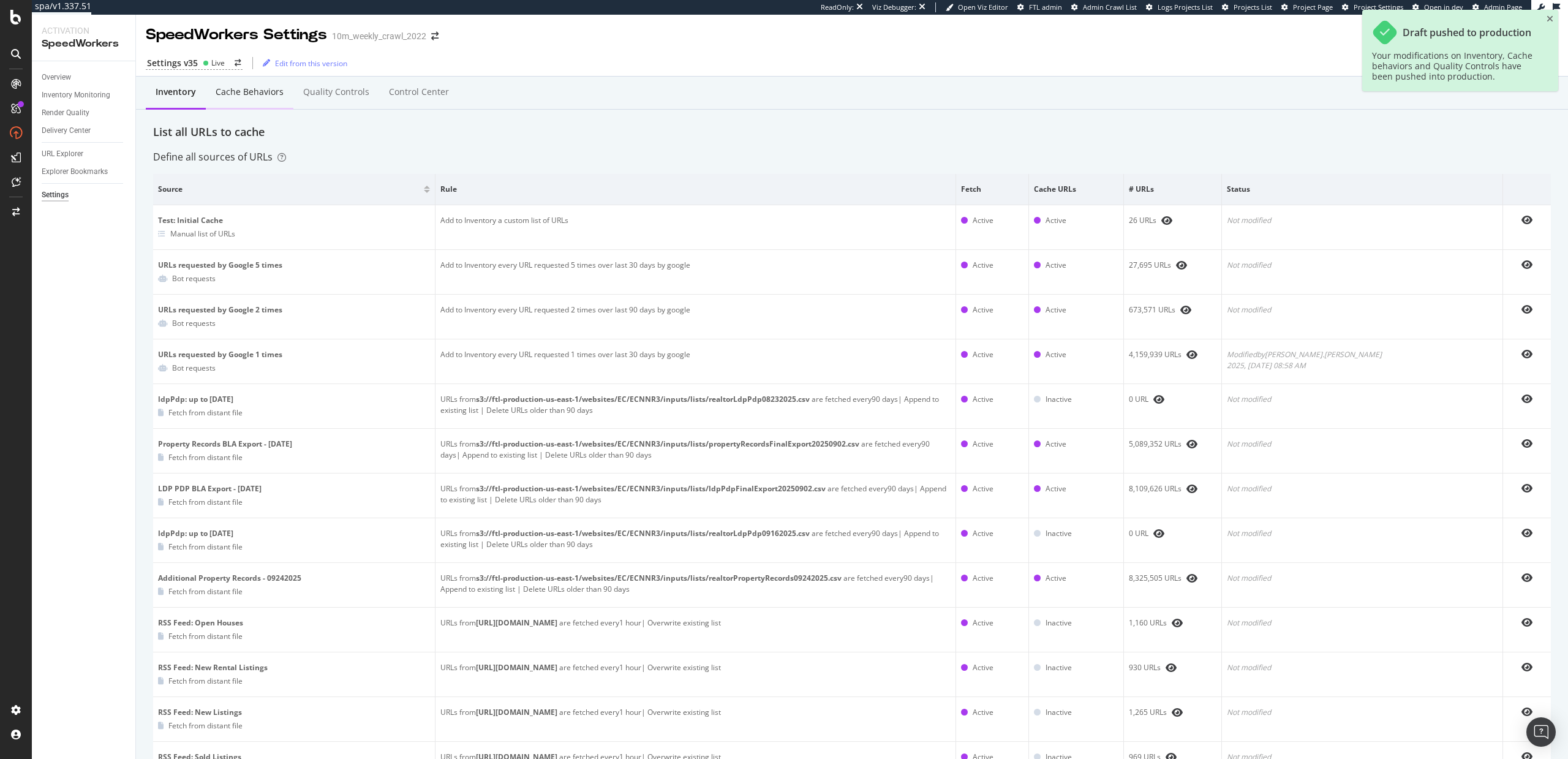
click at [254, 98] on div "Cache behaviors" at bounding box center [250, 92] width 68 height 13
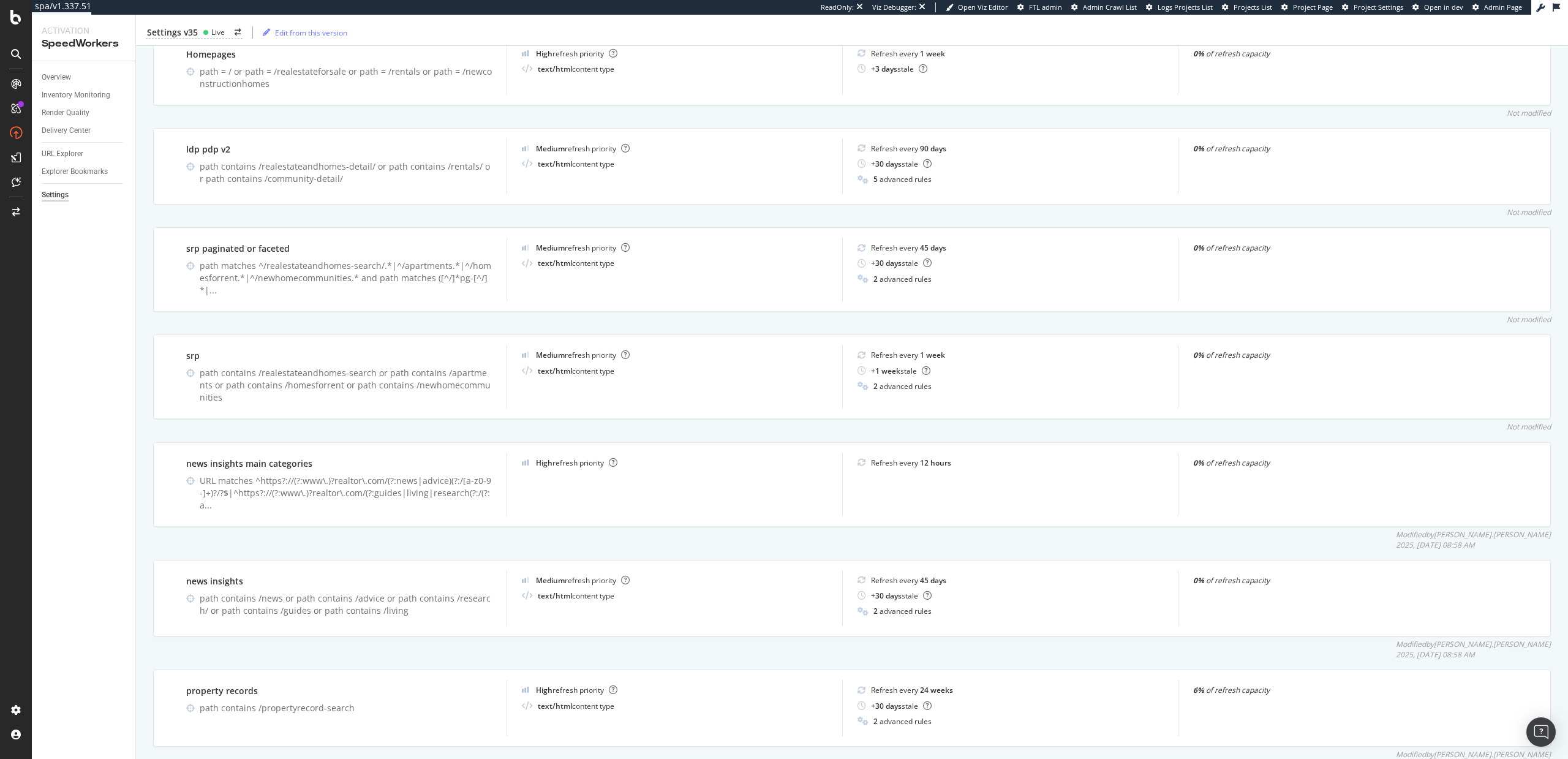
scroll to position [446, 0]
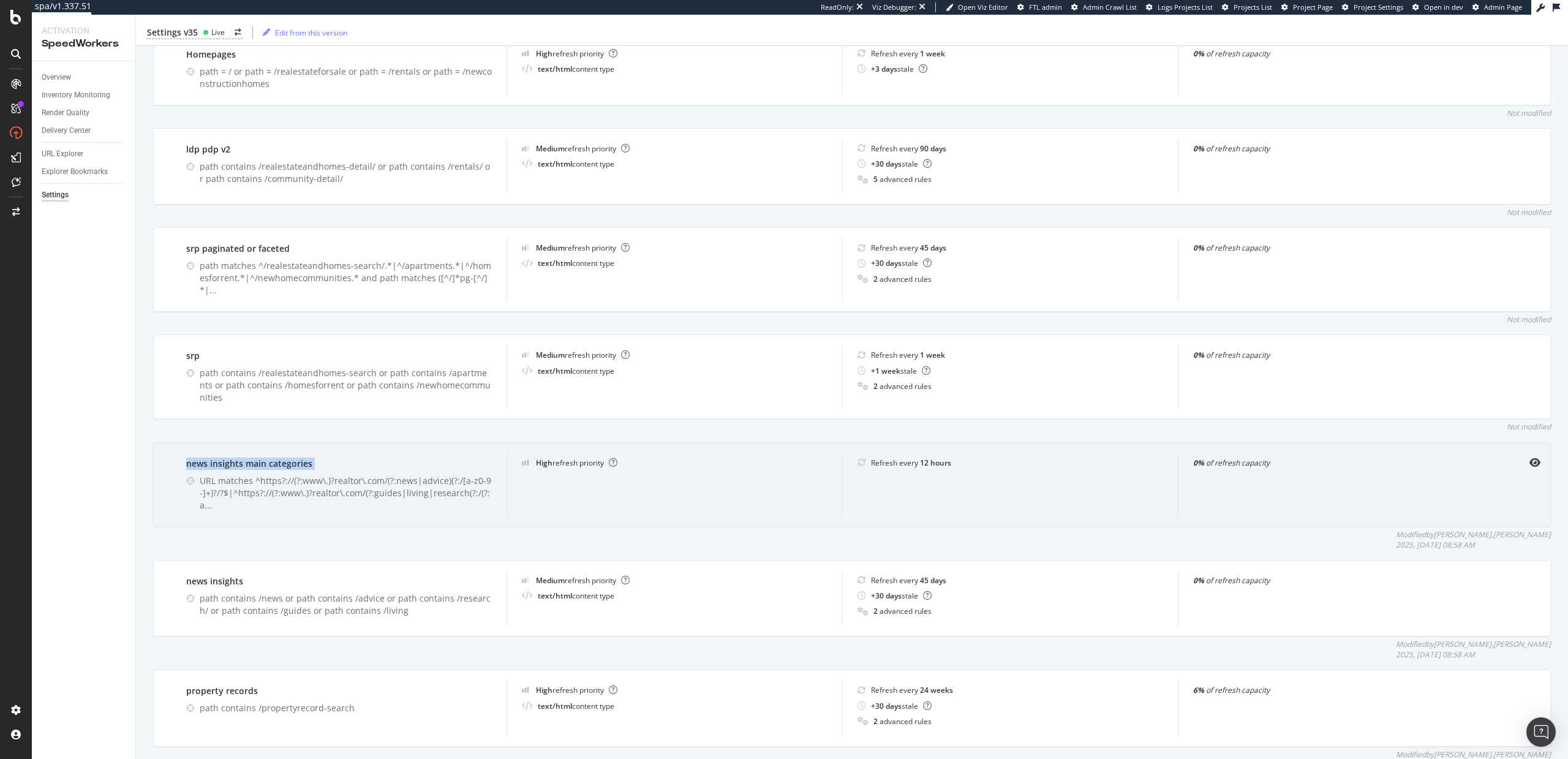
drag, startPoint x: 312, startPoint y: 455, endPoint x: 186, endPoint y: 441, distance: 126.8
click at [186, 453] on div "news insights main categories URL matches ^https?://(?:www\.)?realtor\.com/(?:n…" at bounding box center [339, 485] width 335 height 63
copy div "news insights main categories"
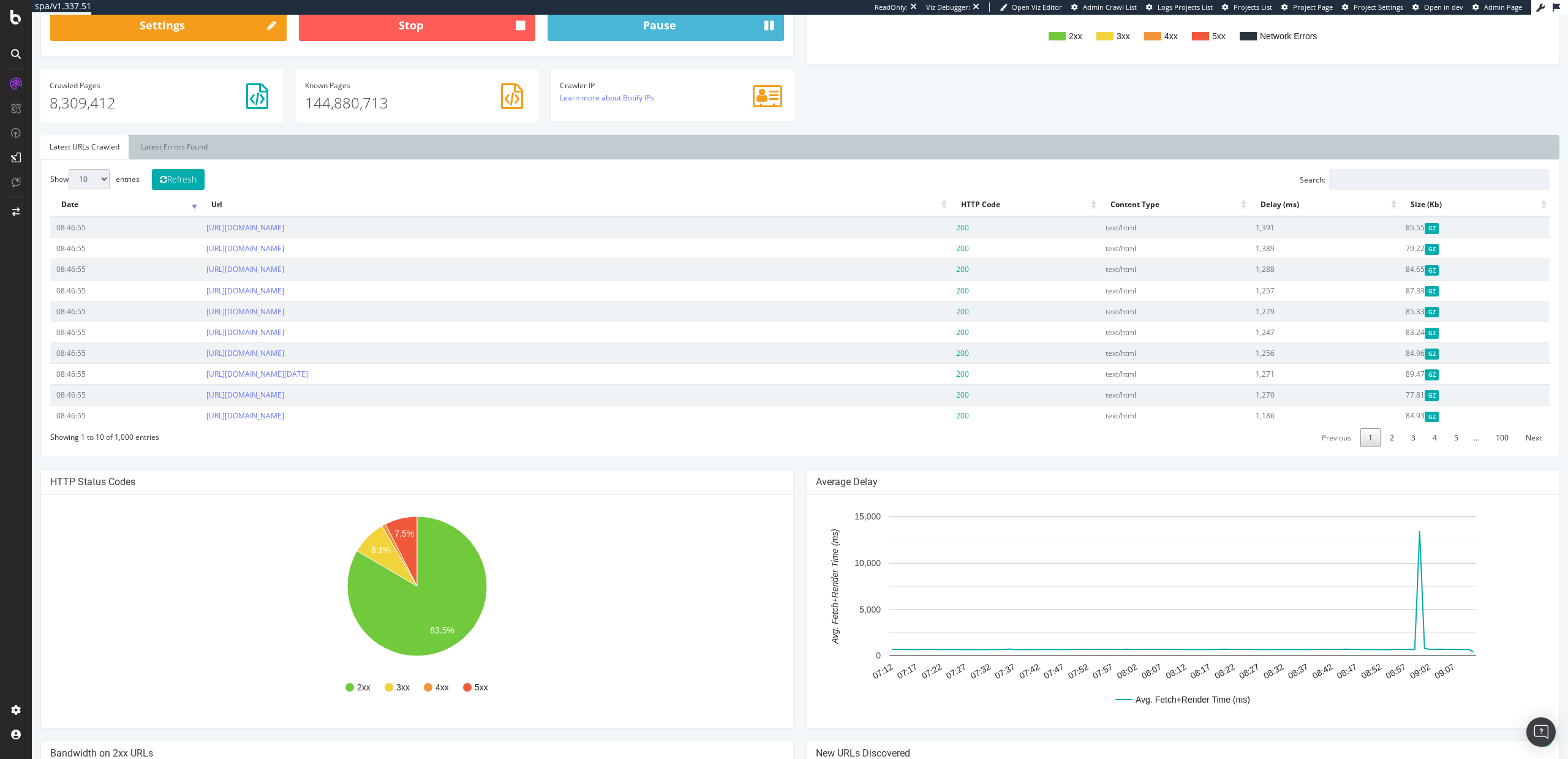
scroll to position [336, 0]
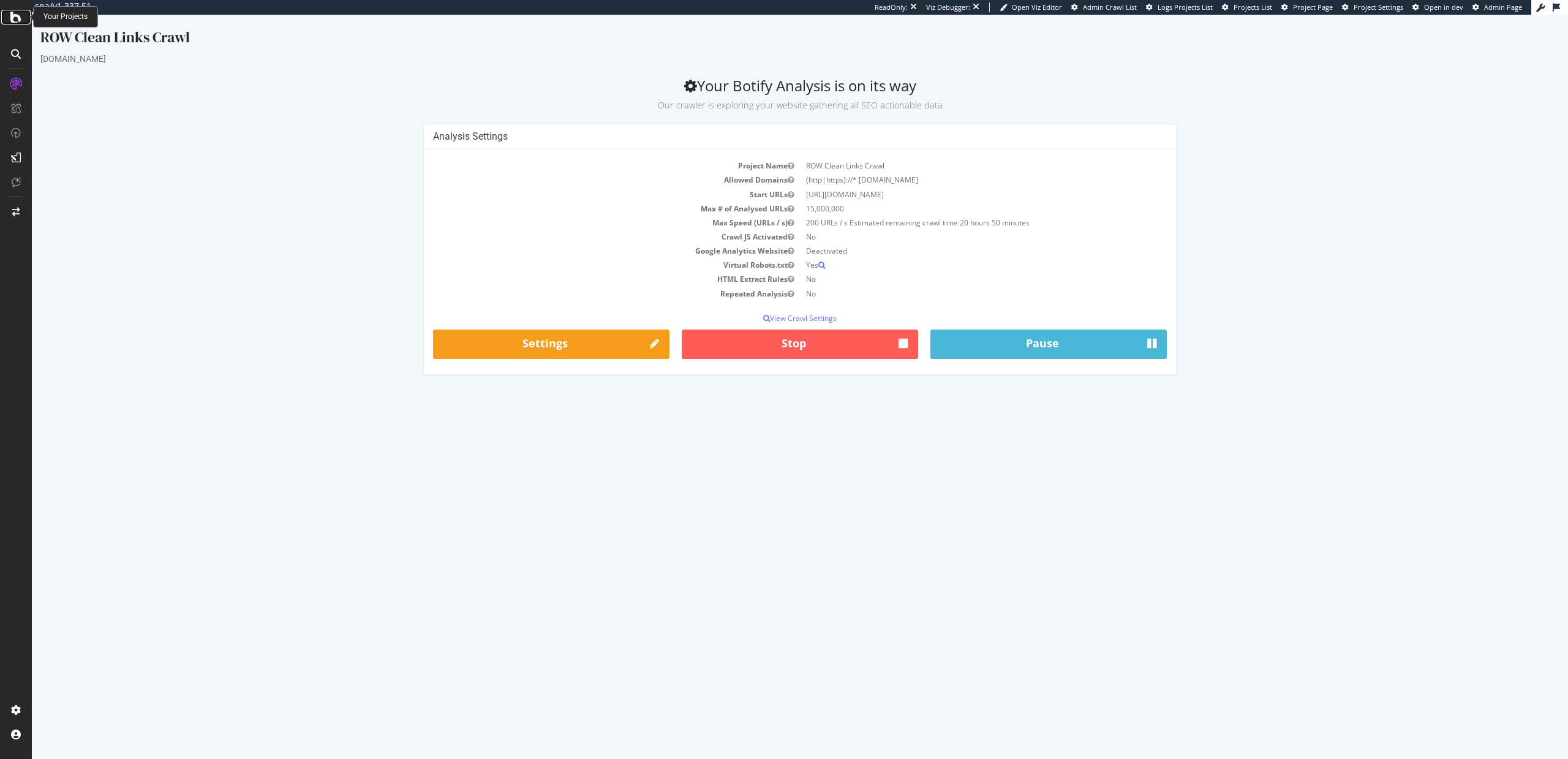
click at [6, 19] on div at bounding box center [16, 17] width 29 height 15
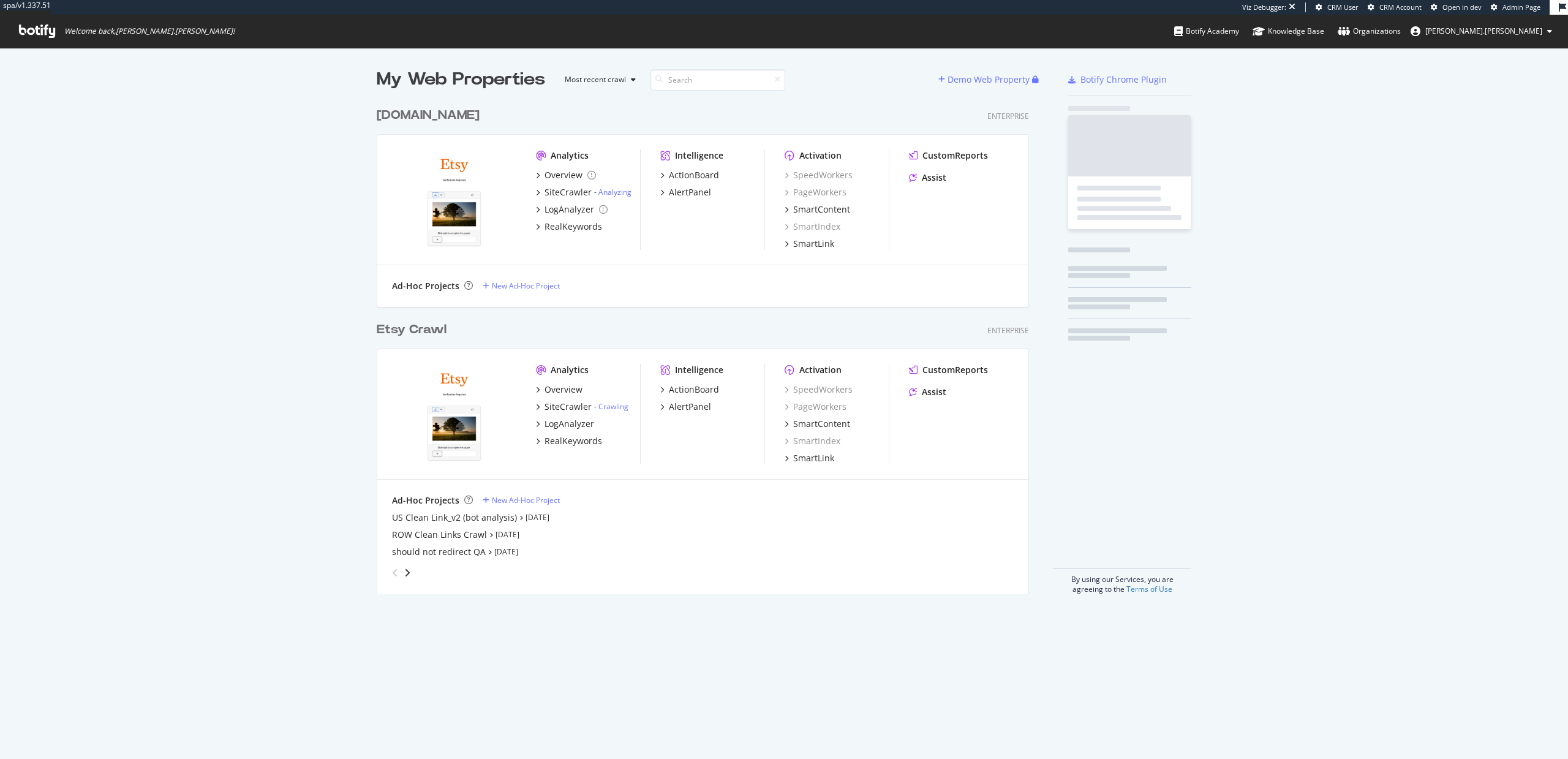
scroll to position [503, 662]
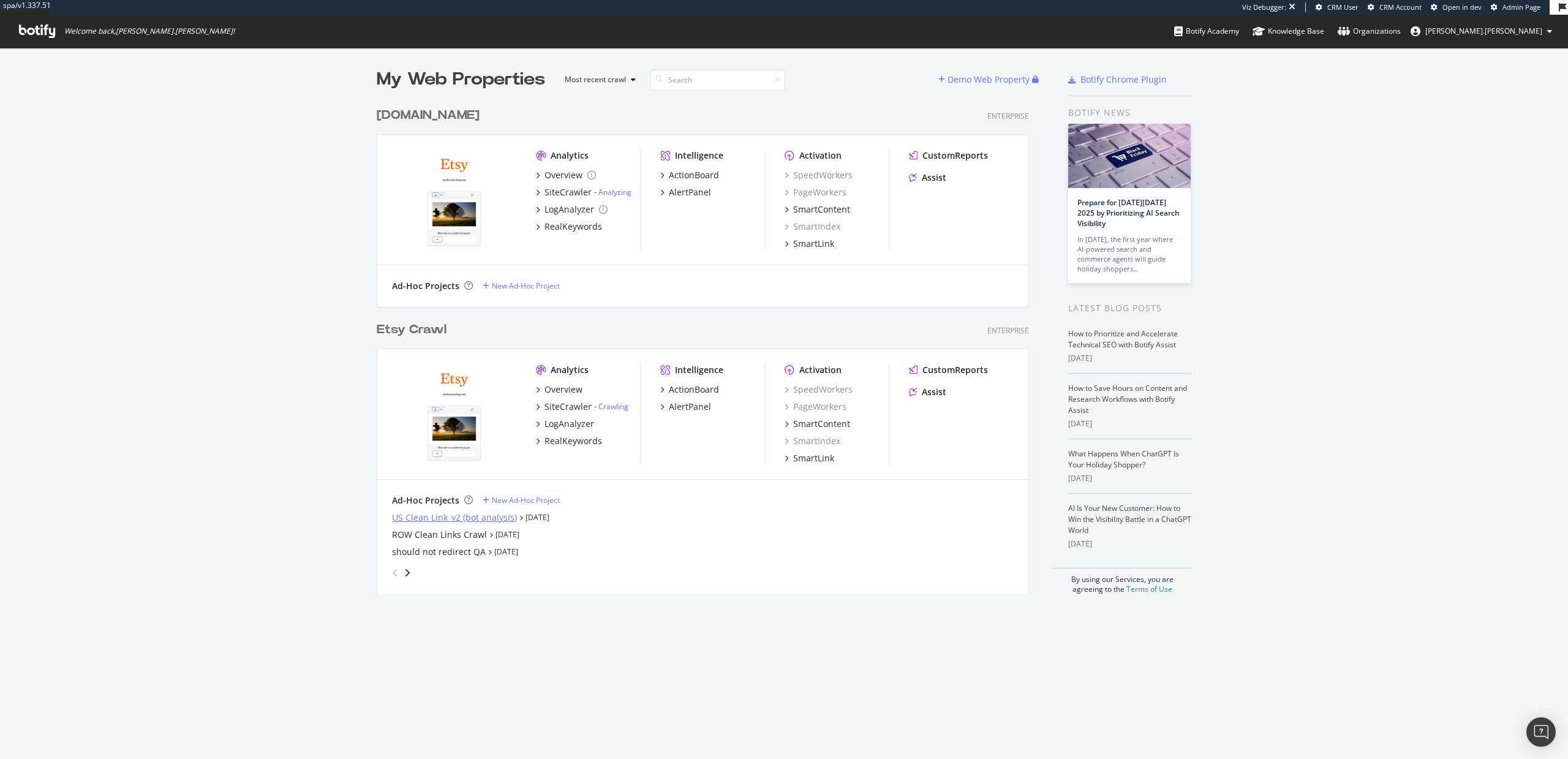
click at [431, 519] on div "US Clean Link_v2 (bot analysis)" at bounding box center [455, 518] width 125 height 13
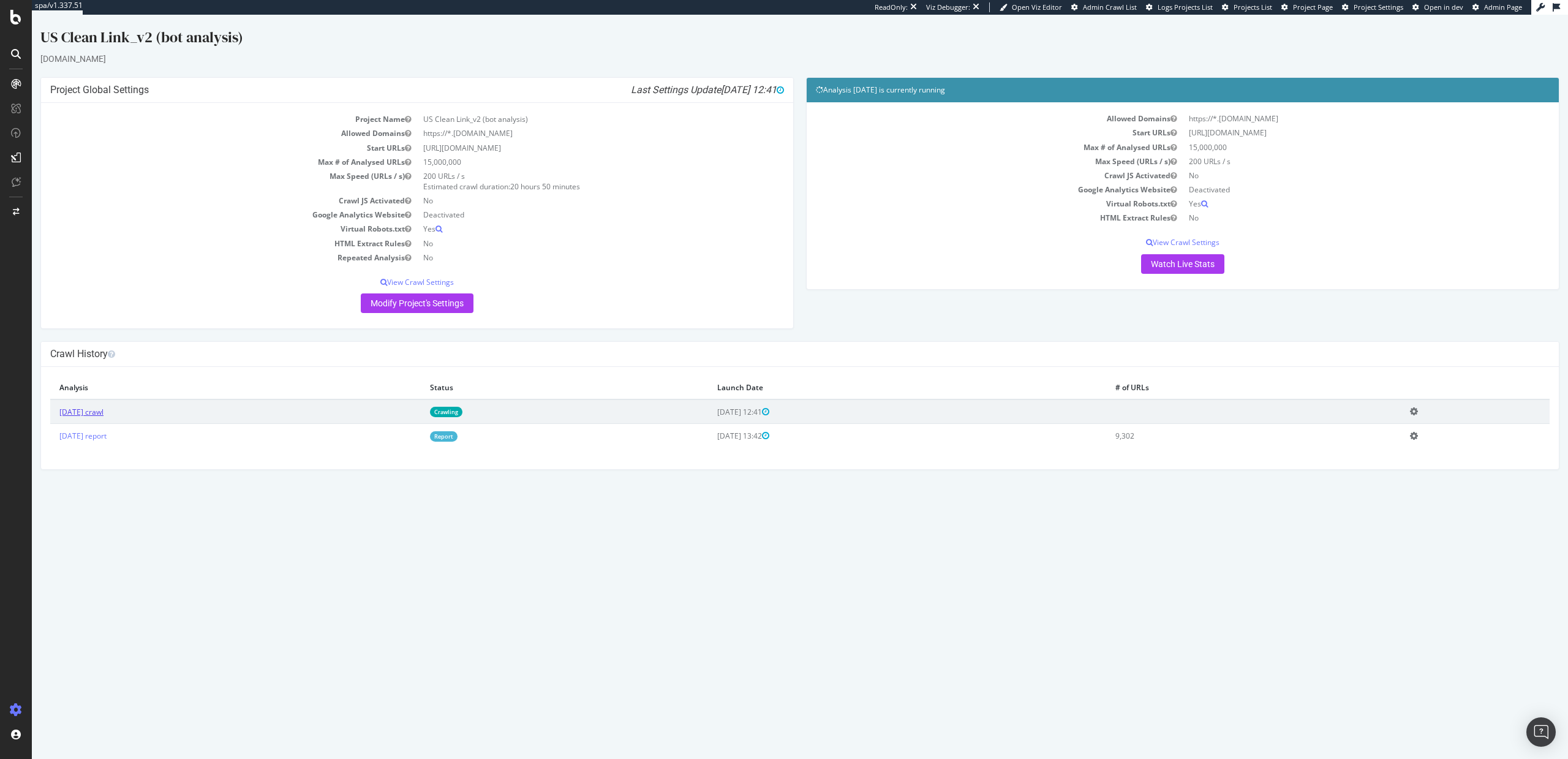
click at [83, 409] on link "[DATE] crawl" at bounding box center [81, 412] width 44 height 11
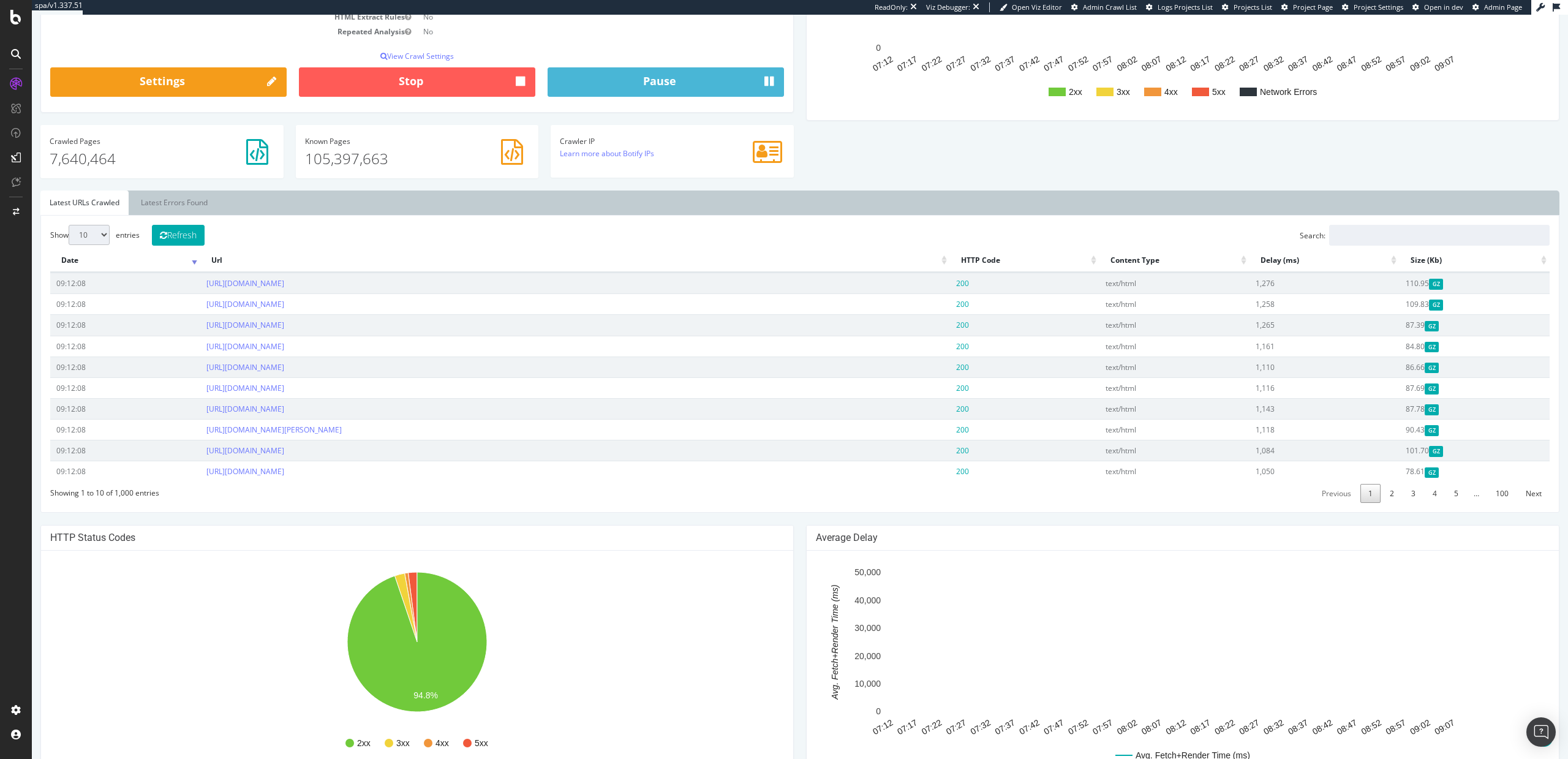
scroll to position [327, 0]
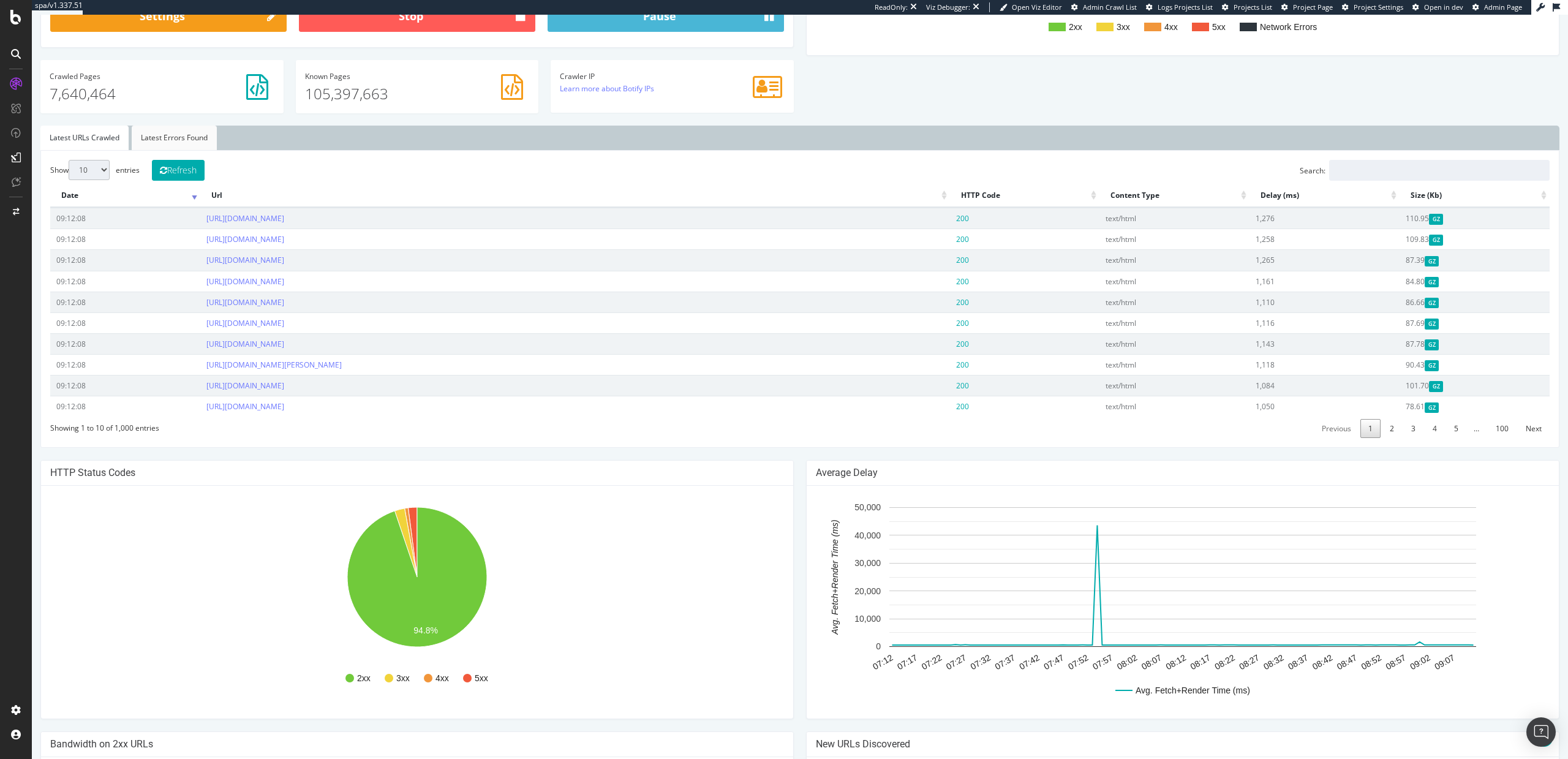
click at [175, 136] on link "Latest Errors Found" at bounding box center [174, 138] width 85 height 24
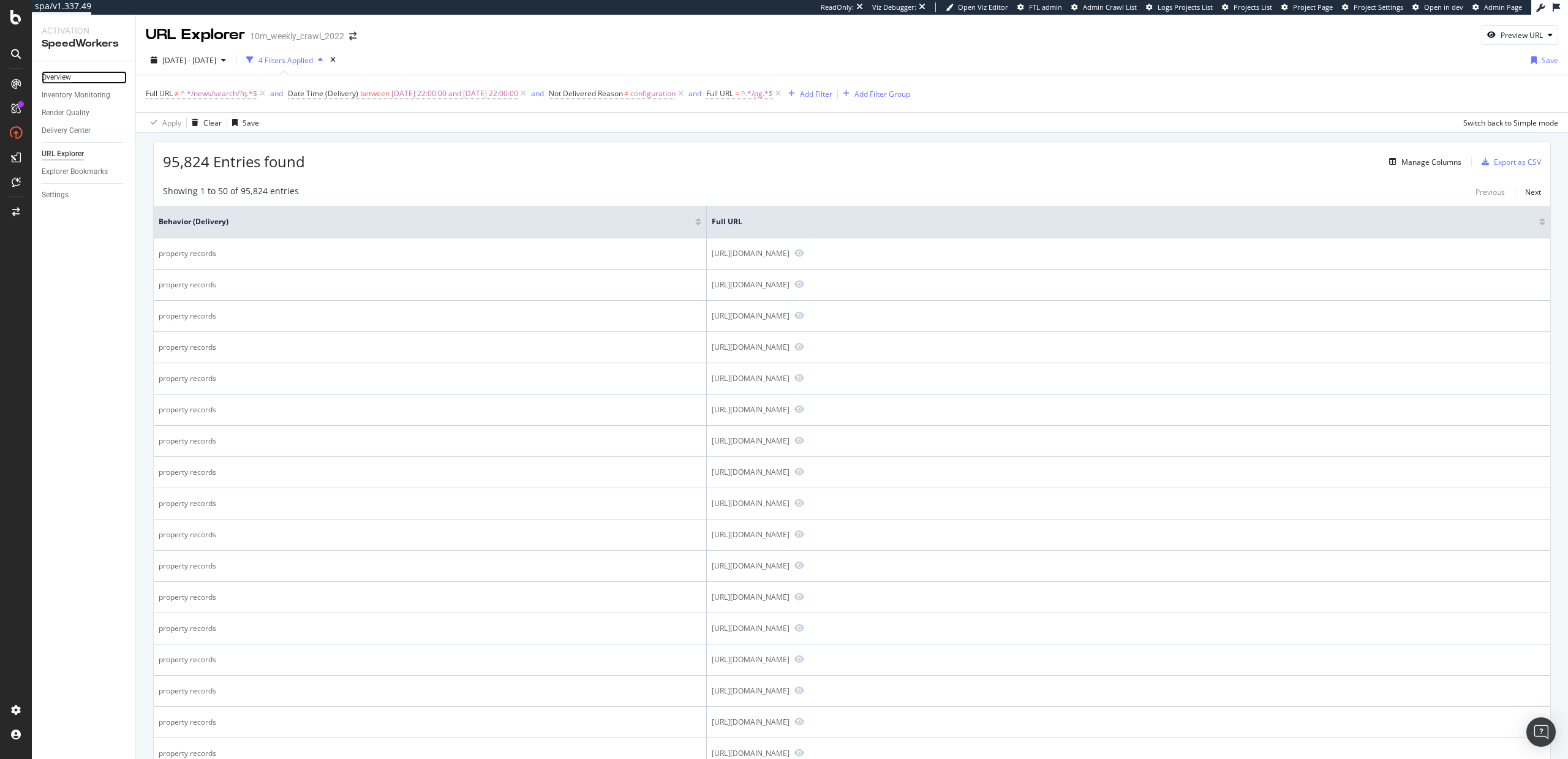
click at [63, 76] on div "Overview" at bounding box center [57, 77] width 29 height 13
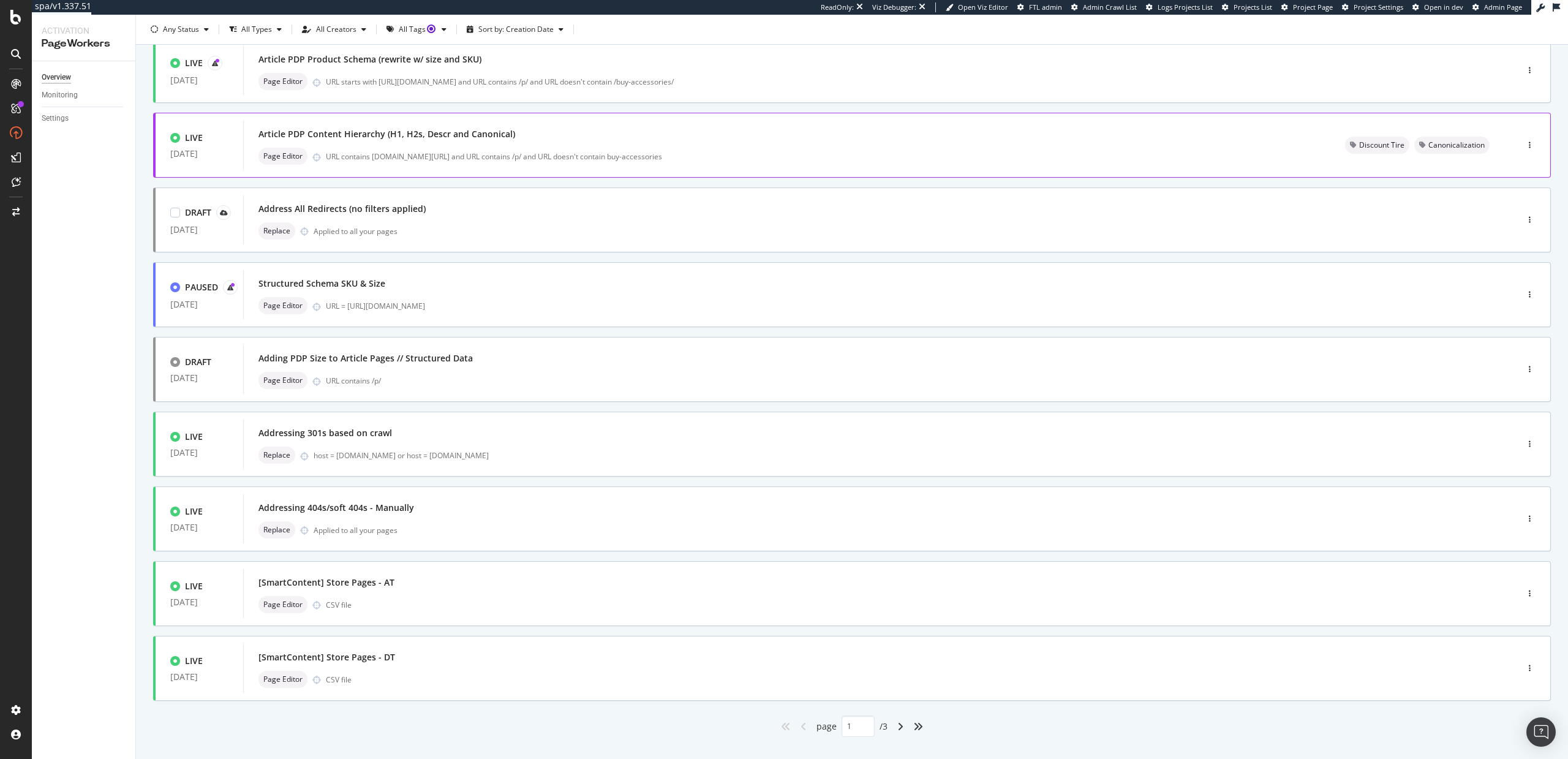
scroll to position [166, 0]
click at [902, 723] on icon "angle-right" at bounding box center [900, 724] width 6 height 10
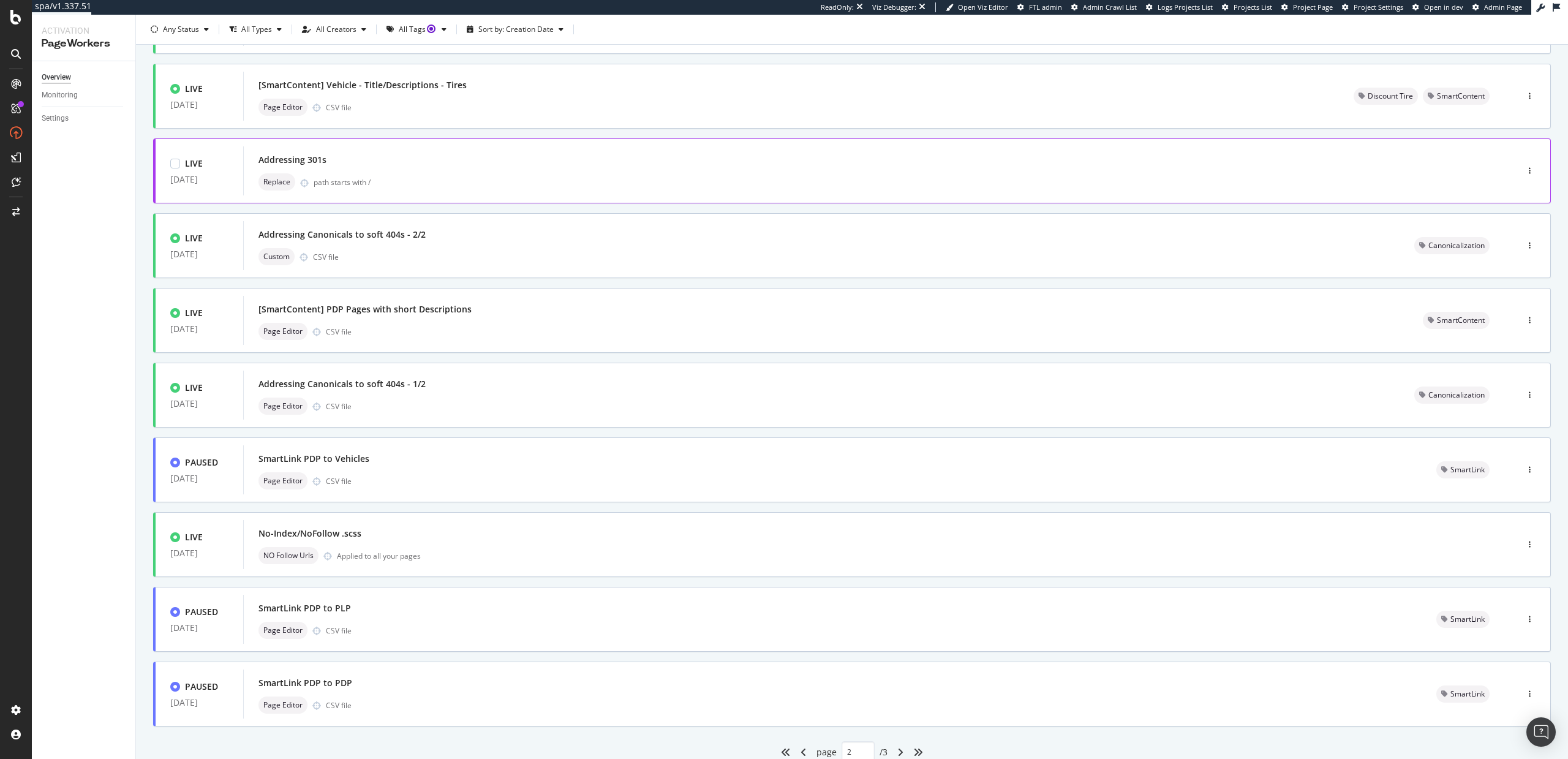
scroll to position [184, 0]
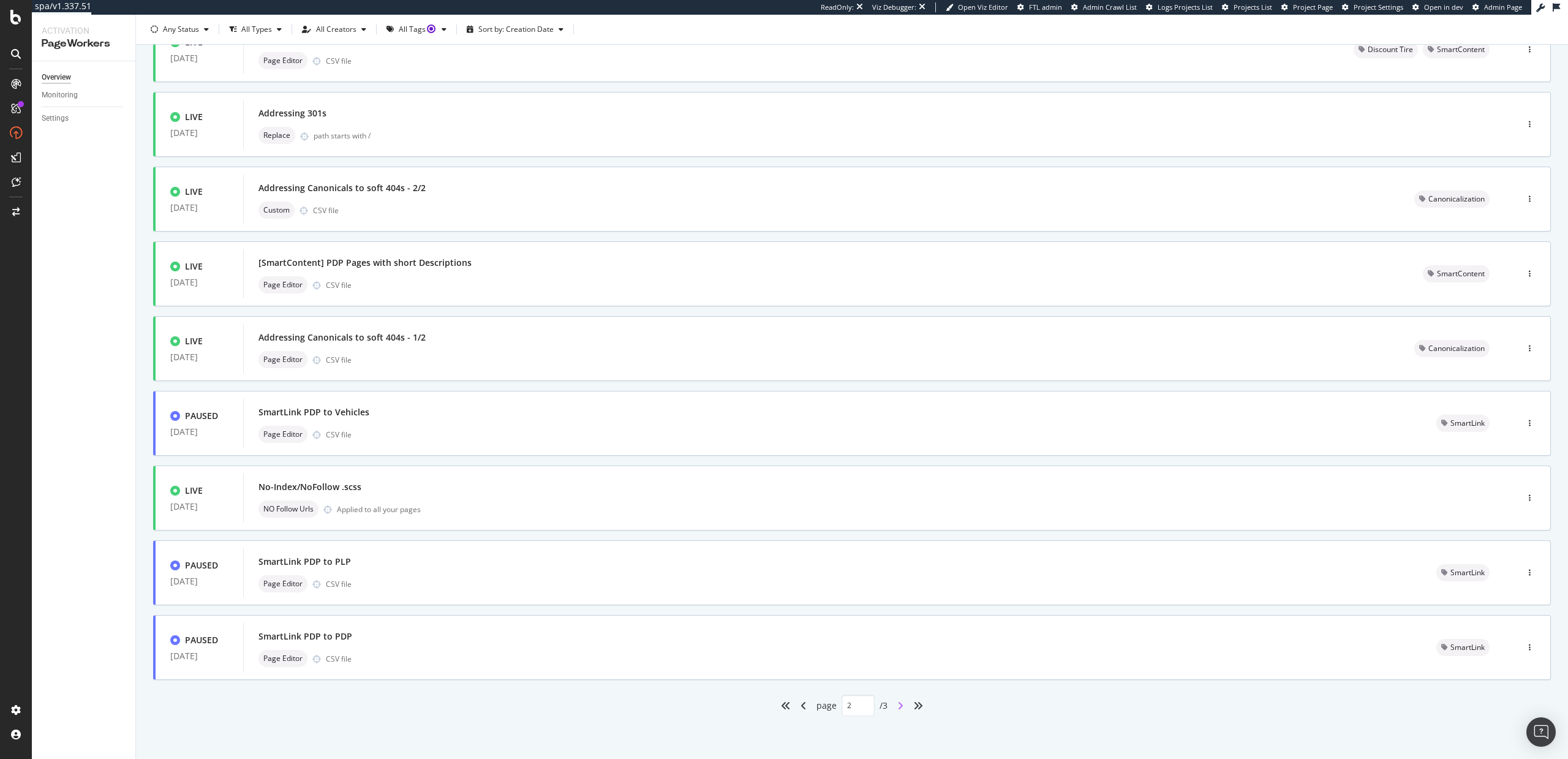
click at [901, 705] on icon "angle-right" at bounding box center [900, 706] width 6 height 10
type input "3"
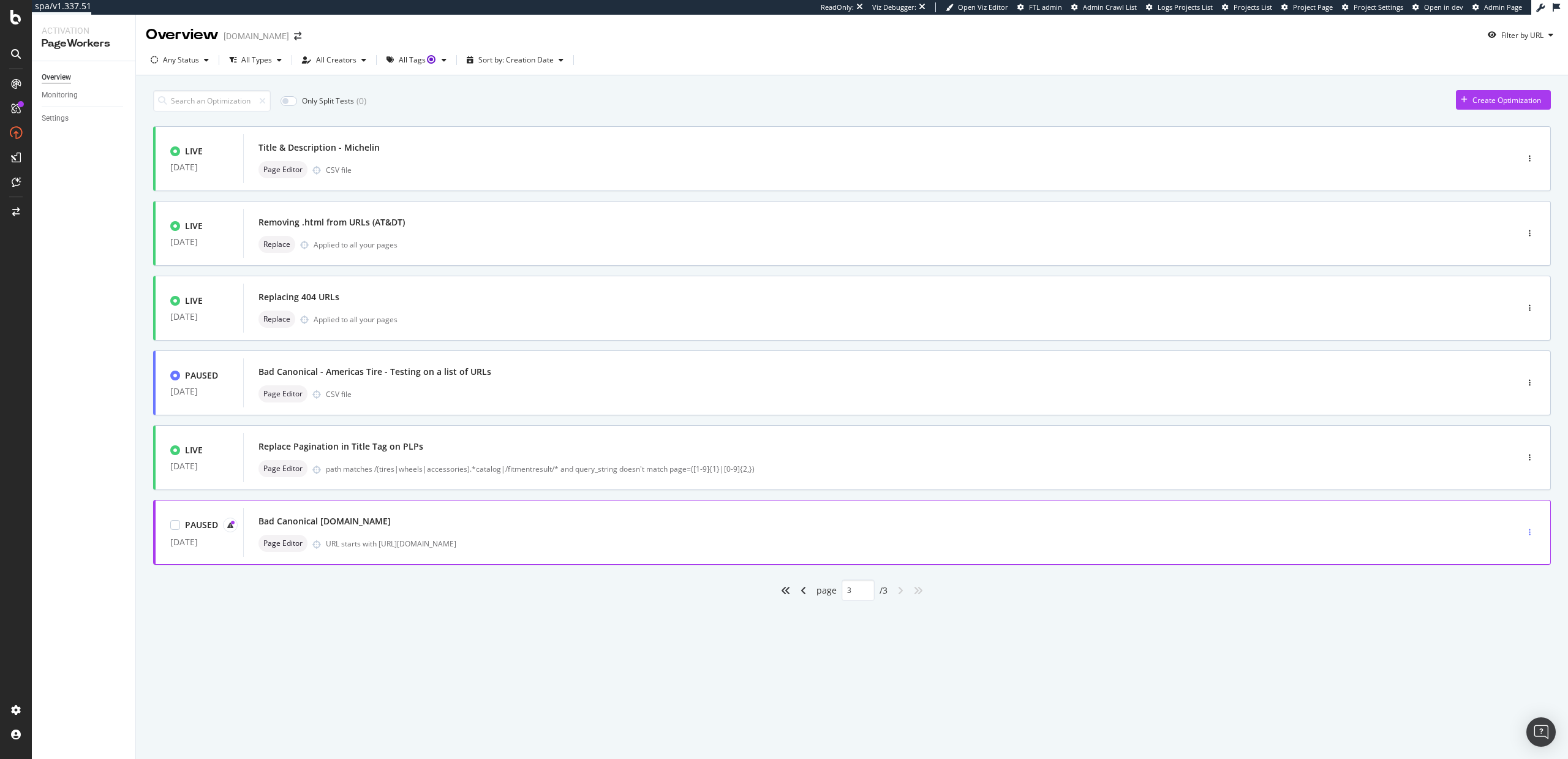
click at [1530, 530] on icon "button" at bounding box center [1530, 533] width 2 height 8
click at [356, 519] on div "Bad Canonical Americastire.com" at bounding box center [325, 522] width 133 height 13
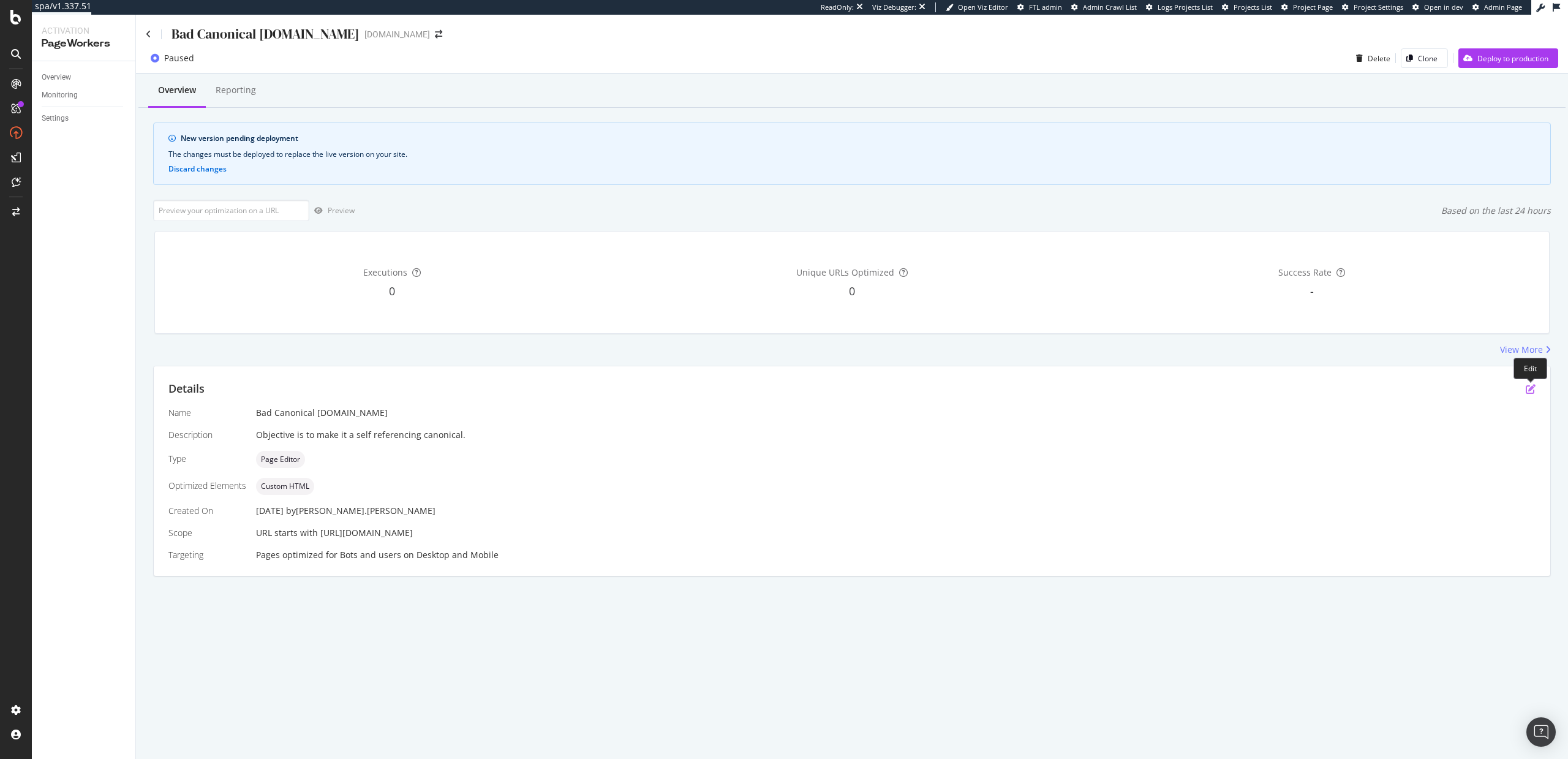
click at [1531, 390] on icon "pen-to-square" at bounding box center [1531, 389] width 10 height 10
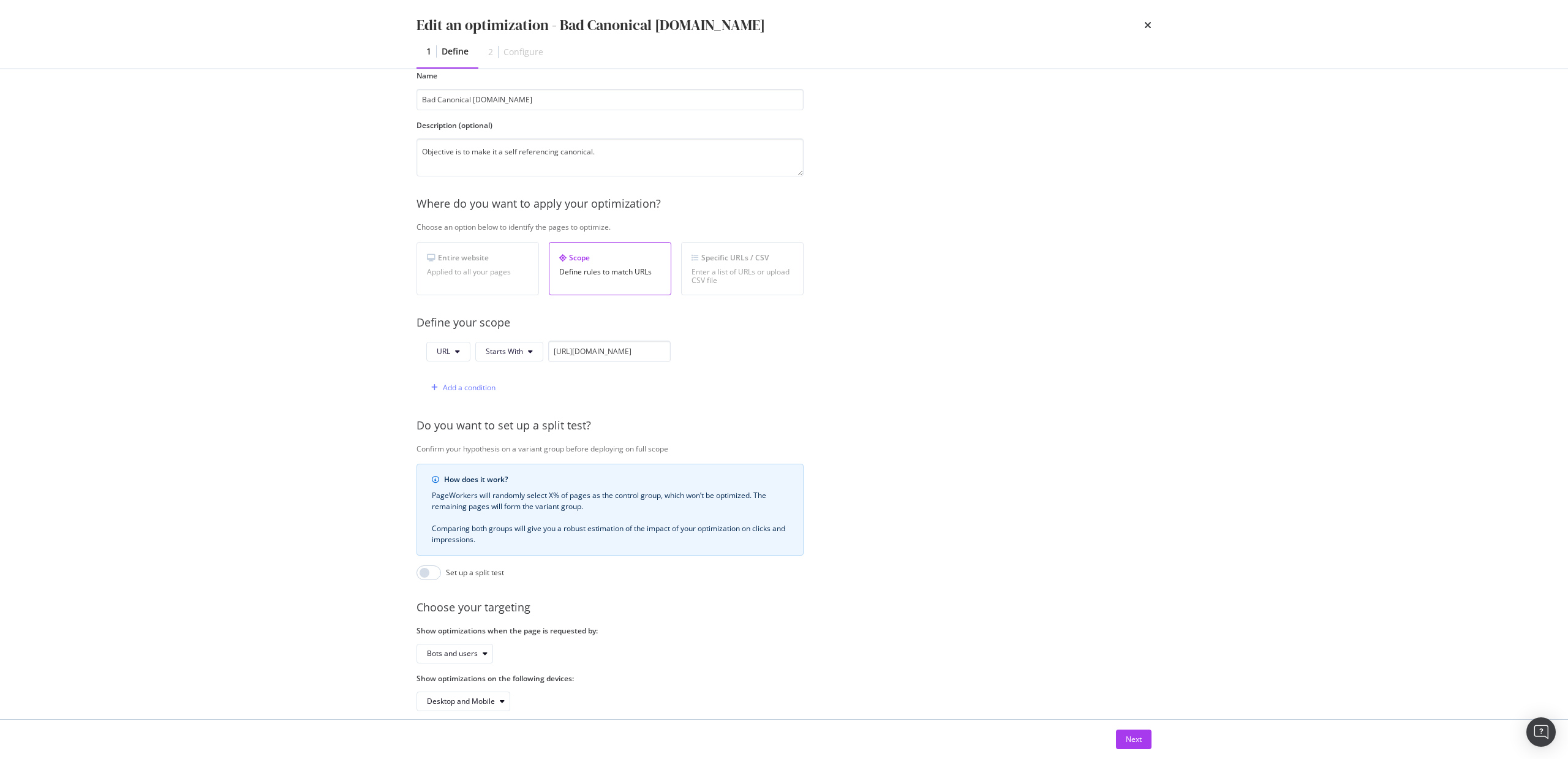
scroll to position [81, 0]
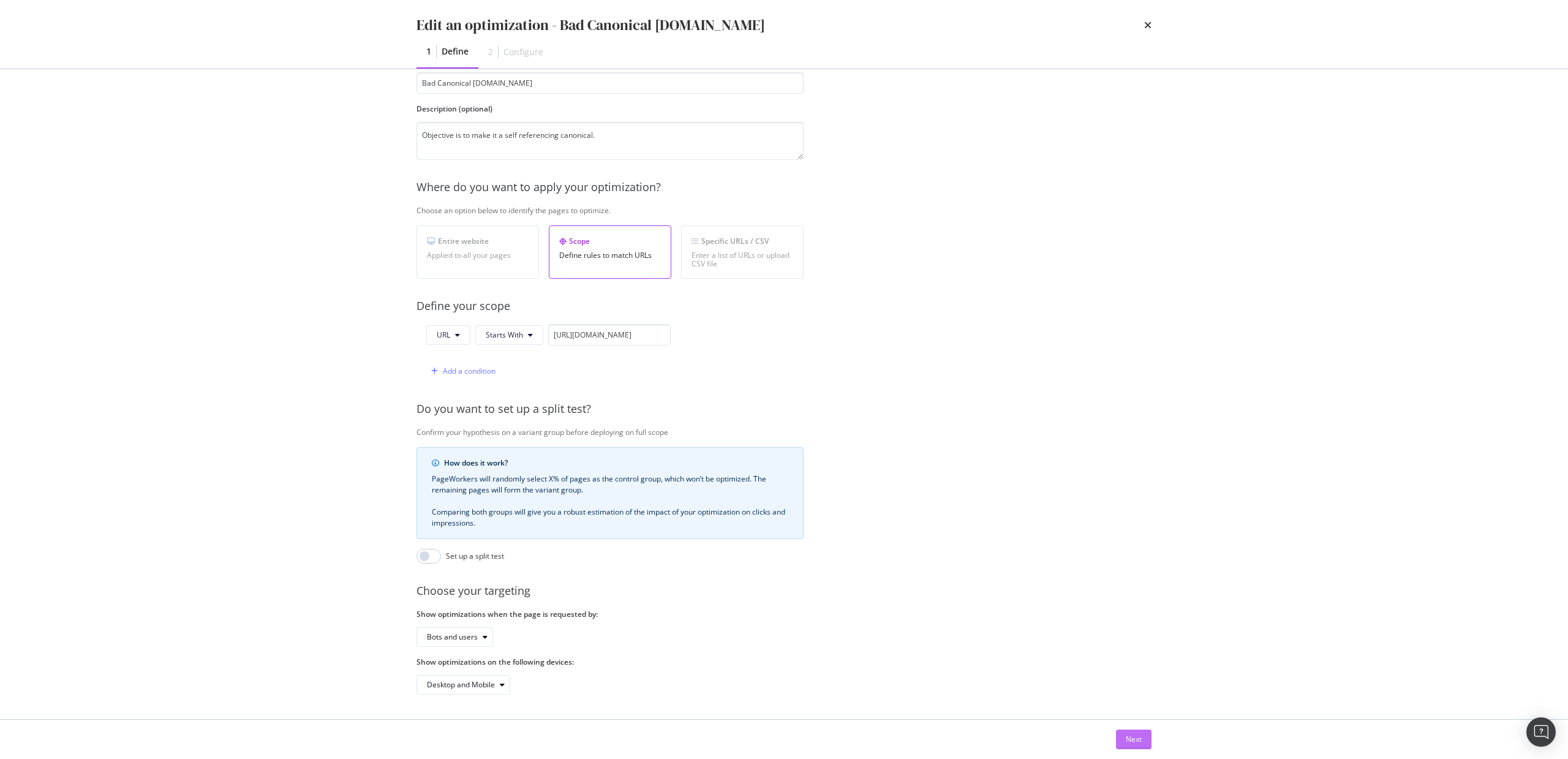
click at [1127, 735] on div "Next" at bounding box center [1134, 739] width 16 height 11
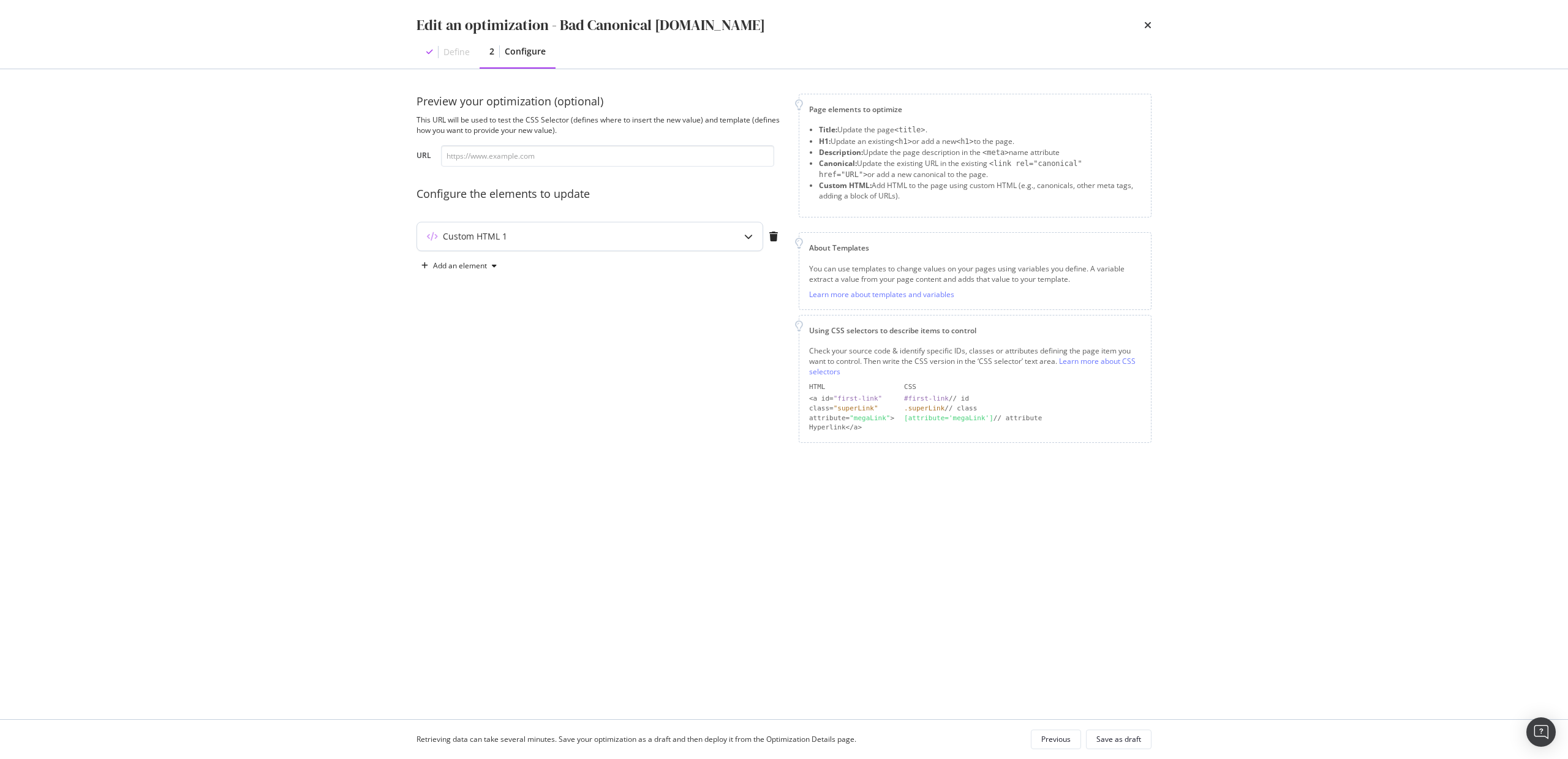
click at [751, 234] on icon "modal" at bounding box center [748, 236] width 9 height 9
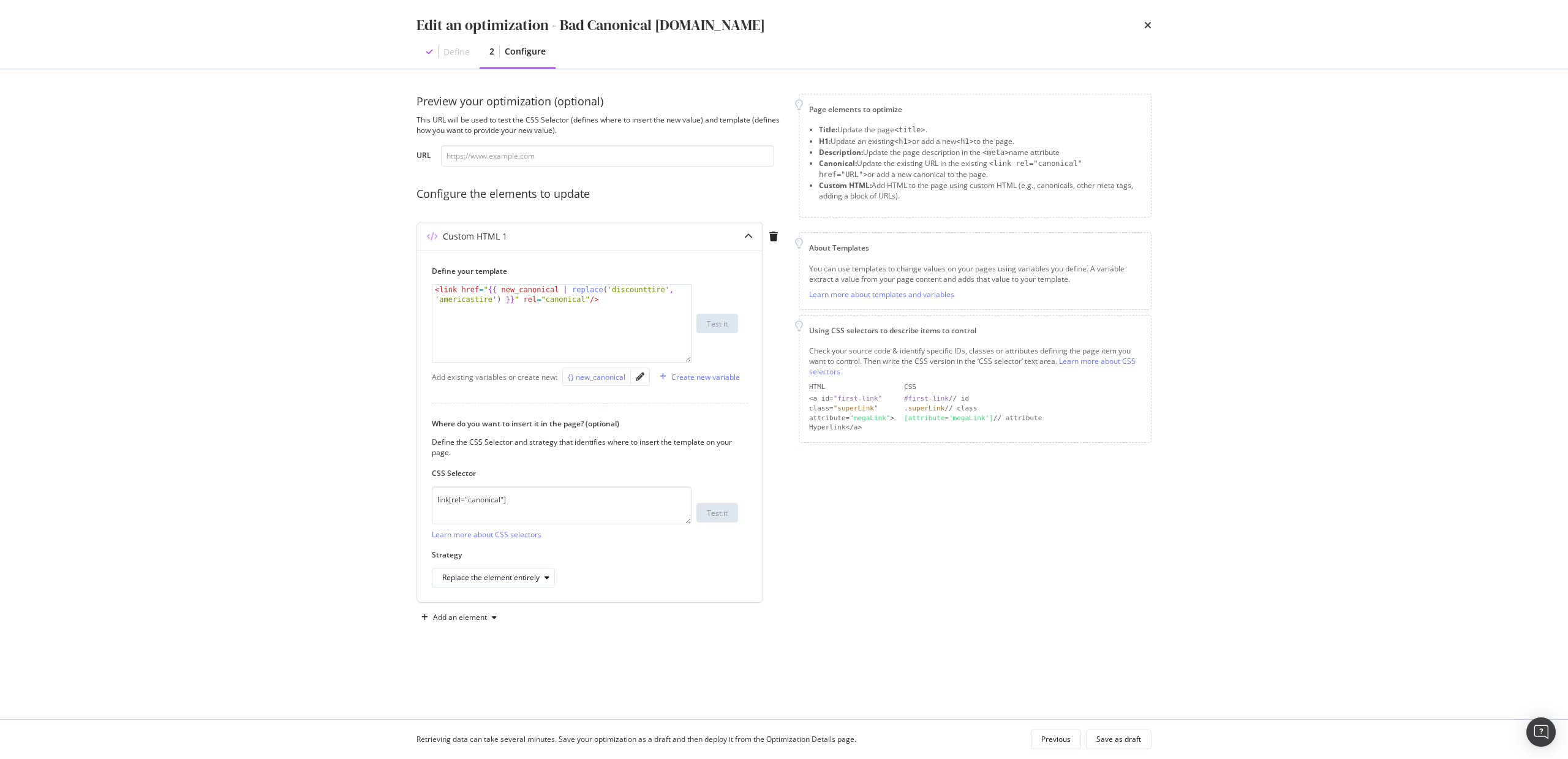
click at [602, 378] on div "{} new_canonical" at bounding box center [597, 377] width 58 height 11
type textarea "<link href="{{ new_canonical | replace('discounttire', 'americastire') }}" rel=…"
click at [638, 378] on icon "pencil" at bounding box center [640, 377] width 9 height 9
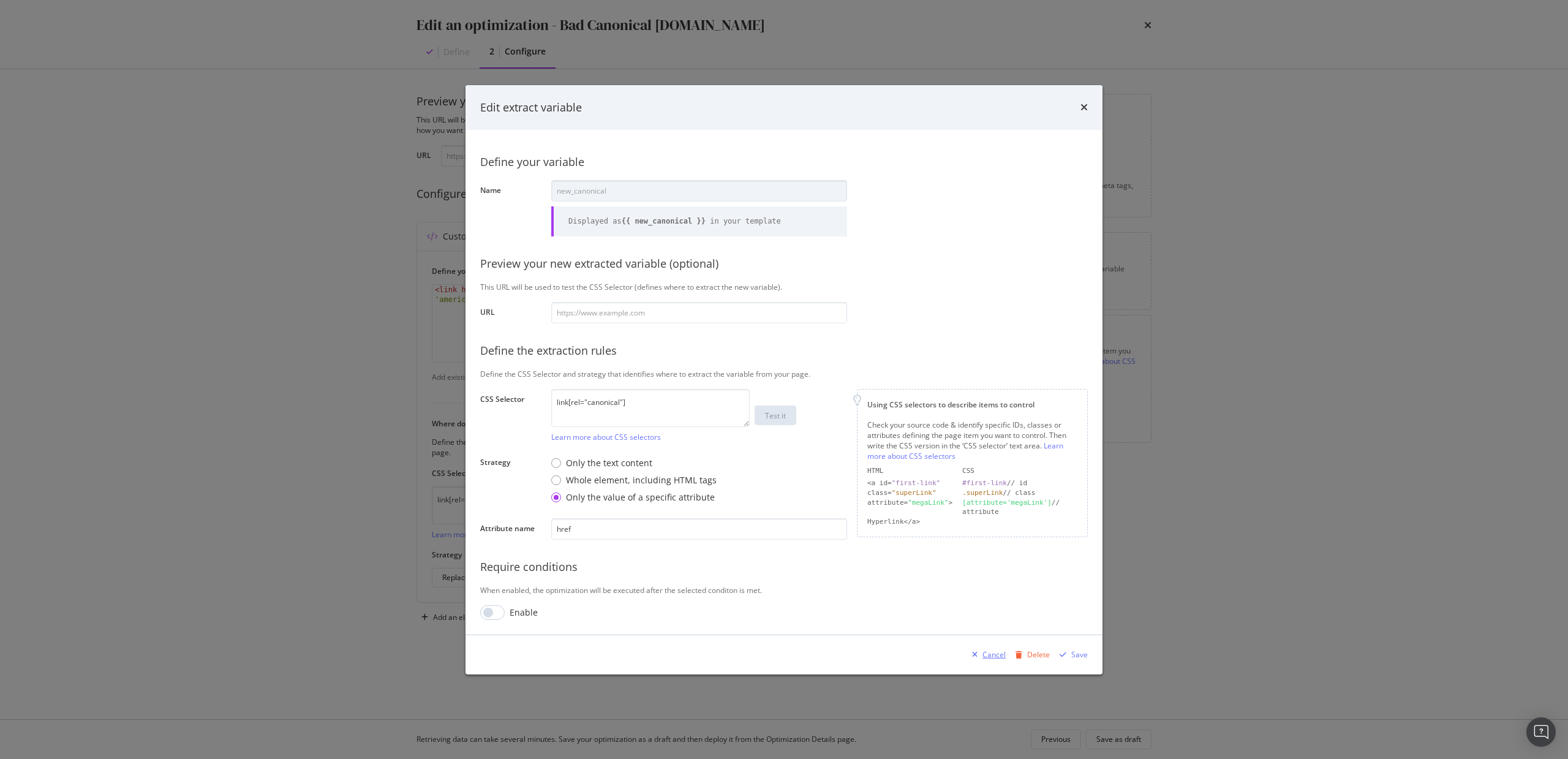
click at [986, 654] on div "Cancel" at bounding box center [994, 654] width 23 height 11
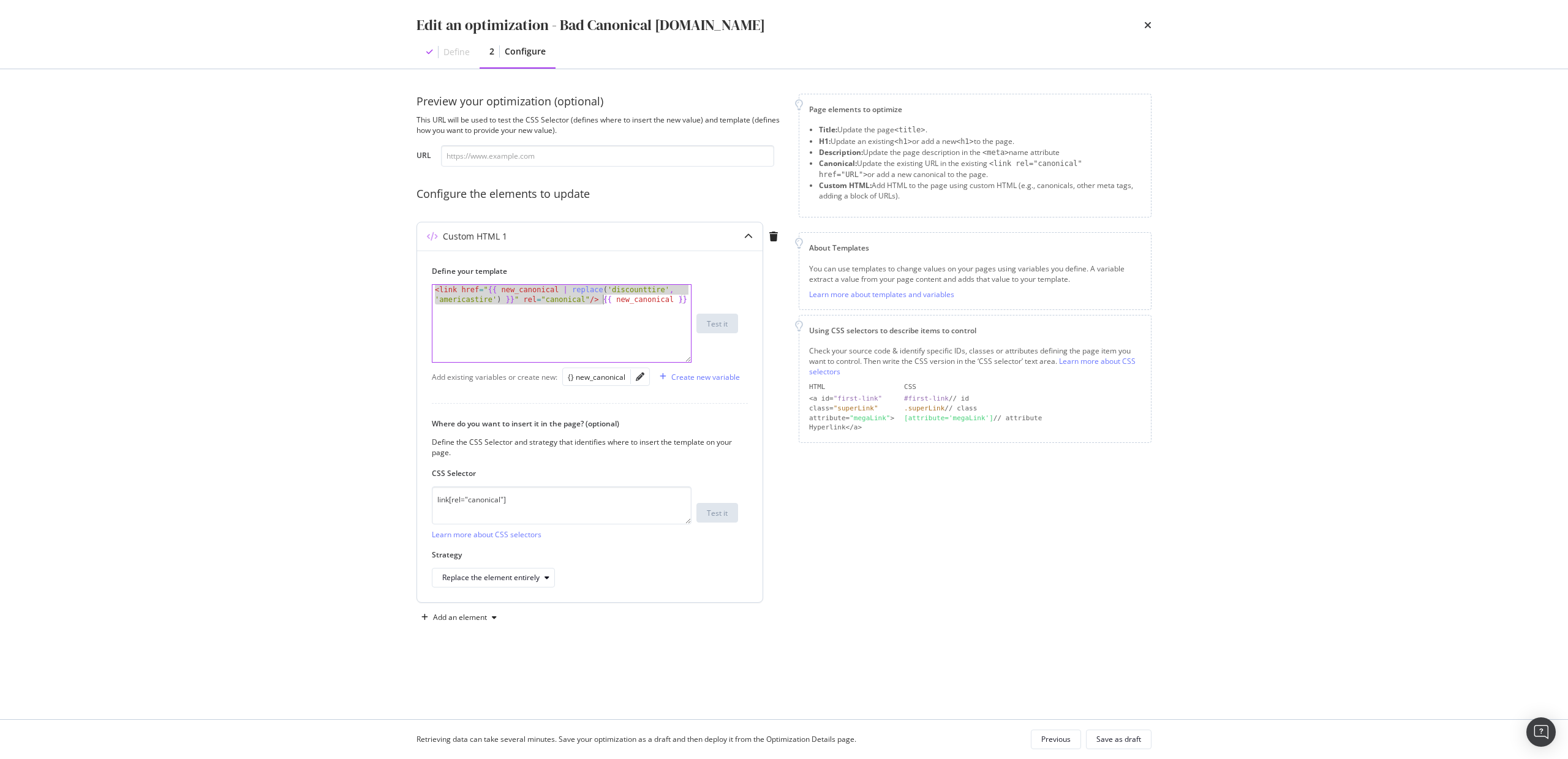
drag, startPoint x: 434, startPoint y: 291, endPoint x: 601, endPoint y: 301, distance: 167.3
click at [601, 301] on div "< link href = " {{ new_canonical | replace ( 'discounttire' , 'americastire' ) …" at bounding box center [561, 343] width 259 height 116
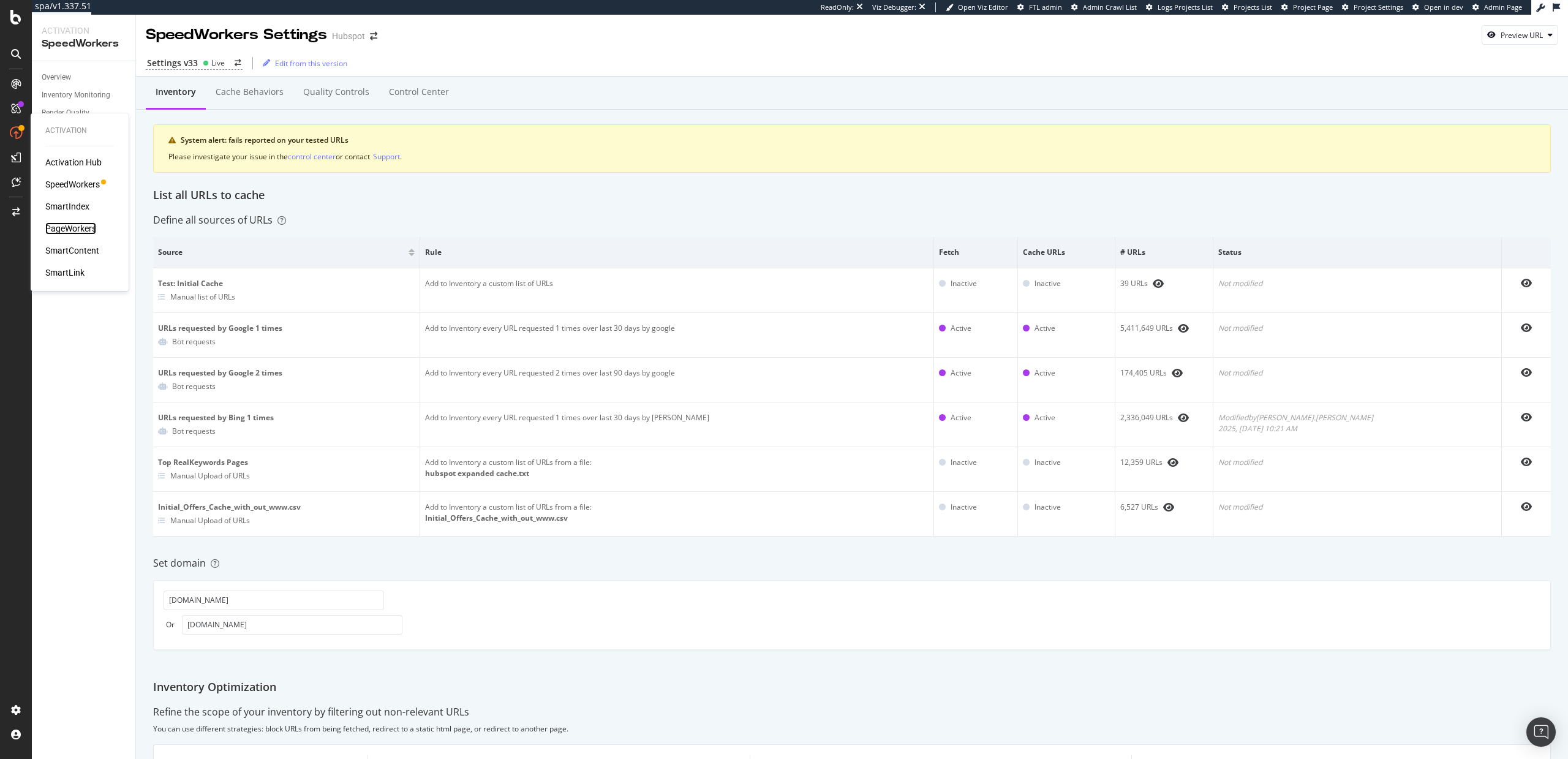
click at [71, 232] on div "PageWorkers" at bounding box center [70, 229] width 51 height 13
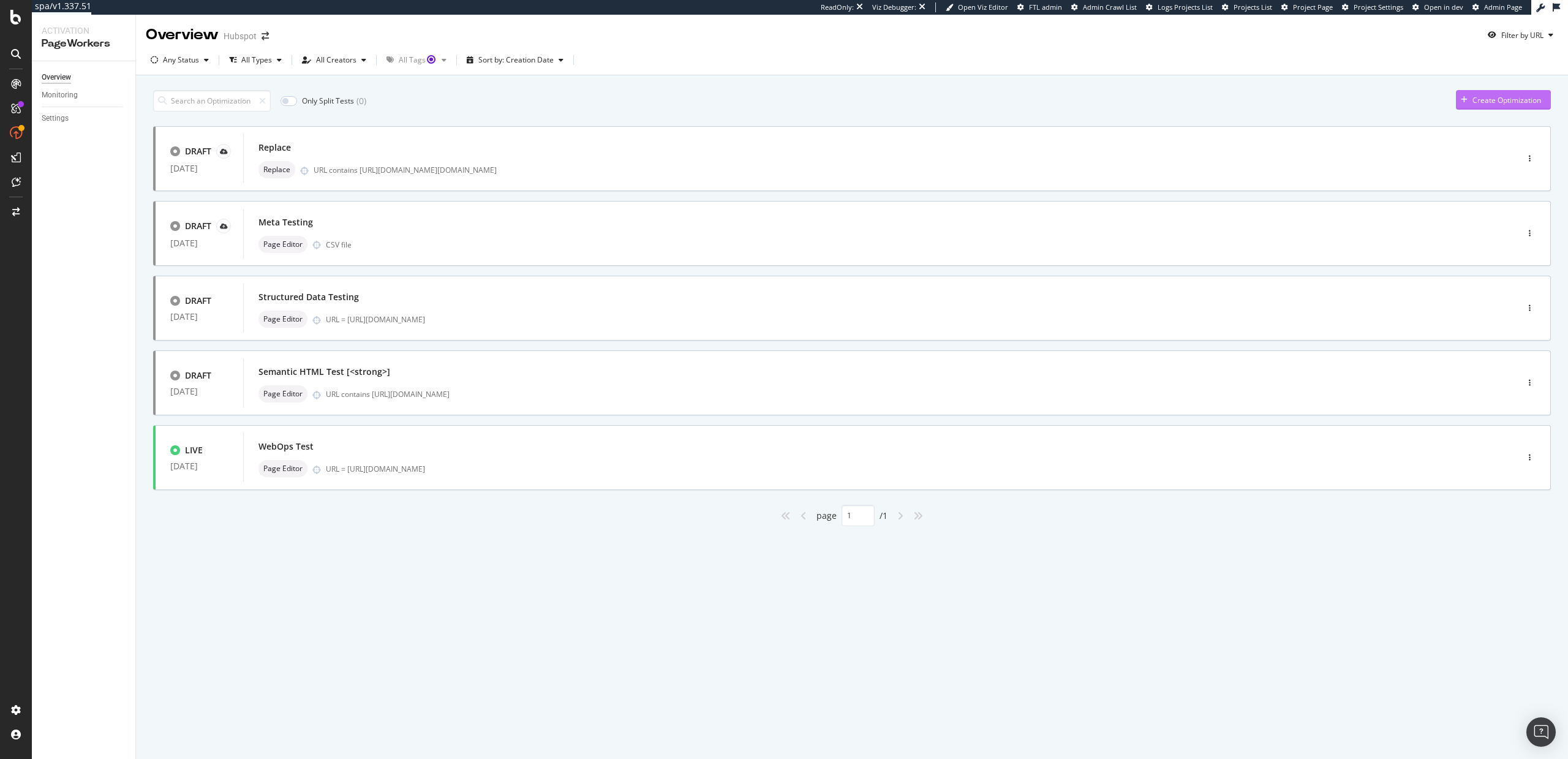
click at [1474, 93] on div "Create Optimization" at bounding box center [1499, 100] width 85 height 19
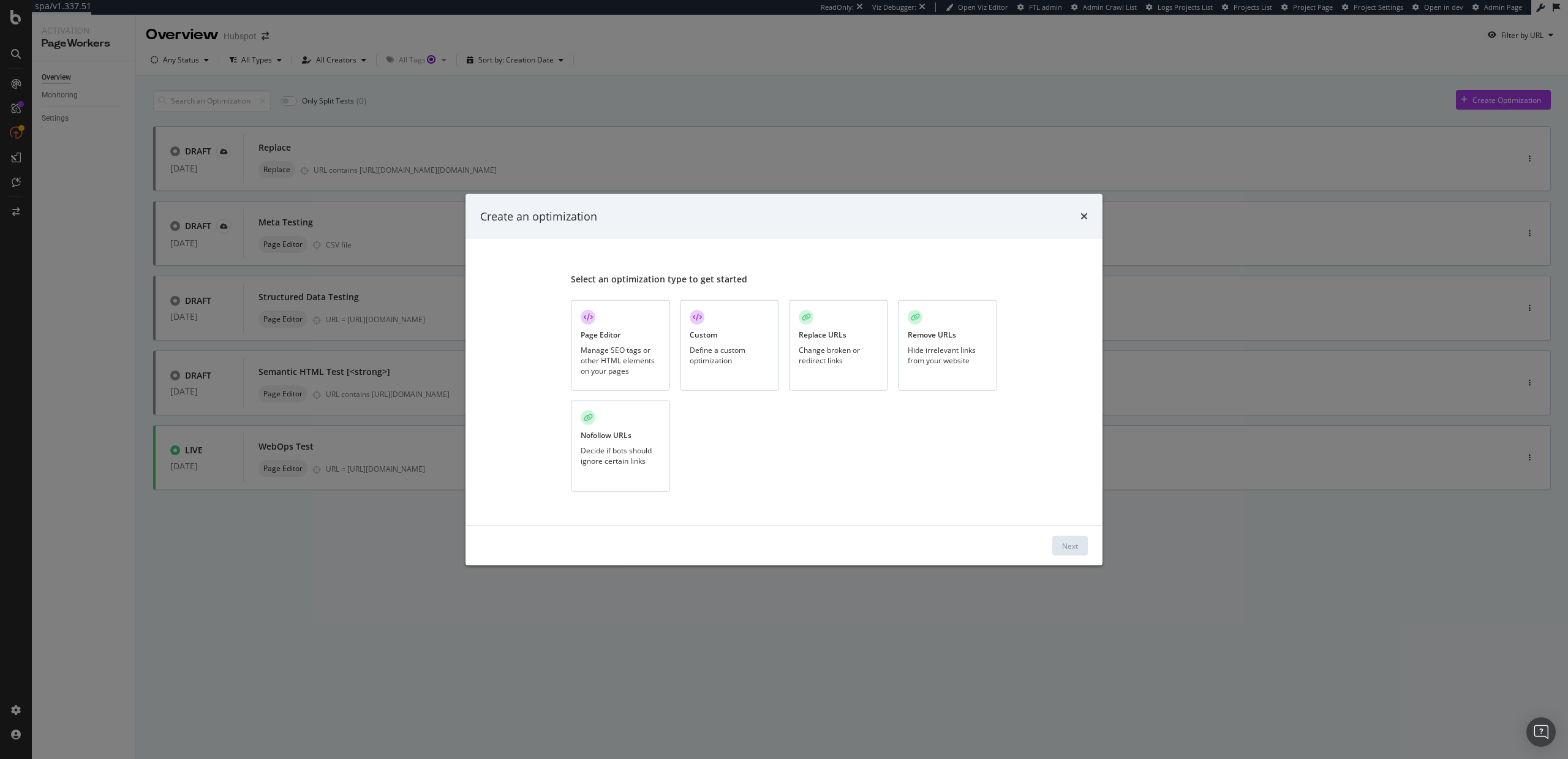
click at [616, 359] on div "Manage SEO tags or other HTML elements on your pages" at bounding box center [621, 360] width 80 height 31
click at [1066, 544] on div "Next" at bounding box center [1070, 545] width 16 height 11
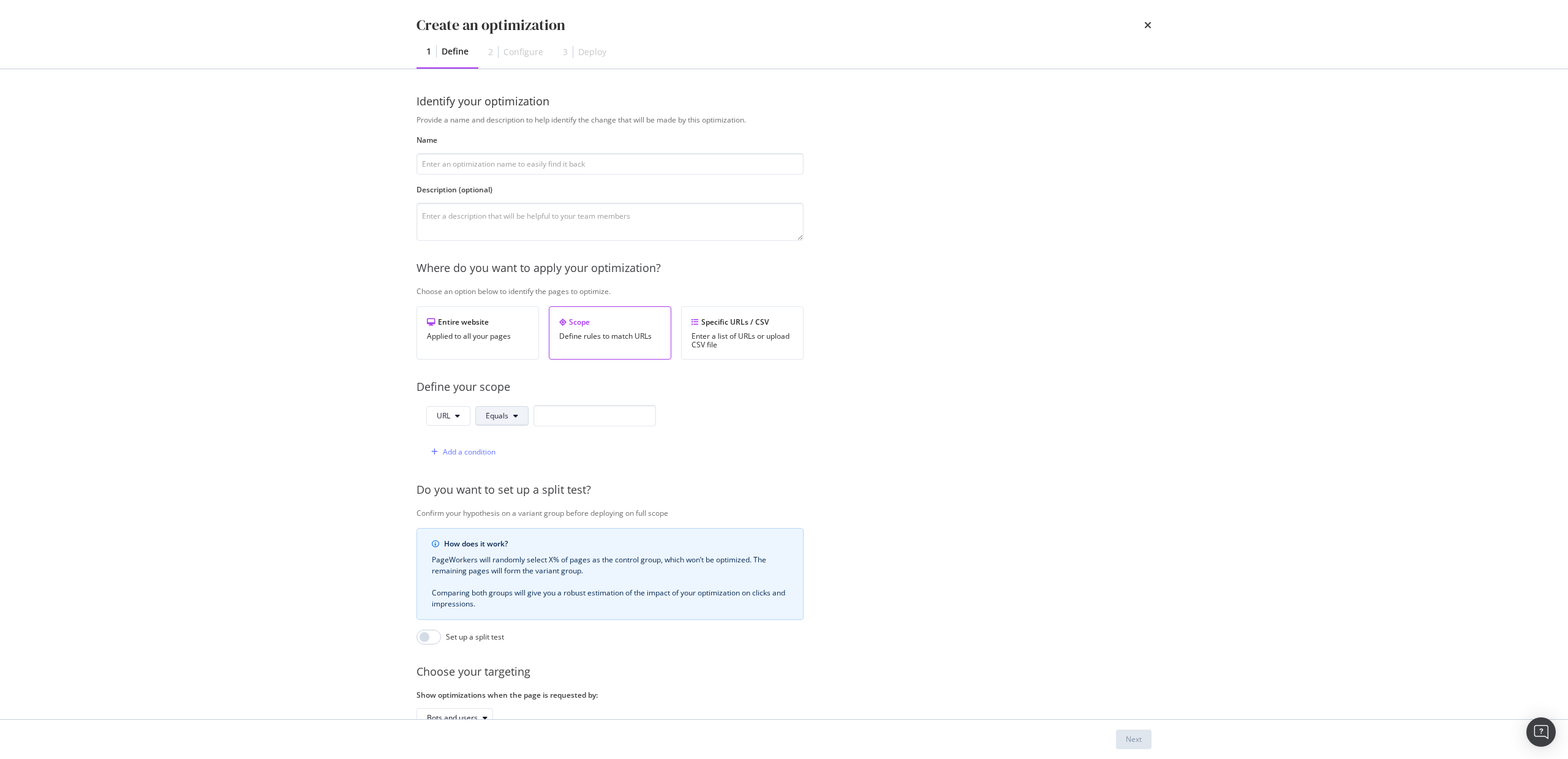
click at [504, 421] on button "Equals" at bounding box center [502, 416] width 54 height 20
click at [782, 475] on div "Provide a name and description to help identify the change that will be made by…" at bounding box center [784, 444] width 735 height 661
click at [542, 164] on input "modal" at bounding box center [610, 164] width 388 height 21
click at [503, 416] on span "Equals" at bounding box center [497, 415] width 22 height 11
click at [503, 529] on span "Matches Regex" at bounding box center [522, 530] width 72 height 11
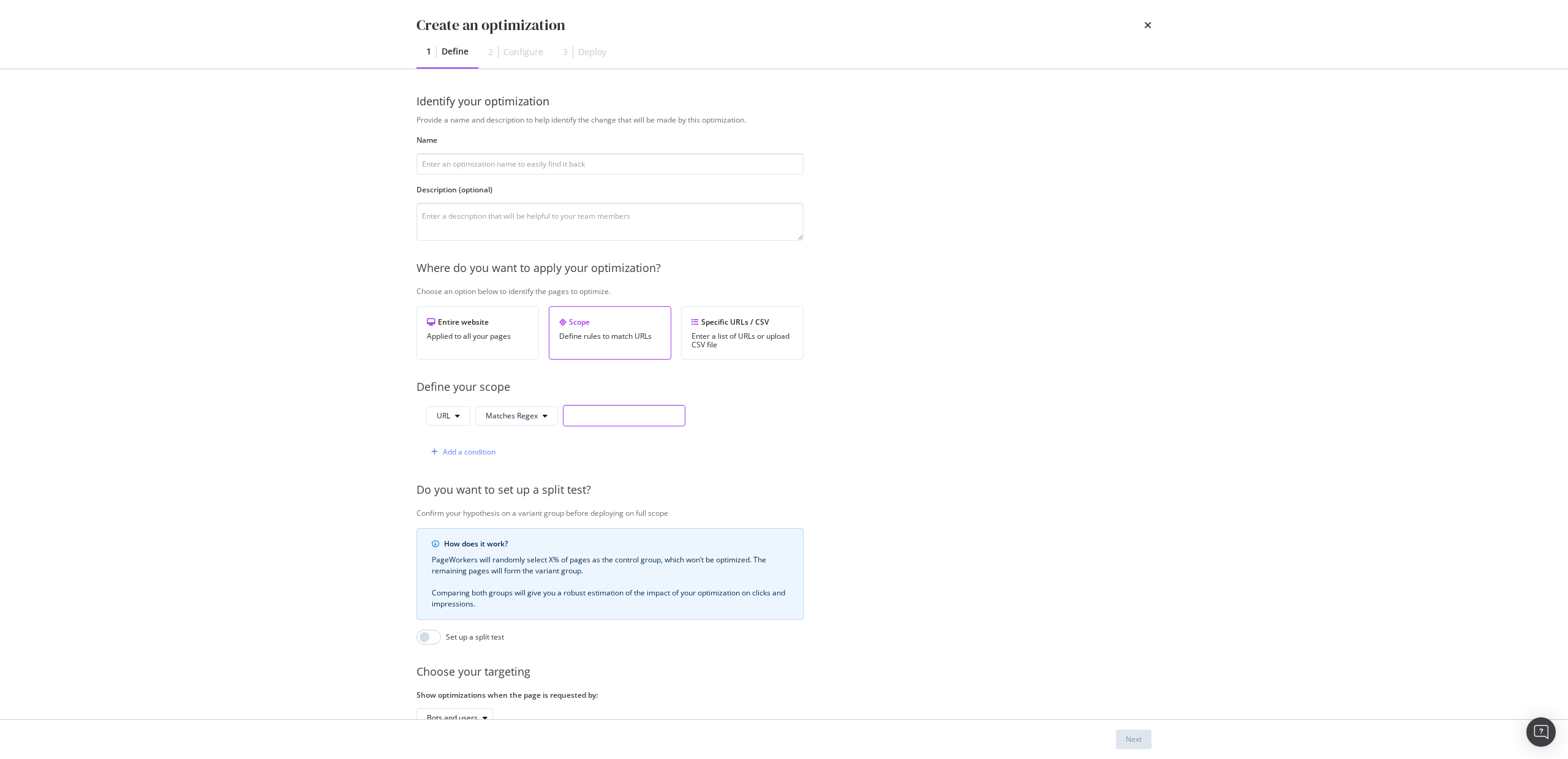
click at [577, 417] on input "modal" at bounding box center [624, 416] width 122 height 21
paste input "^https:\/\/www\.hubspot\.com\/case-studies(?:\/(?:tag|directory|author)(?:\/.*)…"
type input "^https:\/\/www\.hubspot\.com\/case-studies(?:\/(?:tag|directory|author)(?:\/.*)…"
click at [572, 165] on input "modal" at bounding box center [610, 164] width 388 height 21
type input "Case Studies Canonicals"
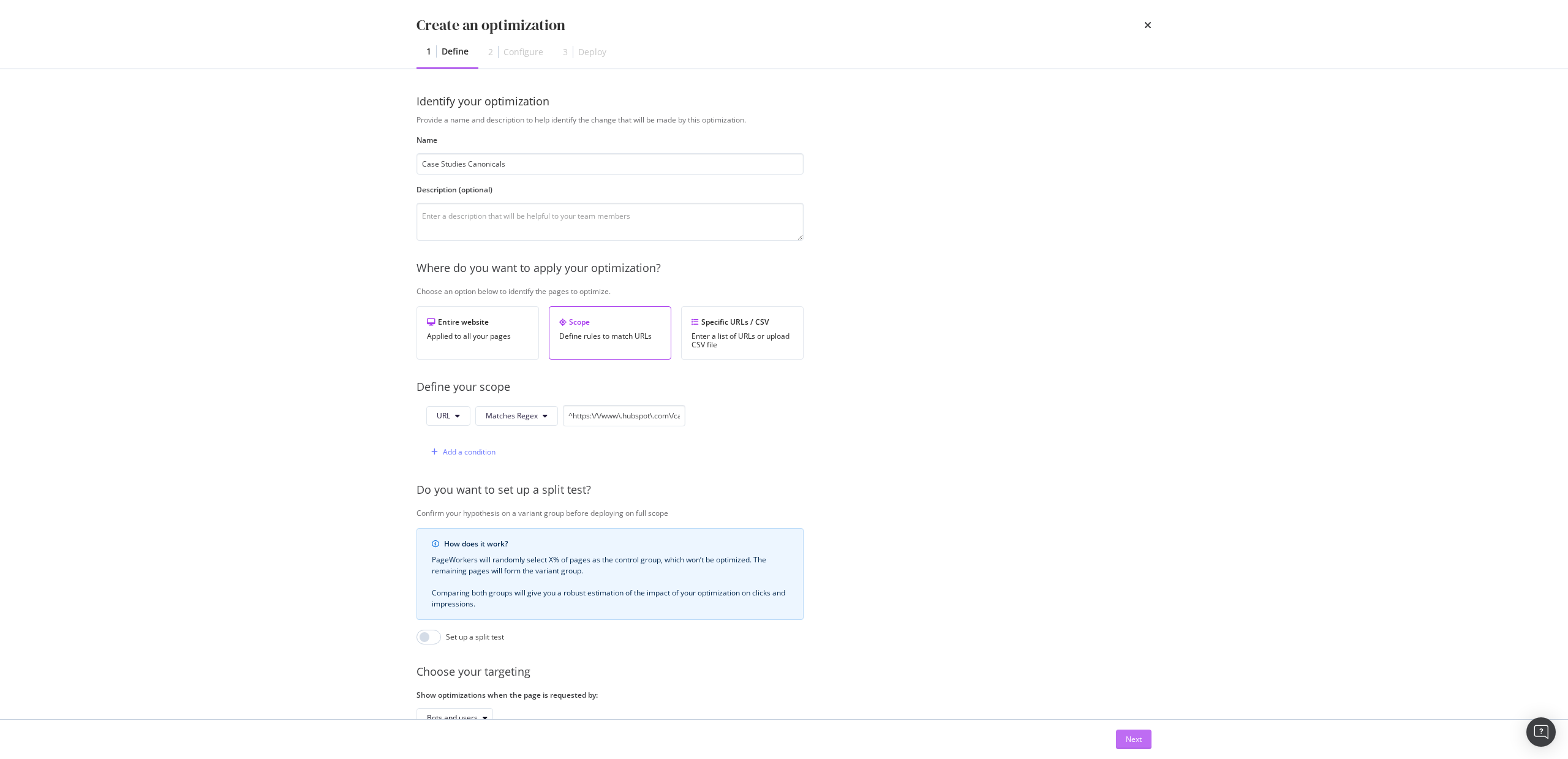
click at [1143, 747] on button "Next" at bounding box center [1134, 739] width 35 height 20
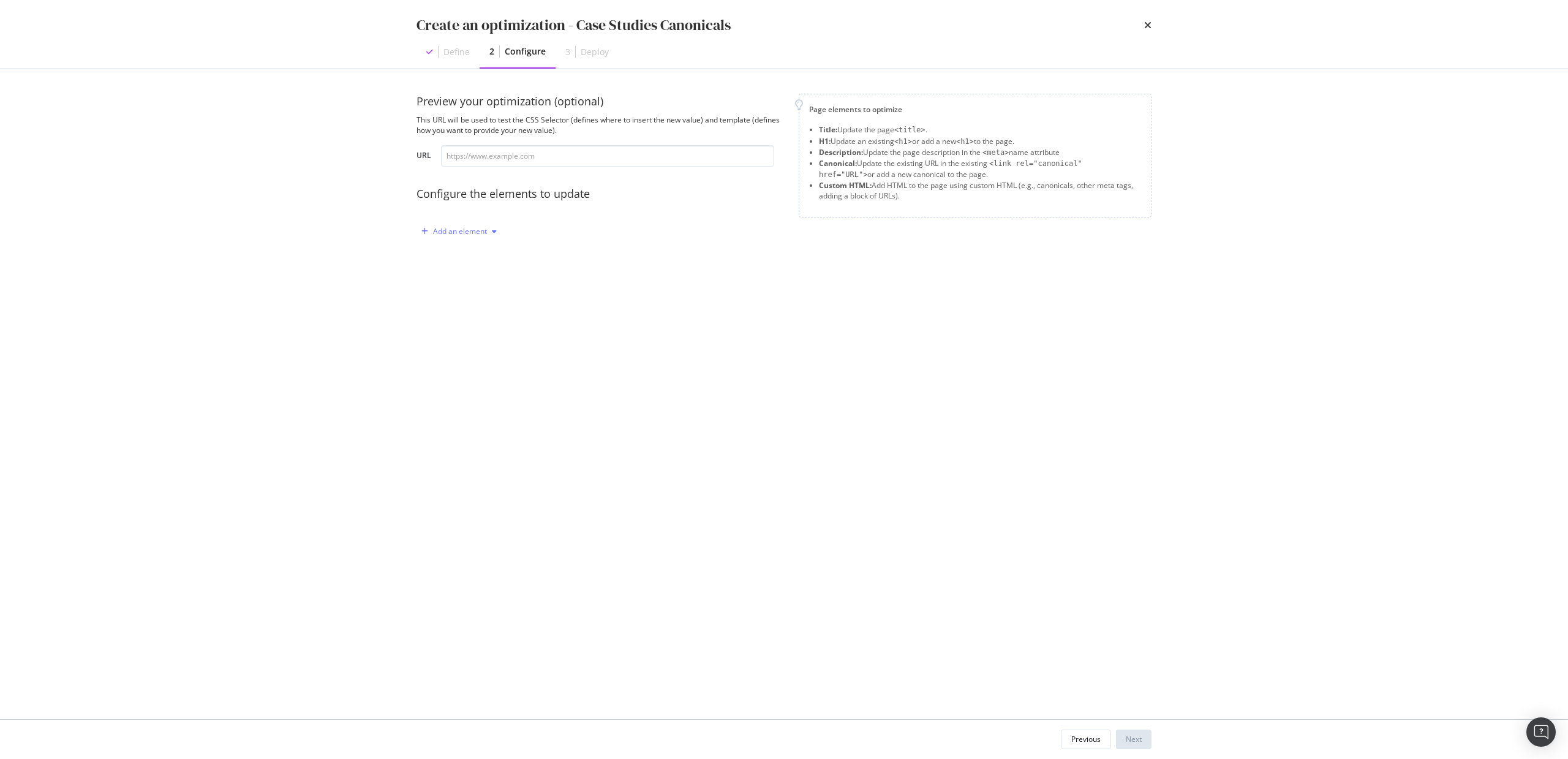
click at [493, 234] on icon "modal" at bounding box center [494, 232] width 5 height 8
click at [481, 312] on div "Canonical" at bounding box center [466, 316] width 34 height 11
click at [557, 299] on div "modal" at bounding box center [561, 333] width 259 height 97
paste textarea "<link href="{{ new_canonical | replace('discounttire', 'americastire') }}" rel=…"
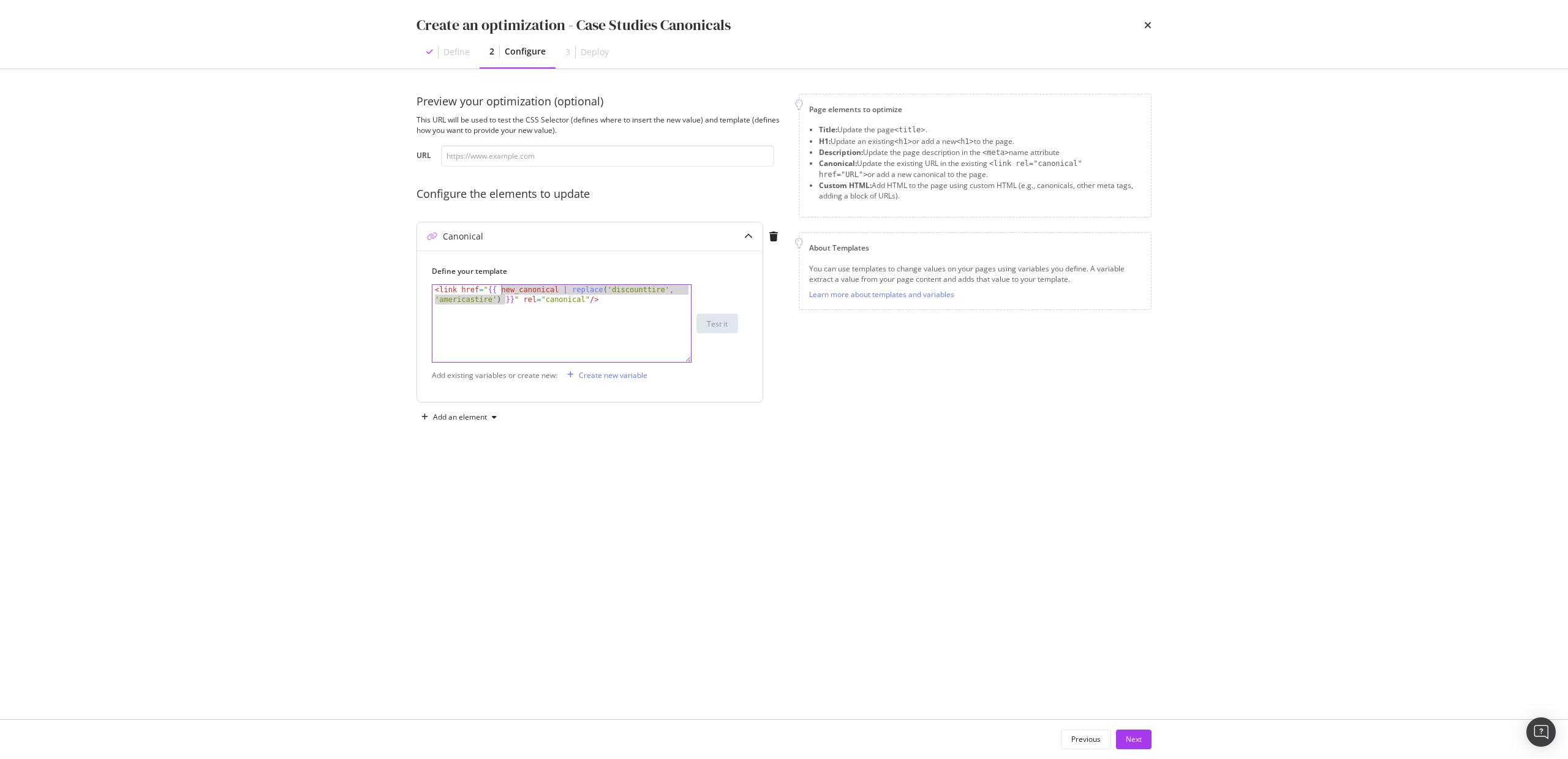
drag, startPoint x: 505, startPoint y: 299, endPoint x: 502, endPoint y: 291, distance: 8.5
click at [502, 291] on div "< link href = " {{ new_canonical | replace ( 'discounttire' , 'americastire' ) …" at bounding box center [561, 343] width 259 height 116
click at [506, 290] on div "< link href = " {{ }} " rel = "canonical" />" at bounding box center [561, 333] width 259 height 97
click at [486, 461] on div "Preview your optimization (optional) This URL will be used to test the CSS Sele…" at bounding box center [784, 395] width 735 height 602
click at [491, 291] on div "< link href = "{}" rel = "canonical" />" at bounding box center [561, 333] width 259 height 97
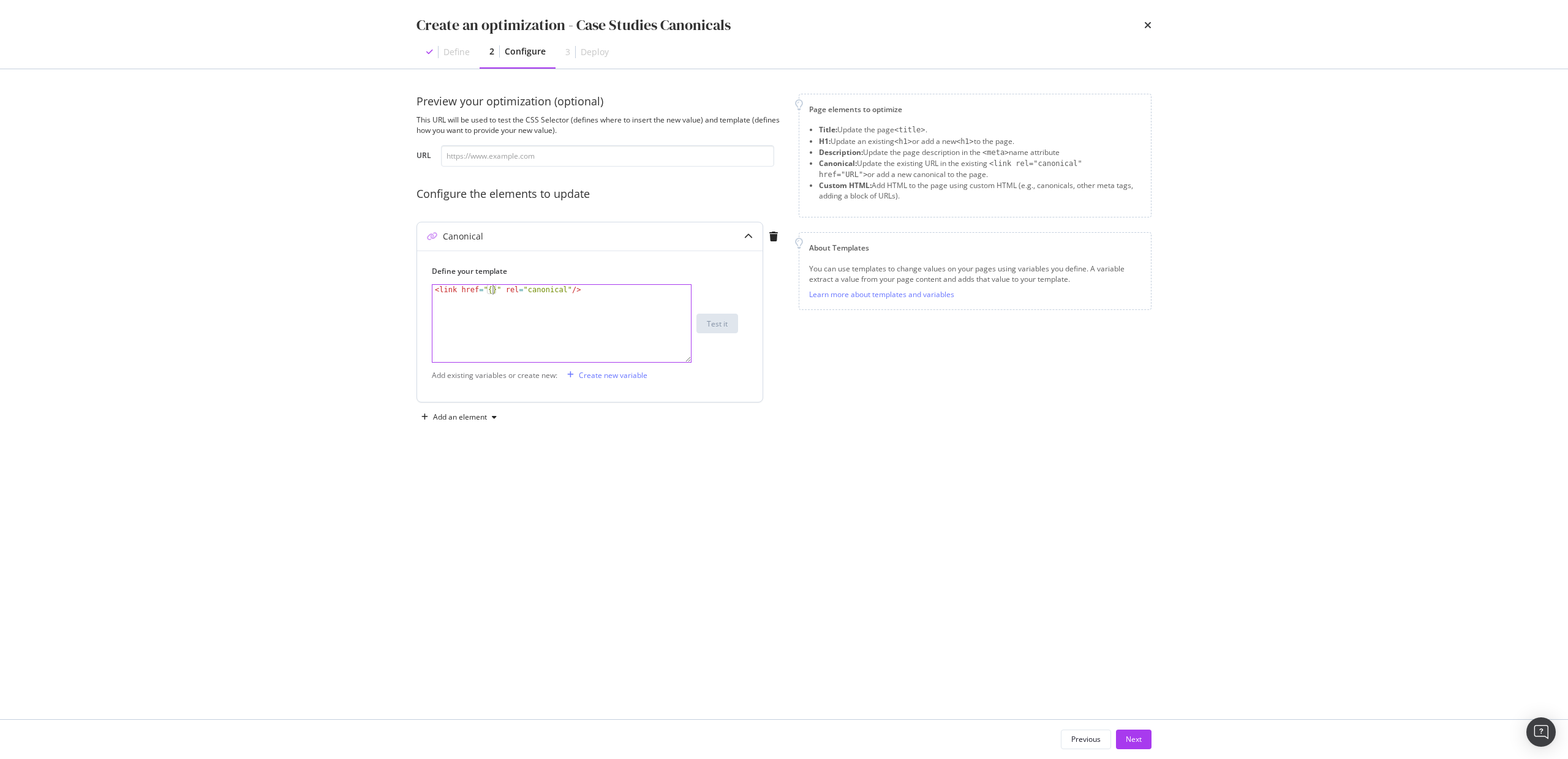
click at [534, 292] on div "< link href = "{}" rel = "canonical" />" at bounding box center [561, 333] width 259 height 97
paste textarea "{ new_canonical | replace('discounttire', 'americastire') }"
drag, startPoint x: 504, startPoint y: 301, endPoint x: 502, endPoint y: 292, distance: 9.2
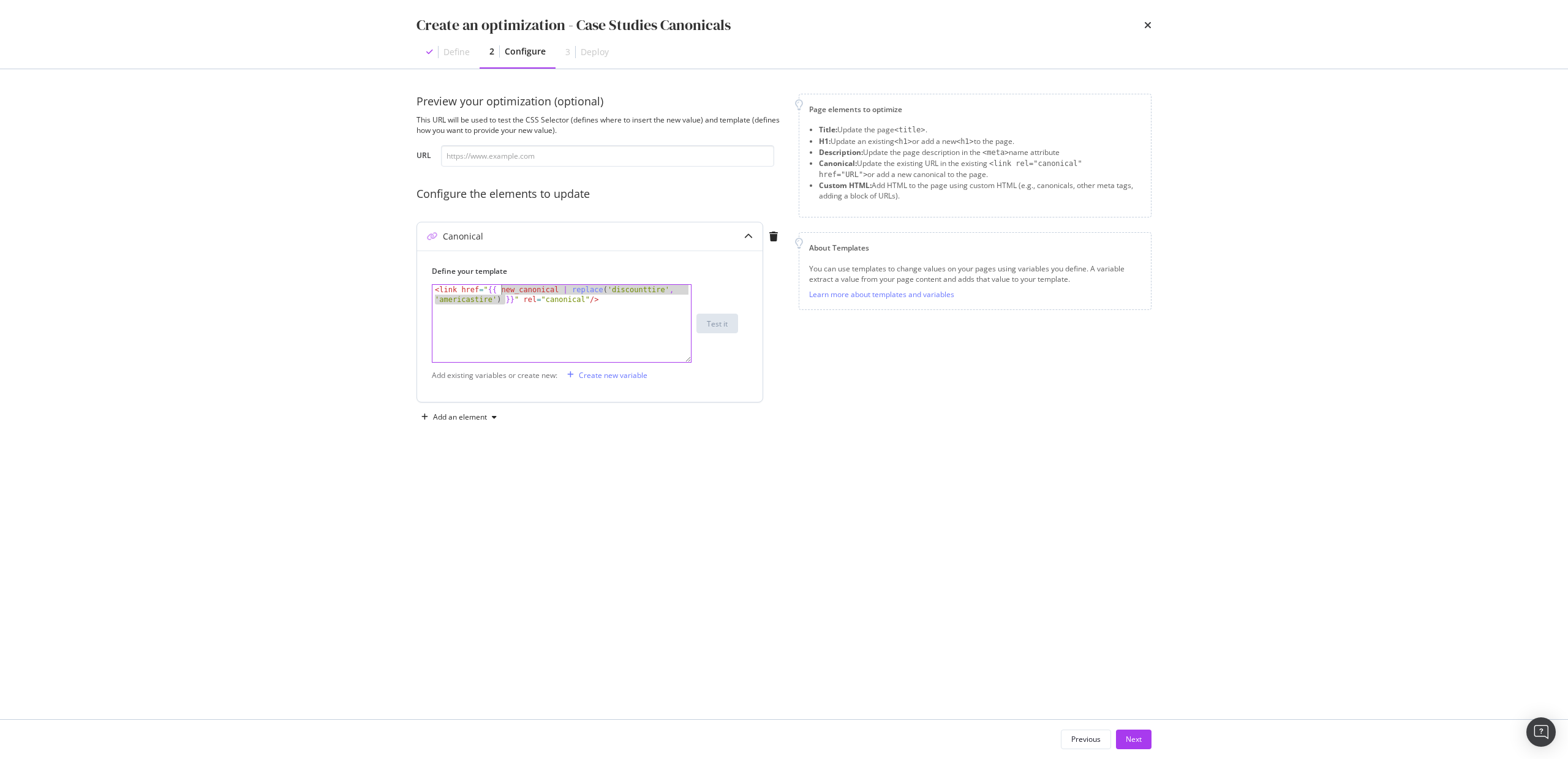
click at [502, 292] on div "< link href = " {{ new_canonical | replace ( 'discounttire' , 'americastire' ) …" at bounding box center [561, 343] width 259 height 116
type textarea "<link href="{{ }}" rel="canonical"/>"
click at [499, 289] on div "< link href = " {{ }} " rel = "canonical" />" at bounding box center [561, 333] width 259 height 97
click at [617, 378] on div "Create new variable" at bounding box center [613, 375] width 68 height 11
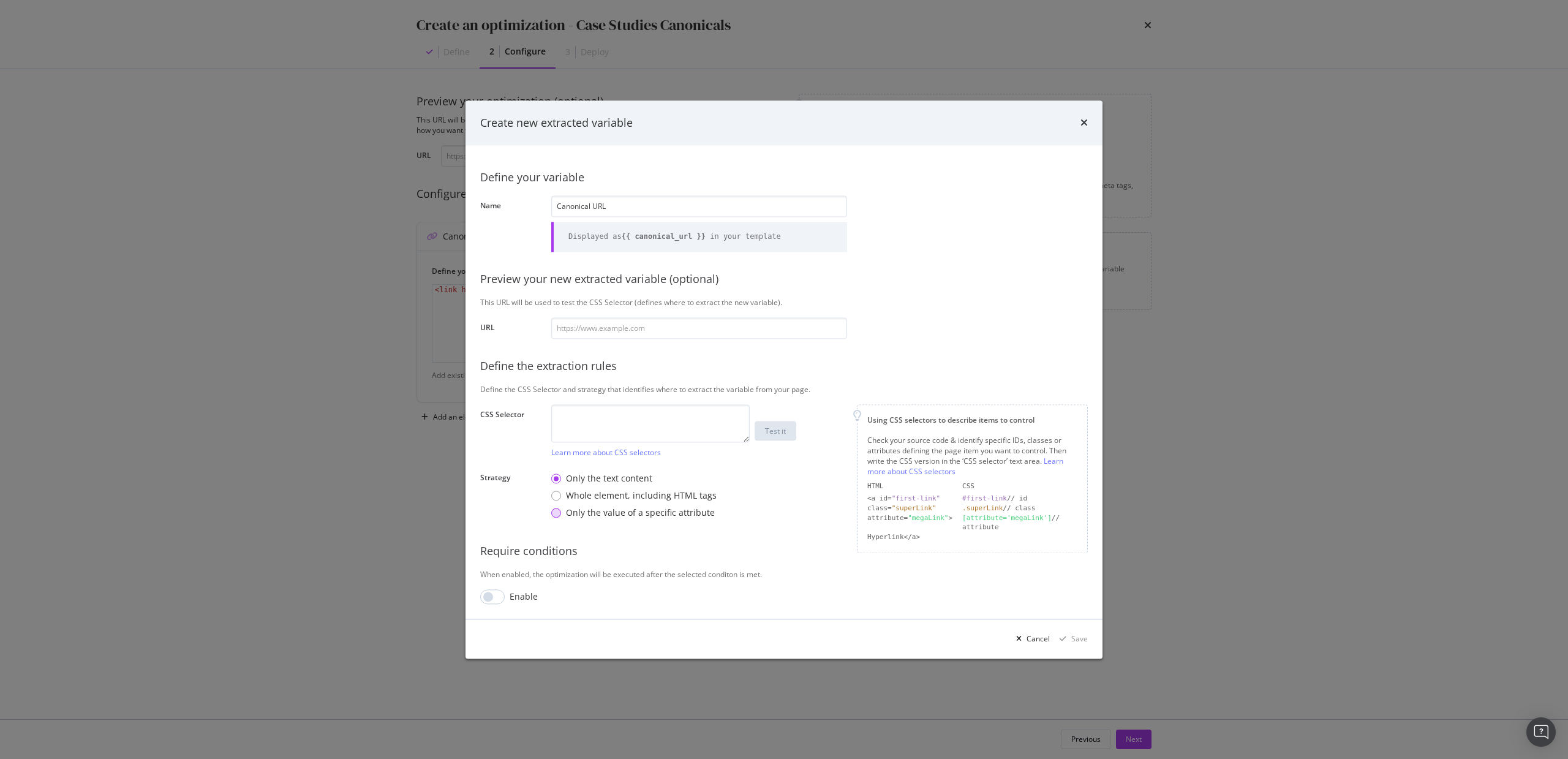
type input "Canonical URL"
click at [640, 514] on div "Only the value of a specific attribute" at bounding box center [640, 513] width 148 height 13
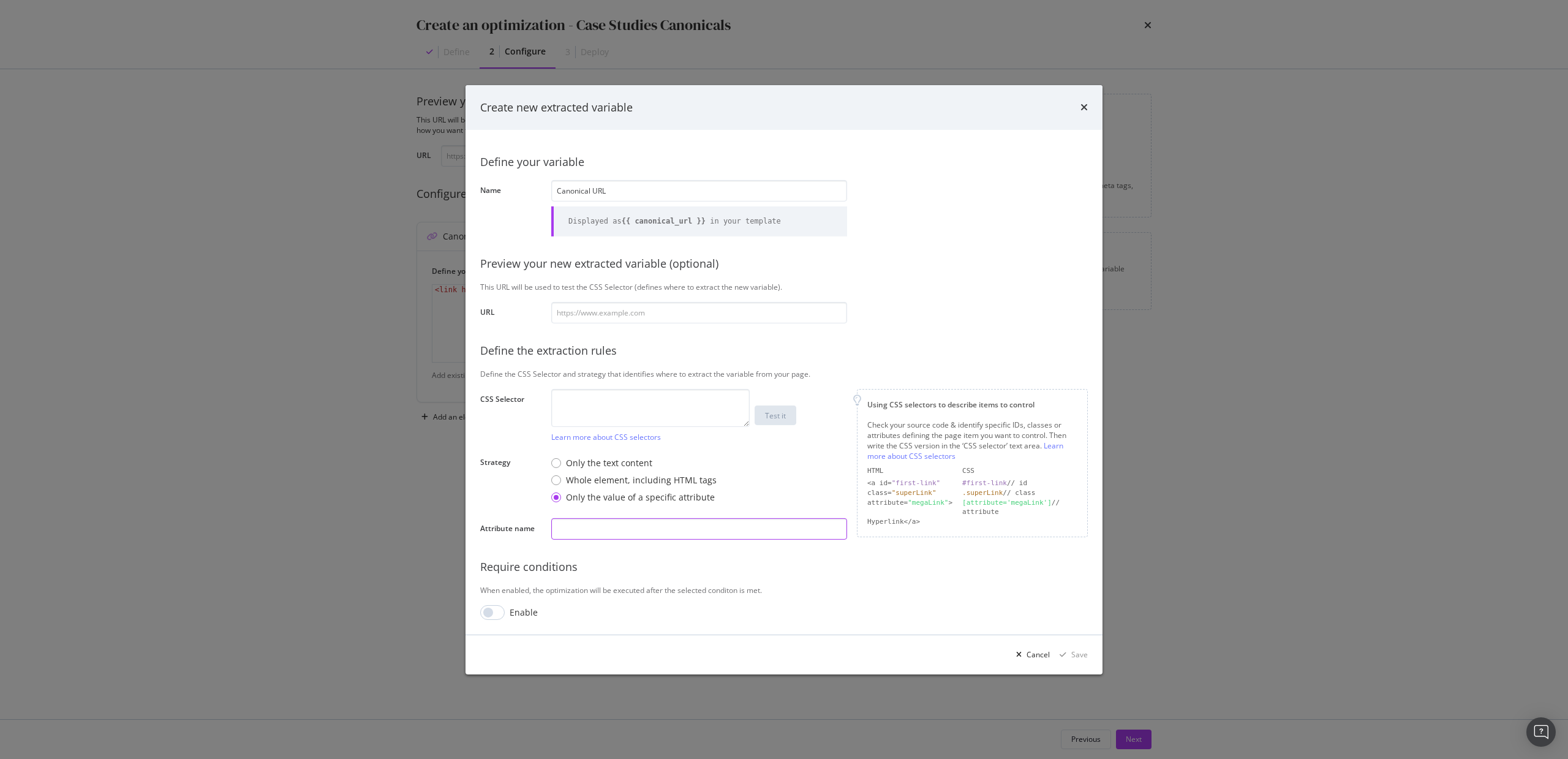
click at [598, 531] on input "modal" at bounding box center [699, 529] width 296 height 21
click at [639, 567] on div "Require conditions" at bounding box center [784, 568] width 607 height 16
click at [640, 410] on textarea "modal" at bounding box center [650, 407] width 198 height 38
click at [597, 529] on input "href" at bounding box center [699, 529] width 296 height 21
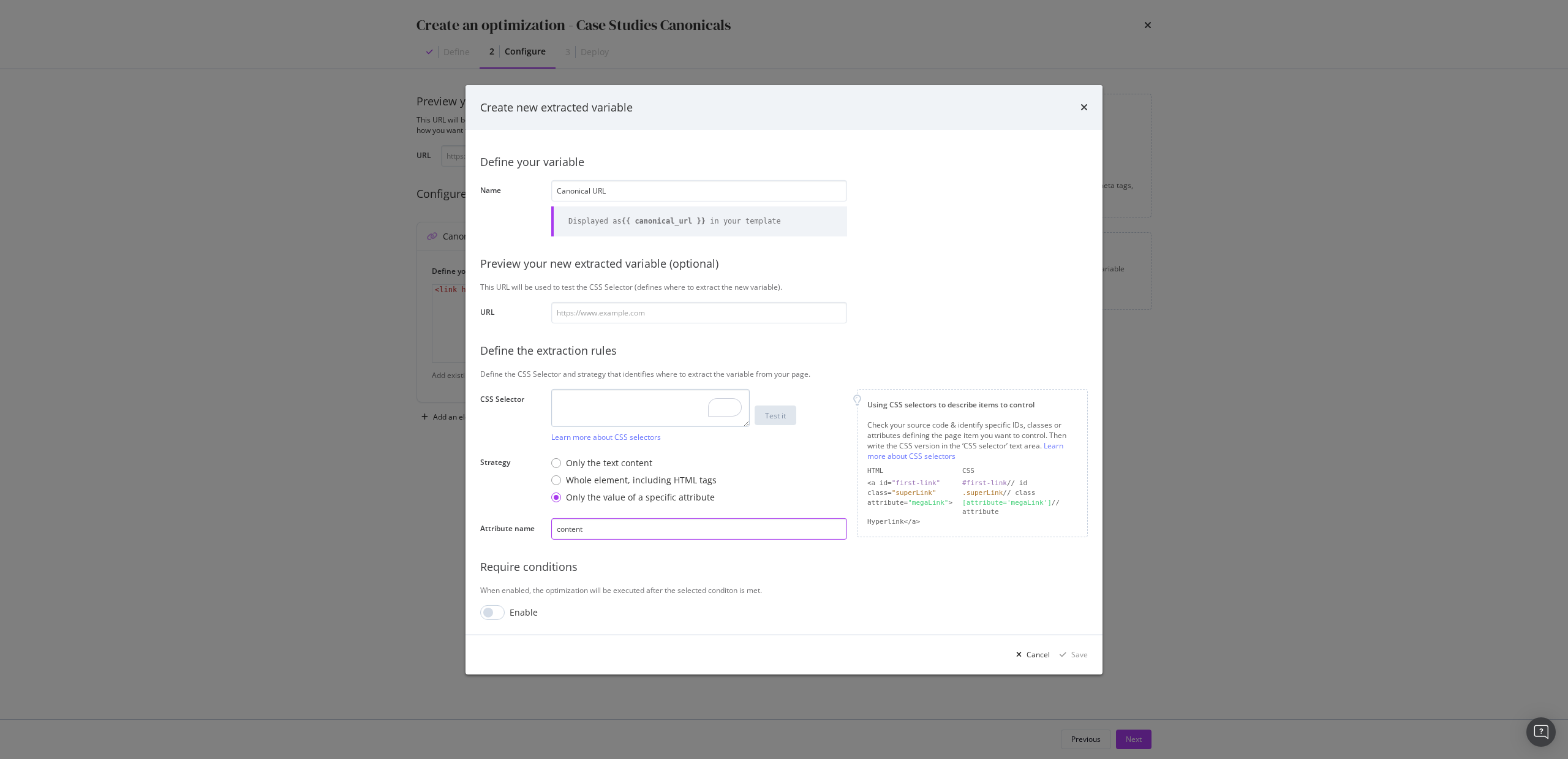
type input "content"
click at [642, 410] on textarea "To enrich screen reader interactions, please activate Accessibility in Grammarl…" at bounding box center [650, 407] width 198 height 38
paste textarea "meta[property="og:url"]"
type textarea "meta[property="og:url"]"
click at [679, 312] on input "modal" at bounding box center [699, 313] width 296 height 21
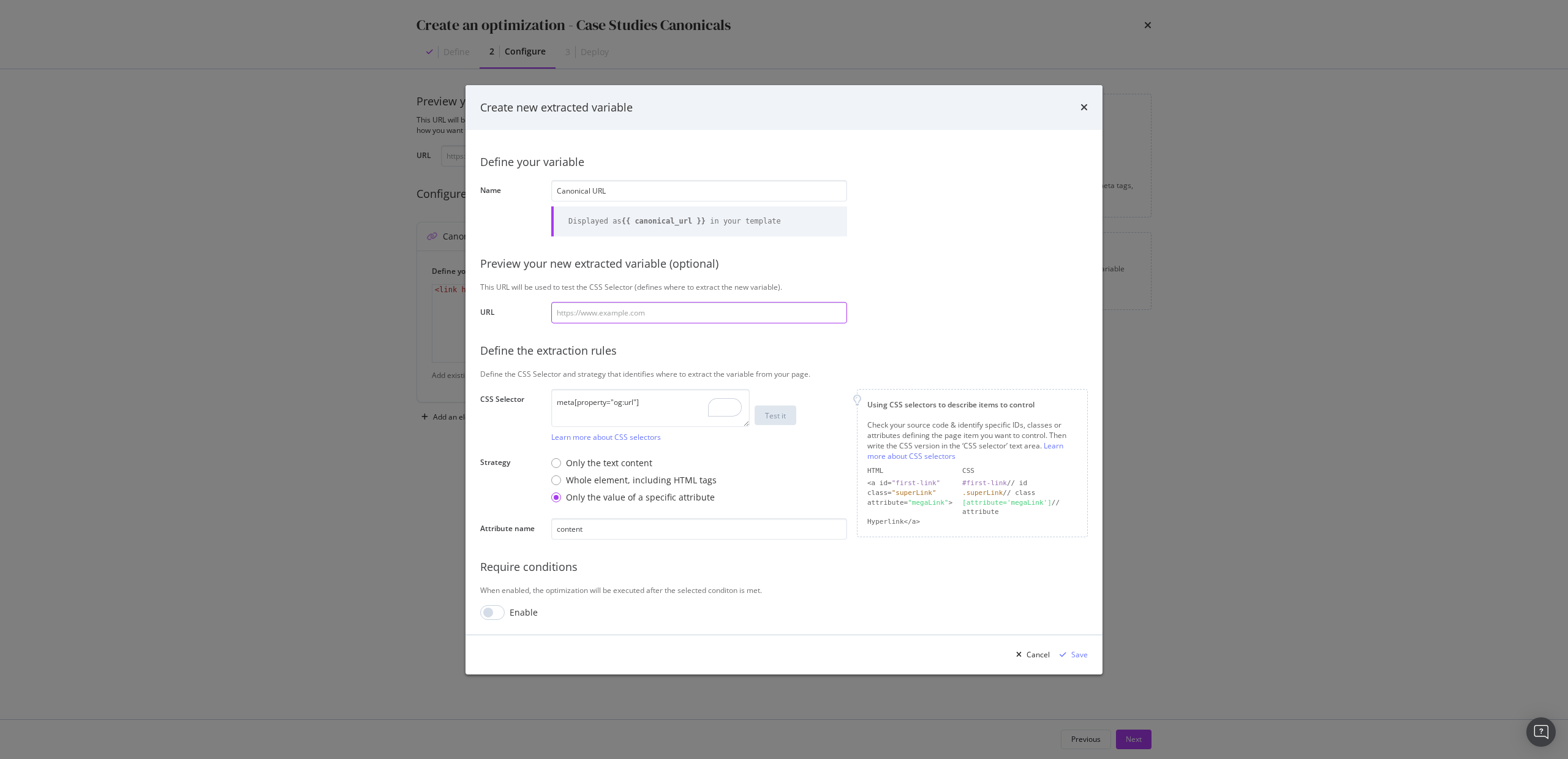
paste input "https://www.hubspot.com/case-studies?hubs_content=www.hubspot.com/products/serv…"
type input "https://www.hubspot.com/case-studies?hubs_content=www.hubspot.com/products/serv…"
click at [775, 418] on div "Test it" at bounding box center [775, 415] width 21 height 11
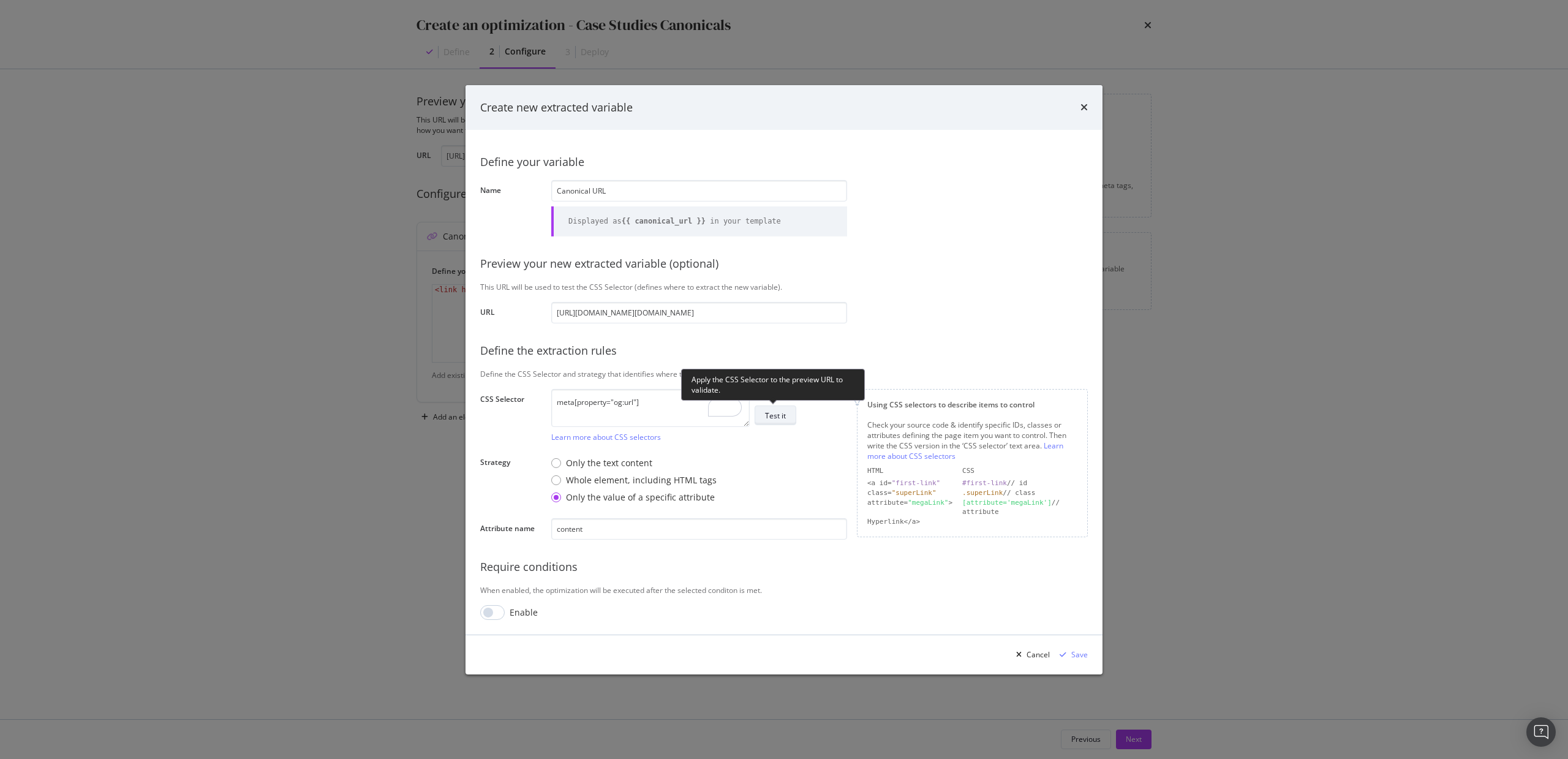
scroll to position [0, 0]
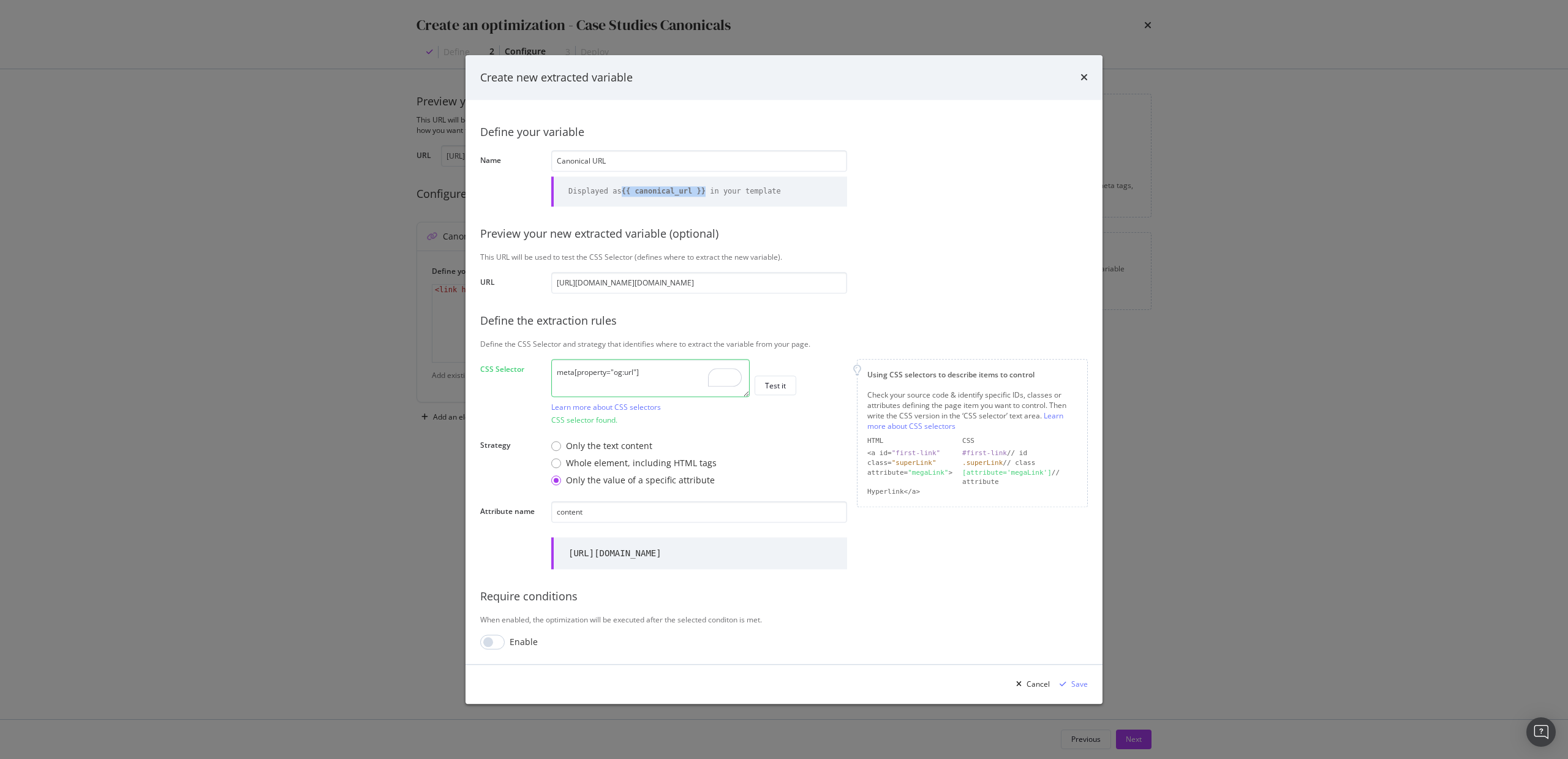
drag, startPoint x: 709, startPoint y: 193, endPoint x: 626, endPoint y: 193, distance: 83.0
click at [626, 193] on b "{{ canonical_url }}" at bounding box center [664, 190] width 84 height 9
copy b "{{ canonical_url }}"
click at [1077, 682] on div "Save" at bounding box center [1079, 685] width 17 height 11
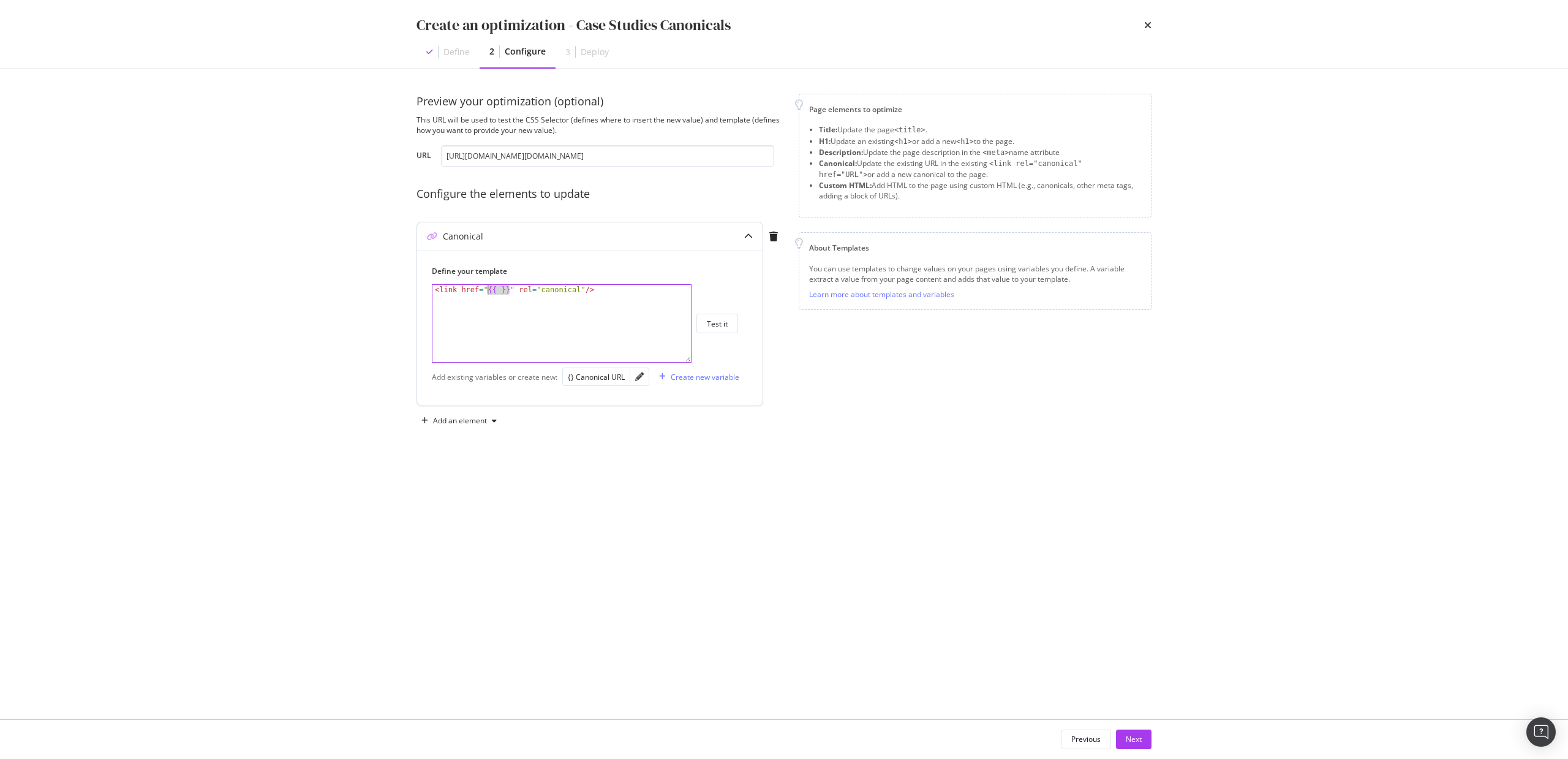
drag, startPoint x: 510, startPoint y: 290, endPoint x: 489, endPoint y: 290, distance: 21.0
click at [489, 290] on div "< link href = " {{ }} " rel = "canonical" />" at bounding box center [561, 333] width 259 height 97
paste textarea "canonical_url"
type textarea "<link href="{{ canonical_url }}" rel="canonical"/>"
click at [719, 326] on div "Test it" at bounding box center [717, 323] width 21 height 11
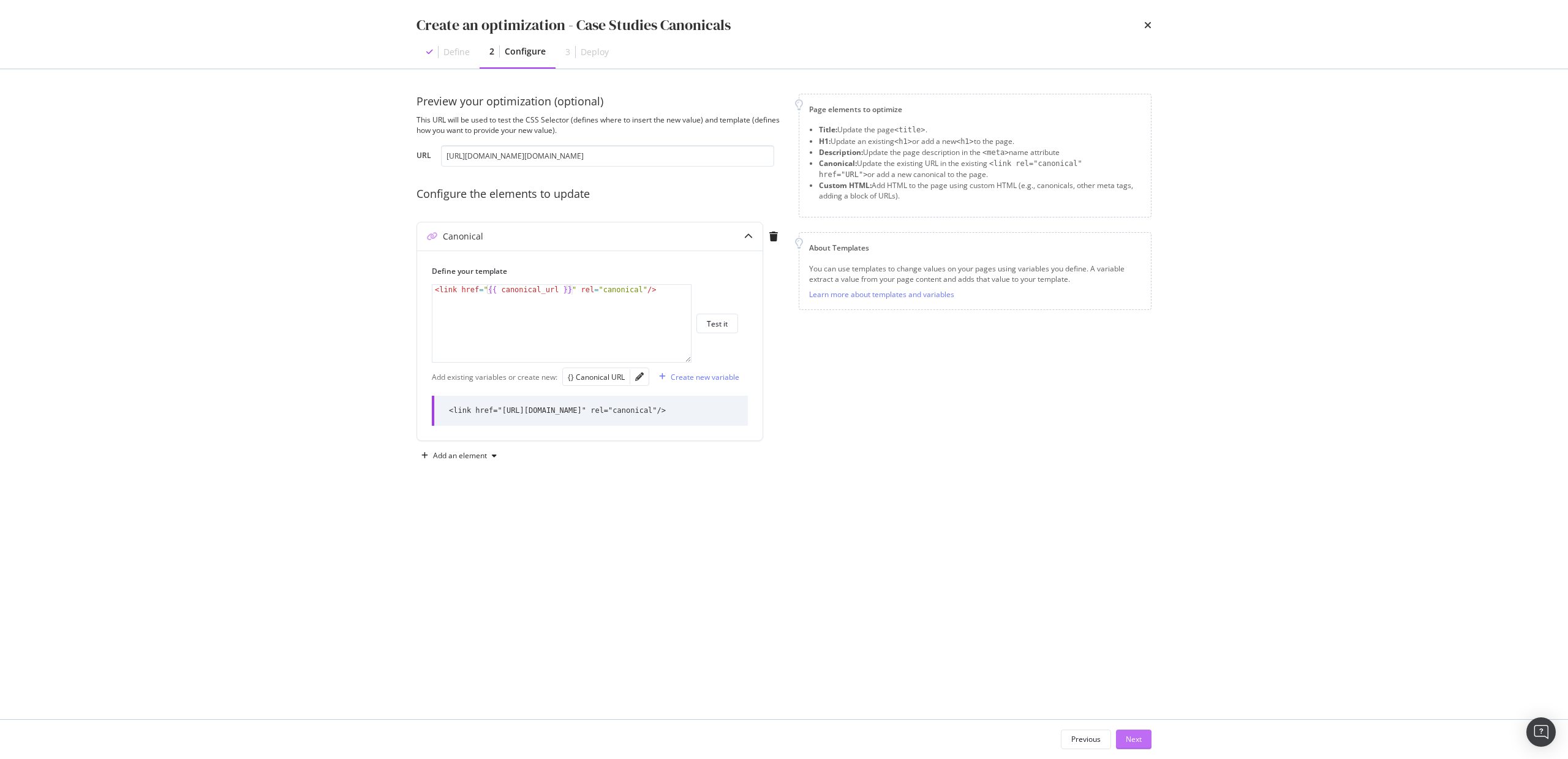
click at [1142, 736] on button "Next" at bounding box center [1134, 739] width 35 height 20
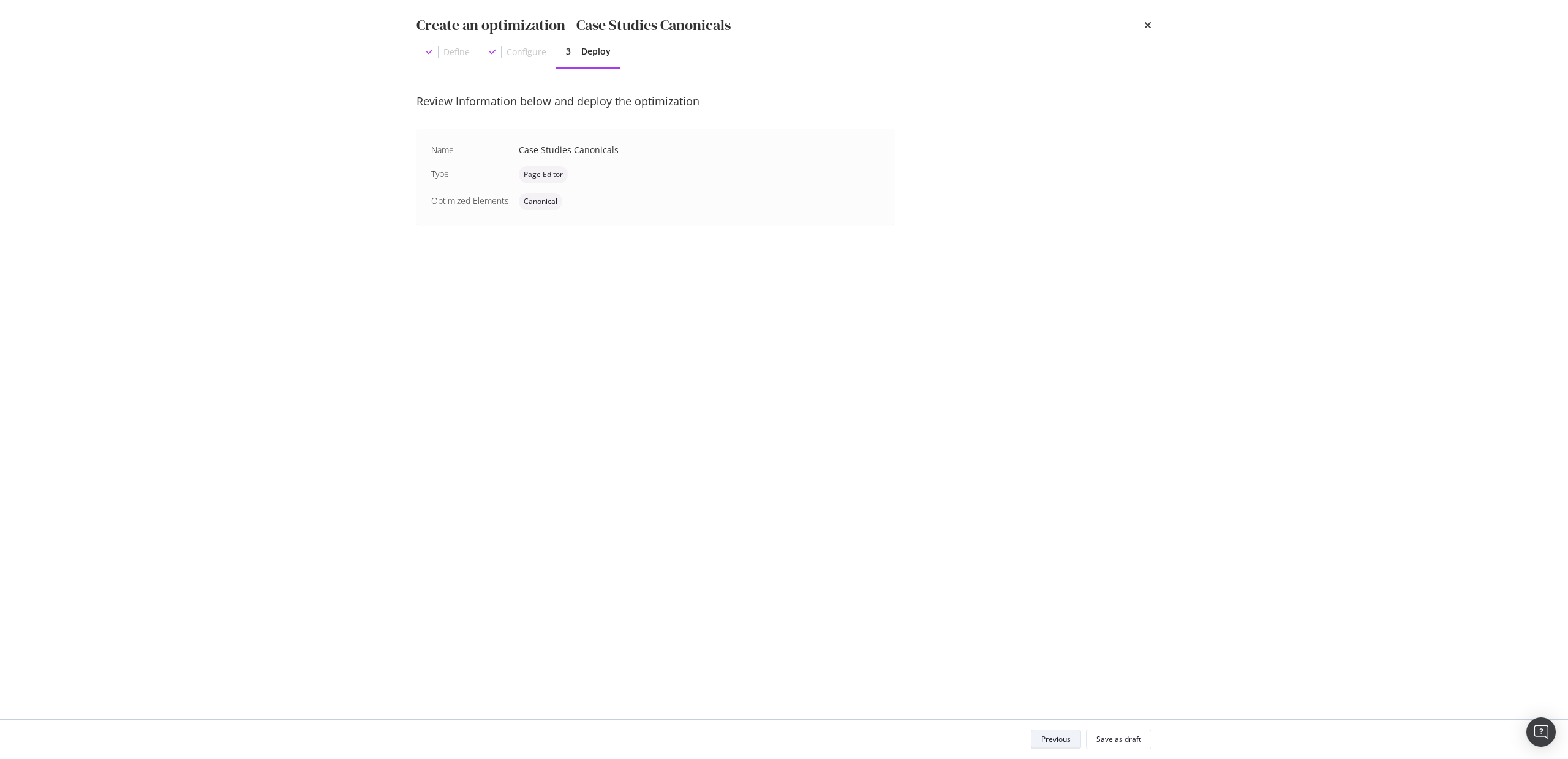
click at [1058, 744] on div "Previous" at bounding box center [1056, 739] width 29 height 11
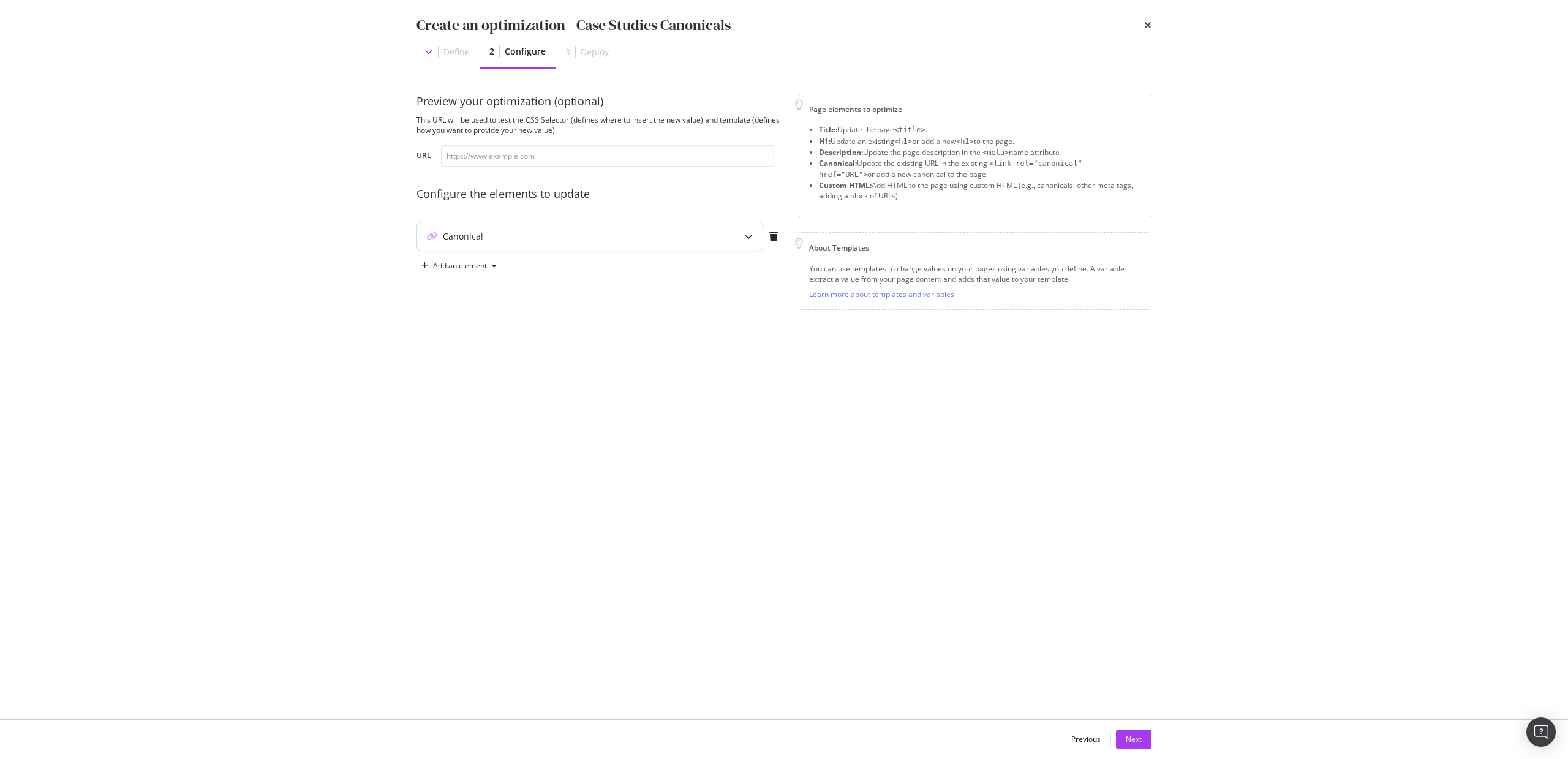
click at [748, 236] on icon "modal" at bounding box center [748, 236] width 9 height 9
click at [1135, 741] on div "Next" at bounding box center [1134, 739] width 16 height 11
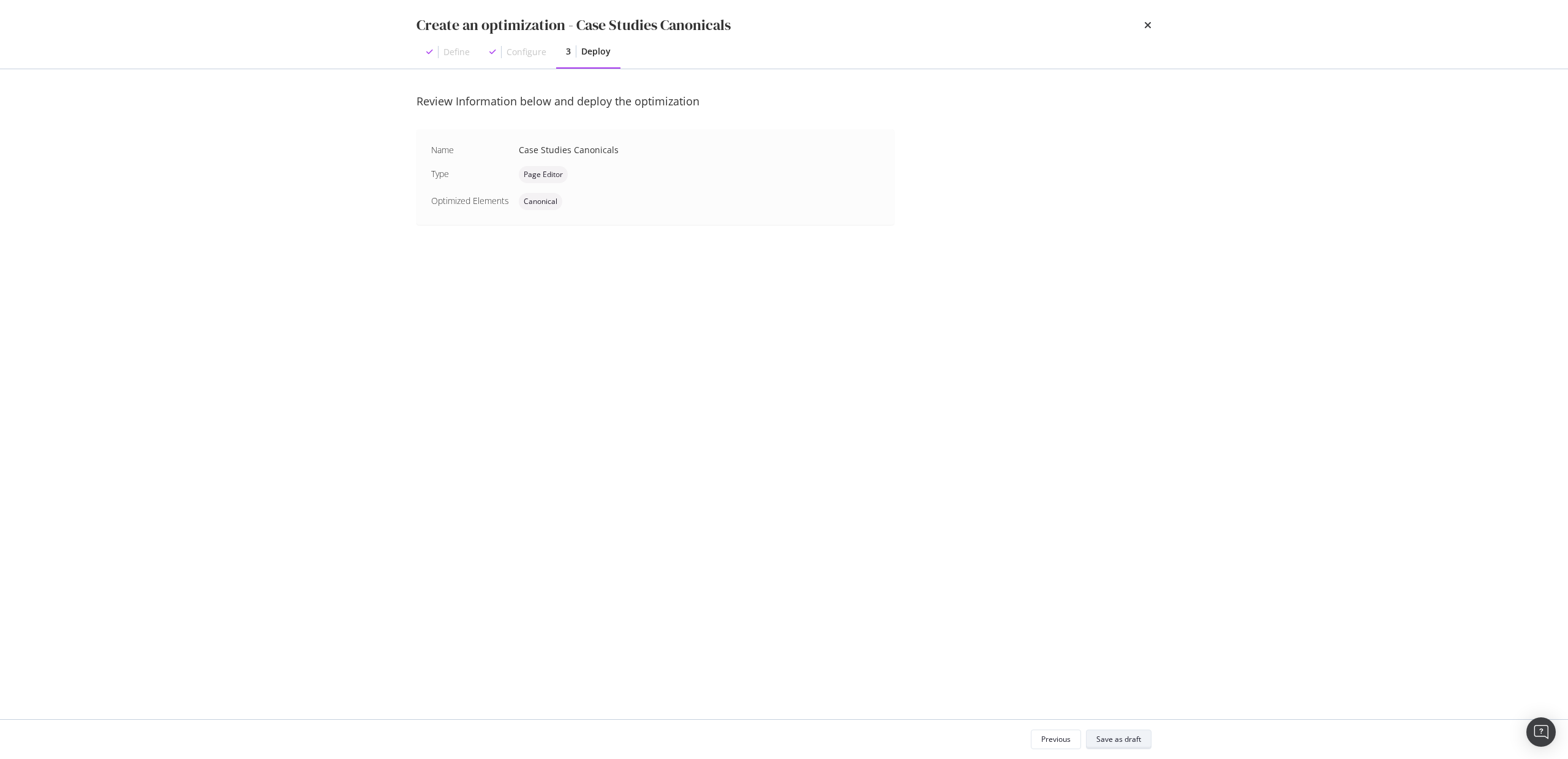
click at [1127, 738] on div "Save as draft" at bounding box center [1119, 739] width 45 height 11
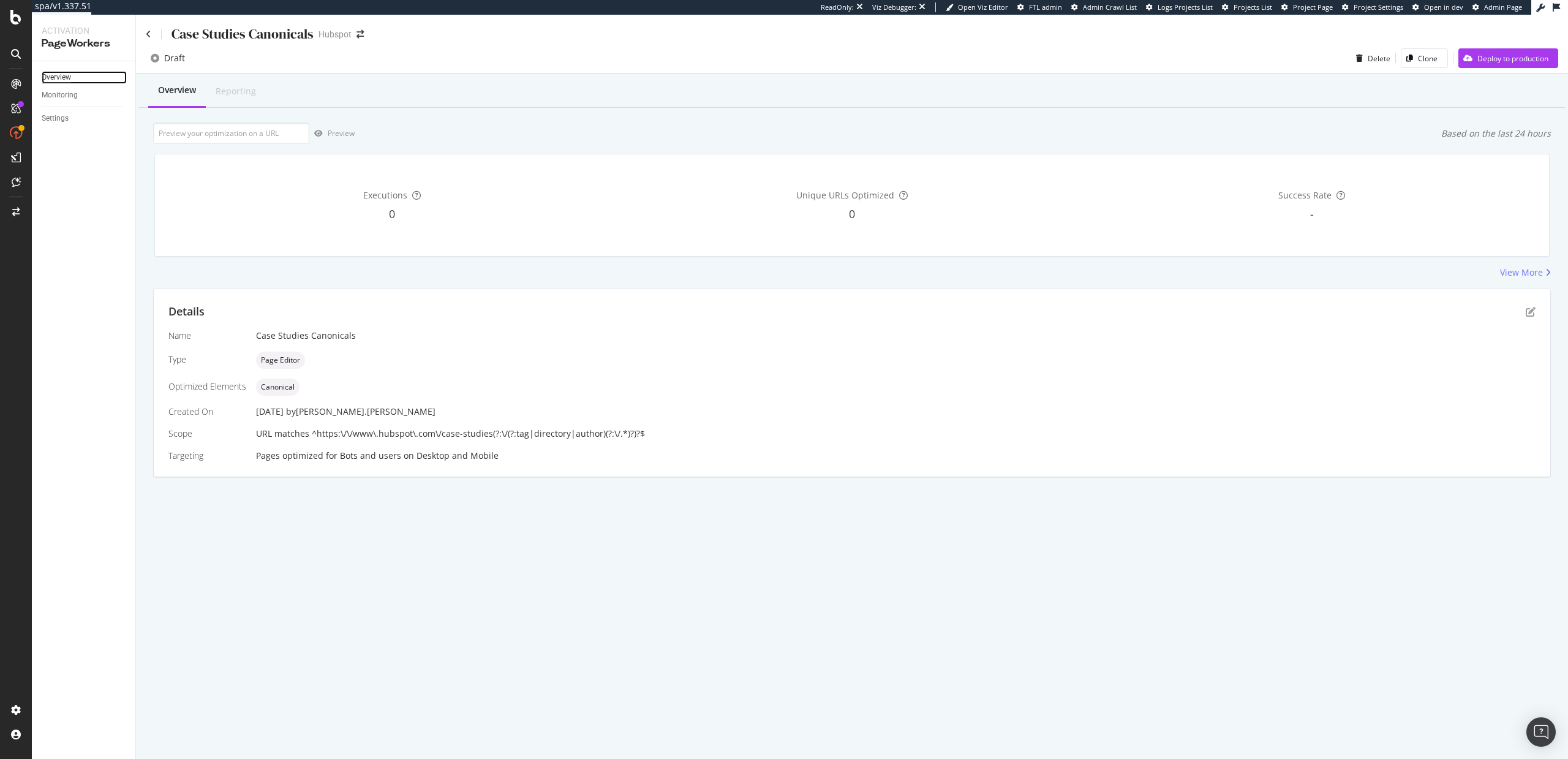
click at [56, 76] on div "Overview" at bounding box center [57, 77] width 29 height 13
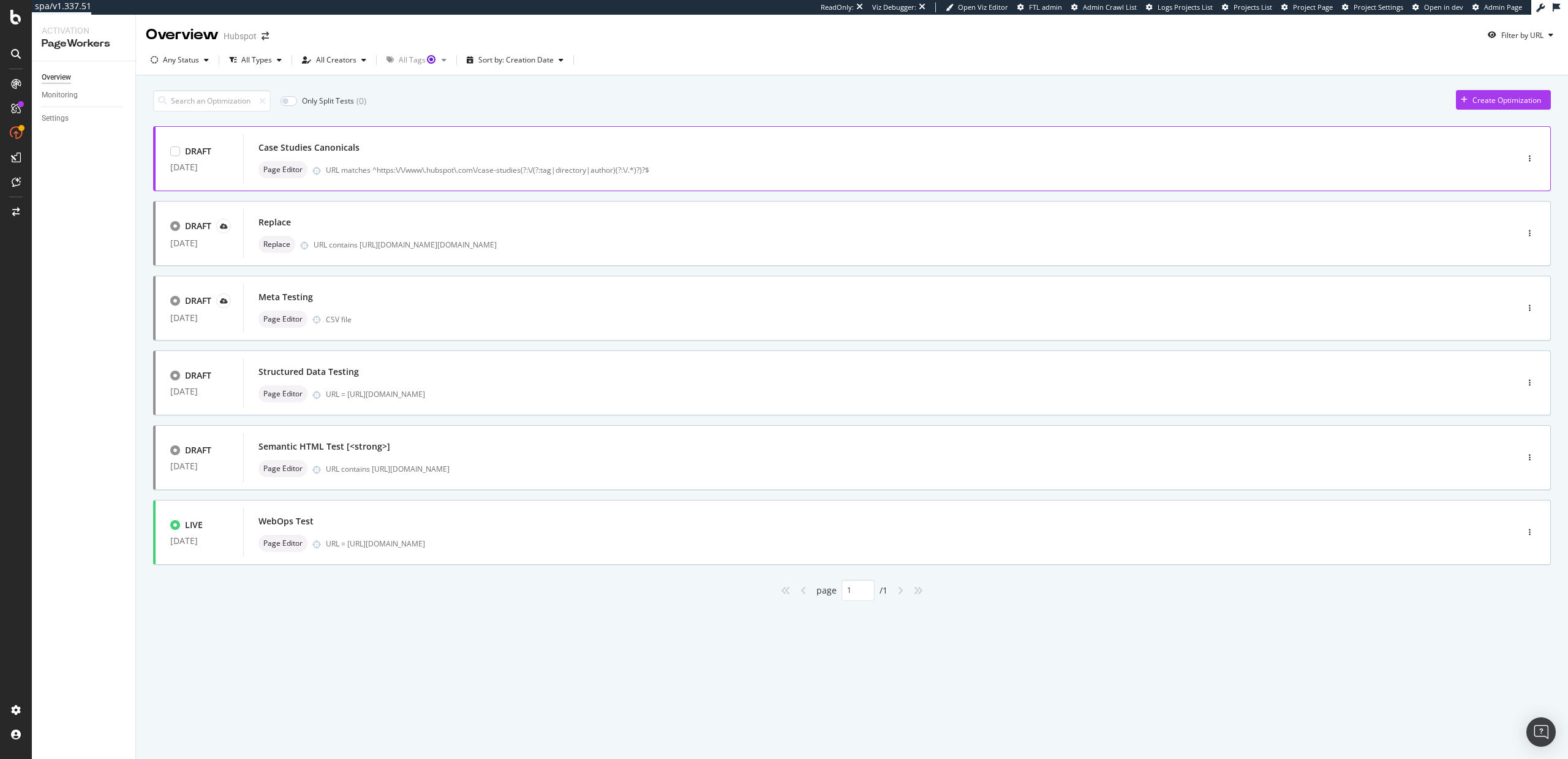
click at [333, 148] on div "Case Studies Canonicals" at bounding box center [309, 148] width 102 height 13
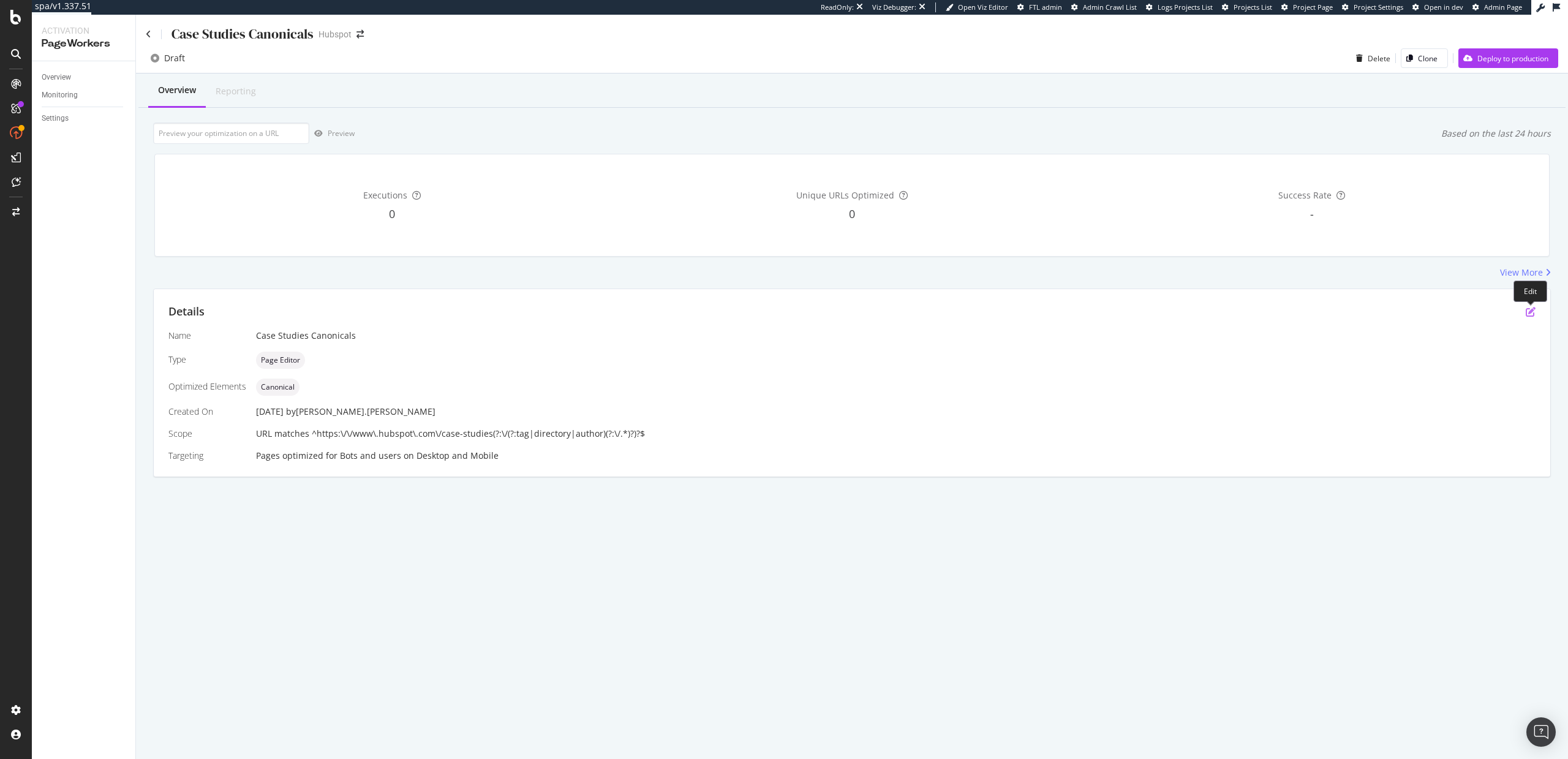
click at [1534, 311] on icon "pen-to-square" at bounding box center [1531, 312] width 10 height 10
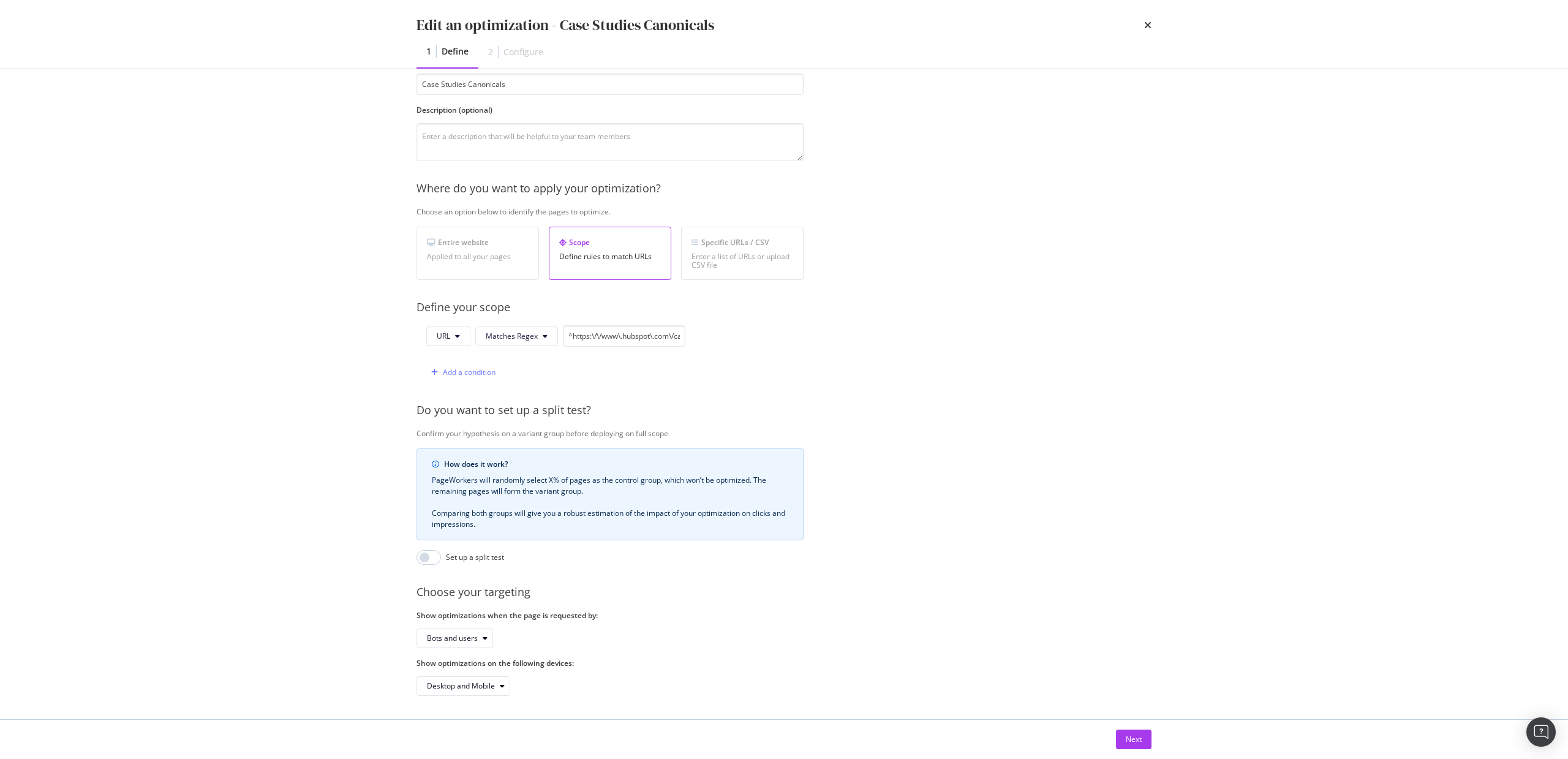
scroll to position [81, 0]
click at [1128, 739] on div "Next" at bounding box center [1134, 739] width 16 height 11
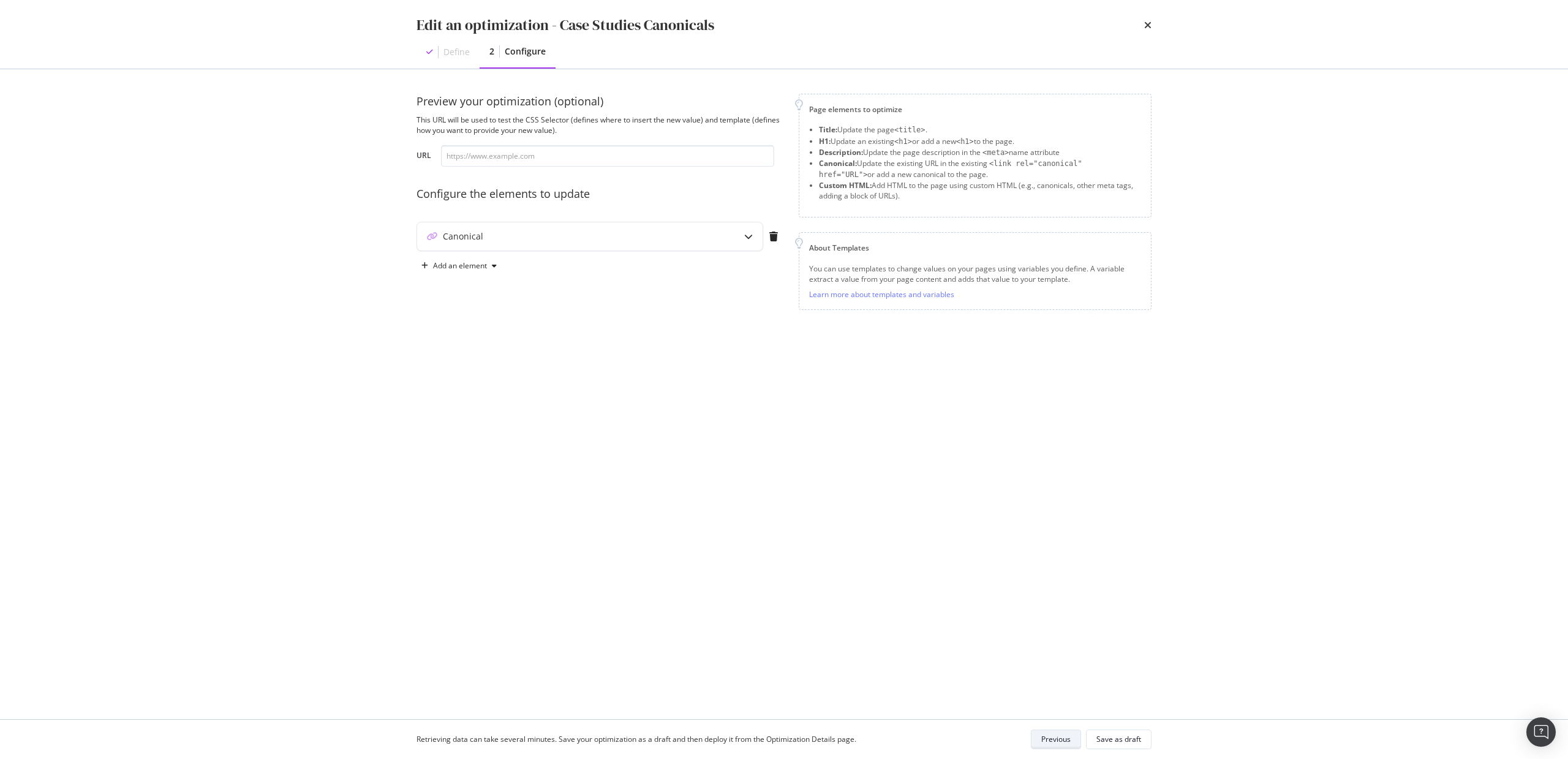
scroll to position [0, 0]
click at [749, 237] on icon "modal" at bounding box center [748, 236] width 9 height 9
click at [581, 373] on div "{} Canonical URL" at bounding box center [597, 377] width 57 height 11
type textarea "<link href="{{ canonical_url }}" rel="canonical"/> {{ canonical_url }}"
click at [1150, 23] on icon "times" at bounding box center [1148, 25] width 8 height 10
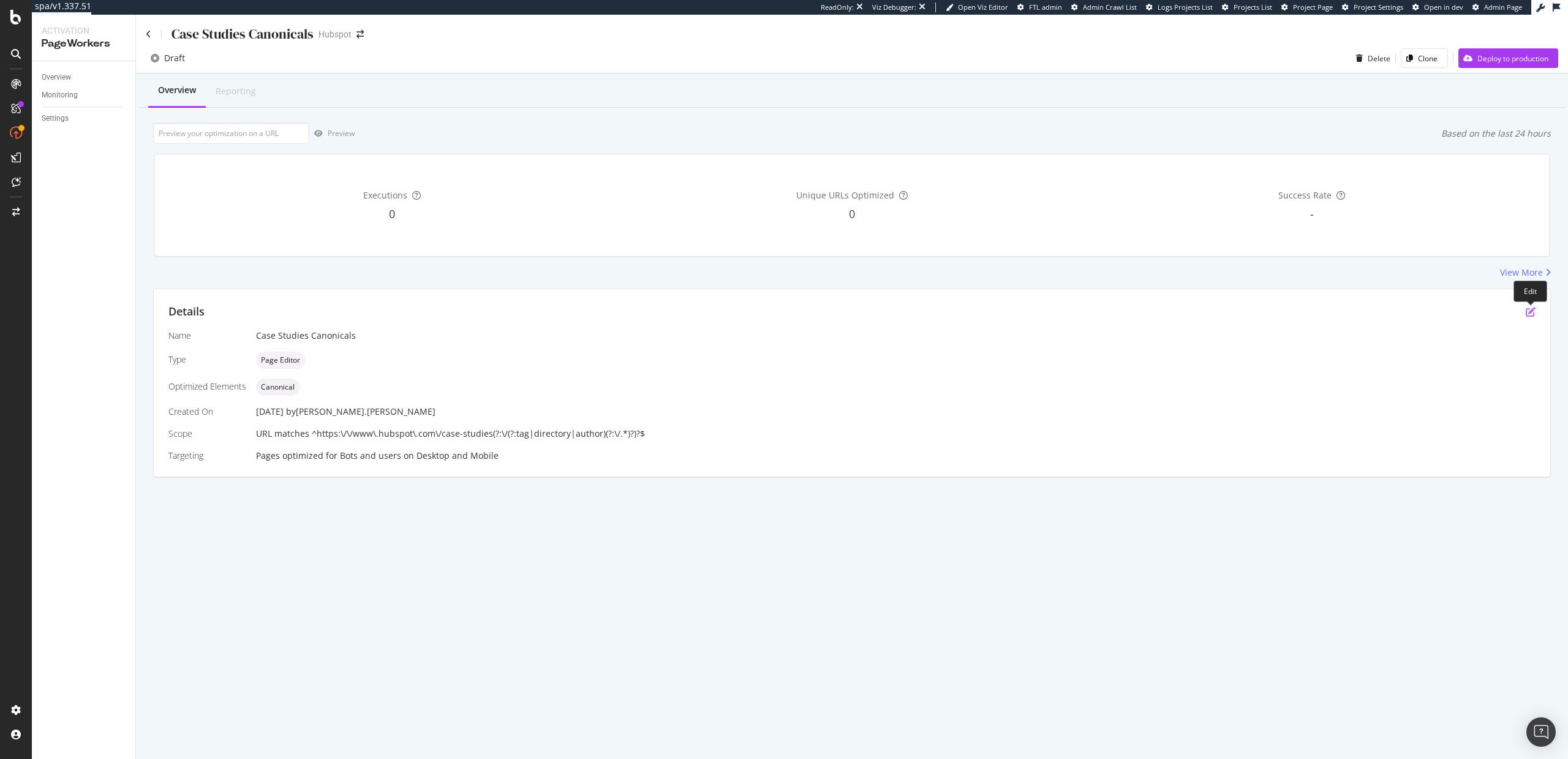
click at [1530, 313] on icon "pen-to-square" at bounding box center [1531, 312] width 10 height 10
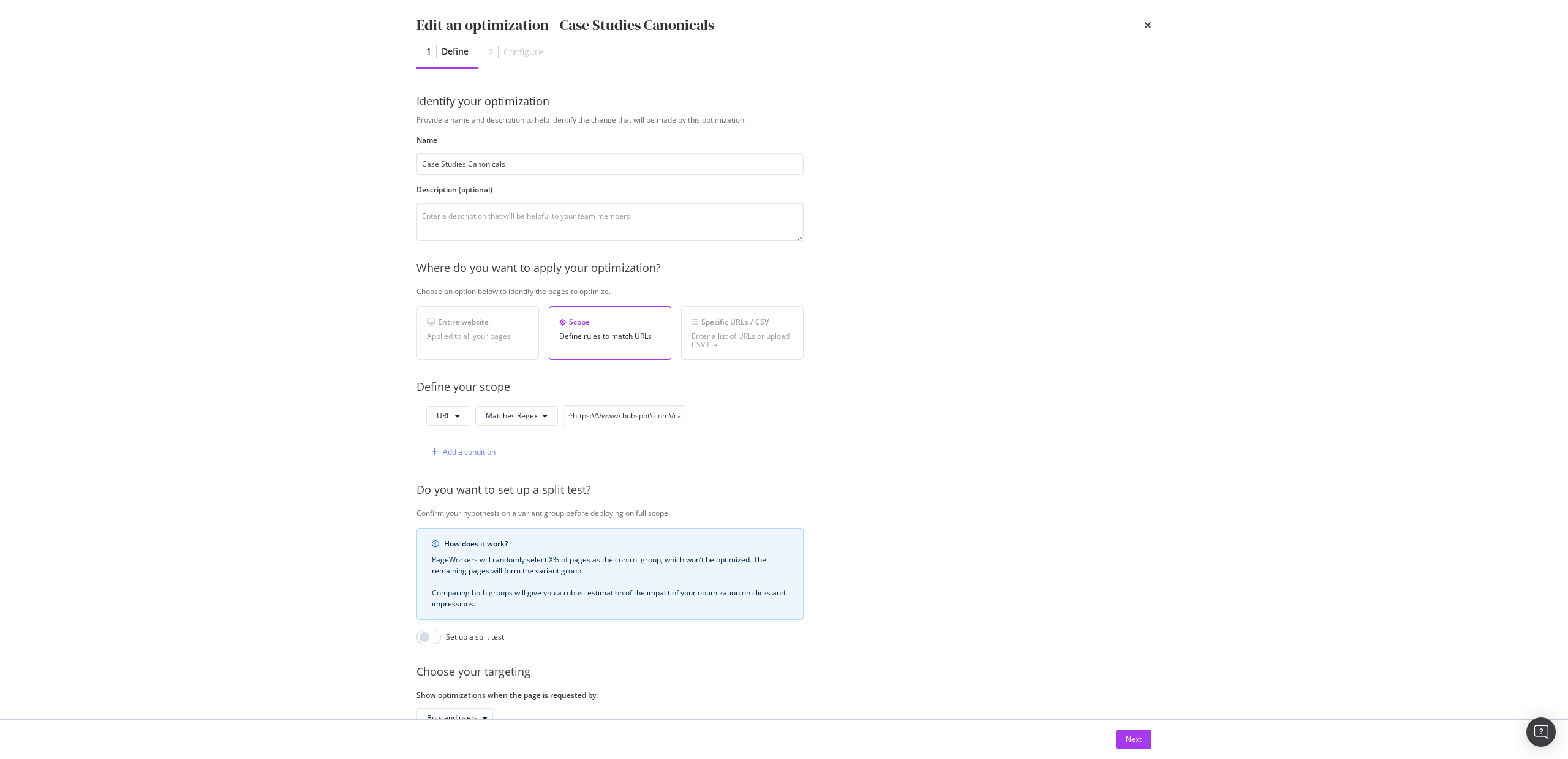
scroll to position [81, 0]
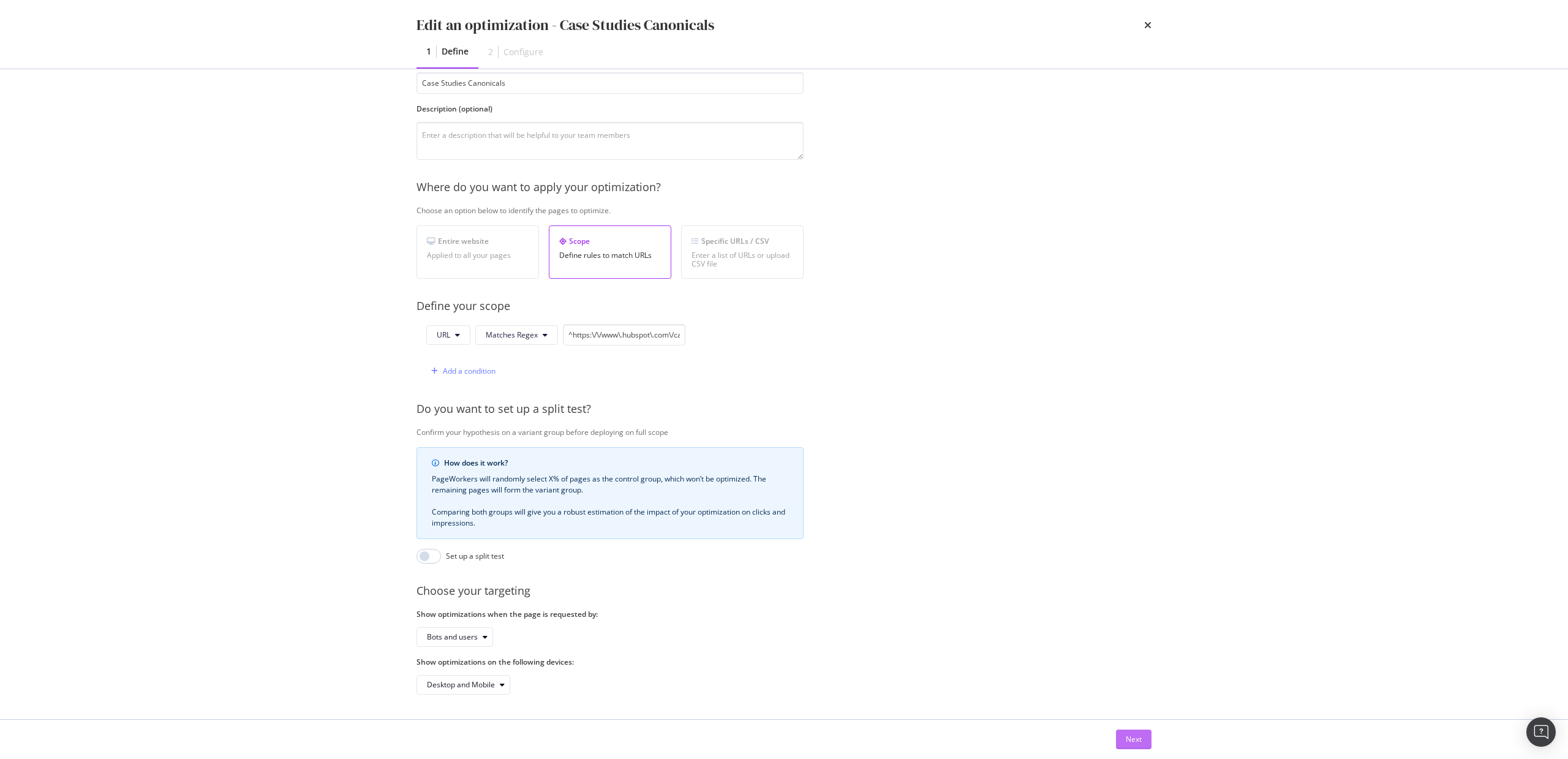
click at [1135, 742] on div "Next" at bounding box center [1134, 739] width 16 height 11
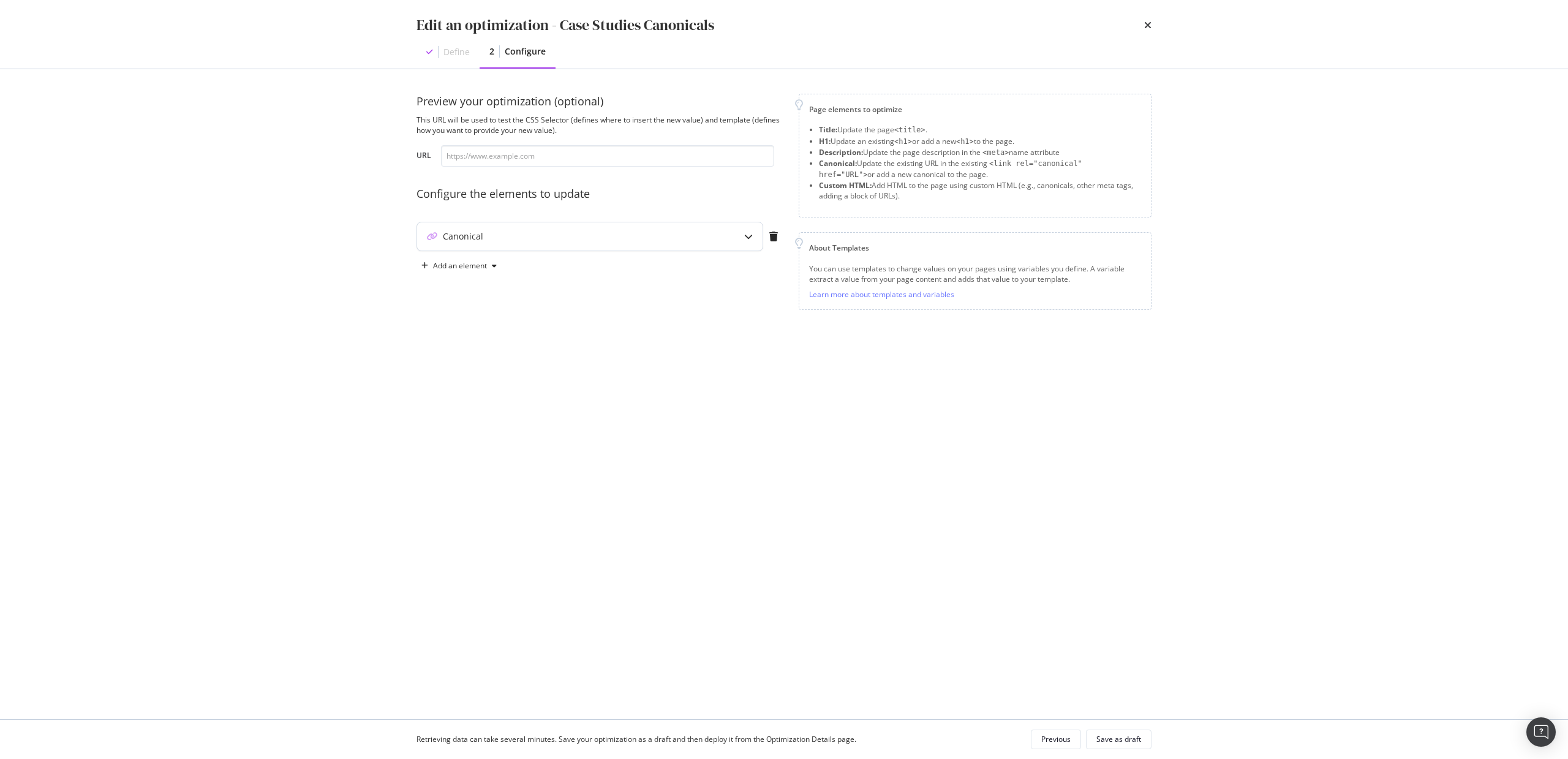
click at [746, 232] on icon "modal" at bounding box center [748, 236] width 9 height 9
click at [638, 379] on icon "pencil" at bounding box center [640, 377] width 9 height 9
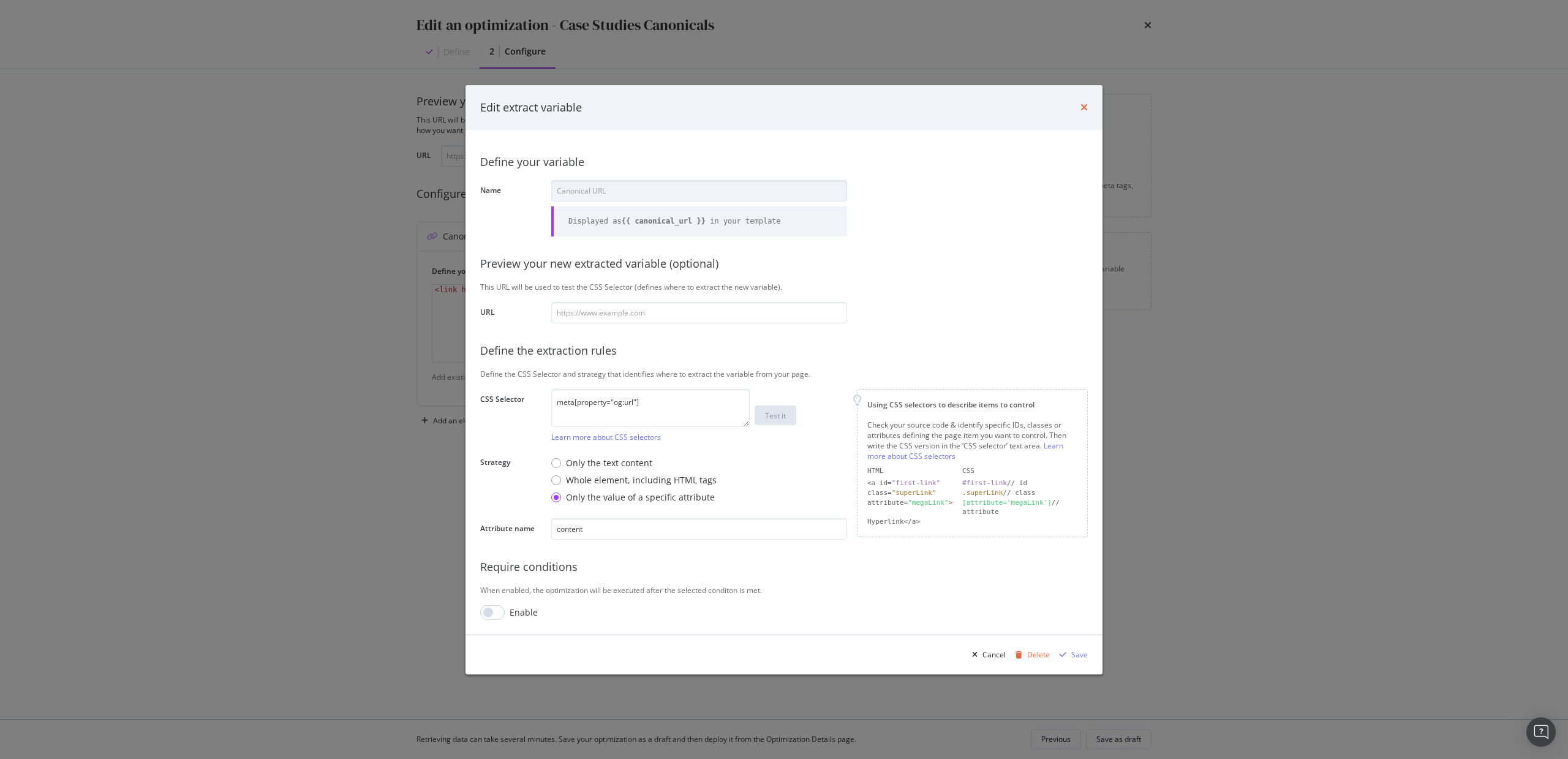
click at [1087, 107] on icon "times" at bounding box center [1085, 107] width 8 height 10
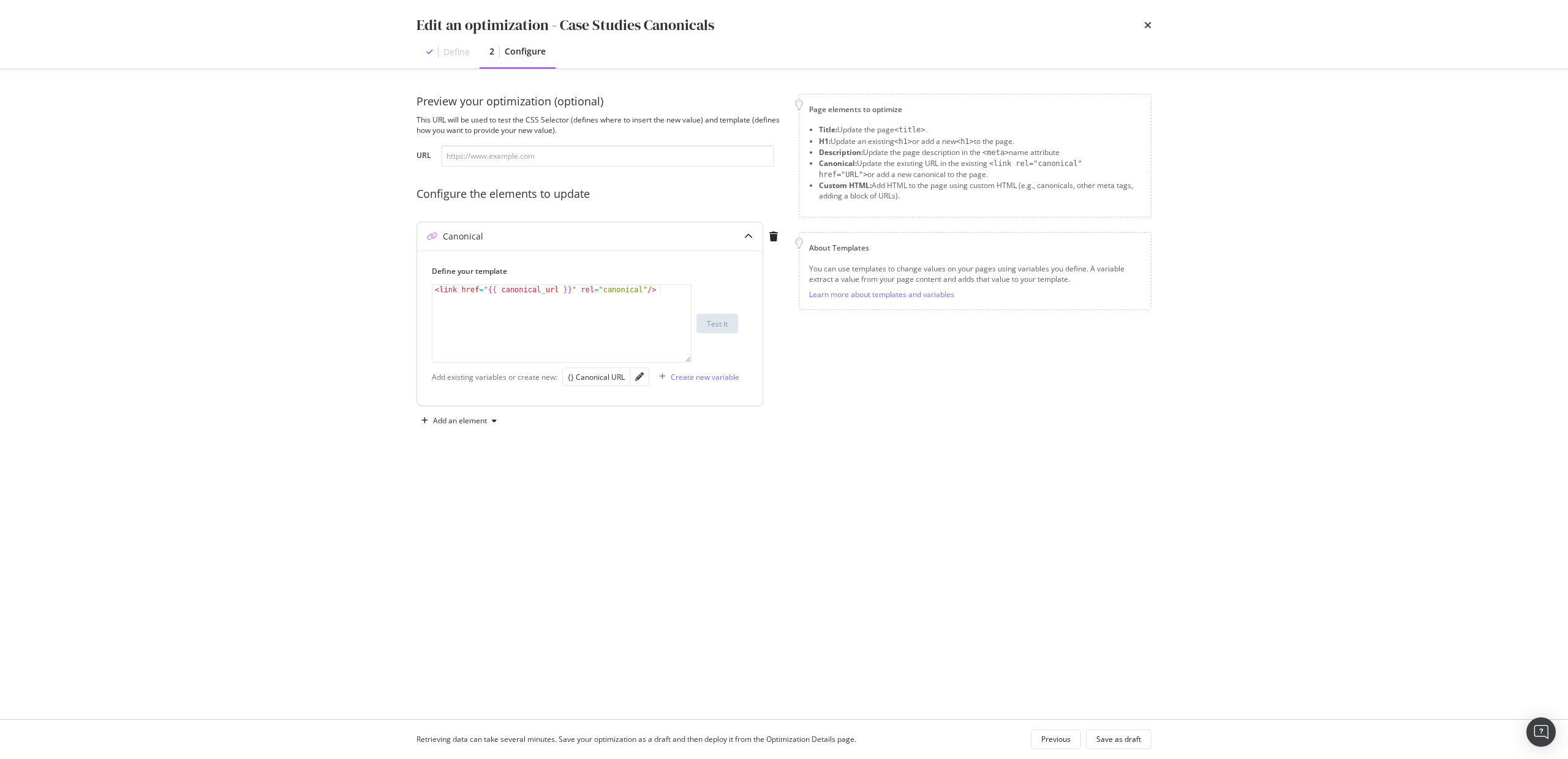
click at [748, 237] on icon "modal" at bounding box center [748, 236] width 9 height 9
click at [1146, 27] on icon "times" at bounding box center [1148, 25] width 8 height 10
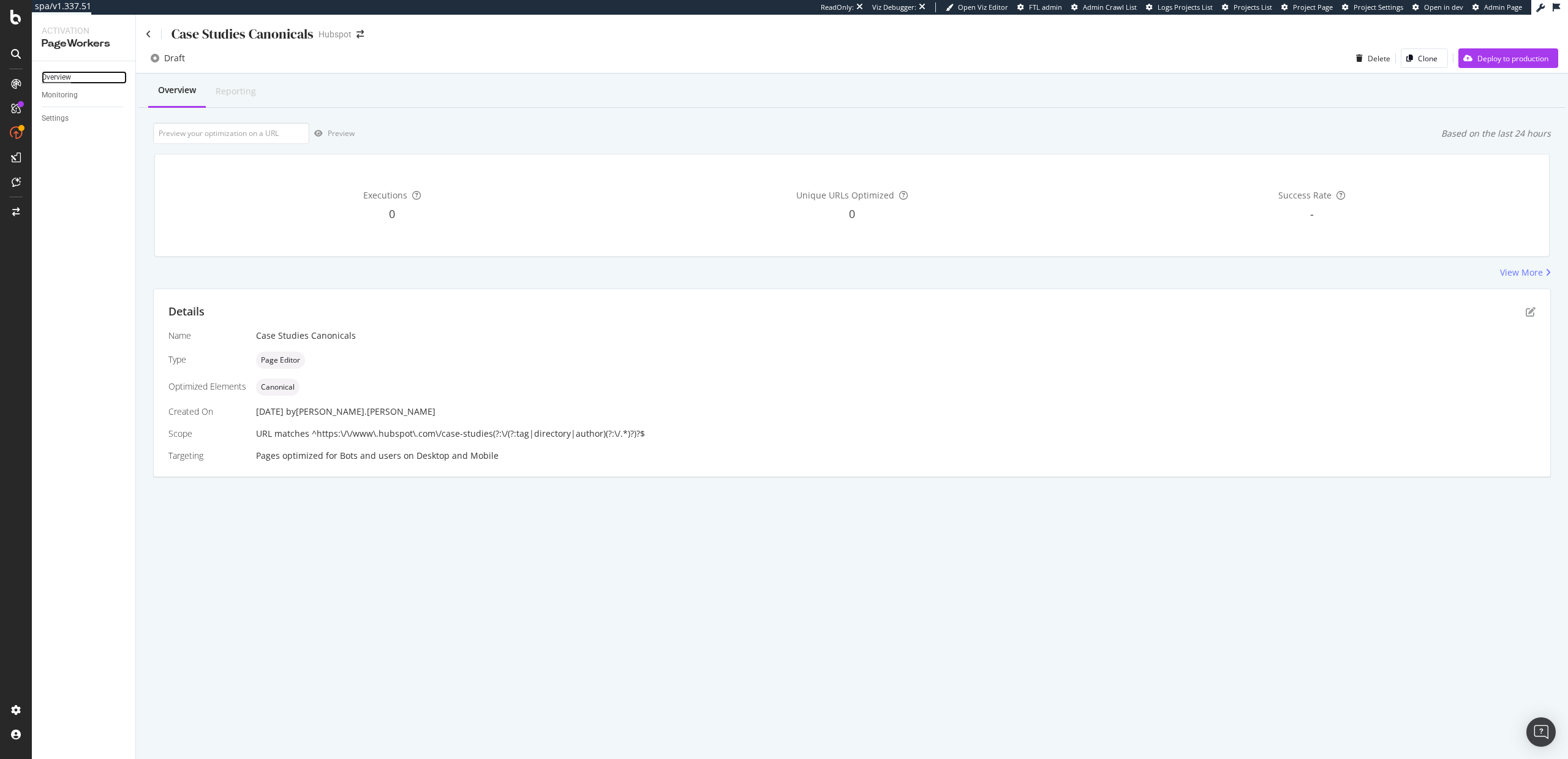
click at [62, 79] on div "Overview" at bounding box center [57, 77] width 29 height 13
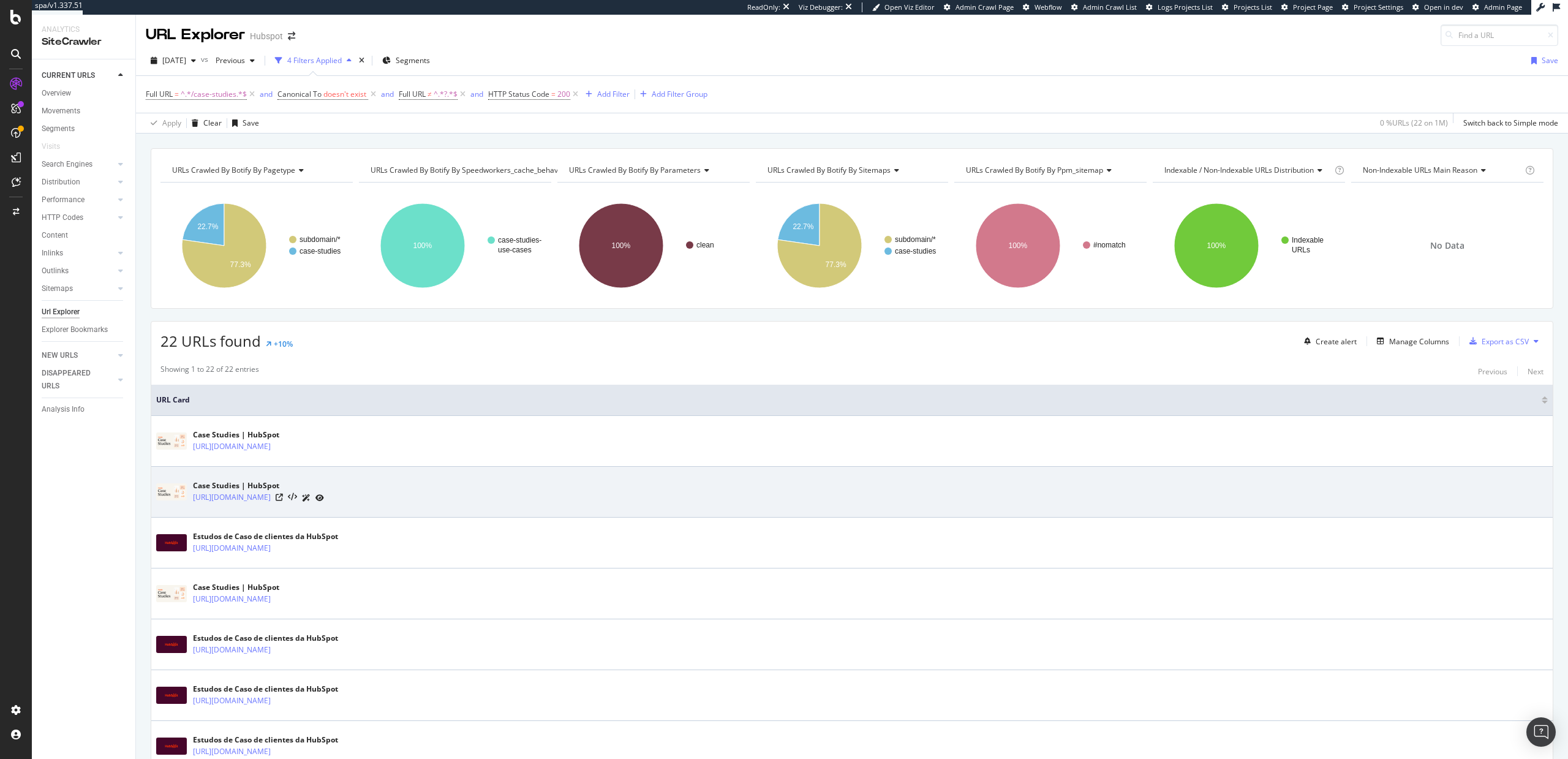
drag, startPoint x: 190, startPoint y: 497, endPoint x: 361, endPoint y: 498, distance: 171.0
click at [361, 498] on div "Case Studies | HubSpot https://www.hubspot.com/case-studies/directory" at bounding box center [852, 491] width 1392 height 30
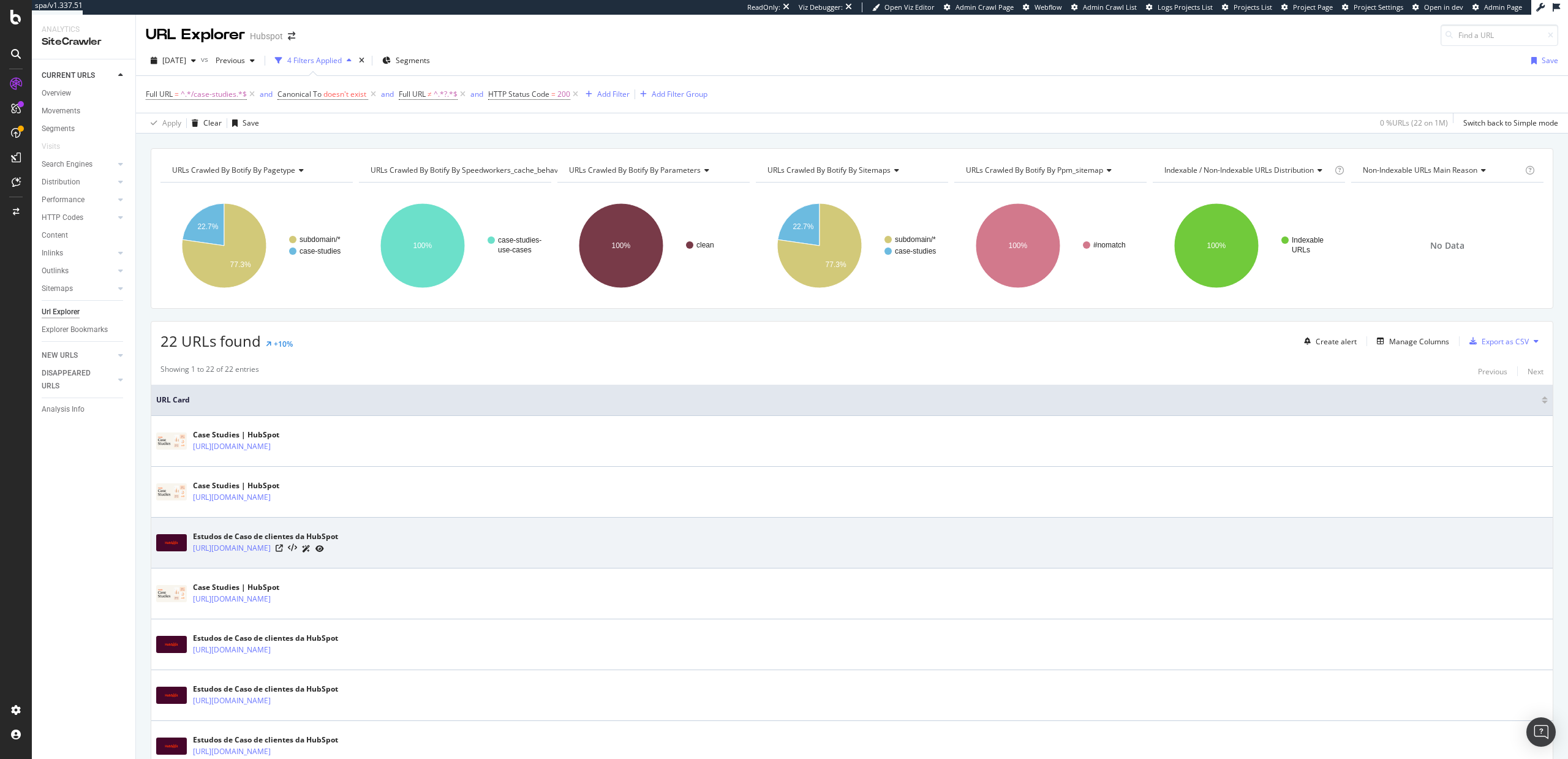
copy link "https://www.hubspot.com/case-studies/directory"
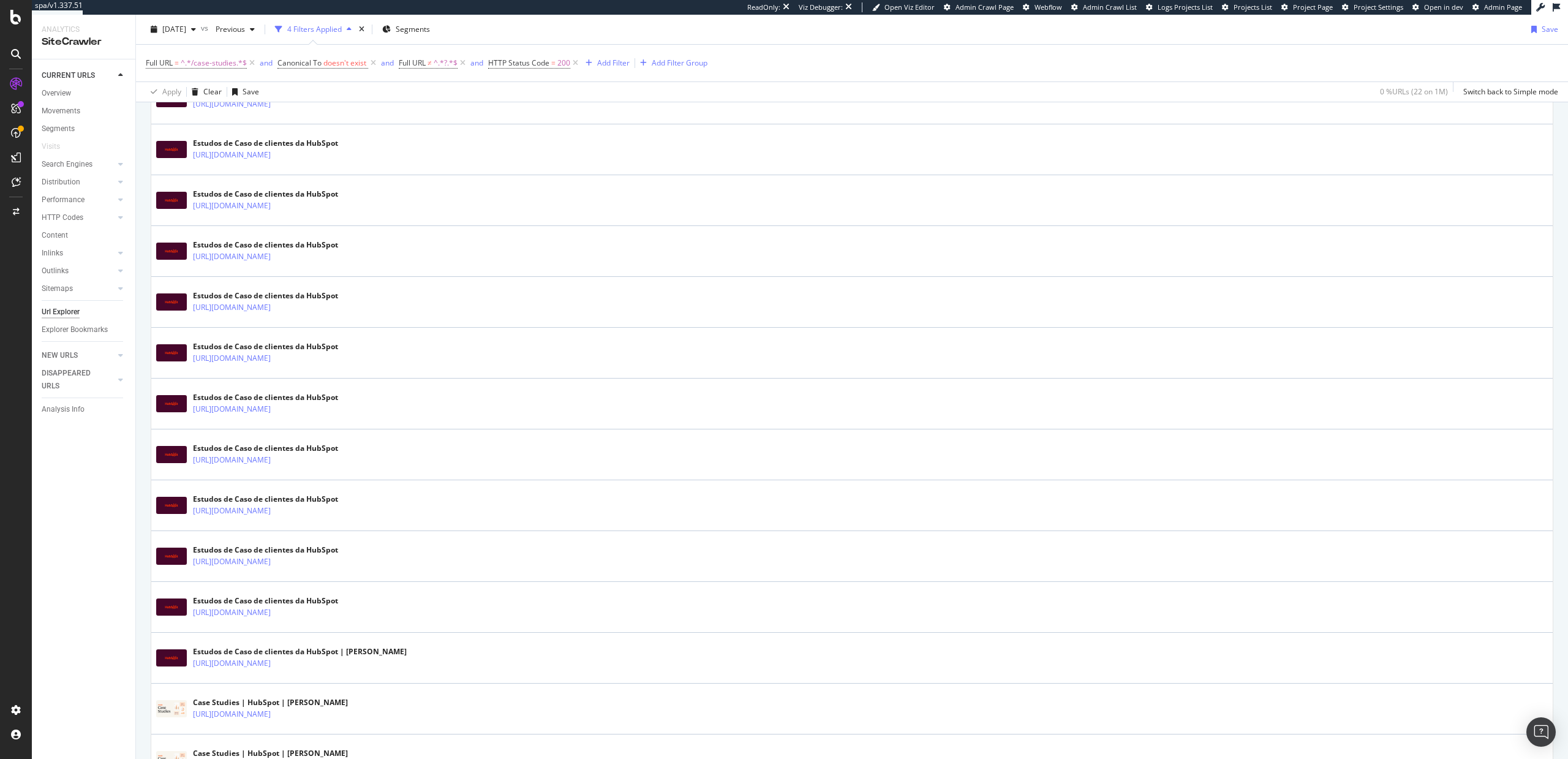
scroll to position [847, 0]
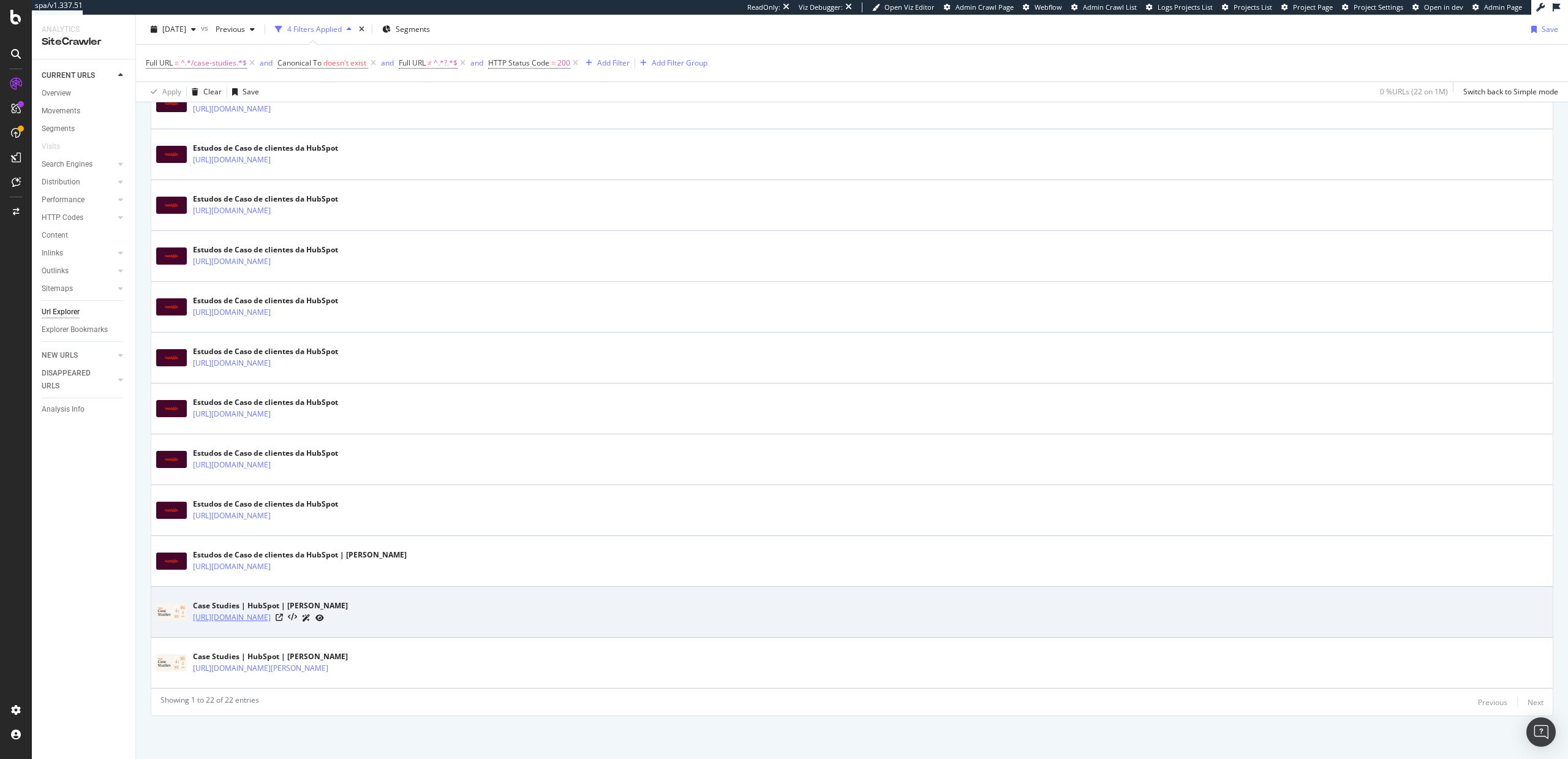
drag, startPoint x: 191, startPoint y: 617, endPoint x: 354, endPoint y: 619, distance: 163.0
click at [354, 619] on div "Case Studies | HubSpot | Pernilla Jungåker https://www.hubspot.com/case-studies…" at bounding box center [852, 611] width 1392 height 30
copy link "https://www.hubspot.com/case-studies/author"
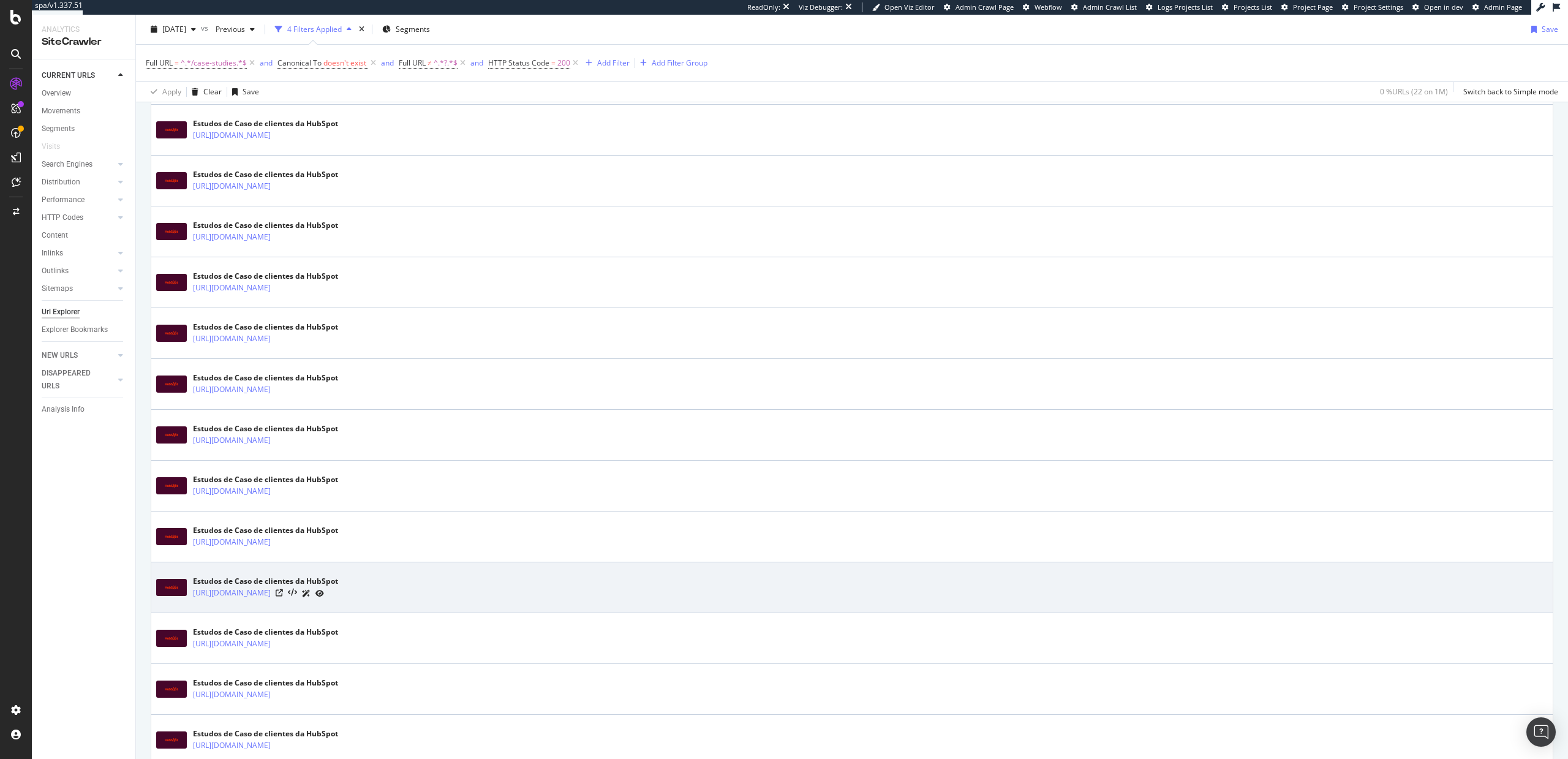
scroll to position [568, 0]
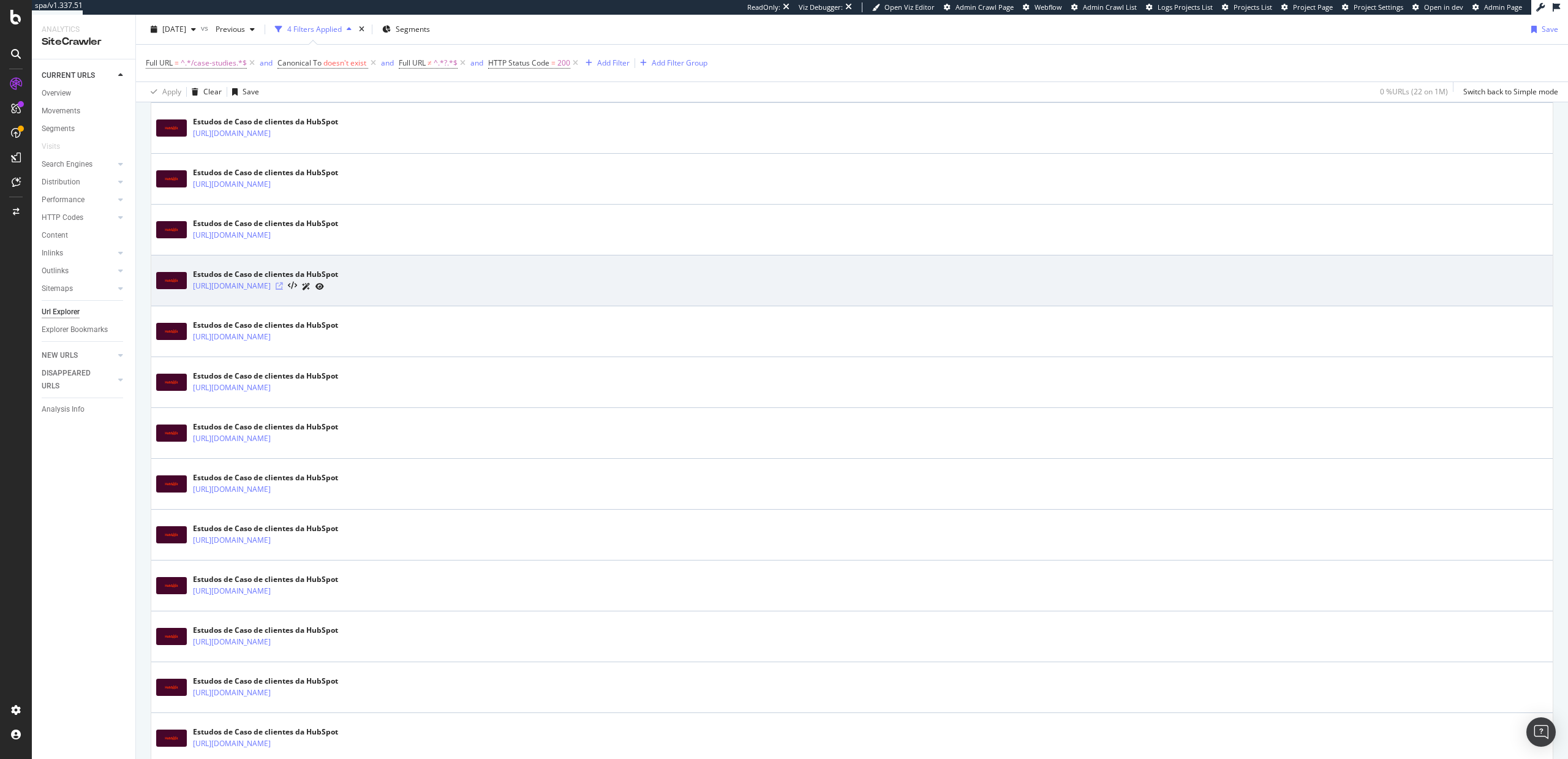
click at [283, 285] on icon at bounding box center [279, 286] width 8 height 8
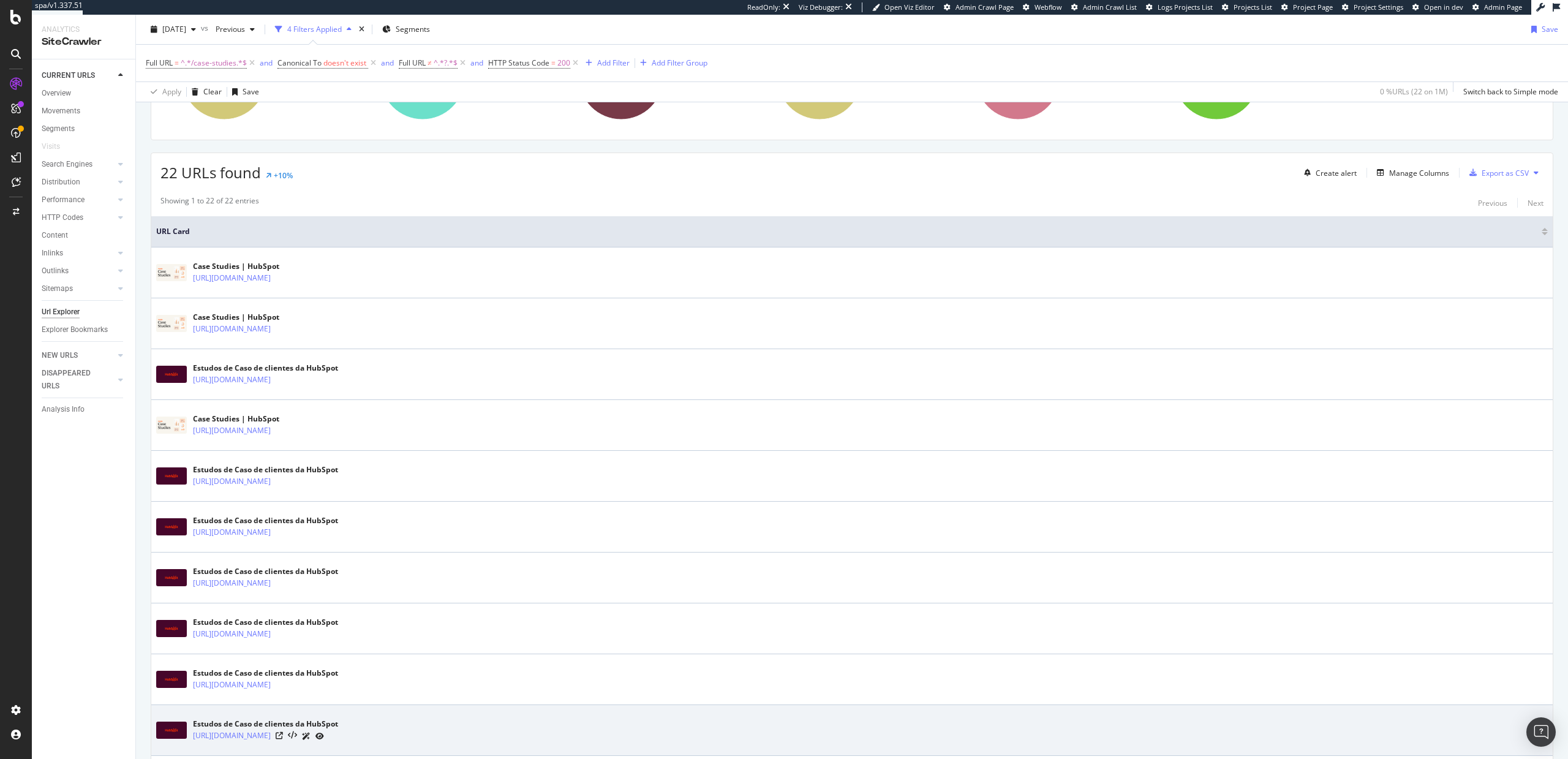
scroll to position [0, 0]
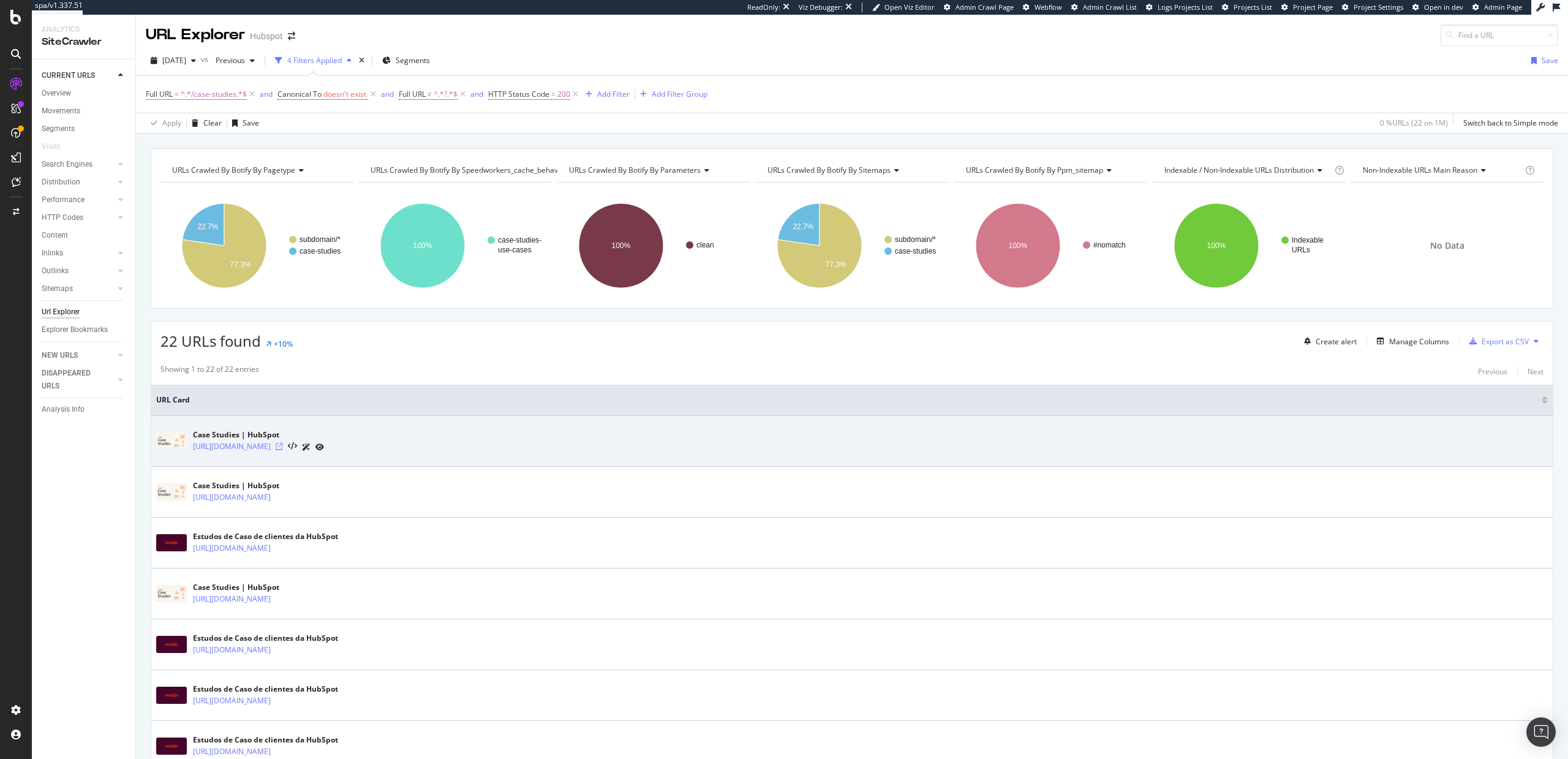
click at [283, 444] on icon at bounding box center [279, 447] width 8 height 8
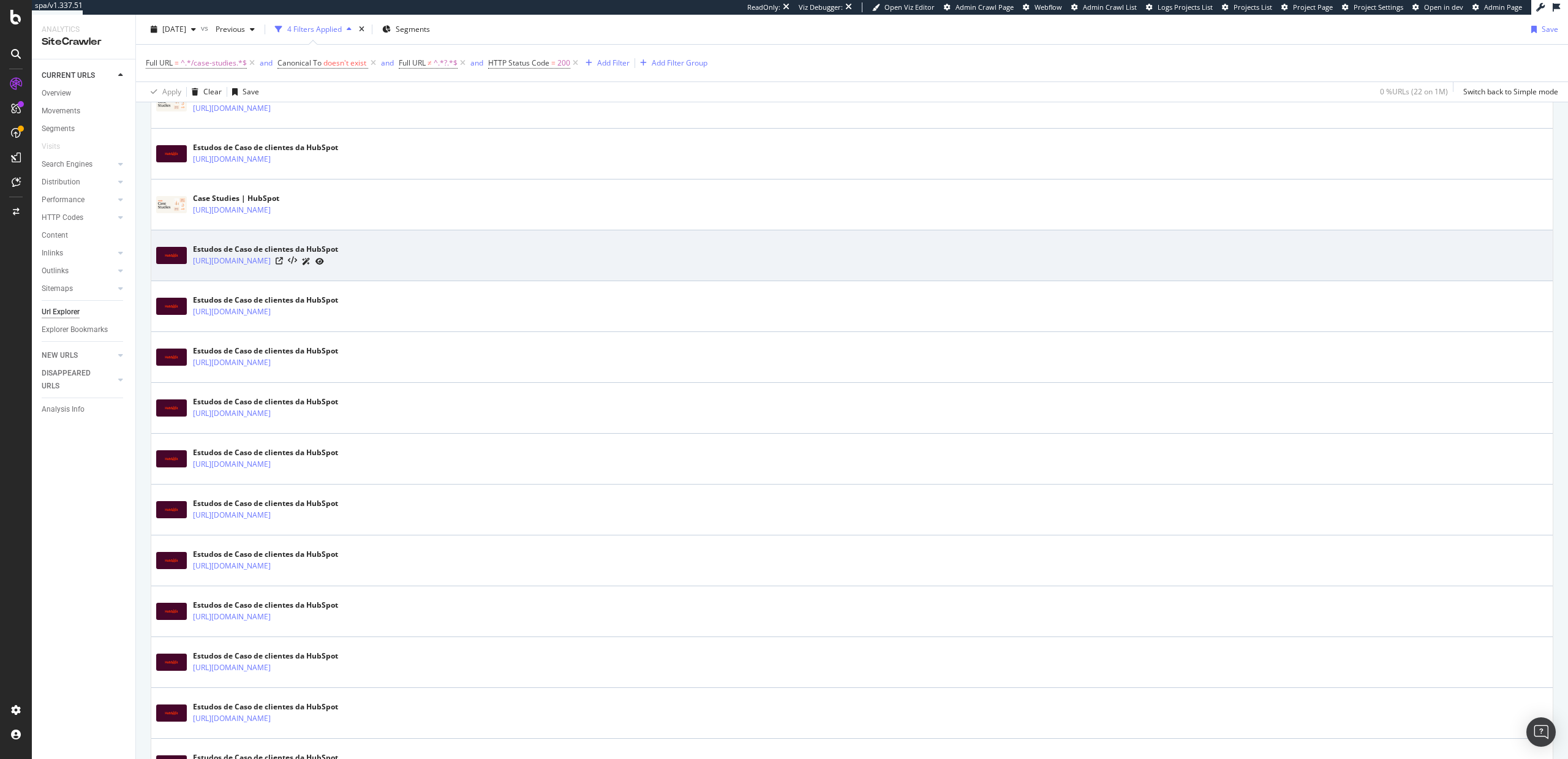
scroll to position [847, 0]
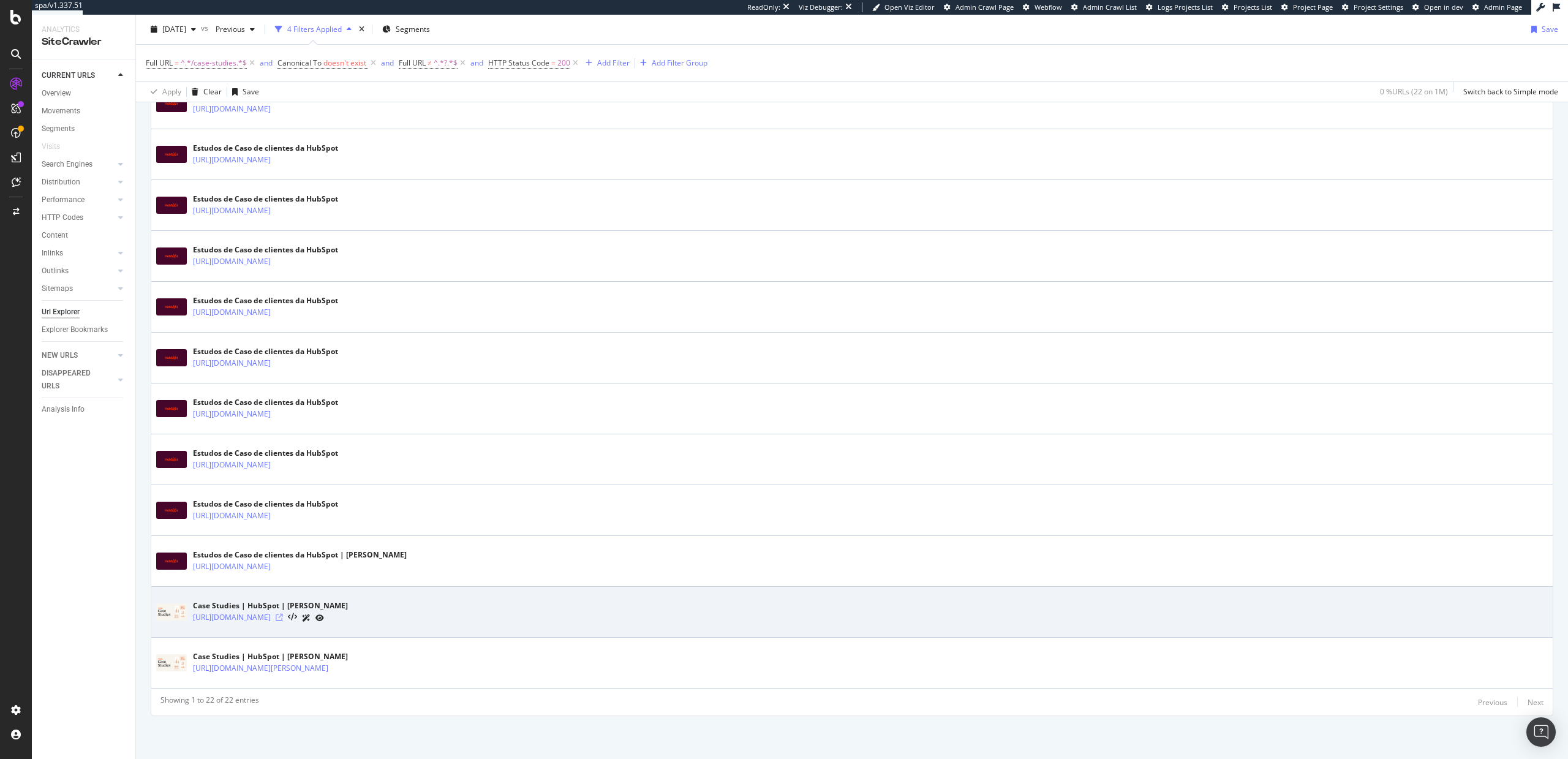
click at [283, 617] on icon at bounding box center [279, 618] width 8 height 8
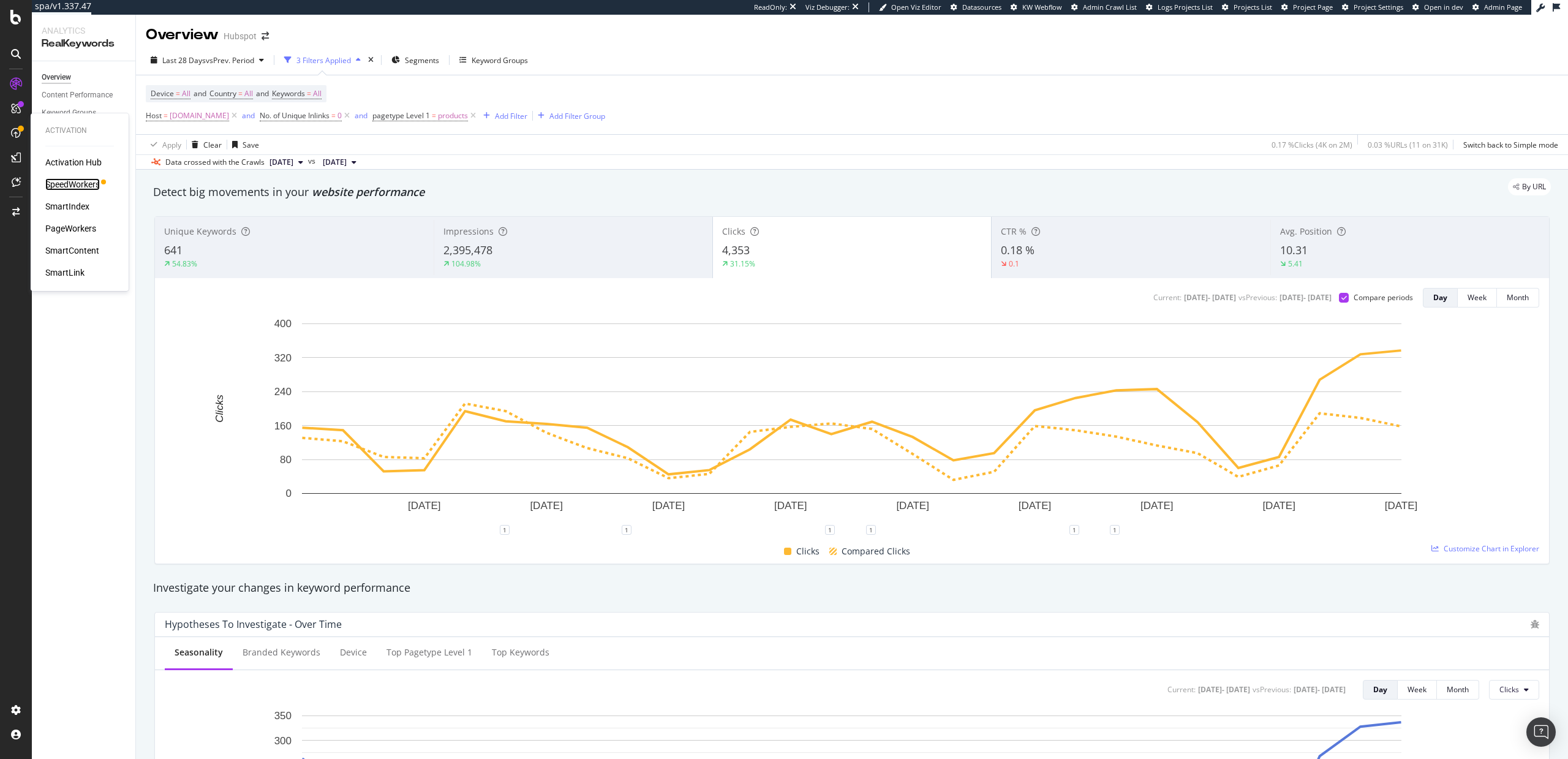
click at [61, 185] on div "SpeedWorkers" at bounding box center [72, 185] width 55 height 13
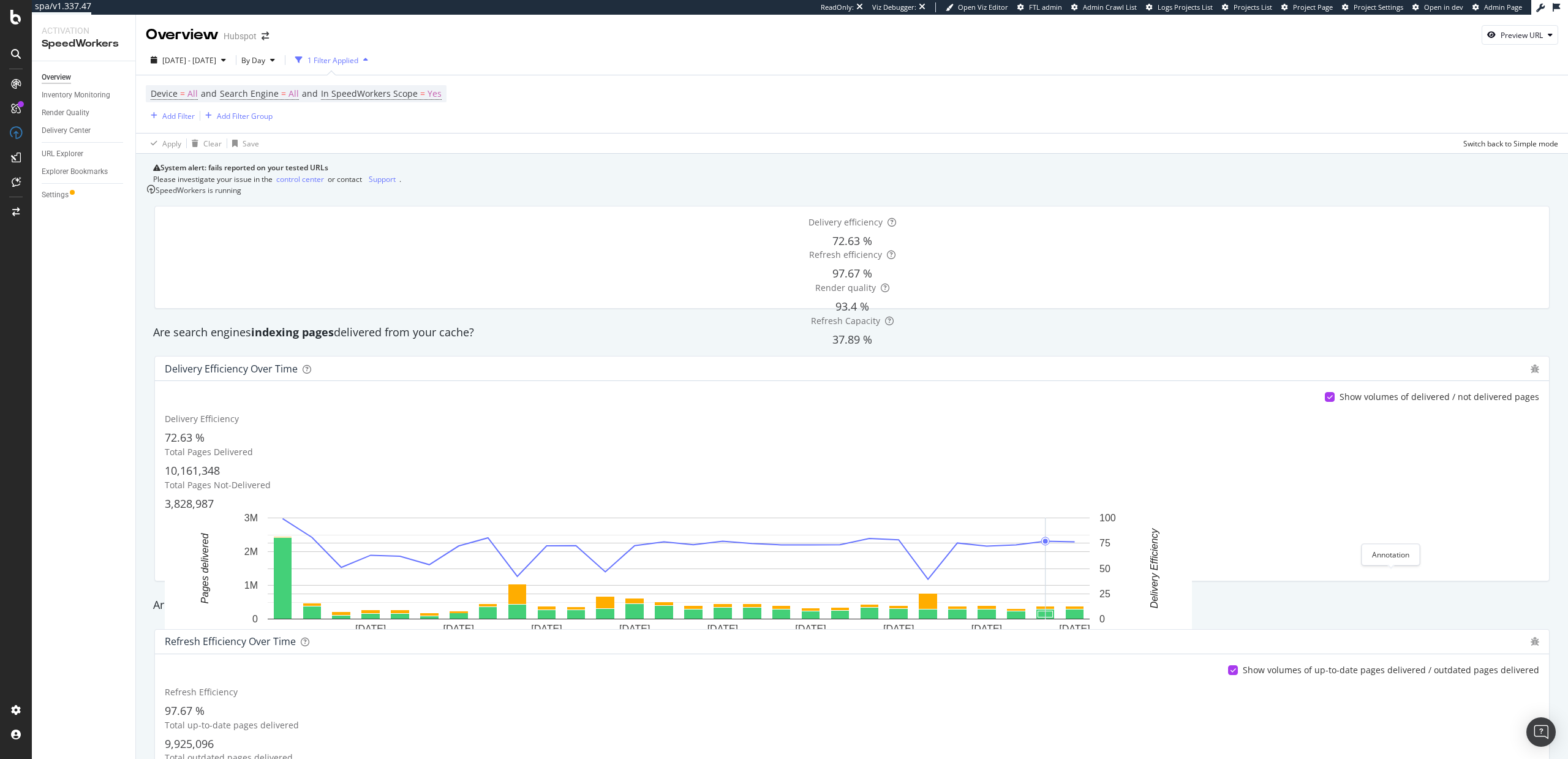
click at [213, 643] on icon "plus" at bounding box center [209, 647] width 7 height 8
click at [203, 578] on textarea at bounding box center [159, 588] width 88 height 21
type textarea "Stripped homepage params and decreased bot discovery for Bing to 1 request in SW"
click at [148, 607] on div "Save" at bounding box center [140, 611] width 17 height 11
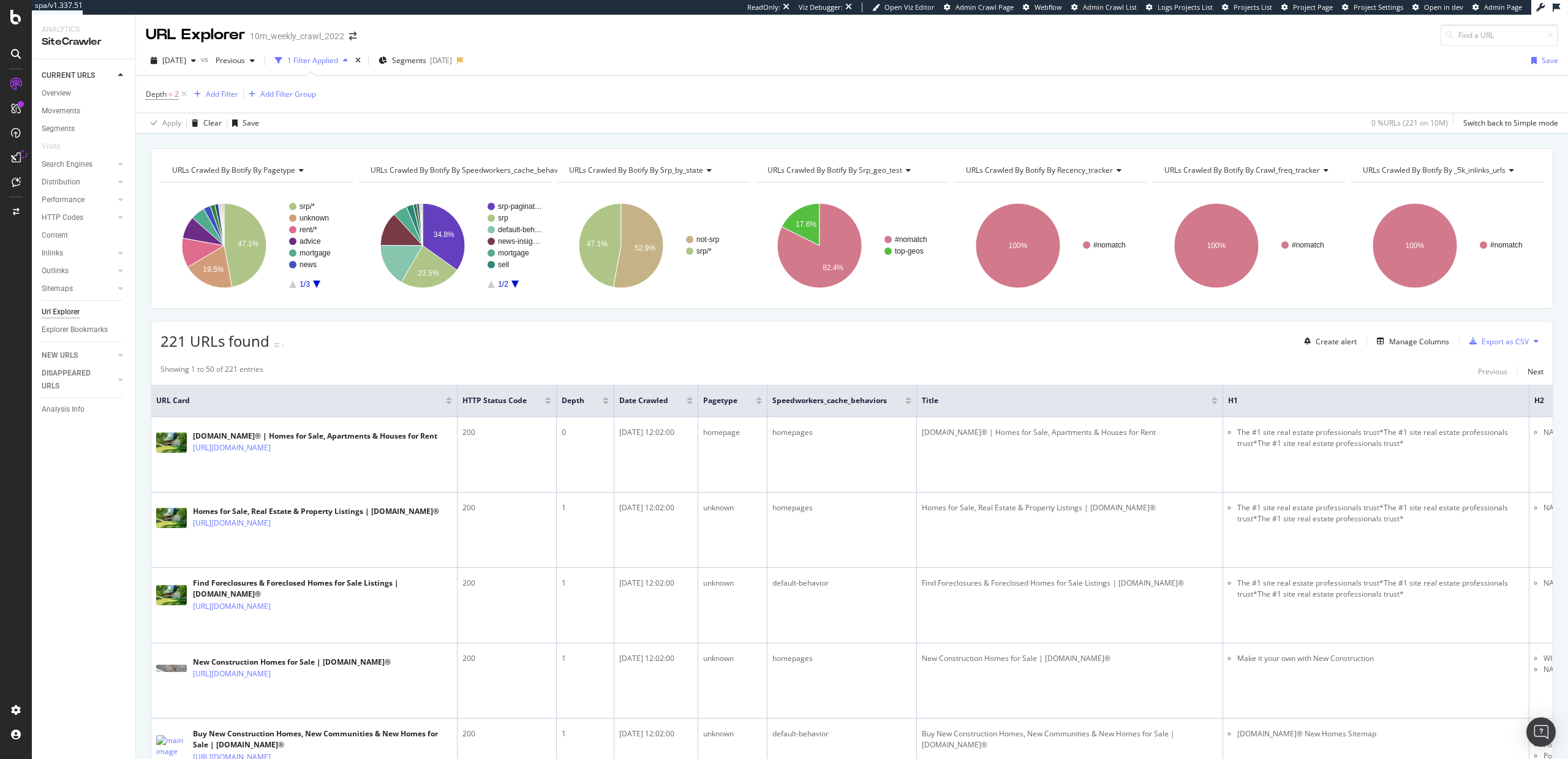
click at [1539, 341] on icon at bounding box center [1536, 342] width 5 height 8
click at [1507, 350] on span "Create a Job Automation" at bounding box center [1477, 353] width 83 height 11
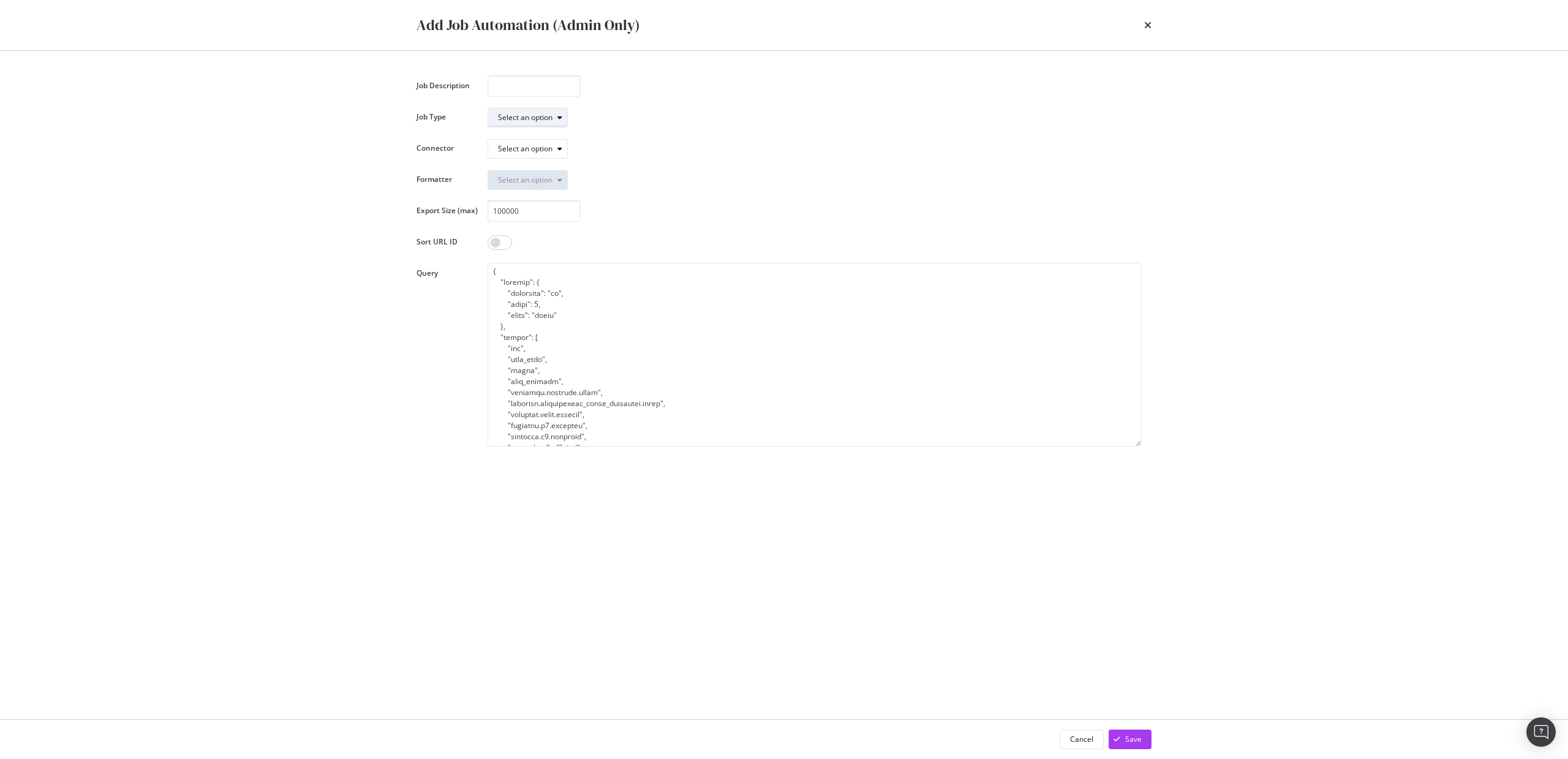
click at [529, 116] on div "Select an option" at bounding box center [525, 118] width 55 height 8
click at [532, 136] on div "Export Crawl (BQLv1)" at bounding box center [539, 138] width 72 height 11
click at [542, 148] on div "Select an option" at bounding box center [525, 149] width 55 height 8
click at [571, 172] on div "gs://seo-botify-data-prod" at bounding box center [545, 169] width 85 height 11
click at [554, 180] on div "modal" at bounding box center [559, 181] width 15 height 8
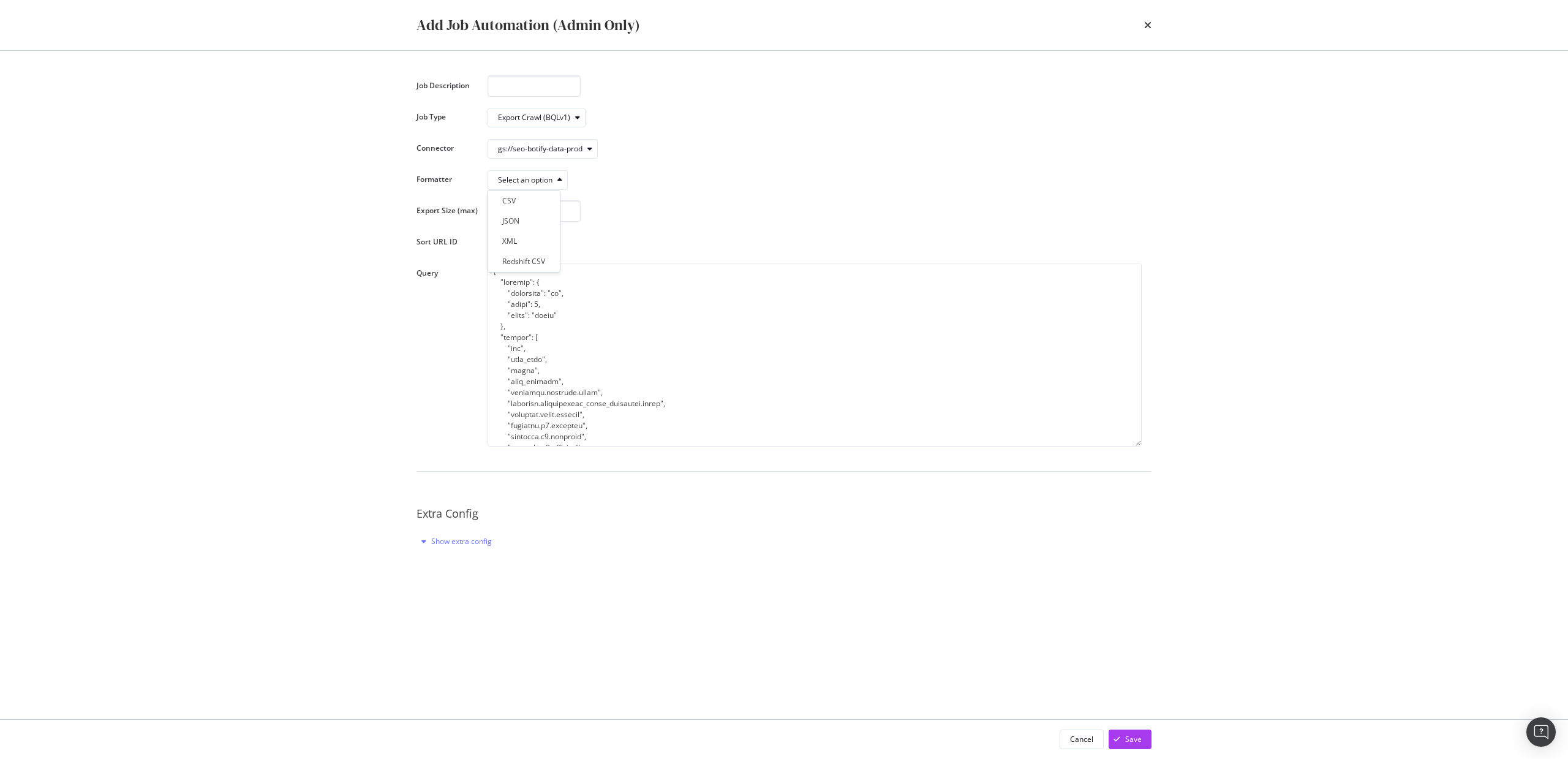
click at [679, 205] on div "100000" at bounding box center [814, 211] width 654 height 21
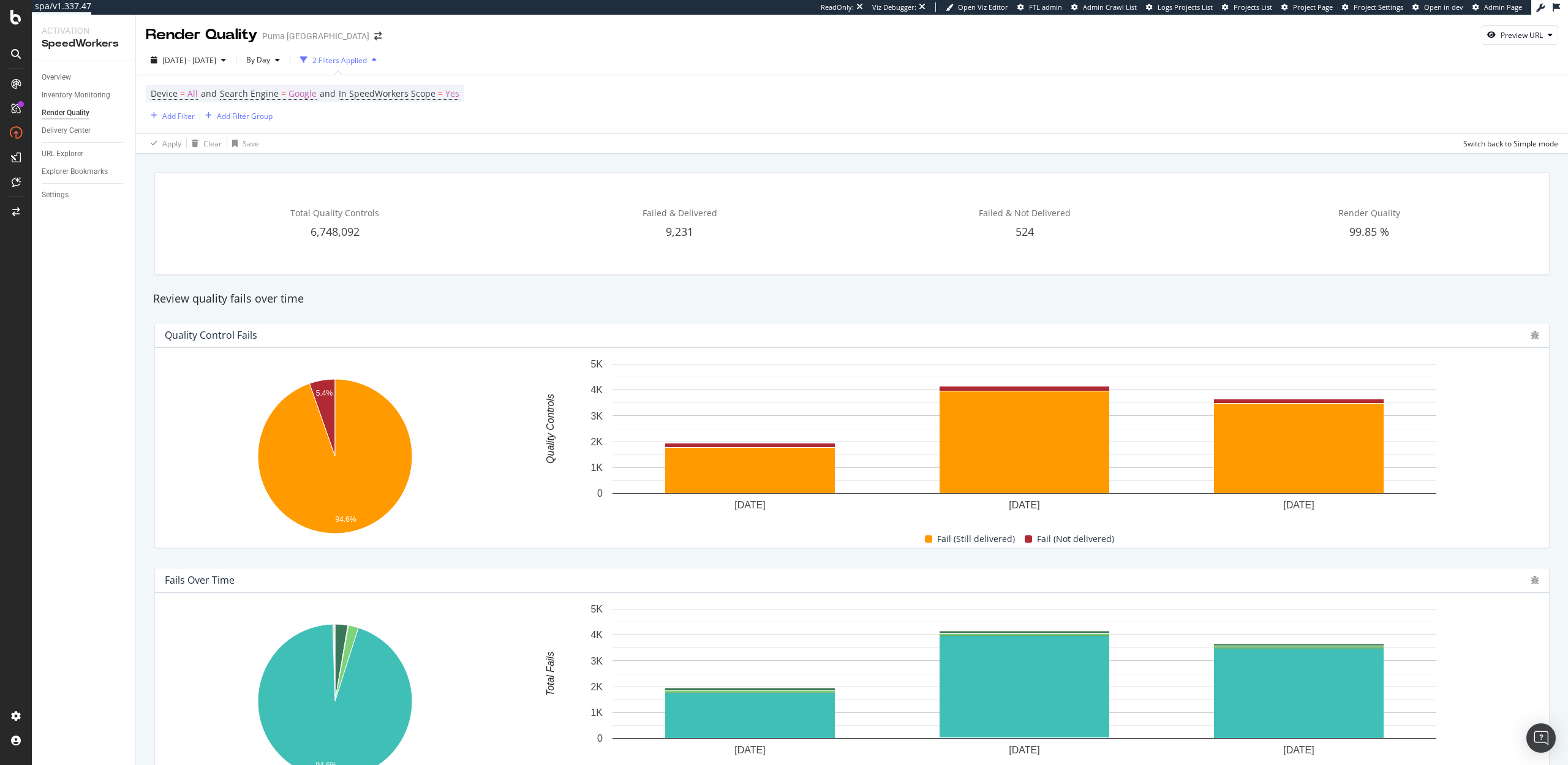
scroll to position [226, 0]
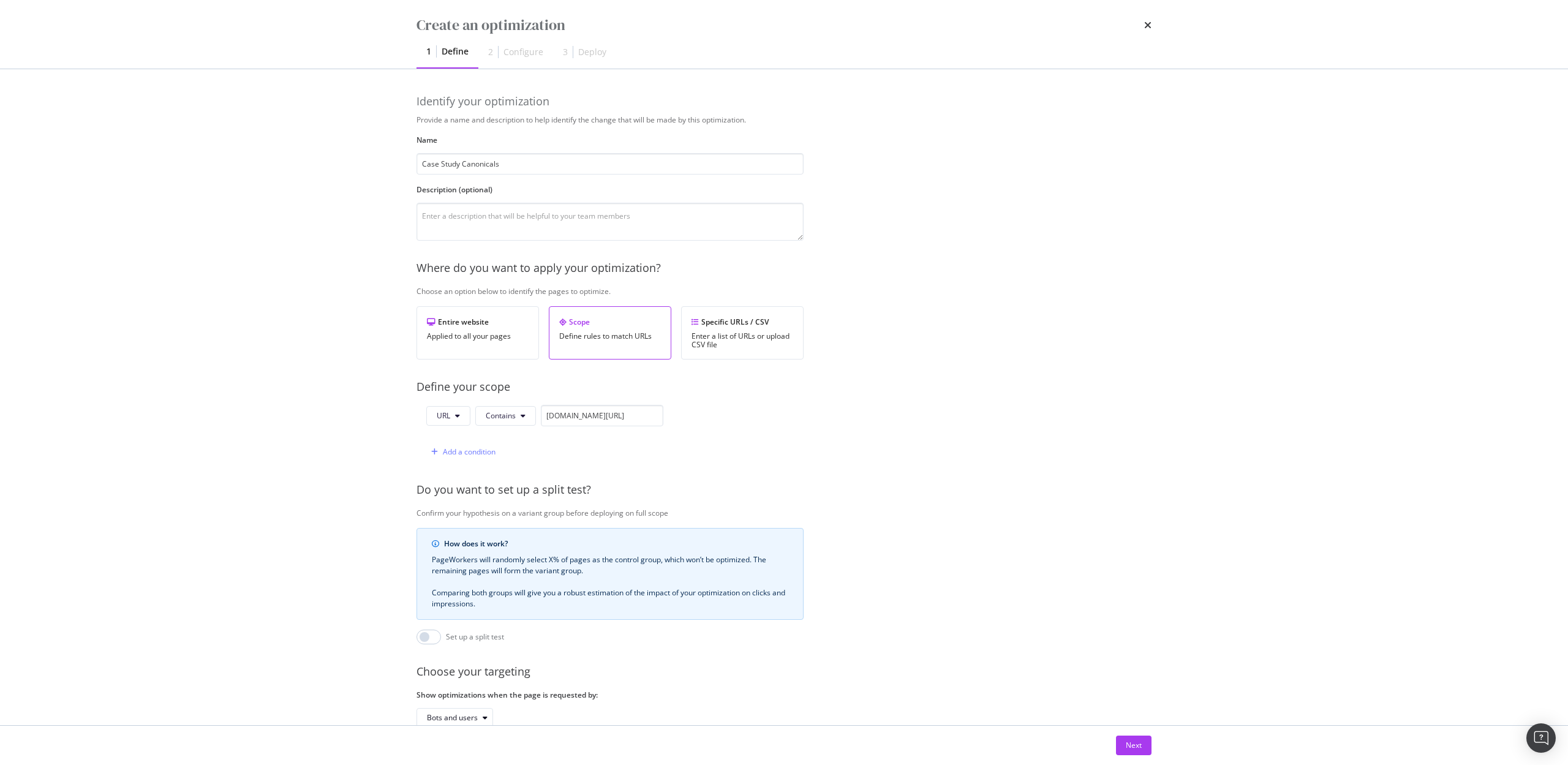
scroll to position [75, 0]
